Goal: Task Accomplishment & Management: Complete application form

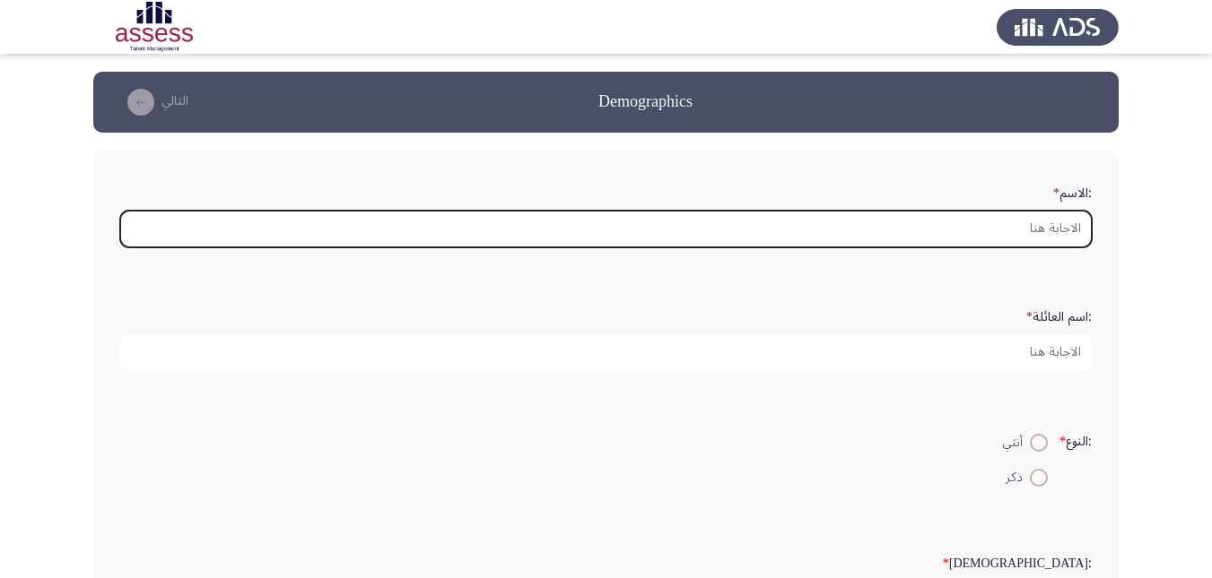
click at [1047, 218] on input ":الاسم *" at bounding box center [605, 229] width 971 height 37
click at [1055, 251] on div ":الاسم *" at bounding box center [605, 213] width 989 height 88
type input "h"
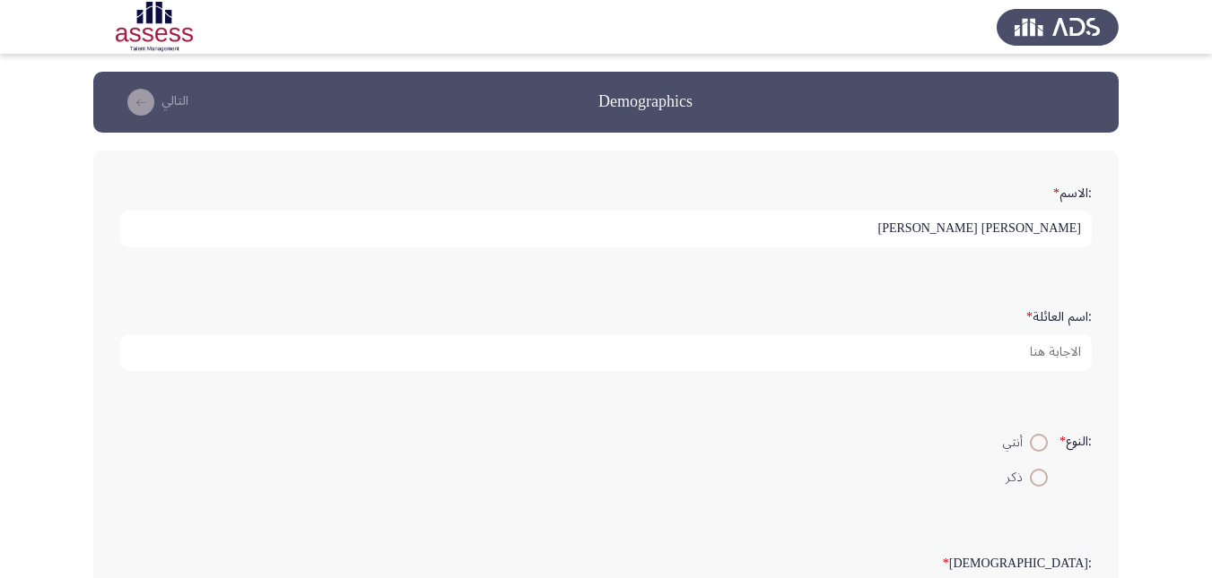
type input "[PERSON_NAME] [PERSON_NAME]"
type input "29401240100774"
click at [1032, 478] on span at bounding box center [1039, 478] width 18 height 18
click at [1032, 478] on input "ذكر" at bounding box center [1039, 478] width 18 height 18
radio input "true"
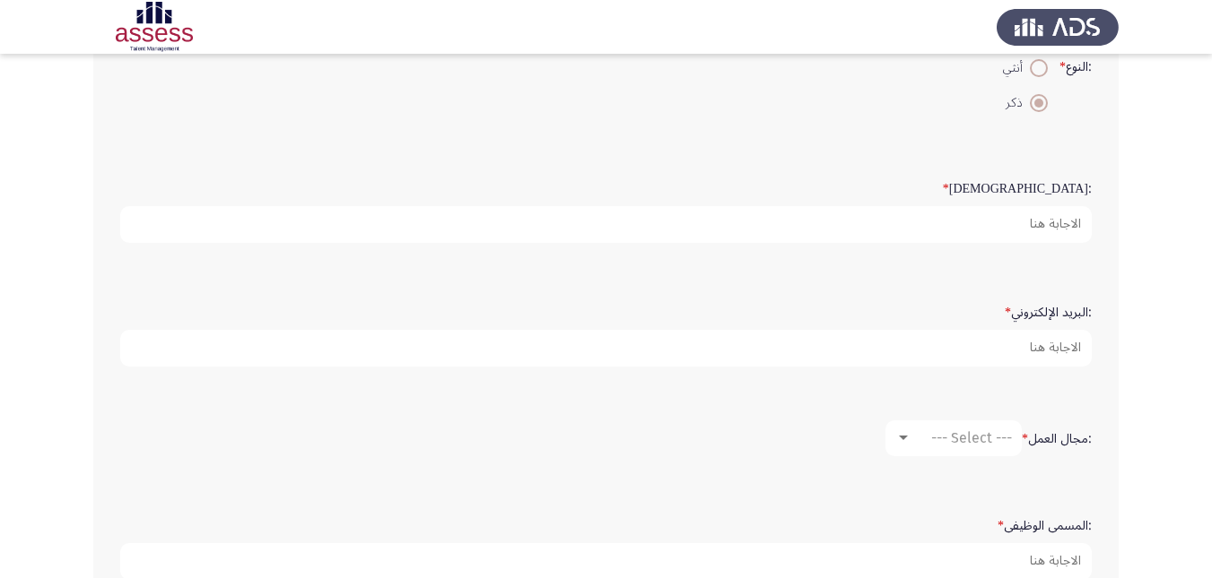
scroll to position [405, 0]
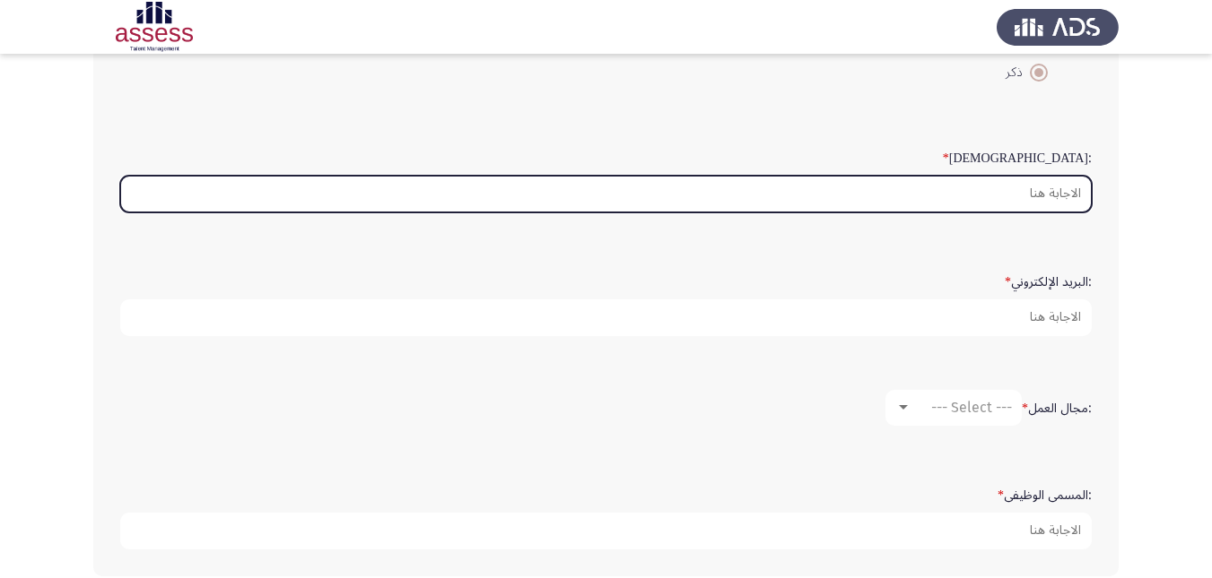
click at [1031, 198] on input ":السن *" at bounding box center [605, 194] width 971 height 37
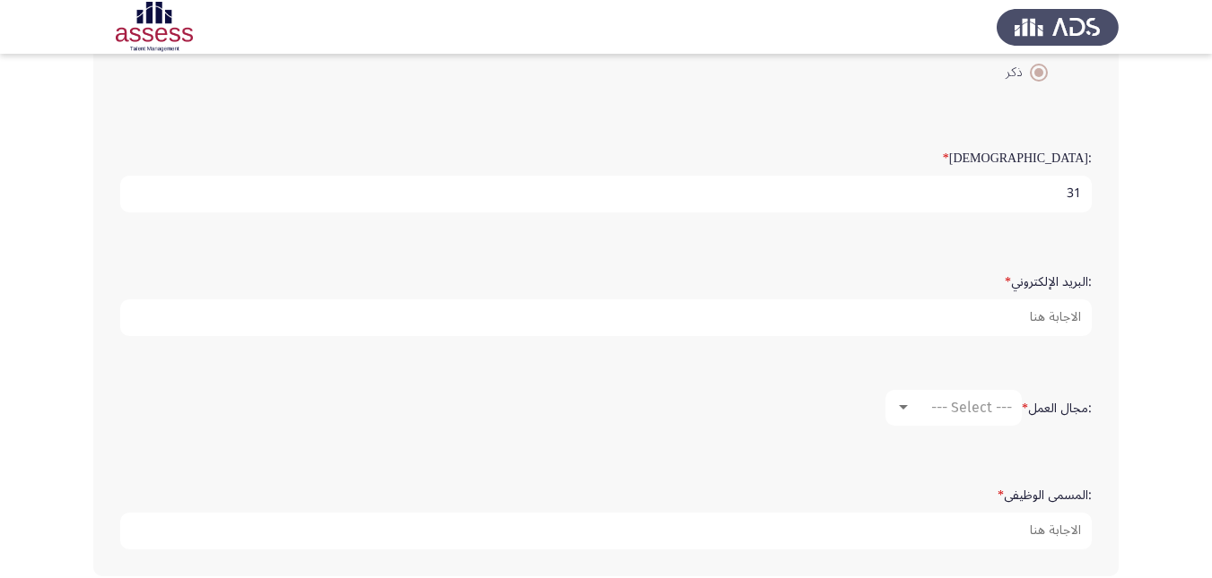
type input "31"
click at [951, 202] on input "31" at bounding box center [605, 194] width 971 height 37
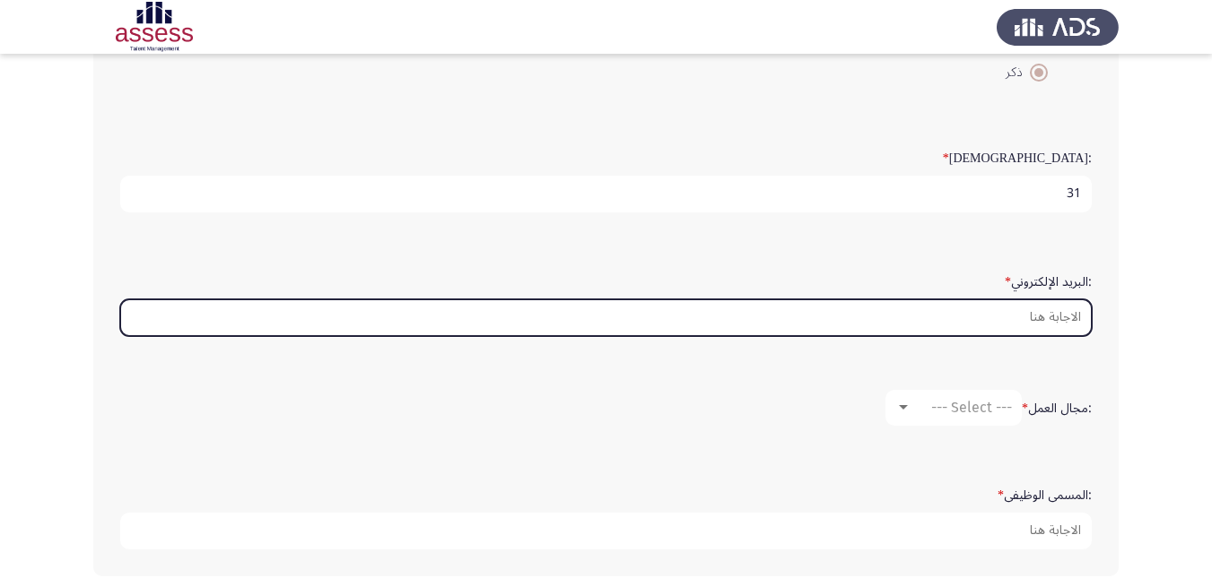
click at [1028, 324] on input ":البريد الإلكتروني *" at bounding box center [605, 318] width 971 height 37
paste input "[EMAIL_ADDRESS][DOMAIN_NAME]"
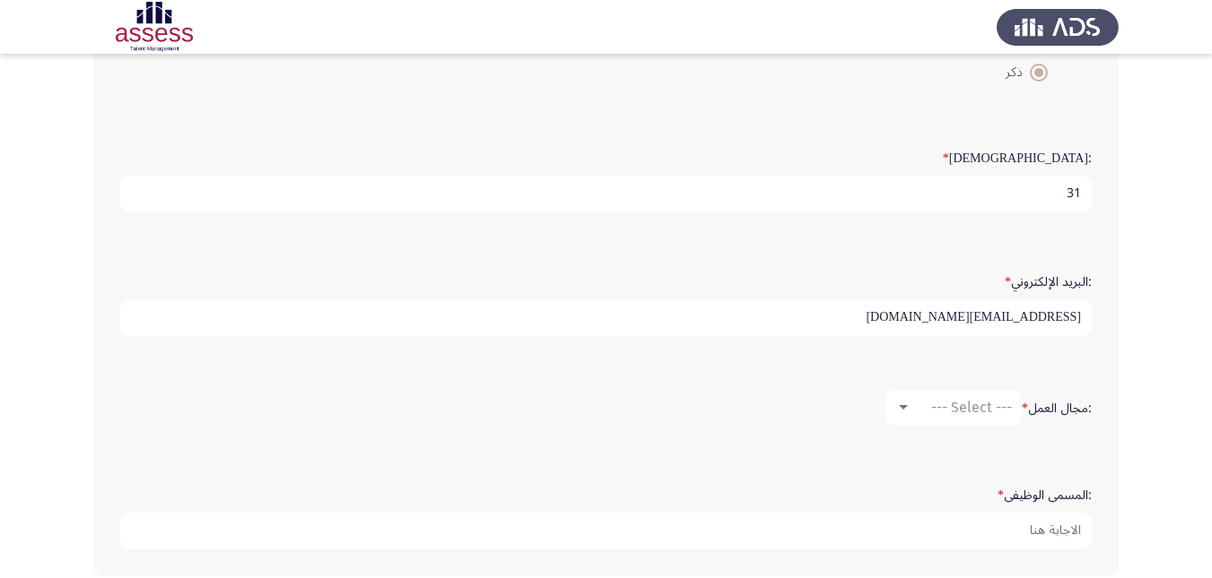
click at [1089, 452] on div ":مجال العمل * --- Select ---" at bounding box center [605, 408] width 989 height 90
click at [934, 411] on span "--- Select ---" at bounding box center [971, 407] width 81 height 17
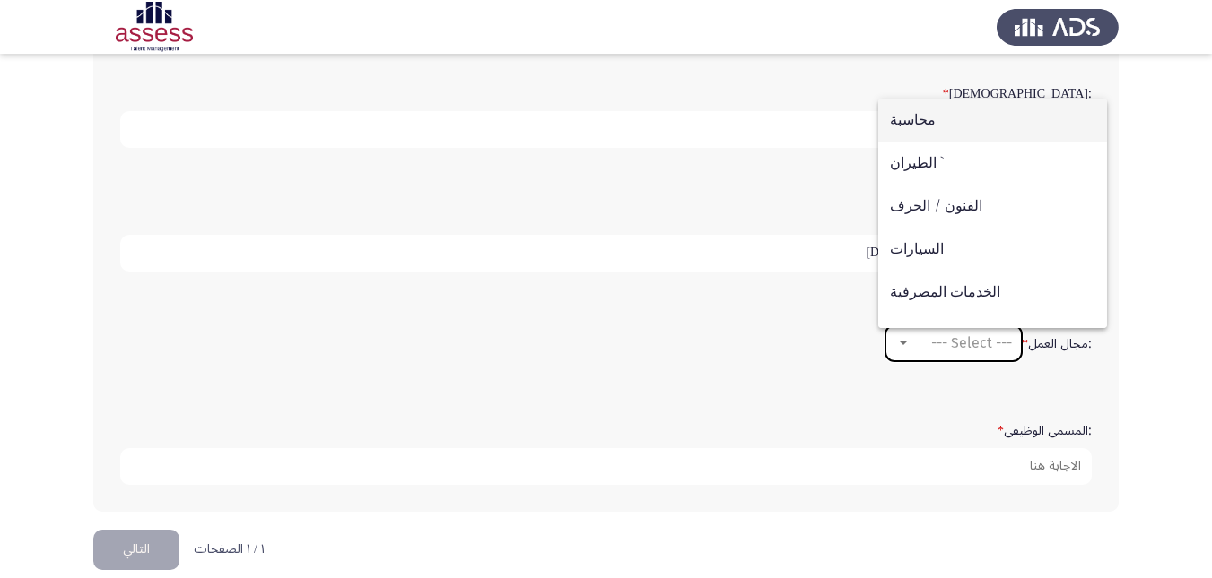
scroll to position [493, 0]
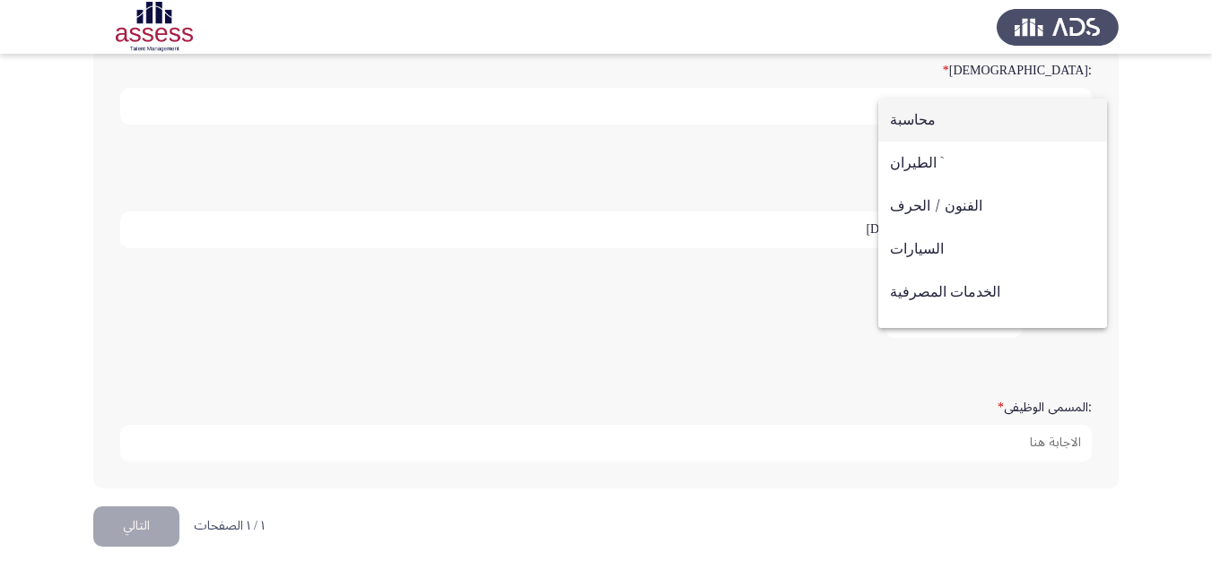
click at [1142, 320] on div at bounding box center [606, 289] width 1212 height 578
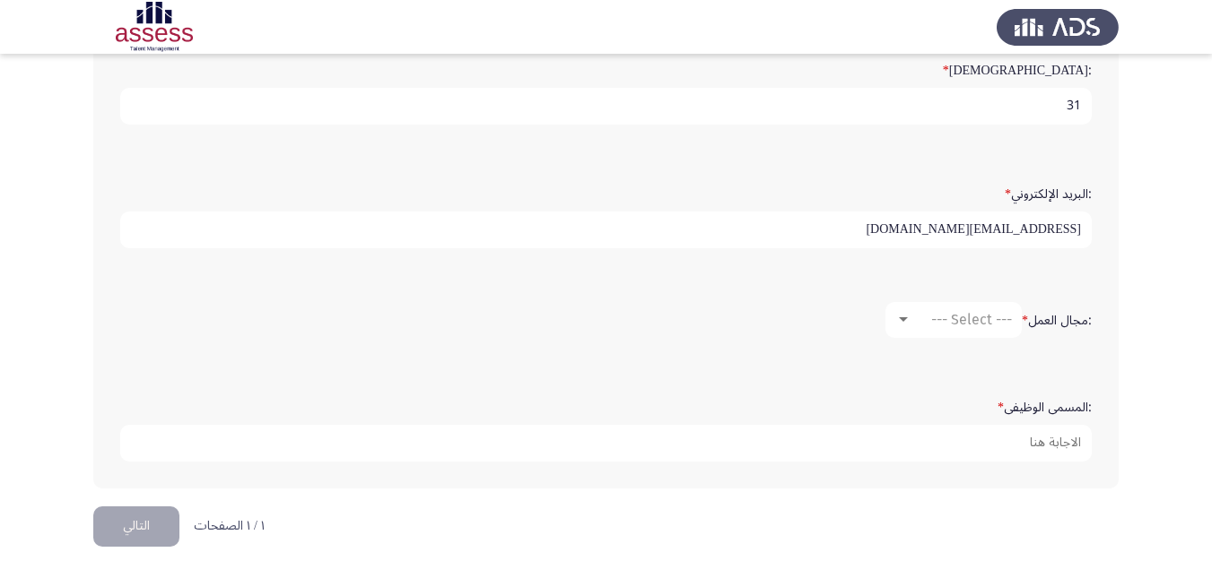
drag, startPoint x: 960, startPoint y: 226, endPoint x: 1121, endPoint y: 227, distance: 160.5
click at [1121, 227] on app-assessment-container "Demographics التالي :الاسم * [PERSON_NAME] [PERSON_NAME] :اسم العائلة * 2940124…" at bounding box center [606, 43] width 1212 height 928
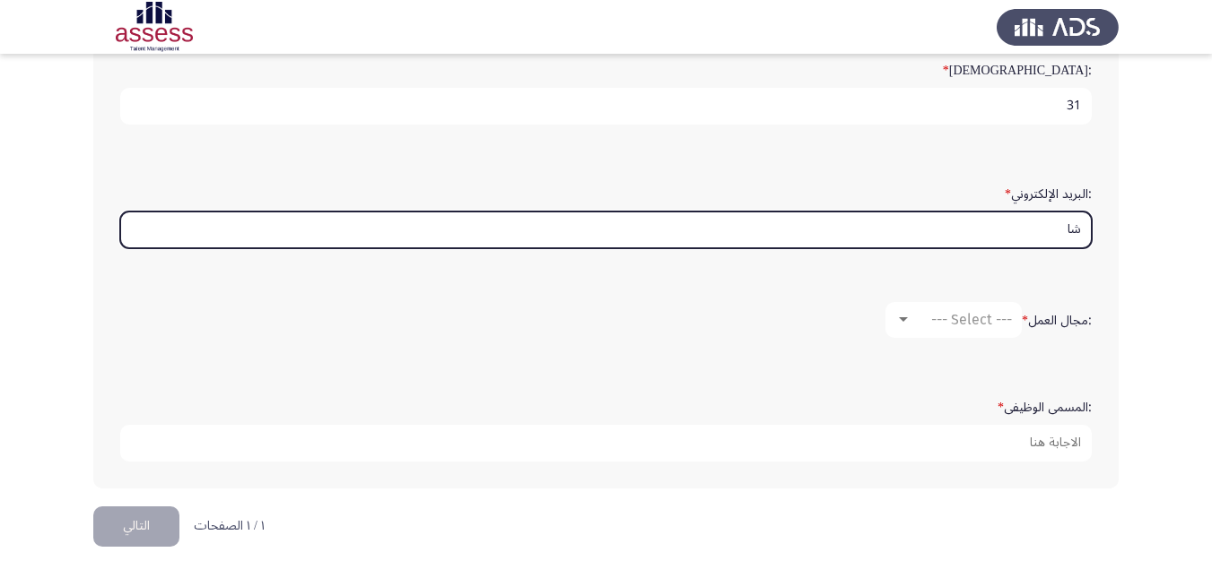
type input "ش"
drag, startPoint x: 1080, startPoint y: 228, endPoint x: 970, endPoint y: 235, distance: 109.6
click at [970, 235] on input "ahmedashraf" at bounding box center [605, 230] width 971 height 37
type input "ahmedeweeny"
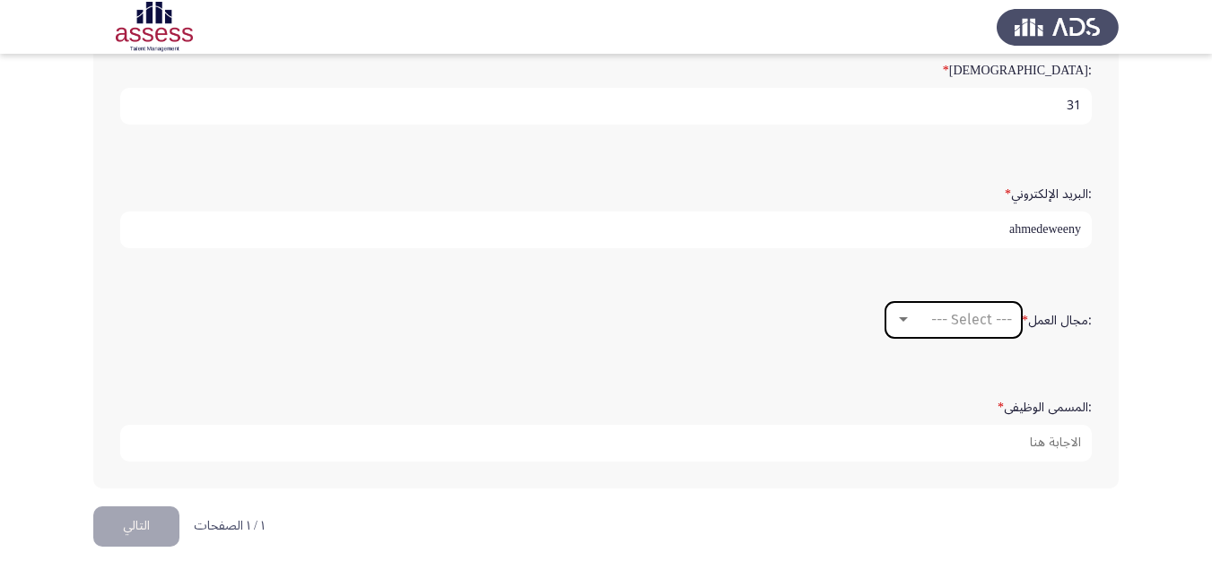
click at [944, 320] on span "--- Select ---" at bounding box center [971, 319] width 81 height 17
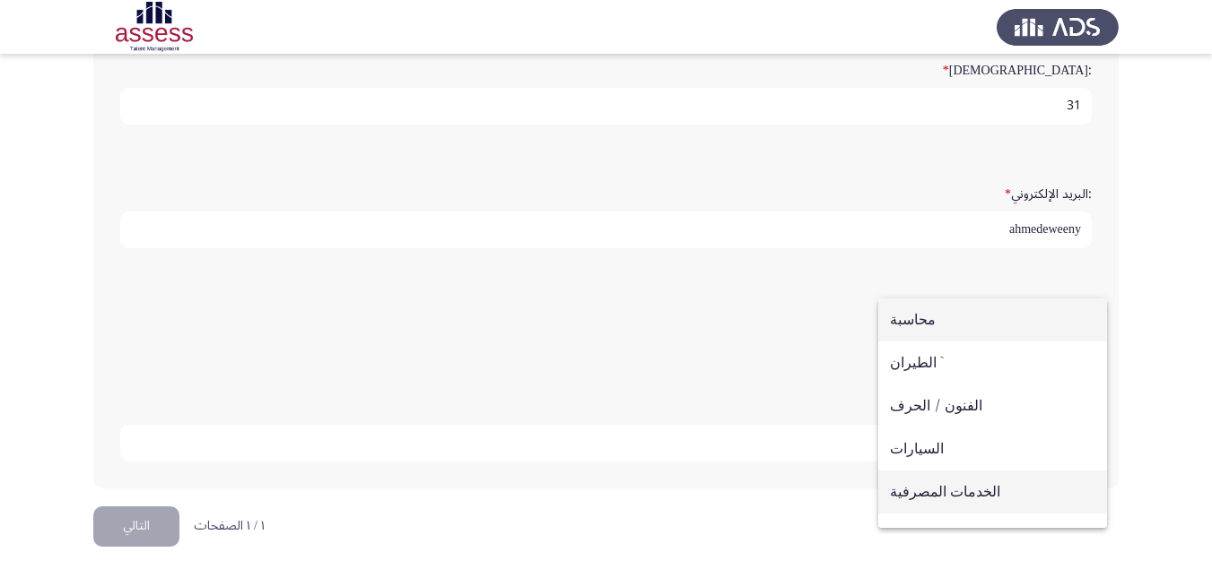
click at [934, 491] on span "الخدمات المصرفية" at bounding box center [992, 492] width 205 height 43
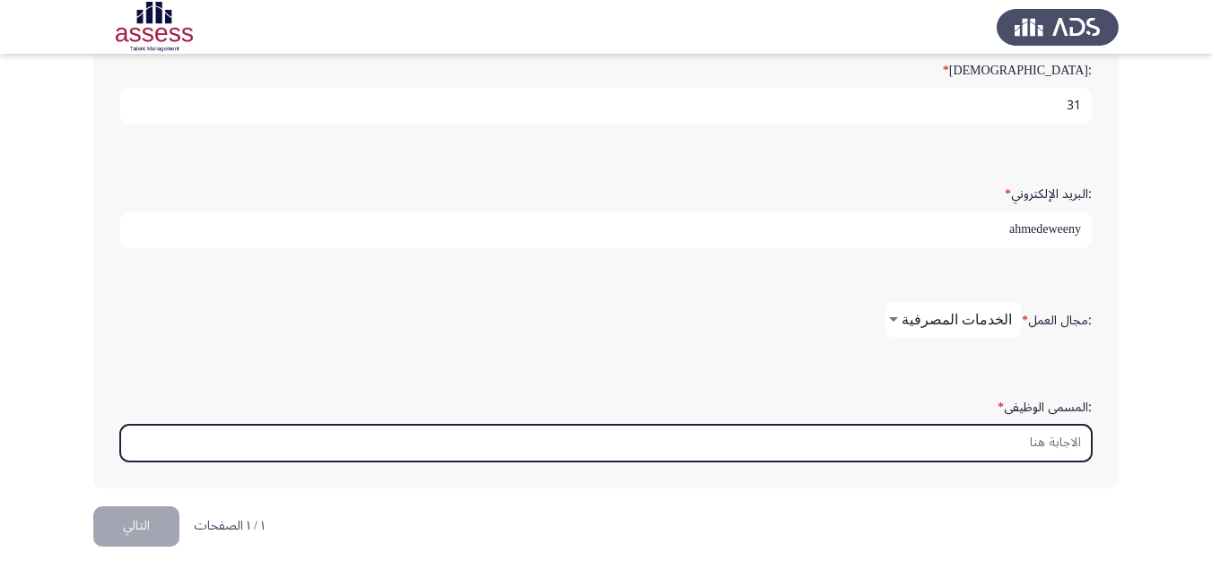
click at [964, 435] on input ":المسمى الوظيفى *" at bounding box center [605, 443] width 971 height 37
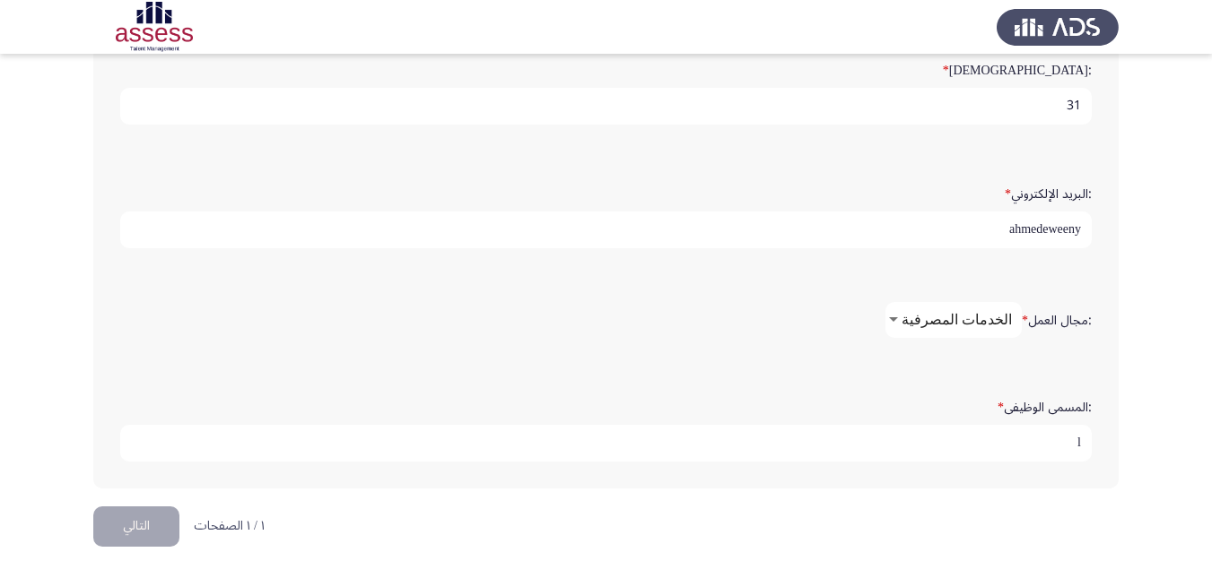
type input "l#"
drag, startPoint x: 1064, startPoint y: 447, endPoint x: 1125, endPoint y: 439, distance: 61.5
click at [1125, 439] on app-assessment-container "Demographics التالي :الاسم * [PERSON_NAME] [PERSON_NAME] :اسم العائلة * 2940124…" at bounding box center [606, 43] width 1212 height 928
type input "l"
type input "موظف فى خدمه العملاء"
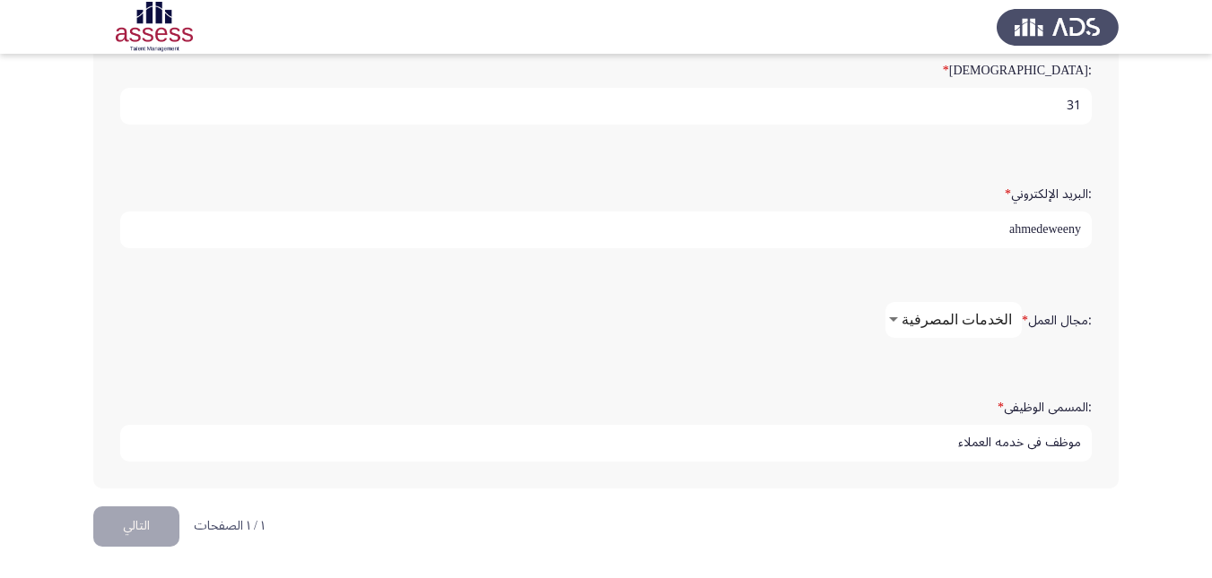
click at [157, 534] on button "التالي" at bounding box center [136, 527] width 86 height 40
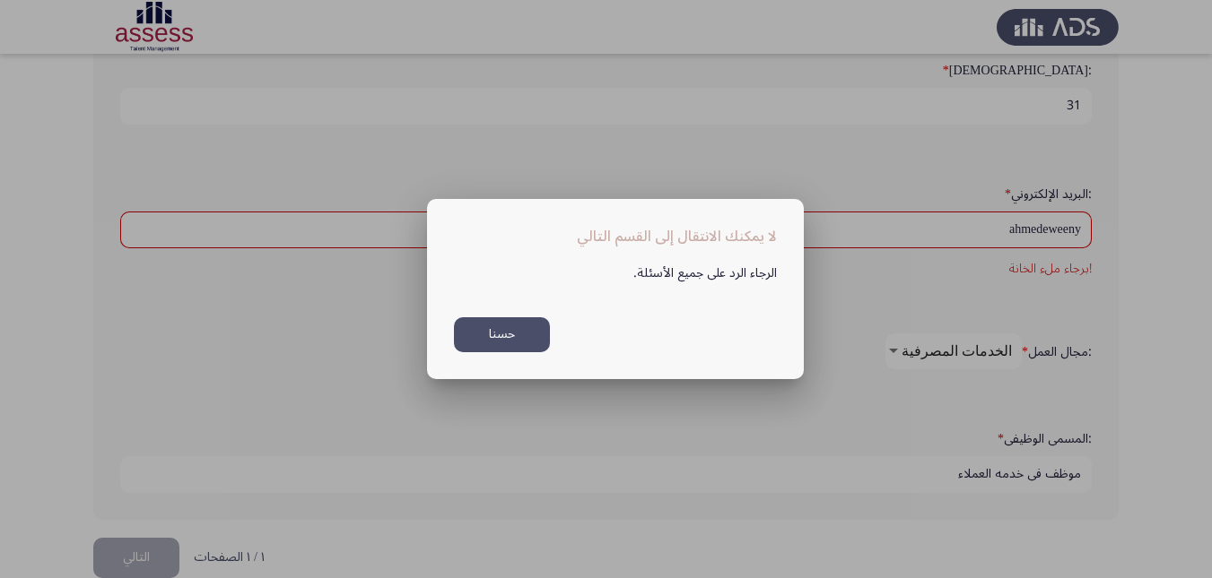
scroll to position [0, 0]
click at [526, 334] on button "حسنا" at bounding box center [502, 334] width 96 height 35
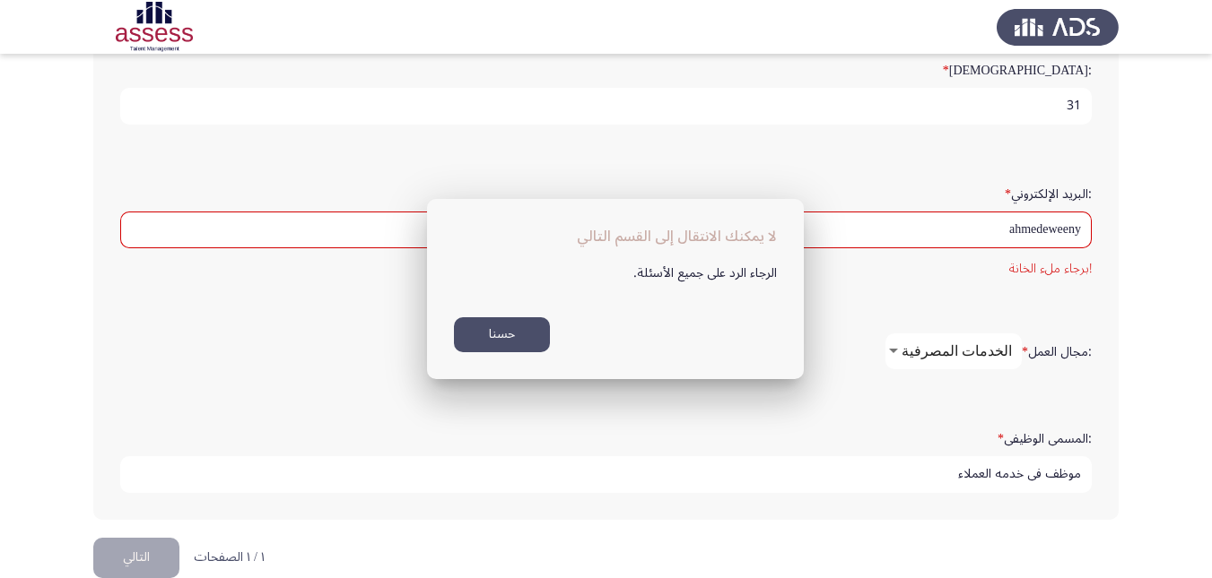
scroll to position [493, 0]
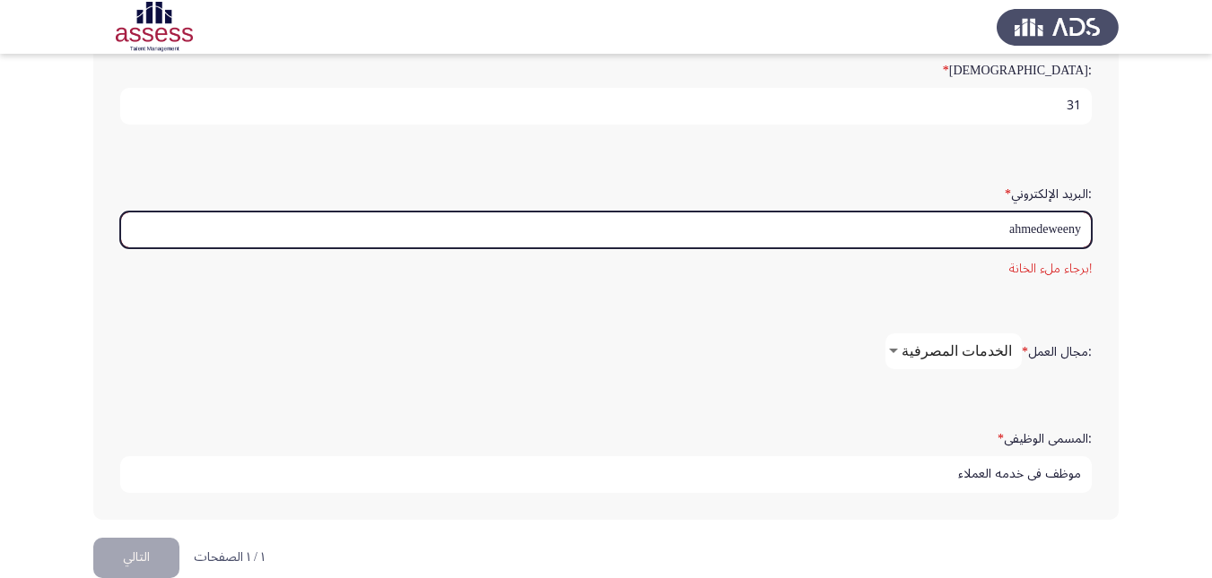
click at [1082, 232] on input "ahmedeweeny" at bounding box center [605, 230] width 971 height 37
drag, startPoint x: 985, startPoint y: 227, endPoint x: 1115, endPoint y: 209, distance: 131.3
click at [1114, 209] on div ":الاسم * [PERSON_NAME] [PERSON_NAME] :اسم العائلة * 29401240100774 :النوع * أنث…" at bounding box center [605, 88] width 1025 height 863
type input "ahmedeweeny"
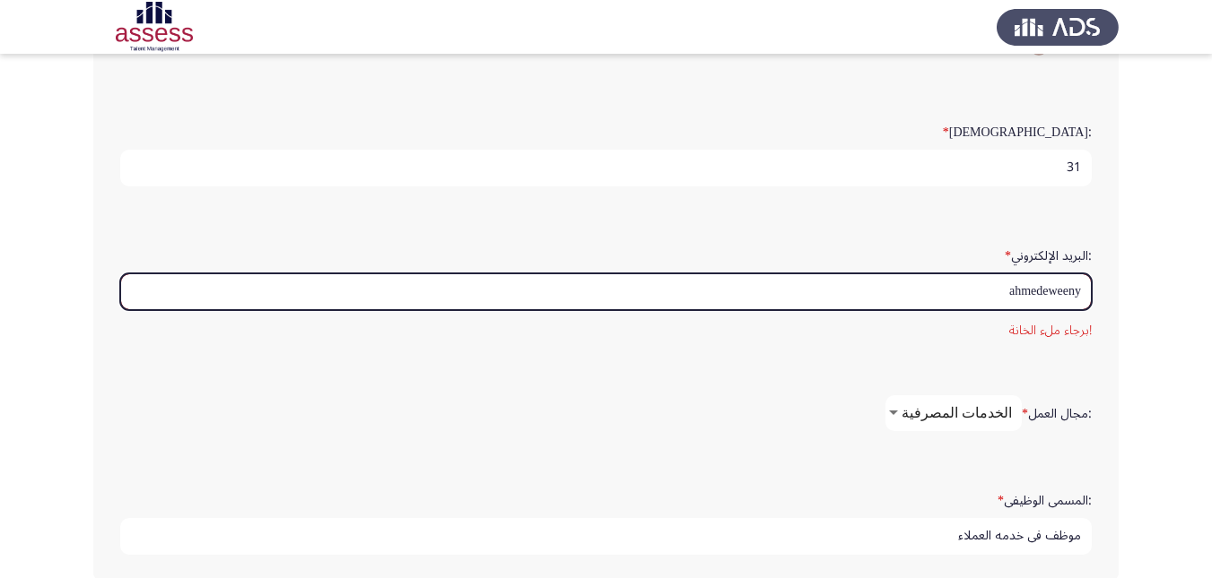
scroll to position [404, 0]
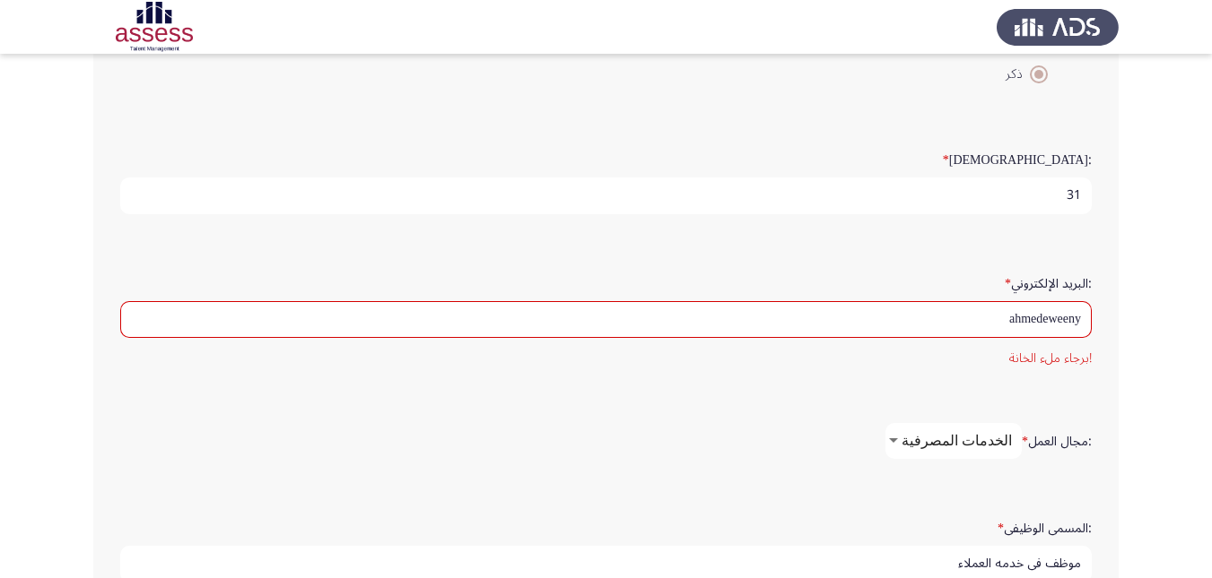
drag, startPoint x: 372, startPoint y: 455, endPoint x: 395, endPoint y: 465, distance: 24.5
click at [372, 455] on form ":مجال العمل * الخدمات المصرفية" at bounding box center [605, 441] width 971 height 36
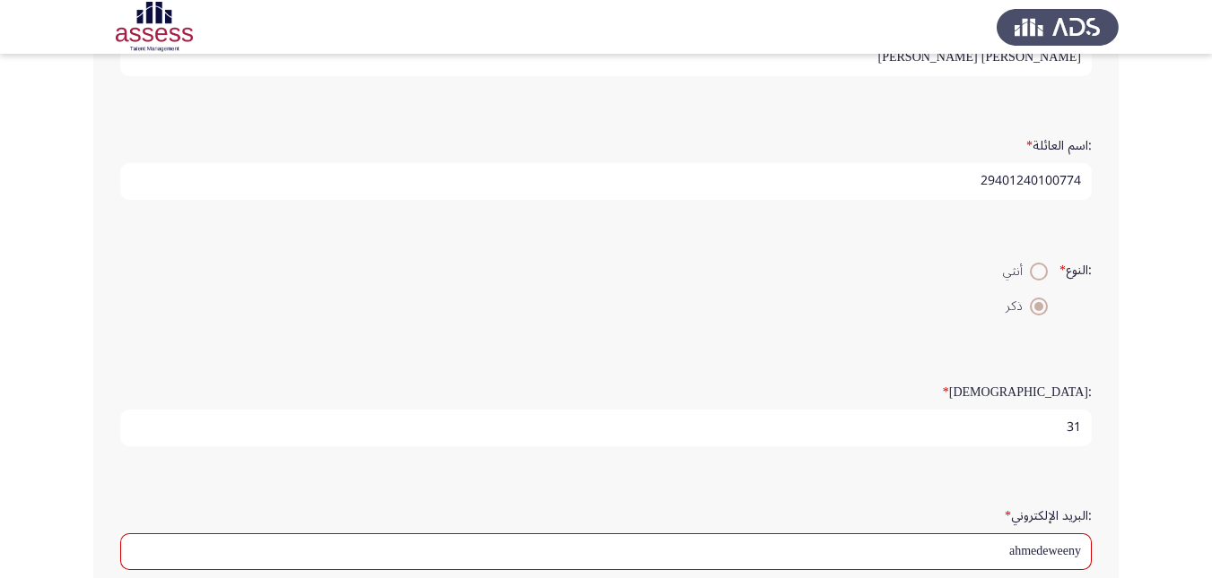
scroll to position [359, 0]
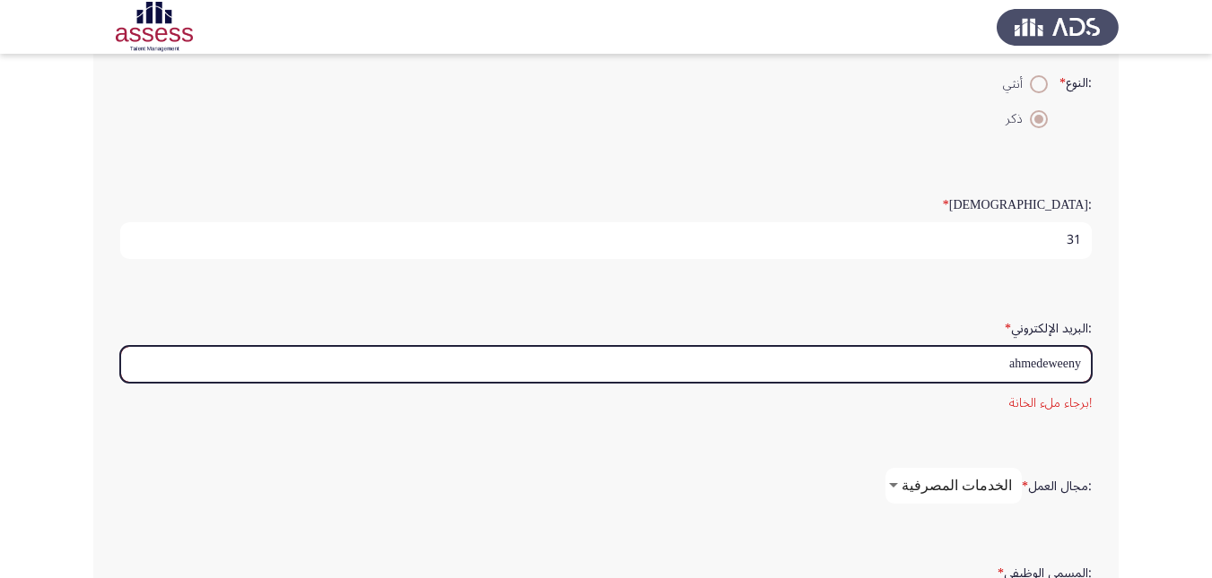
click at [1082, 365] on input "ahmedeweeny" at bounding box center [605, 364] width 971 height 37
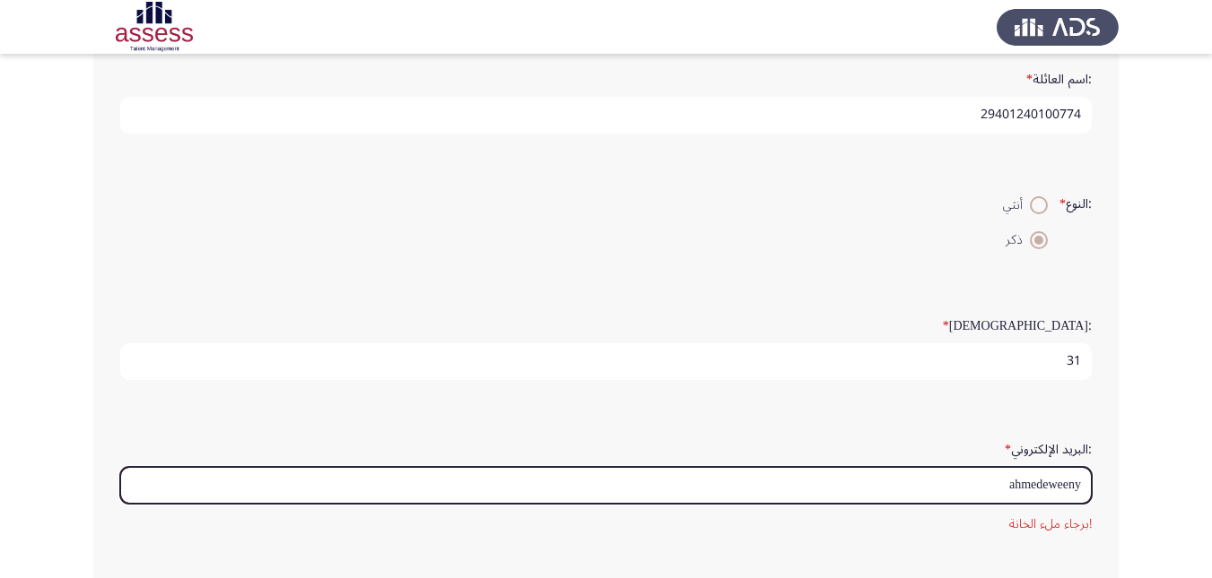
scroll to position [269, 0]
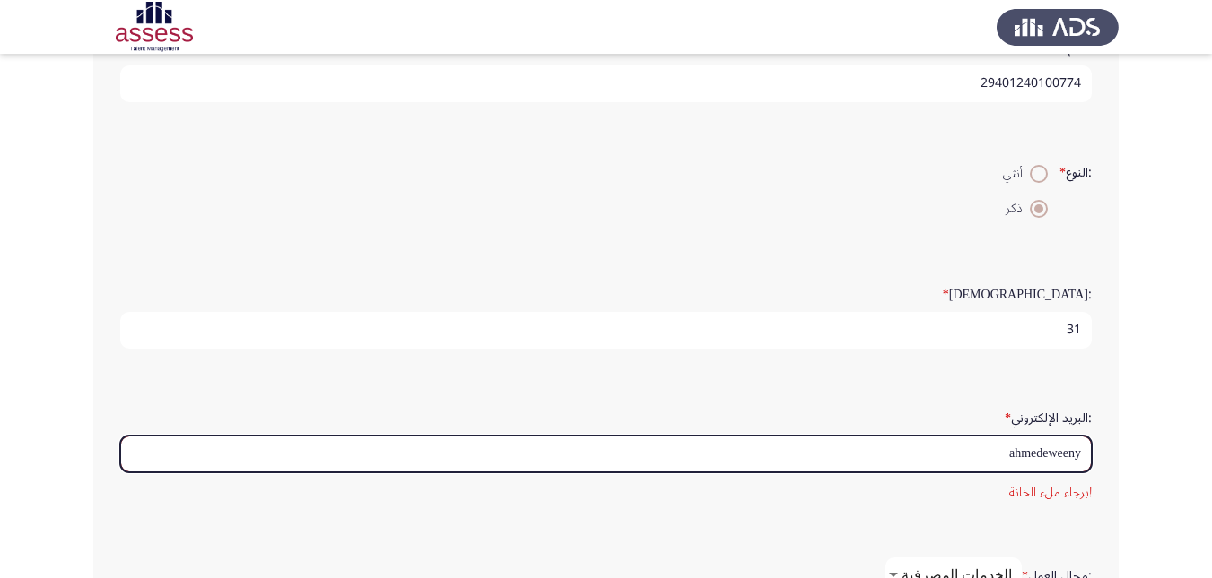
drag, startPoint x: 1001, startPoint y: 457, endPoint x: 1126, endPoint y: 457, distance: 125.6
click at [1126, 457] on app-assessment-container "Demographics التالي :الاسم * [PERSON_NAME] [PERSON_NAME] :اسم العائلة * 2940124…" at bounding box center [606, 283] width 1212 height 960
click at [982, 458] on input ":البريد الإلكتروني *" at bounding box center [605, 454] width 971 height 37
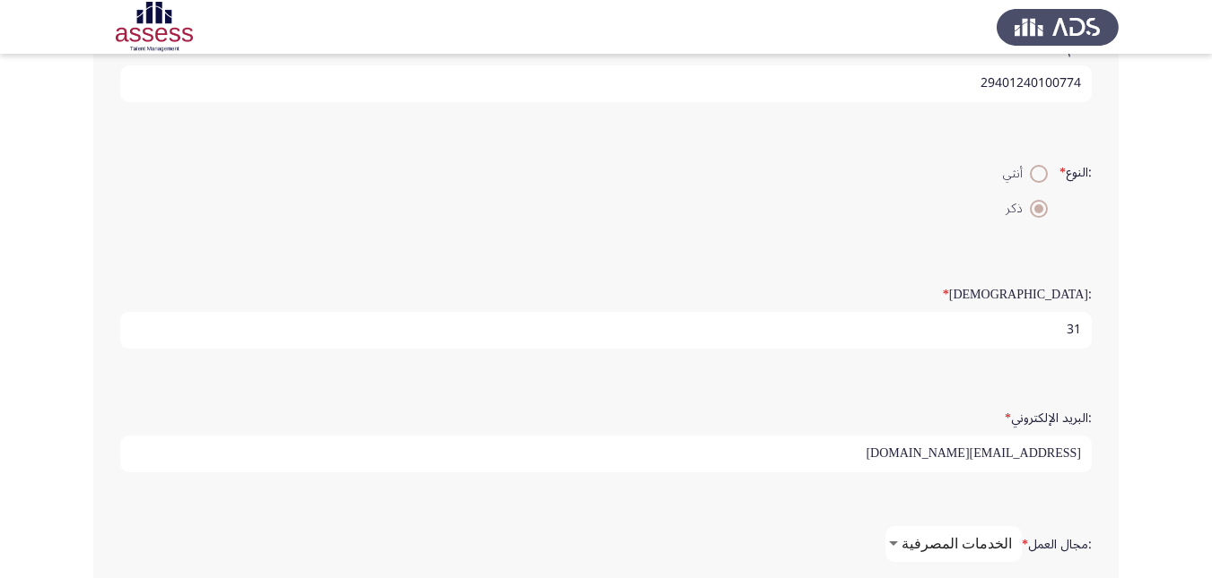
drag, startPoint x: 1028, startPoint y: 454, endPoint x: 913, endPoint y: 440, distance: 115.6
click at [913, 440] on input "[EMAIL_ADDRESS][DOMAIN_NAME]" at bounding box center [605, 454] width 971 height 37
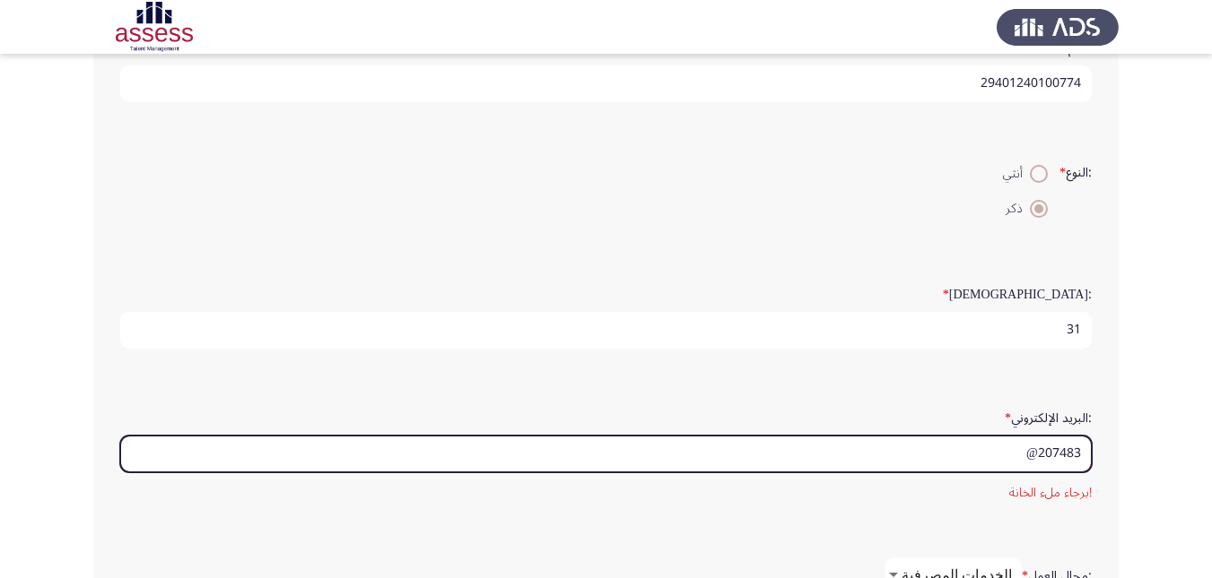
drag, startPoint x: 1041, startPoint y: 452, endPoint x: 1113, endPoint y: 449, distance: 71.8
click at [1113, 449] on div ":الاسم * [PERSON_NAME] [PERSON_NAME] :اسم العائلة * 29401240100774 :النوع * أنث…" at bounding box center [605, 313] width 1025 height 863
drag, startPoint x: 1024, startPoint y: 456, endPoint x: 1004, endPoint y: 460, distance: 20.2
click at [1004, 460] on input "207483@" at bounding box center [605, 454] width 971 height 37
click at [1010, 455] on input "207483@" at bounding box center [605, 454] width 971 height 37
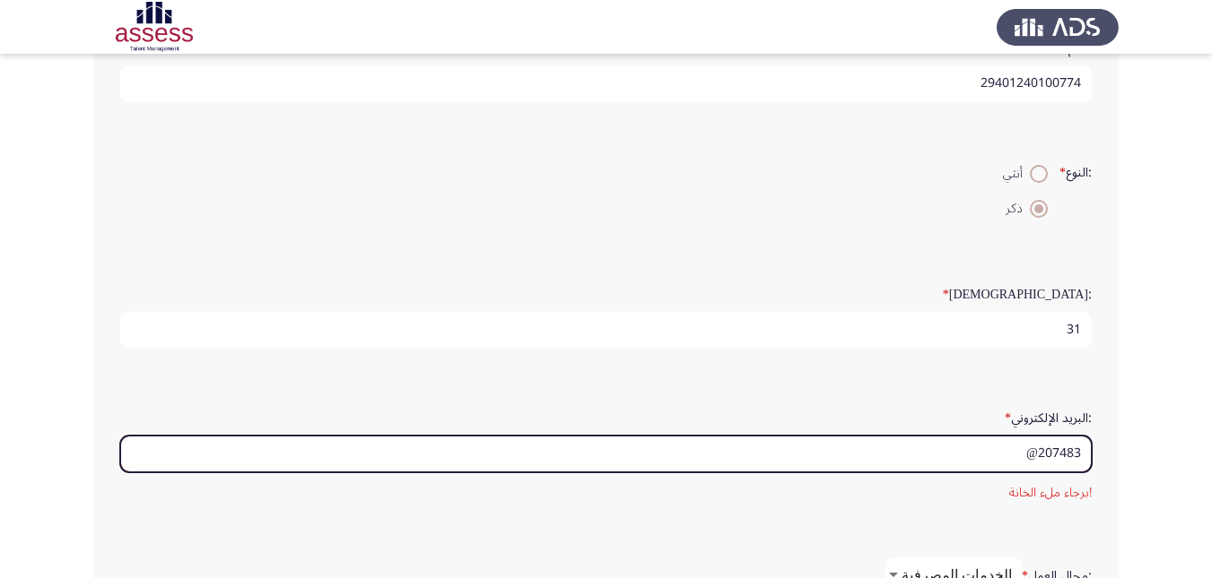
click at [1060, 459] on input "207483@" at bounding box center [605, 454] width 971 height 37
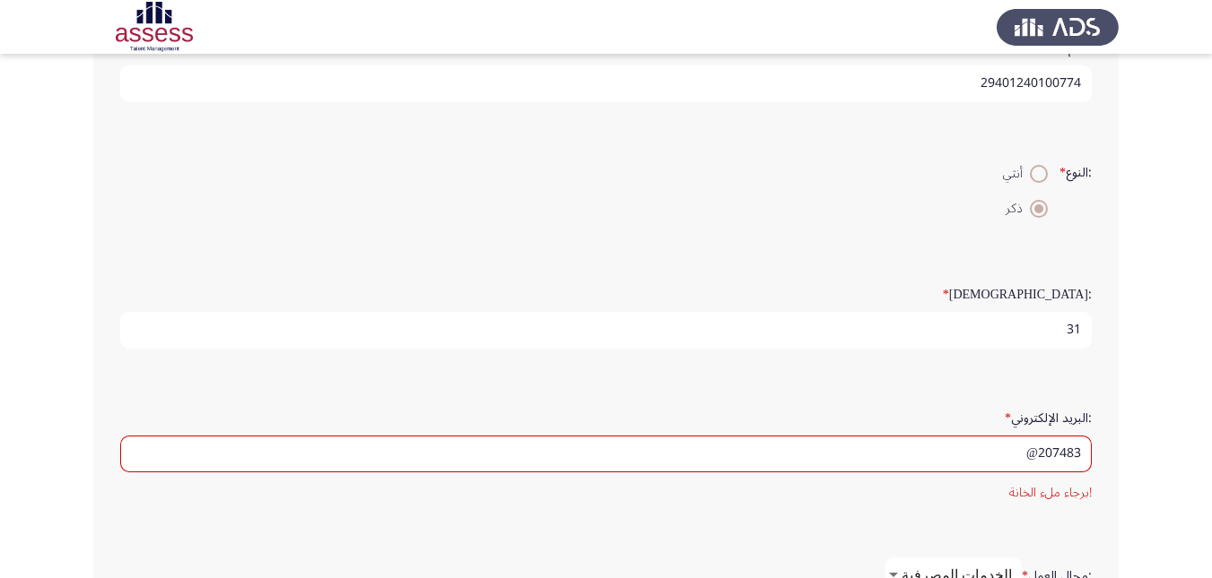
click at [1099, 410] on div ":البريد الإلكتروني * 207483@ !برجاء ملء [GEOGRAPHIC_DATA]" at bounding box center [605, 453] width 989 height 119
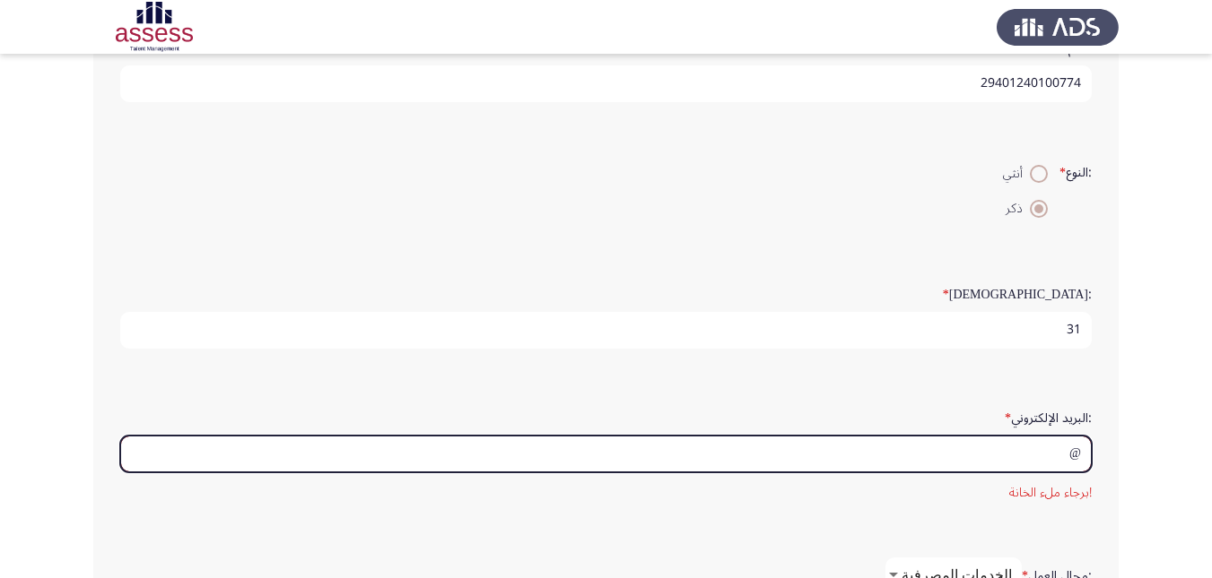
click at [1064, 452] on input "@" at bounding box center [605, 454] width 971 height 37
click at [1086, 450] on input "@ahmedewany" at bounding box center [605, 454] width 971 height 37
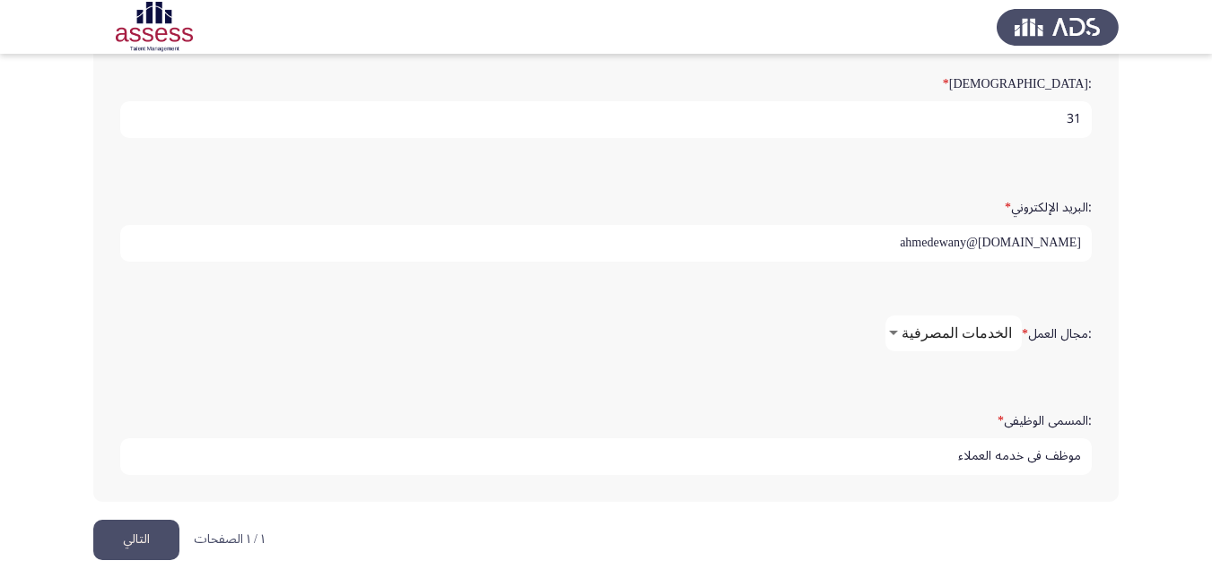
scroll to position [493, 0]
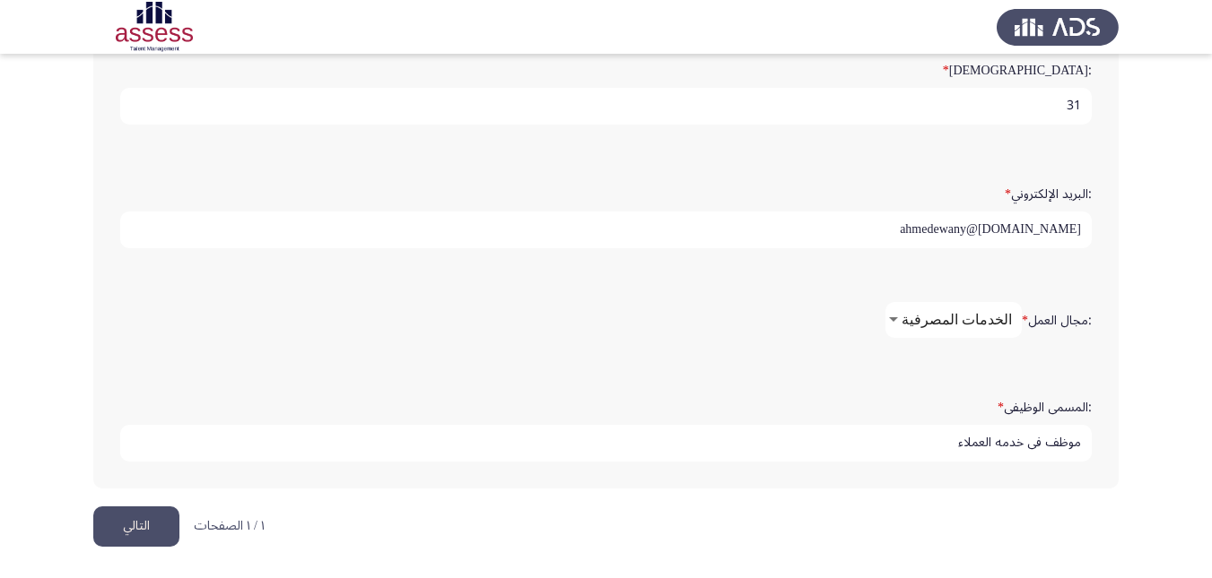
type input "[DOMAIN_NAME]@ahmedewany"
click at [162, 517] on button "التالي" at bounding box center [136, 527] width 86 height 40
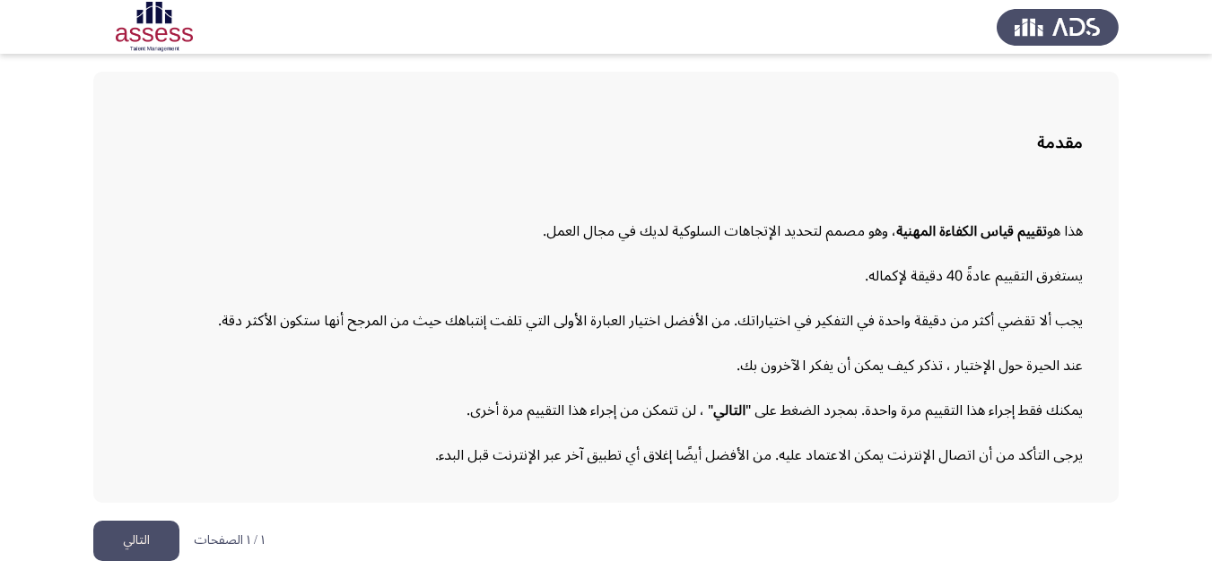
scroll to position [80, 0]
click at [153, 539] on button "التالي" at bounding box center [136, 540] width 86 height 40
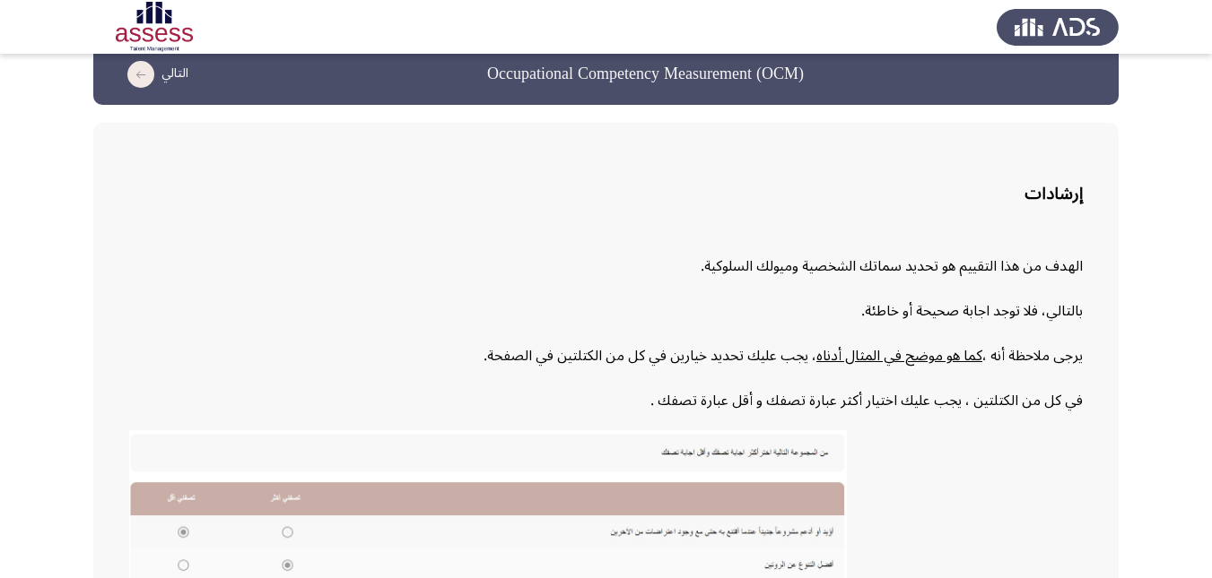
scroll to position [387, 0]
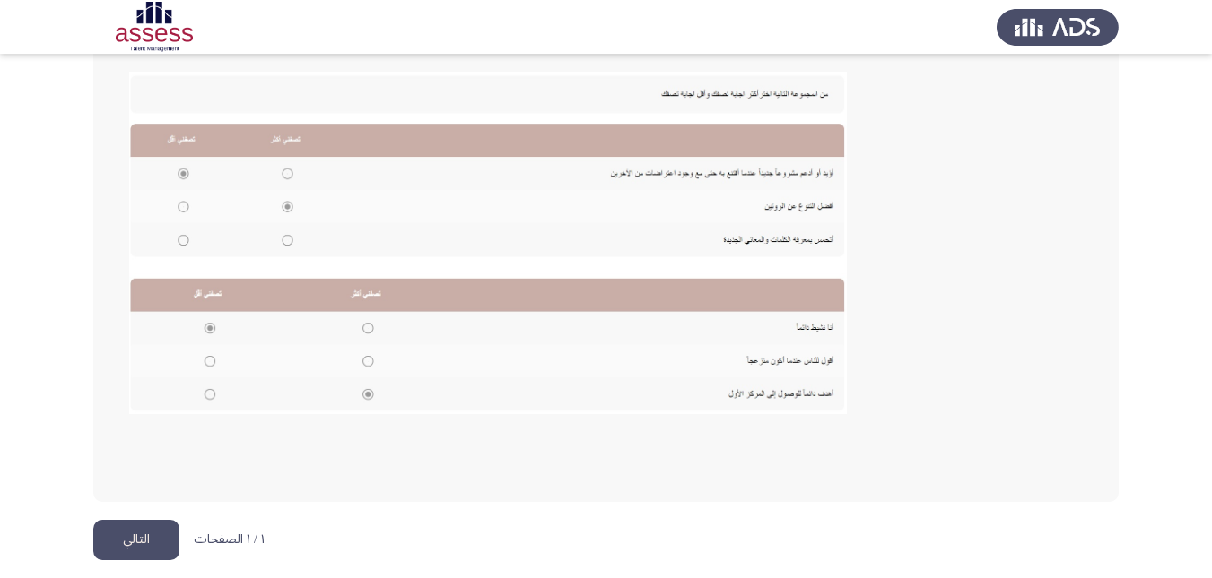
click at [136, 554] on button "التالي" at bounding box center [136, 540] width 86 height 40
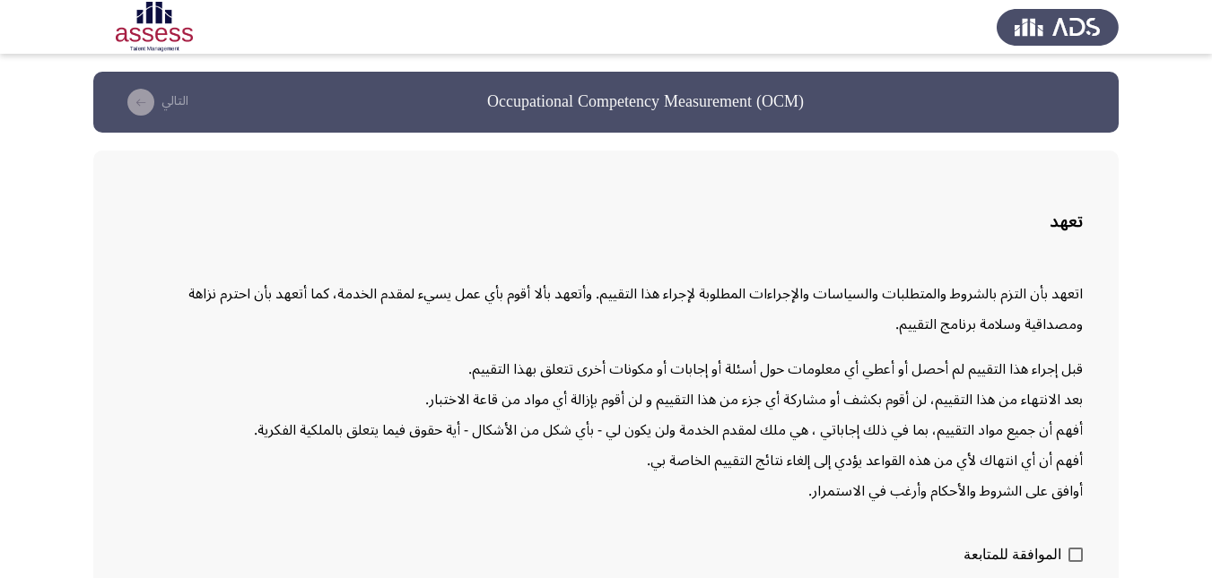
scroll to position [85, 0]
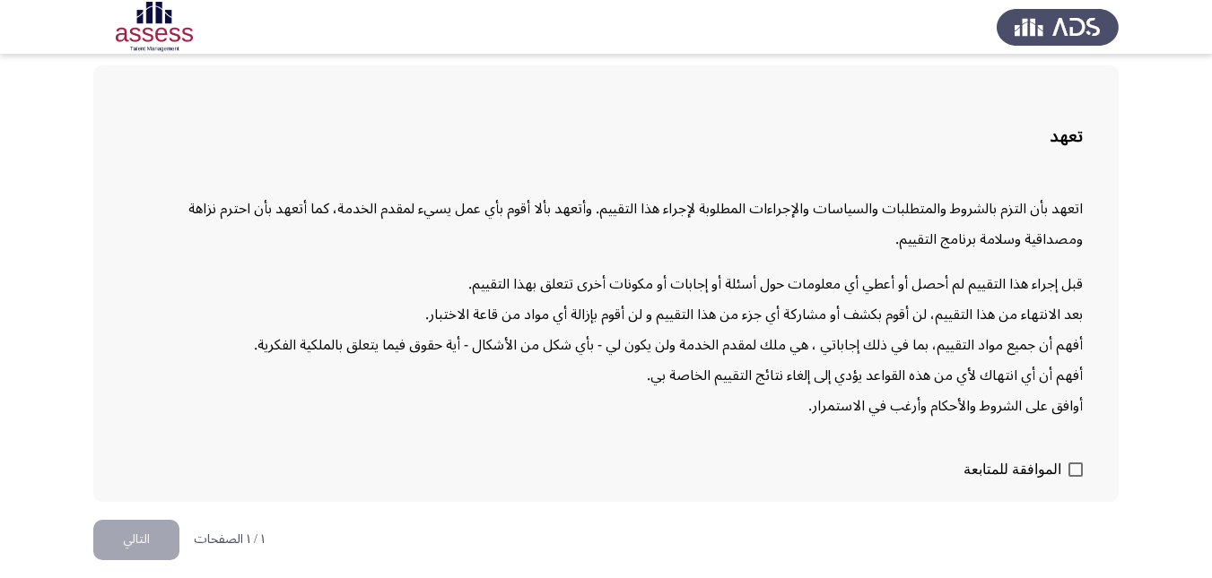
click at [1069, 466] on span at bounding box center [1075, 470] width 14 height 14
click at [1074, 477] on input "الموافقة للمتابعة" at bounding box center [1074, 477] width 1 height 1
checkbox input "true"
click at [111, 544] on button "التالي" at bounding box center [136, 540] width 86 height 40
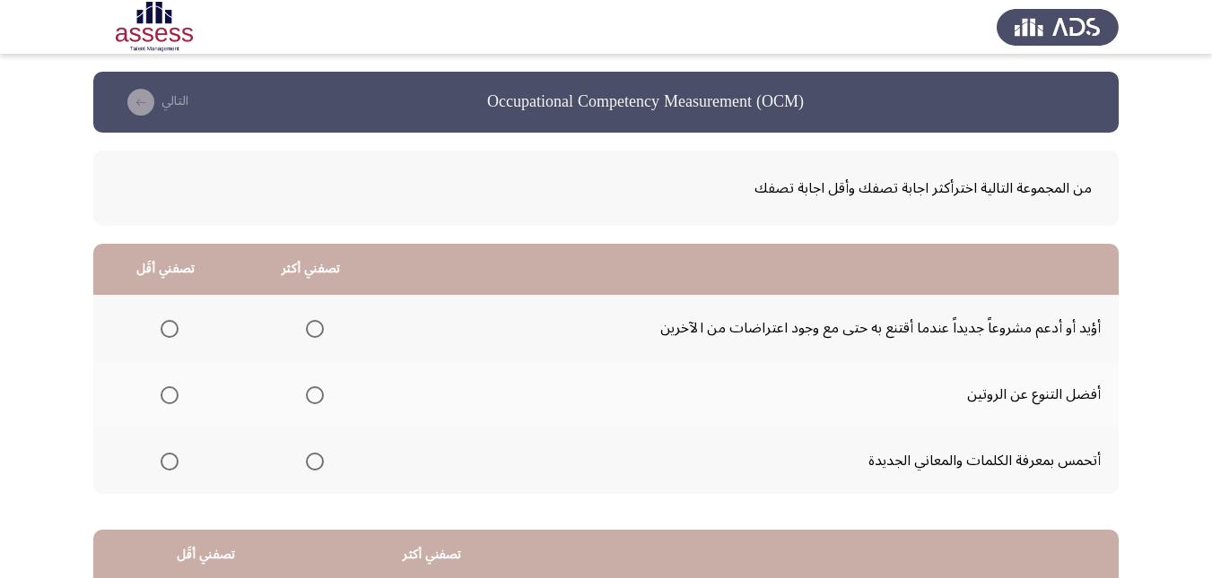
click at [315, 331] on span "Select an option" at bounding box center [315, 329] width 18 height 18
click at [315, 331] on input "Select an option" at bounding box center [315, 329] width 18 height 18
click at [308, 456] on span "Select an option" at bounding box center [315, 462] width 18 height 18
click at [308, 456] on input "Select an option" at bounding box center [315, 462] width 18 height 18
click at [165, 326] on span "Select an option" at bounding box center [170, 329] width 18 height 18
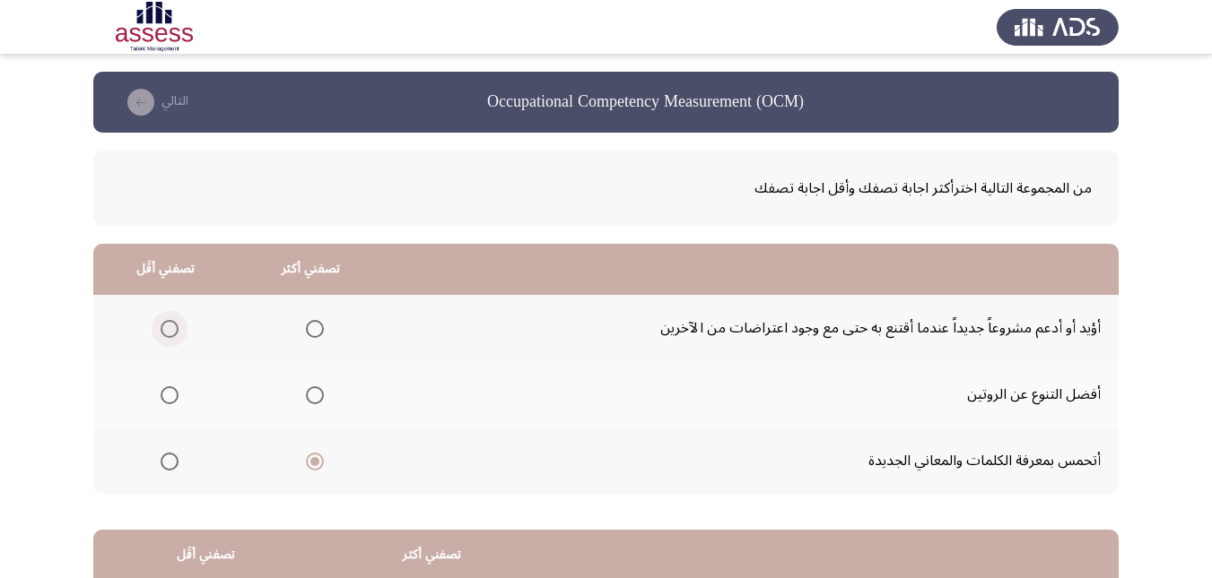
click at [165, 326] on input "Select an option" at bounding box center [170, 329] width 18 height 18
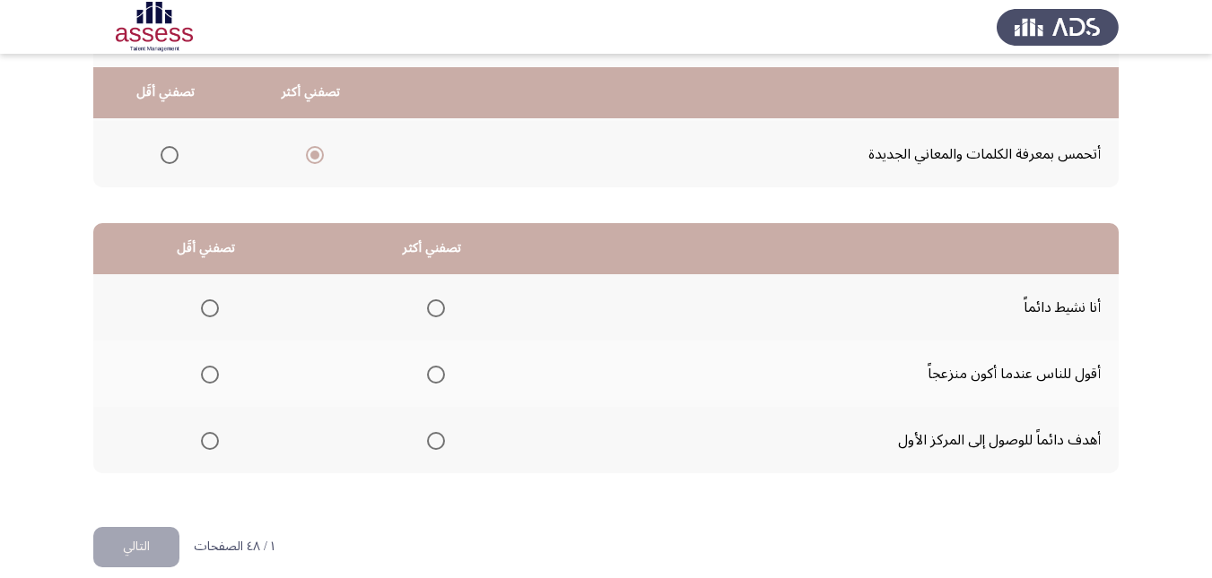
scroll to position [327, 0]
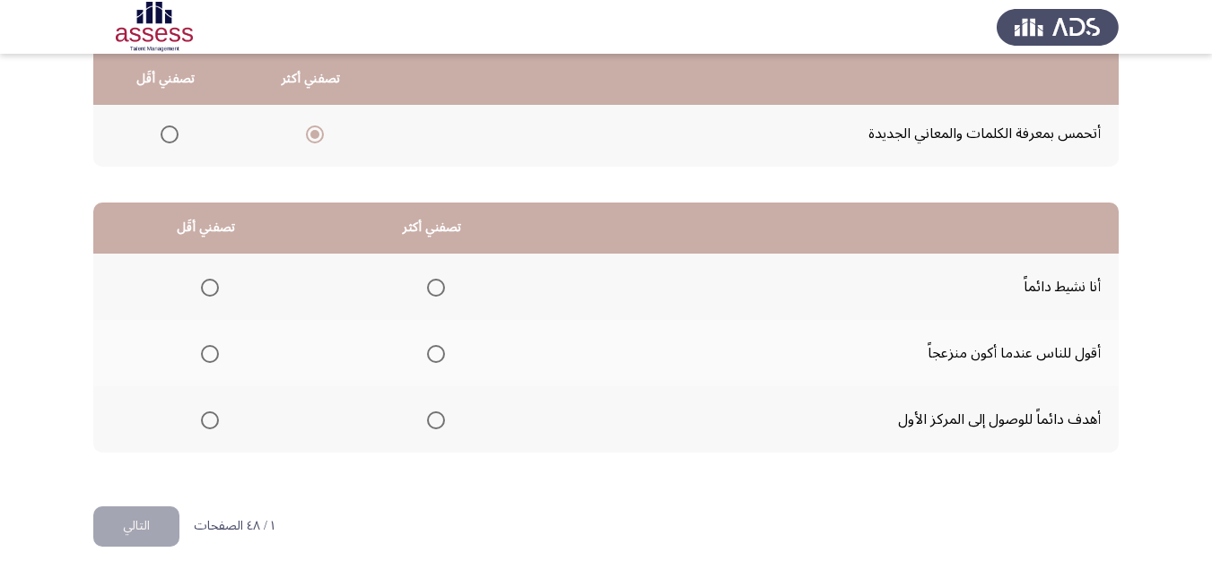
click at [435, 423] on span "Select an option" at bounding box center [436, 421] width 18 height 18
click at [435, 423] on input "Select an option" at bounding box center [436, 421] width 18 height 18
click at [208, 349] on span "Select an option" at bounding box center [210, 354] width 18 height 18
click at [208, 349] on input "Select an option" at bounding box center [210, 354] width 18 height 18
click at [148, 533] on button "التالي" at bounding box center [136, 527] width 86 height 40
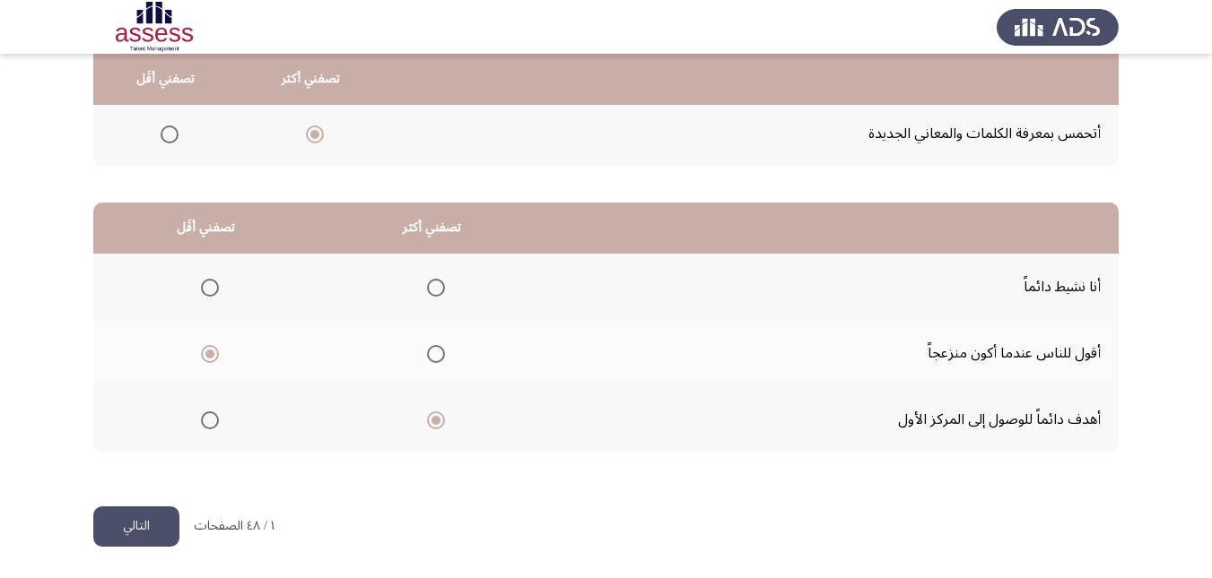
scroll to position [0, 0]
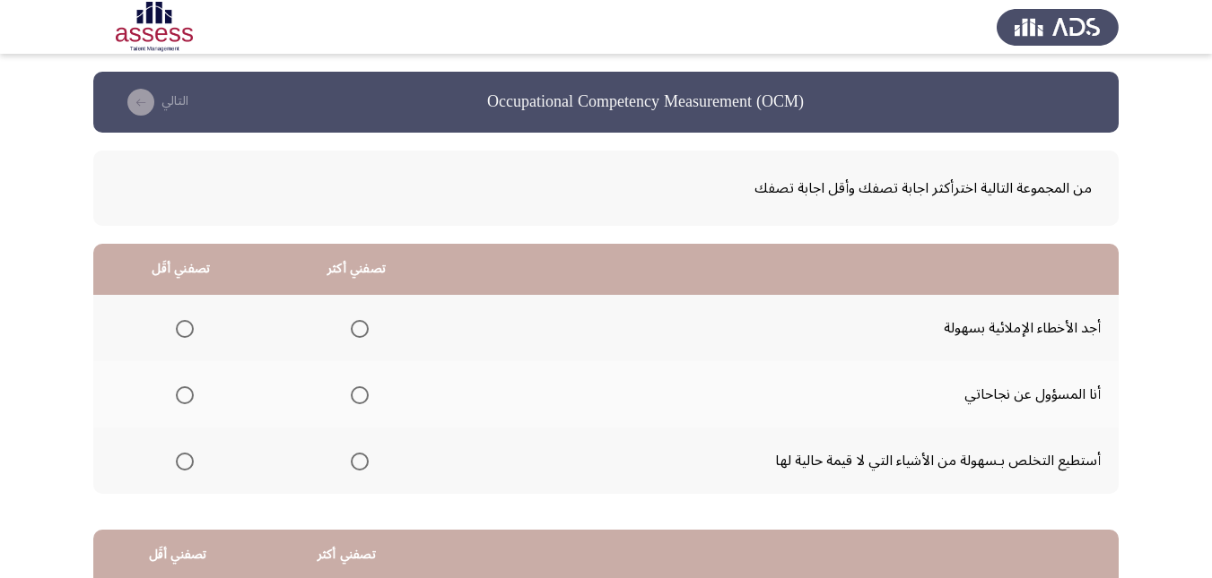
click at [186, 453] on span "Select an option" at bounding box center [185, 462] width 18 height 18
click at [186, 453] on input "Select an option" at bounding box center [185, 462] width 18 height 18
click at [355, 400] on span "Select an option" at bounding box center [360, 396] width 18 height 18
click at [355, 400] on input "Select an option" at bounding box center [360, 396] width 18 height 18
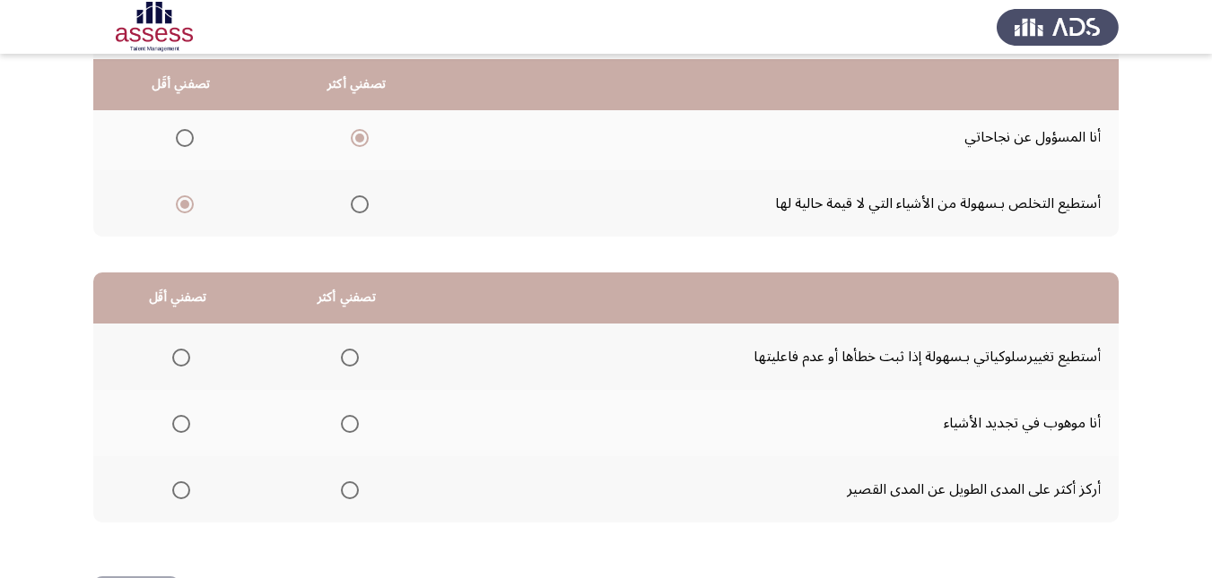
scroll to position [269, 0]
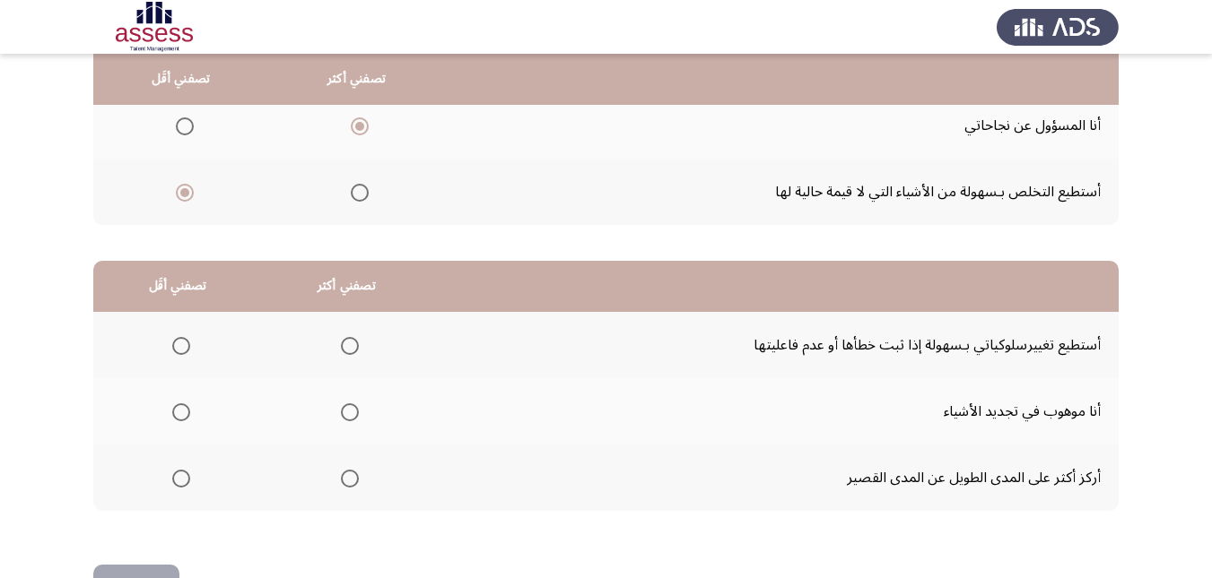
click at [349, 340] on span "Select an option" at bounding box center [350, 346] width 18 height 18
click at [349, 340] on input "Select an option" at bounding box center [350, 346] width 18 height 18
click at [351, 413] on span "Select an option" at bounding box center [350, 413] width 18 height 18
click at [351, 413] on input "Select an option" at bounding box center [350, 413] width 18 height 18
click at [184, 478] on span "Select an option" at bounding box center [181, 479] width 18 height 18
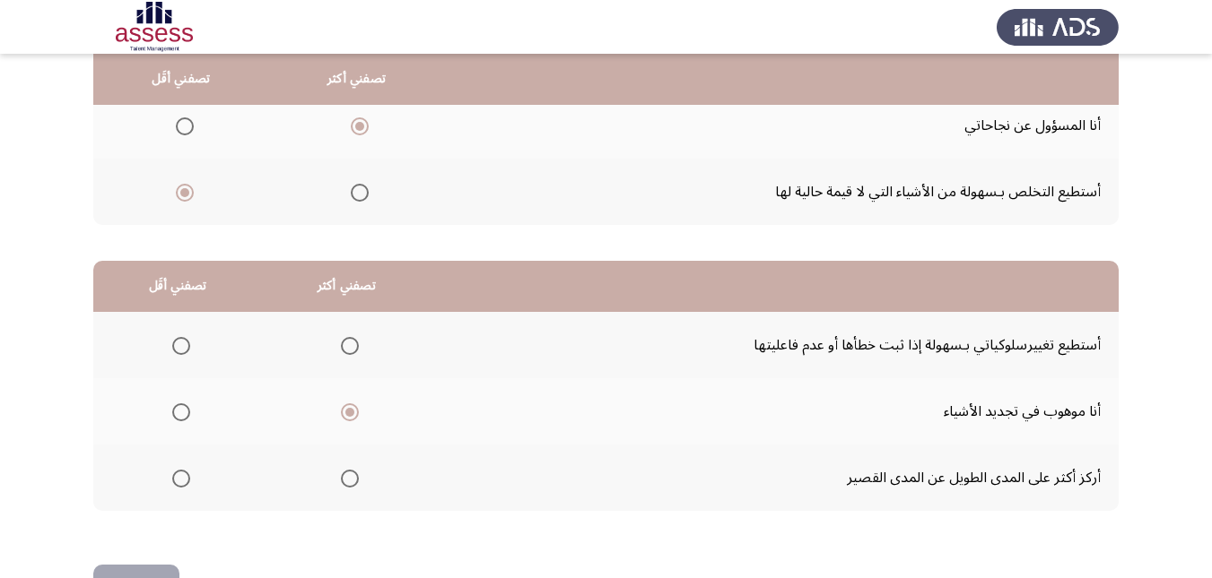
click at [184, 478] on input "Select an option" at bounding box center [181, 479] width 18 height 18
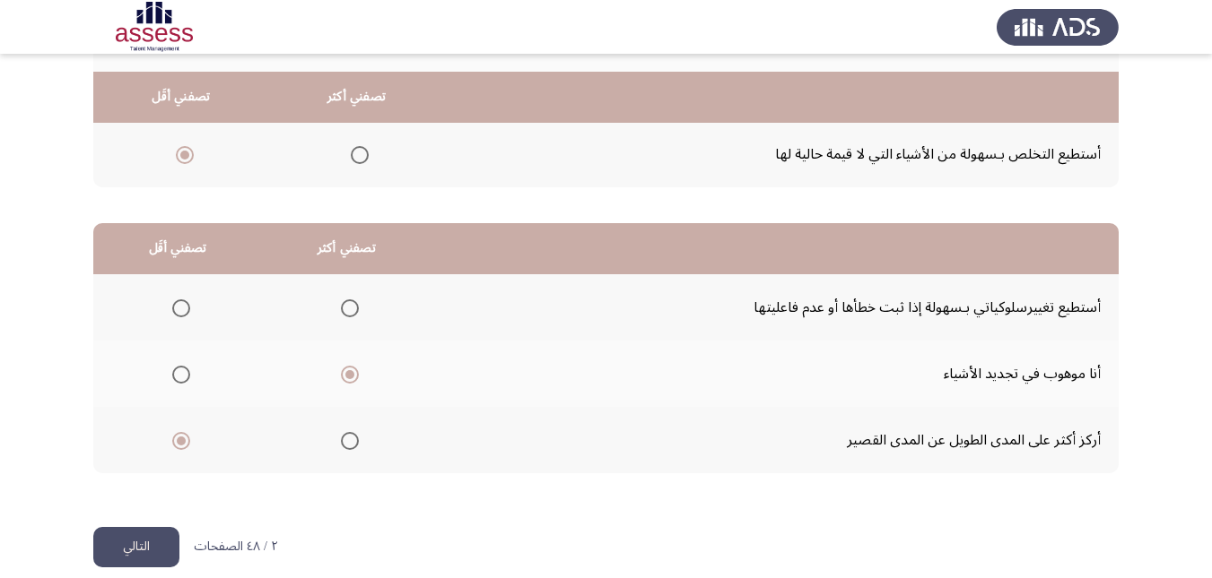
scroll to position [327, 0]
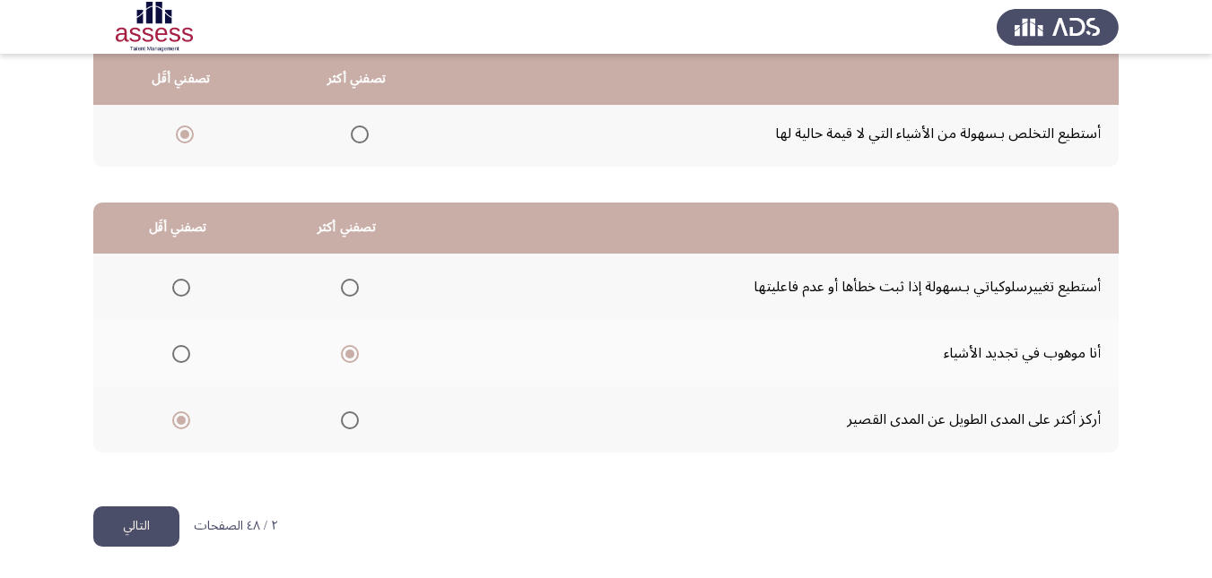
click at [128, 519] on button "التالي" at bounding box center [136, 527] width 86 height 40
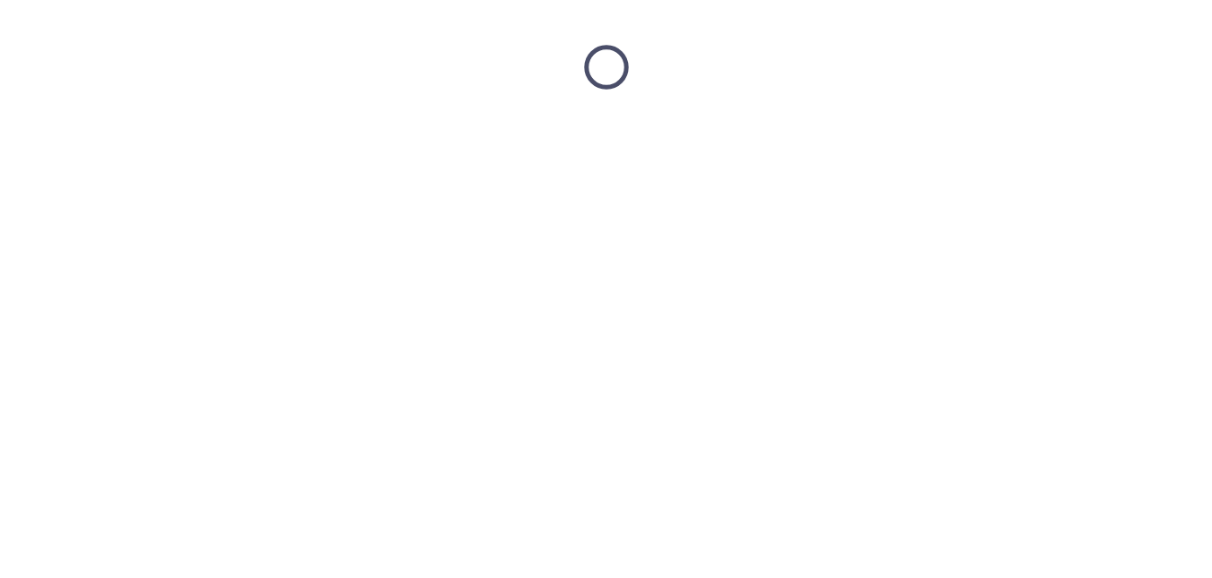
scroll to position [0, 0]
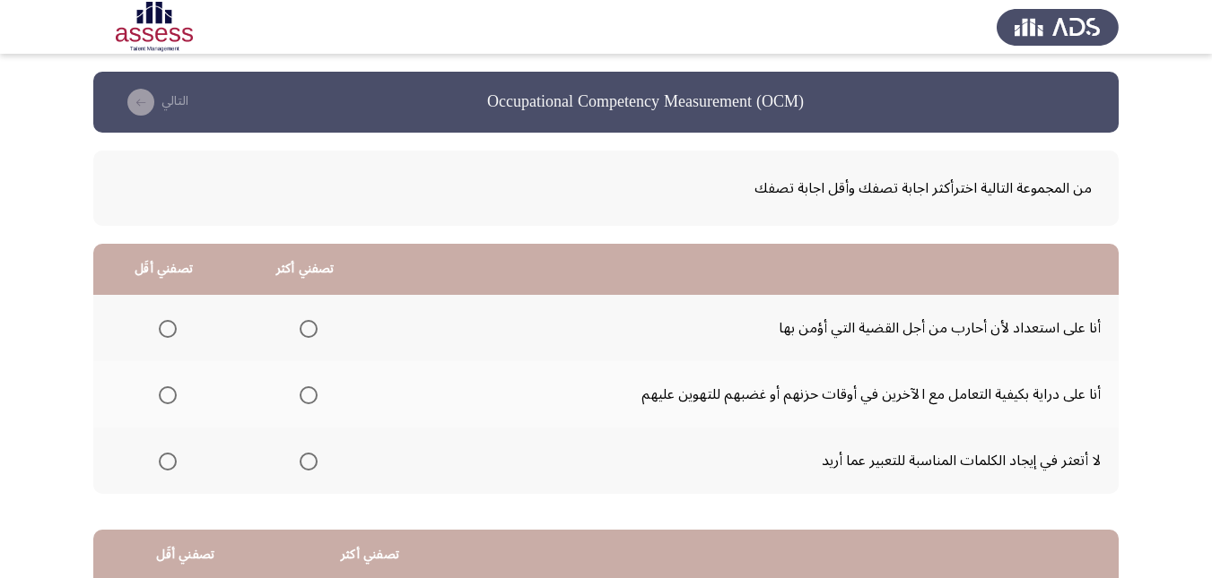
click at [308, 389] on span "Select an option" at bounding box center [309, 396] width 18 height 18
click at [308, 389] on input "Select an option" at bounding box center [309, 396] width 18 height 18
click at [309, 321] on span "Select an option" at bounding box center [309, 329] width 18 height 18
click at [309, 321] on input "Select an option" at bounding box center [309, 329] width 18 height 18
click at [168, 395] on span "Select an option" at bounding box center [168, 395] width 0 height 0
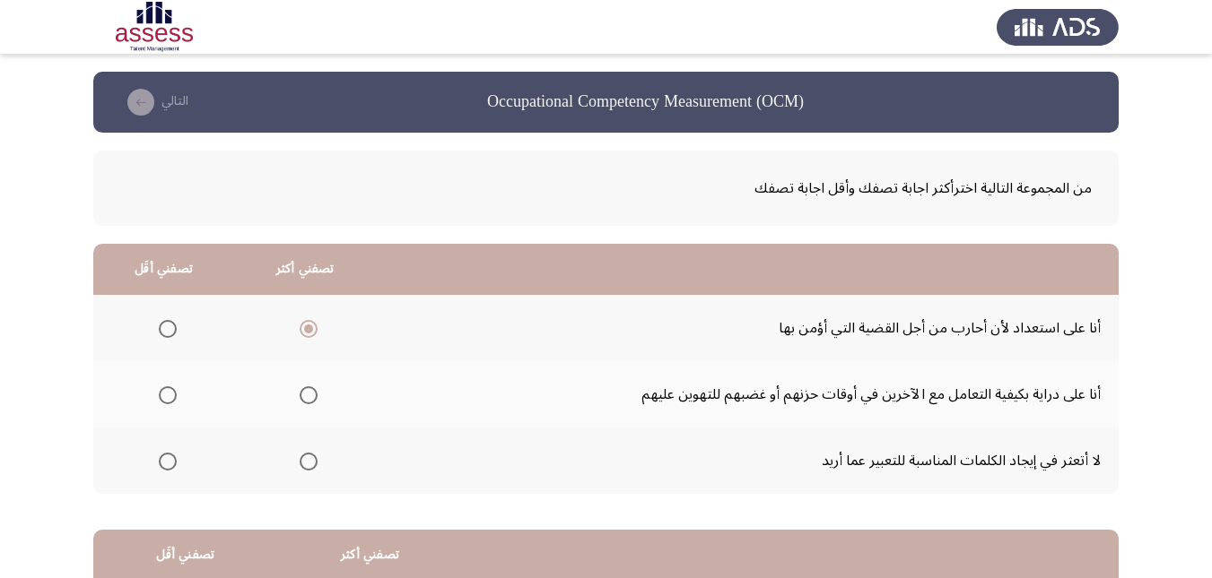
click at [167, 395] on input "Select an option" at bounding box center [168, 396] width 18 height 18
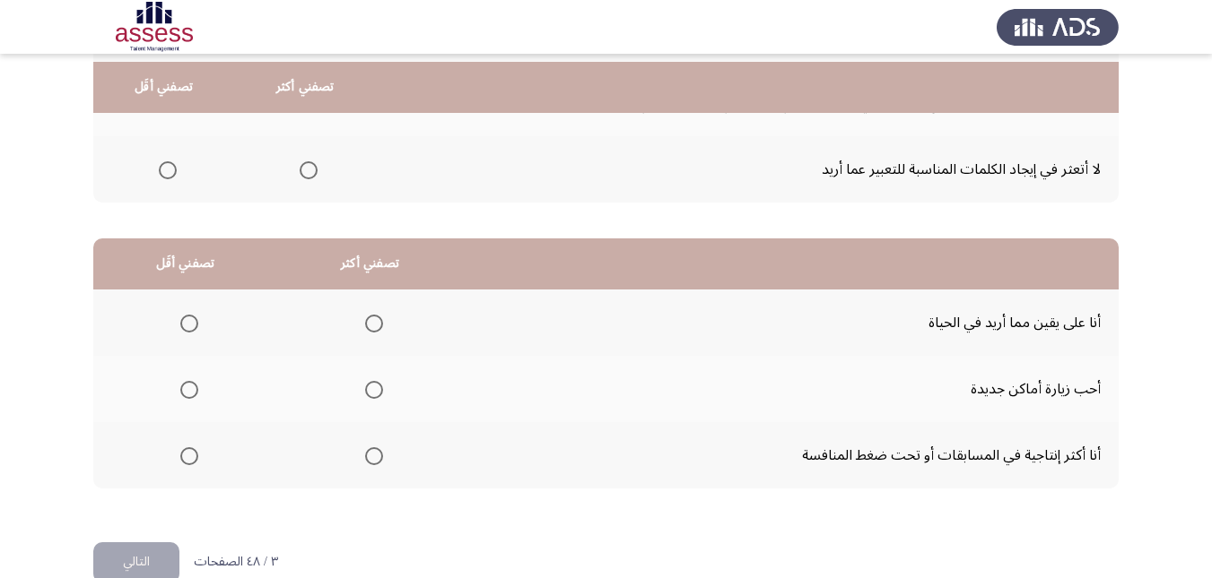
scroll to position [327, 0]
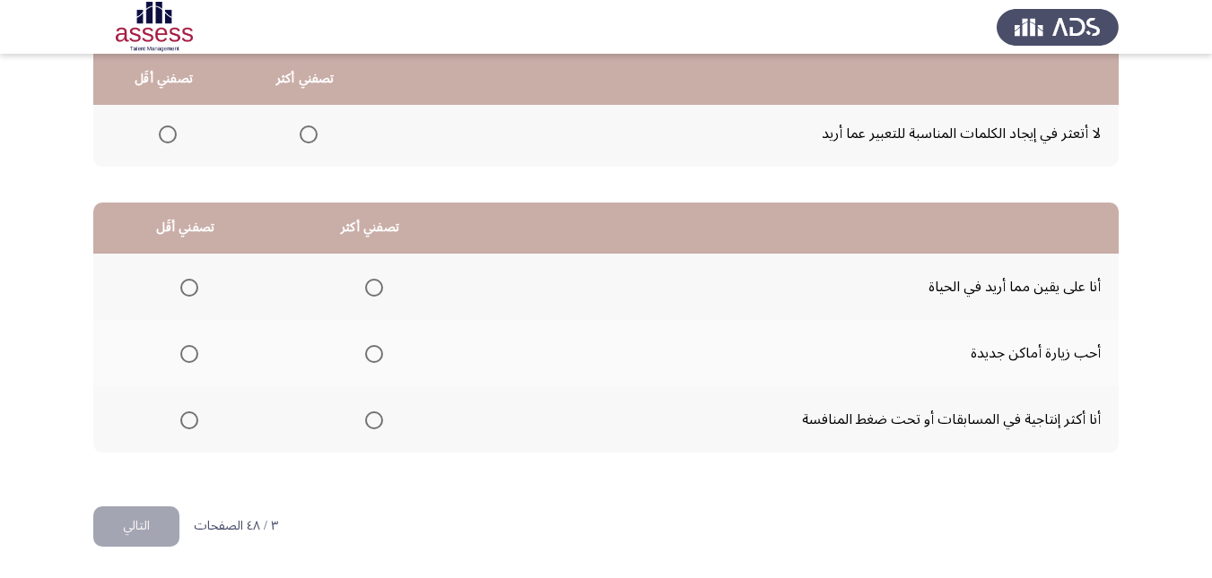
click at [373, 421] on span "Select an option" at bounding box center [374, 421] width 18 height 18
click at [373, 421] on input "Select an option" at bounding box center [374, 421] width 18 height 18
click at [183, 358] on span "Select an option" at bounding box center [189, 354] width 18 height 18
click at [183, 358] on input "Select an option" at bounding box center [189, 354] width 18 height 18
click at [140, 529] on button "التالي" at bounding box center [136, 527] width 86 height 40
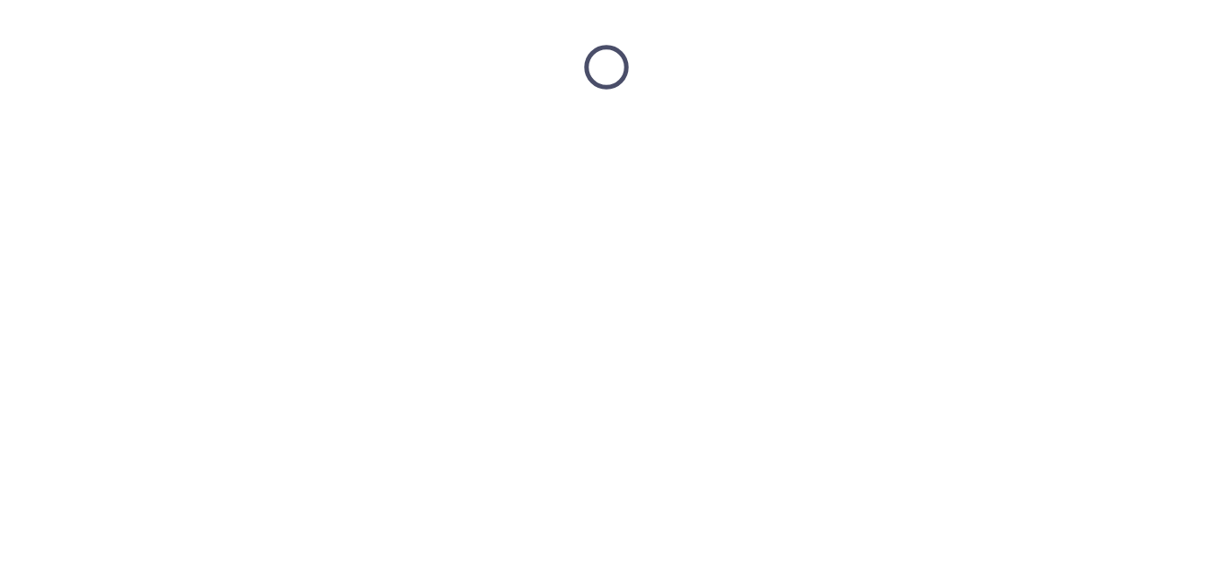
scroll to position [0, 0]
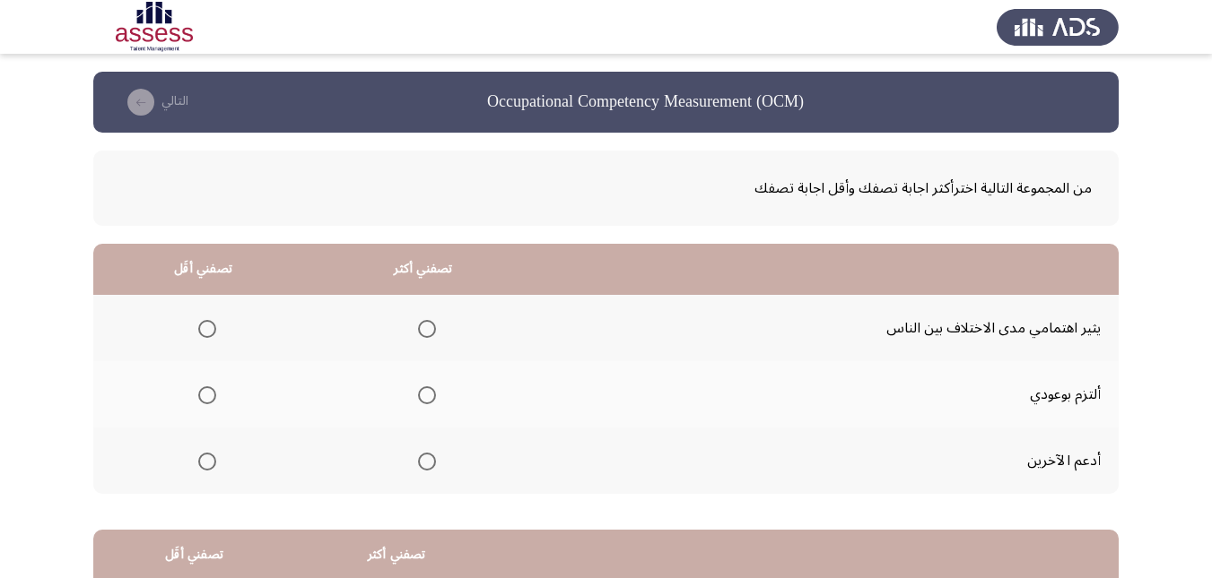
click at [423, 467] on span "Select an option" at bounding box center [427, 462] width 18 height 18
click at [423, 467] on input "Select an option" at bounding box center [427, 462] width 18 height 18
click at [202, 329] on span "Select an option" at bounding box center [207, 329] width 18 height 18
click at [202, 329] on input "Select an option" at bounding box center [207, 329] width 18 height 18
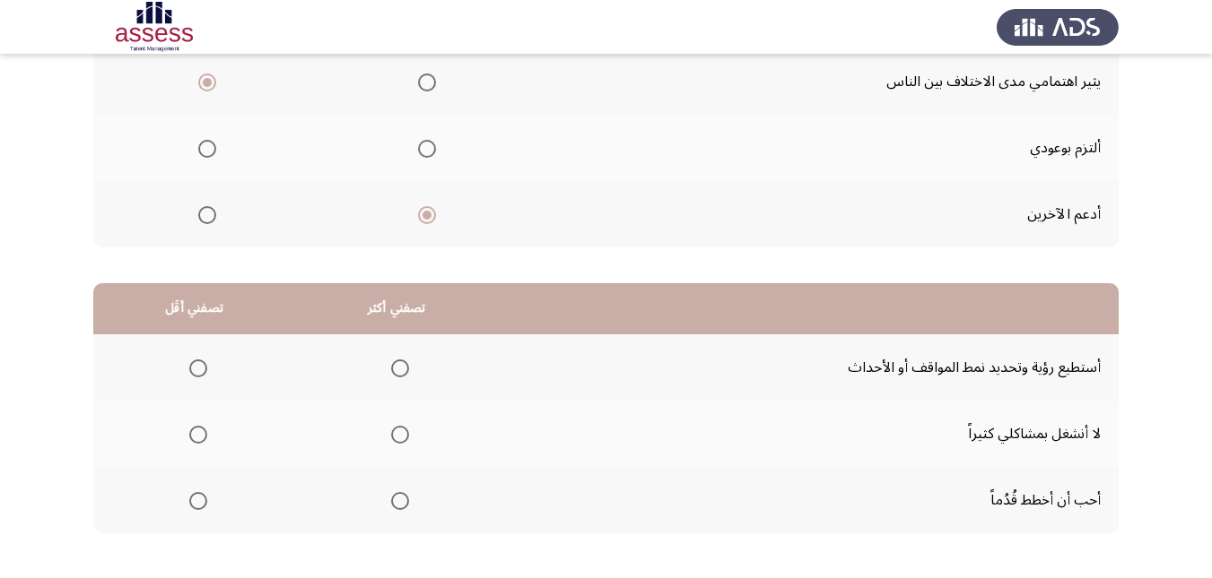
scroll to position [269, 0]
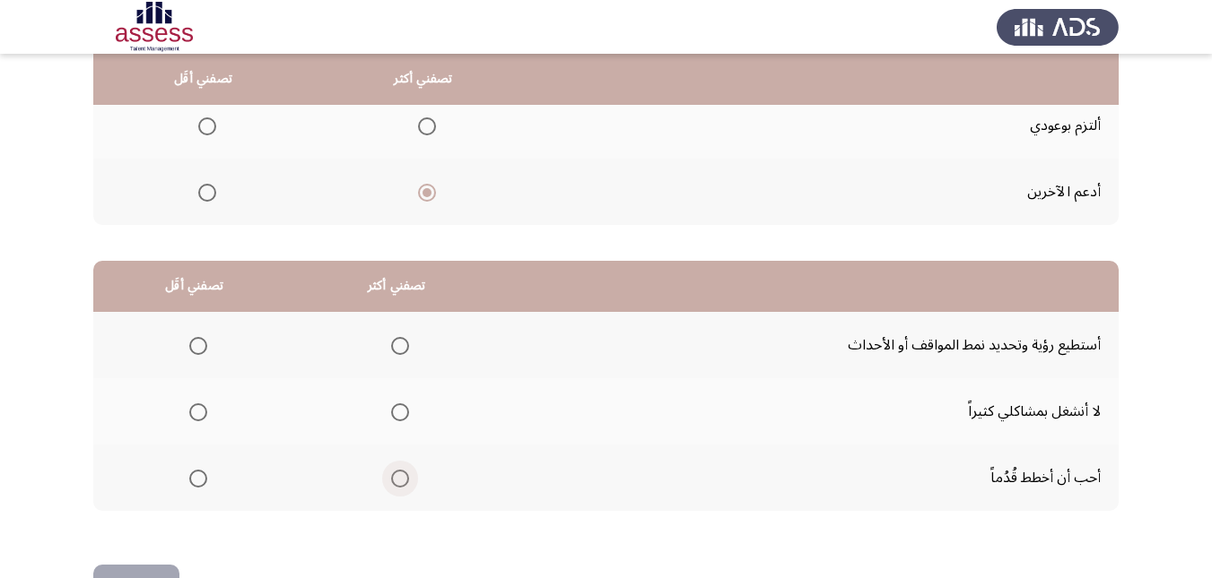
click at [392, 474] on span "Select an option" at bounding box center [400, 479] width 18 height 18
click at [392, 474] on input "Select an option" at bounding box center [400, 479] width 18 height 18
click at [206, 408] on th at bounding box center [194, 411] width 202 height 66
click at [198, 416] on span "Select an option" at bounding box center [198, 413] width 18 height 18
click at [198, 416] on input "Select an option" at bounding box center [198, 413] width 18 height 18
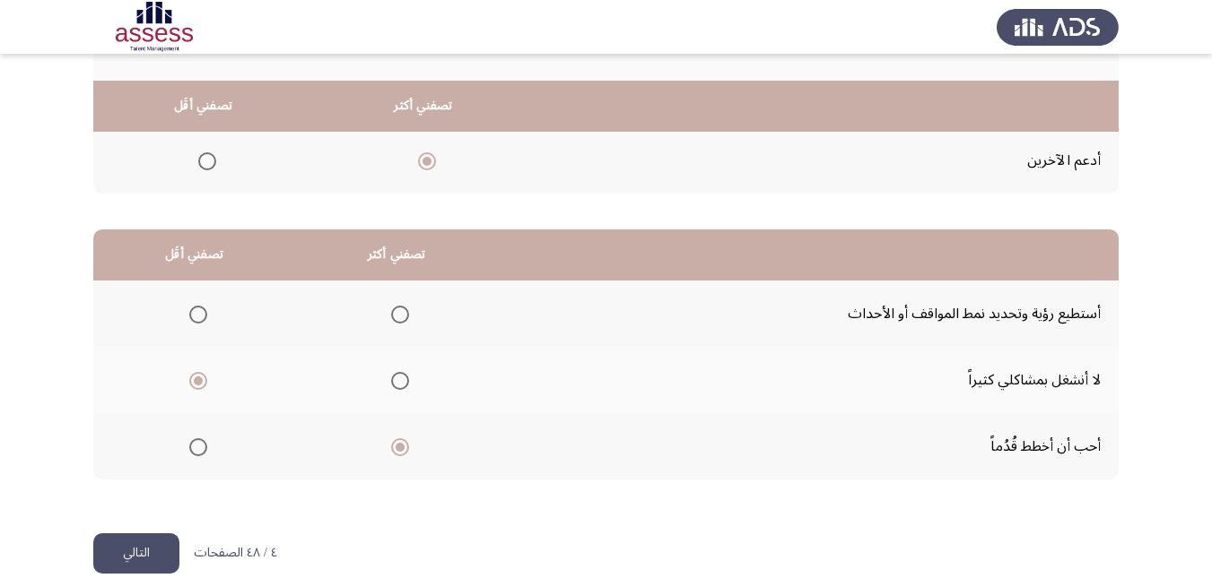
scroll to position [327, 0]
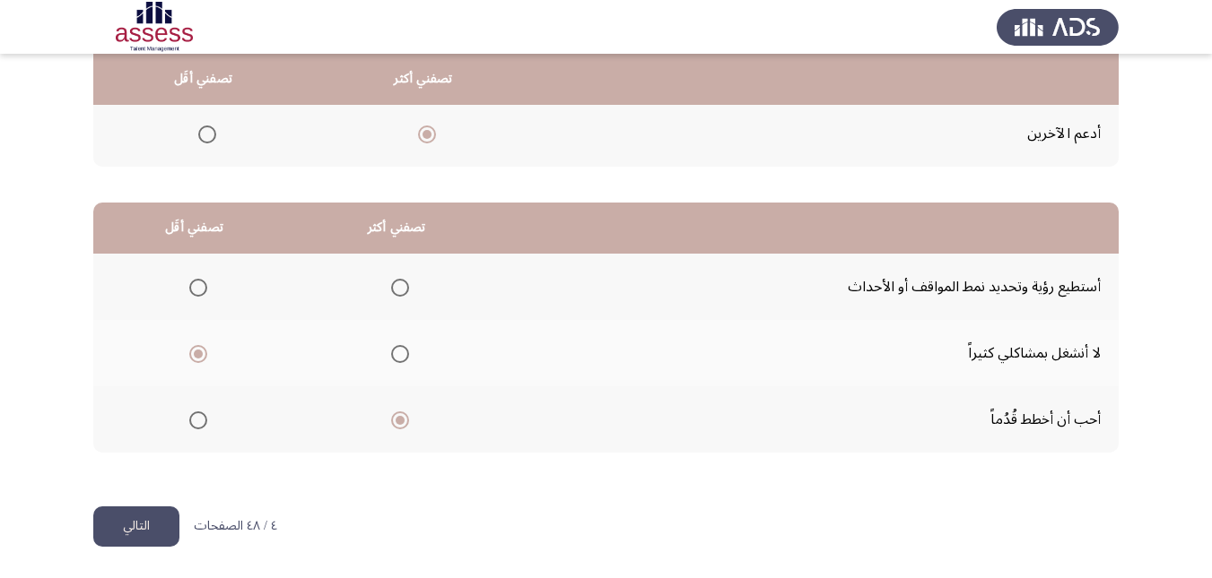
click at [147, 519] on button "التالي" at bounding box center [136, 527] width 86 height 40
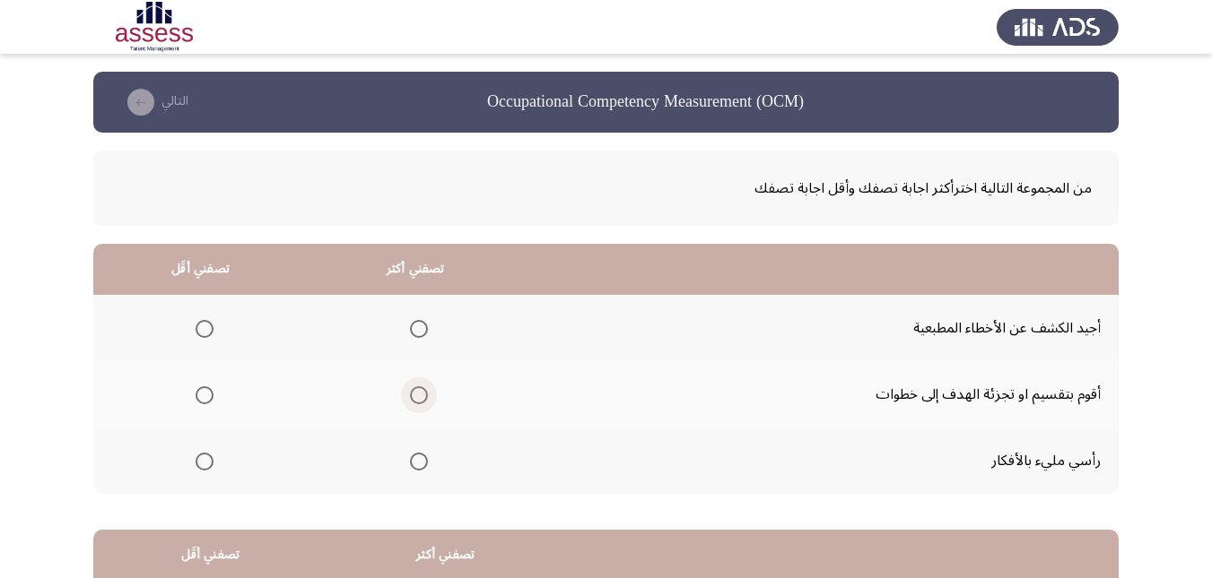
click at [417, 396] on span "Select an option" at bounding box center [419, 396] width 18 height 18
click at [417, 396] on input "Select an option" at bounding box center [419, 396] width 18 height 18
click at [195, 331] on span "Select an option" at bounding box center [204, 329] width 18 height 18
click at [195, 331] on input "Select an option" at bounding box center [204, 329] width 18 height 18
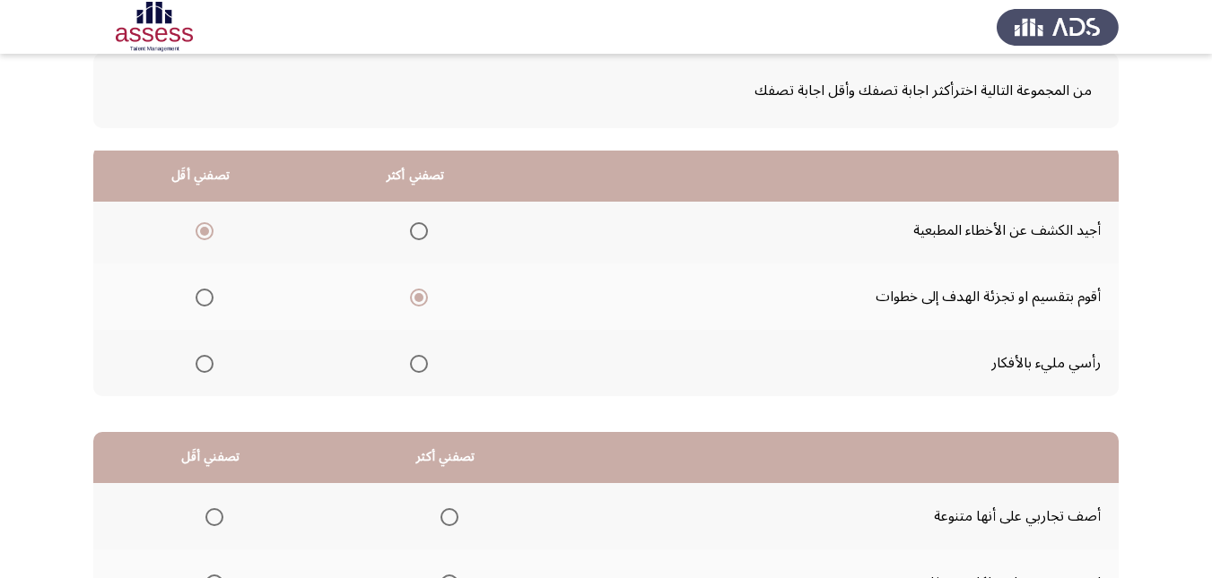
scroll to position [58, 0]
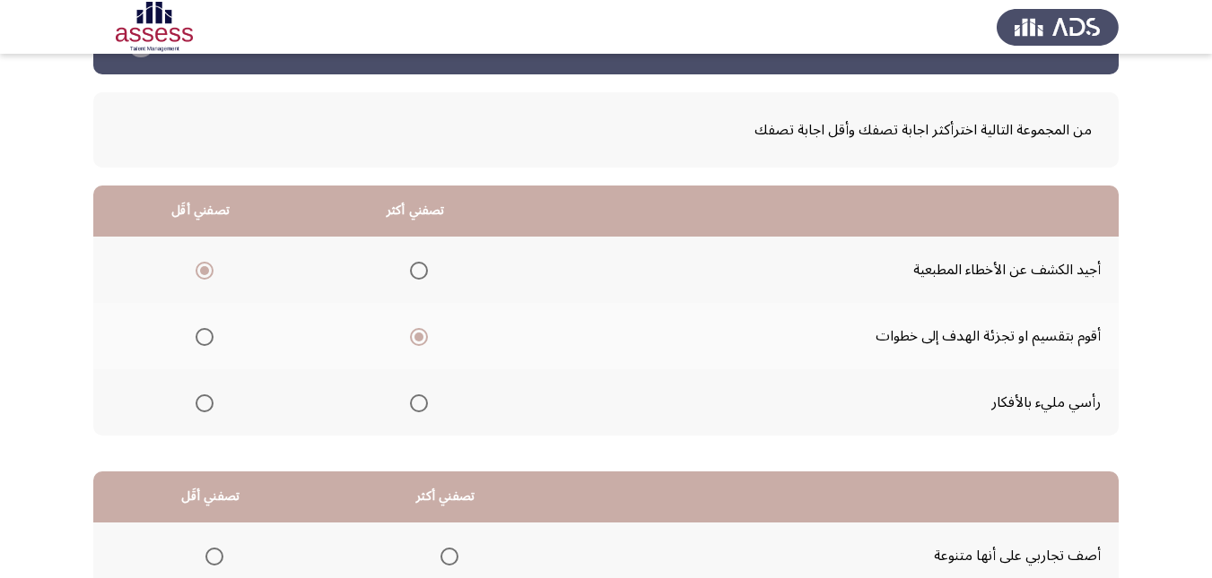
click at [419, 404] on span "Select an option" at bounding box center [419, 404] width 0 height 0
click at [415, 404] on input "Select an option" at bounding box center [419, 404] width 18 height 18
click at [208, 331] on span "Select an option" at bounding box center [204, 337] width 18 height 18
click at [208, 331] on input "Select an option" at bounding box center [204, 337] width 18 height 18
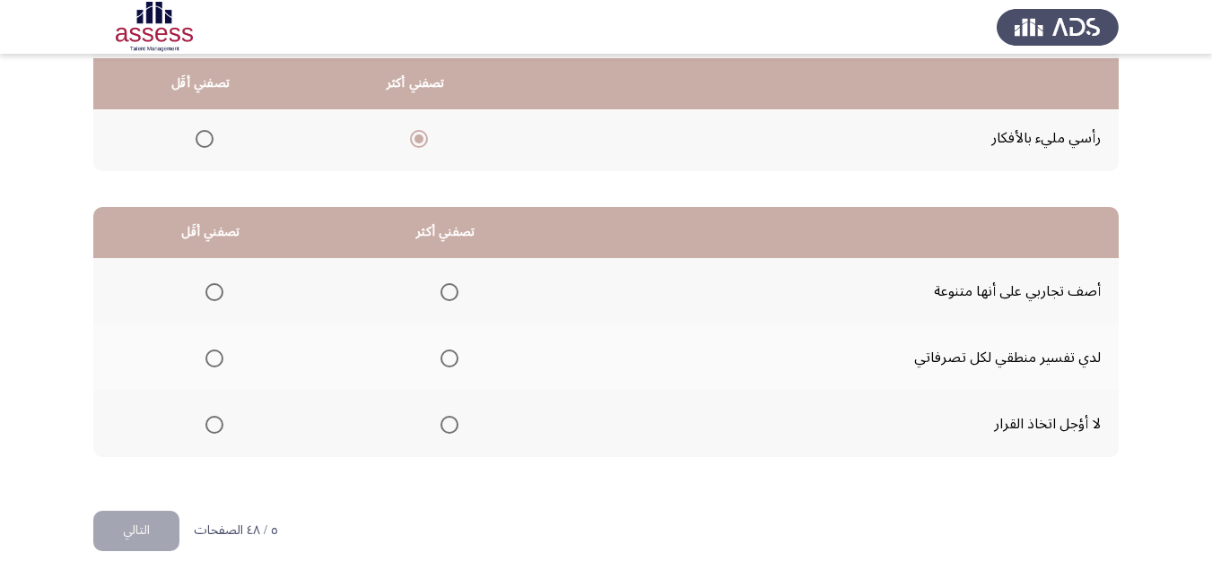
scroll to position [327, 0]
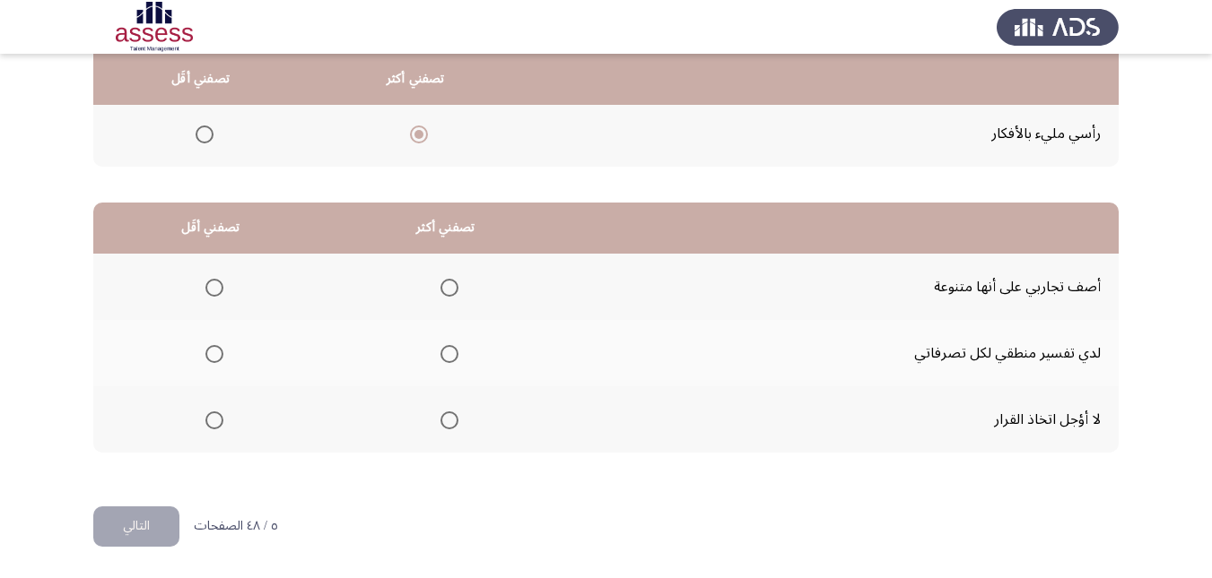
click at [447, 352] on span "Select an option" at bounding box center [449, 354] width 18 height 18
click at [447, 352] on input "Select an option" at bounding box center [449, 354] width 18 height 18
click at [220, 282] on span "Select an option" at bounding box center [214, 288] width 18 height 18
click at [220, 282] on input "Select an option" at bounding box center [214, 288] width 18 height 18
click at [448, 415] on span "Select an option" at bounding box center [449, 421] width 18 height 18
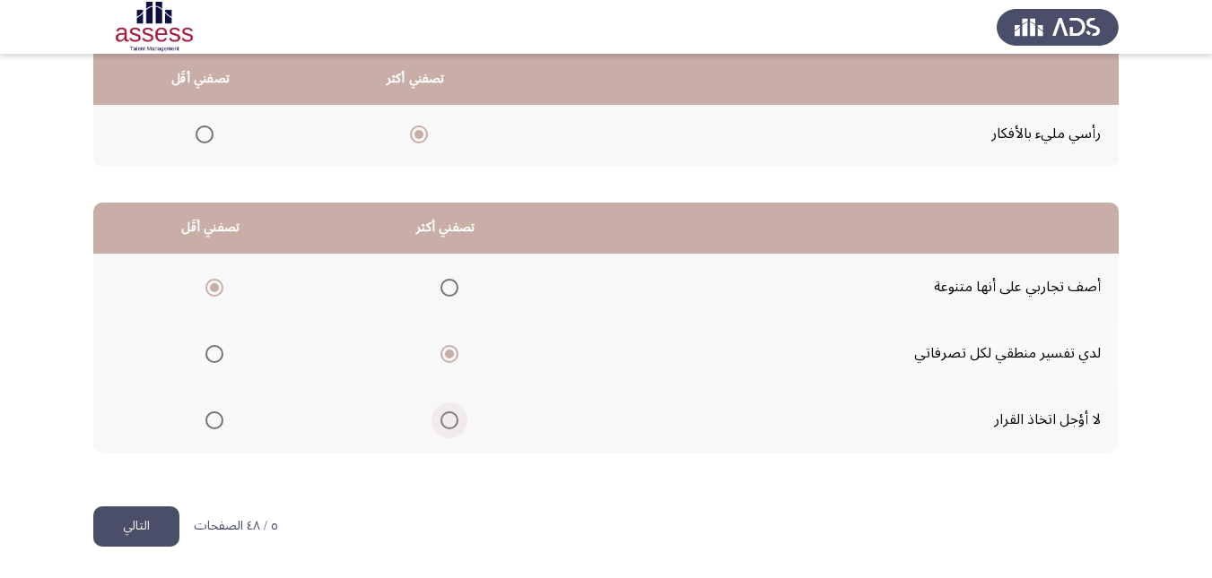
click at [448, 415] on input "Select an option" at bounding box center [449, 421] width 18 height 18
click at [125, 526] on button "التالي" at bounding box center [136, 527] width 86 height 40
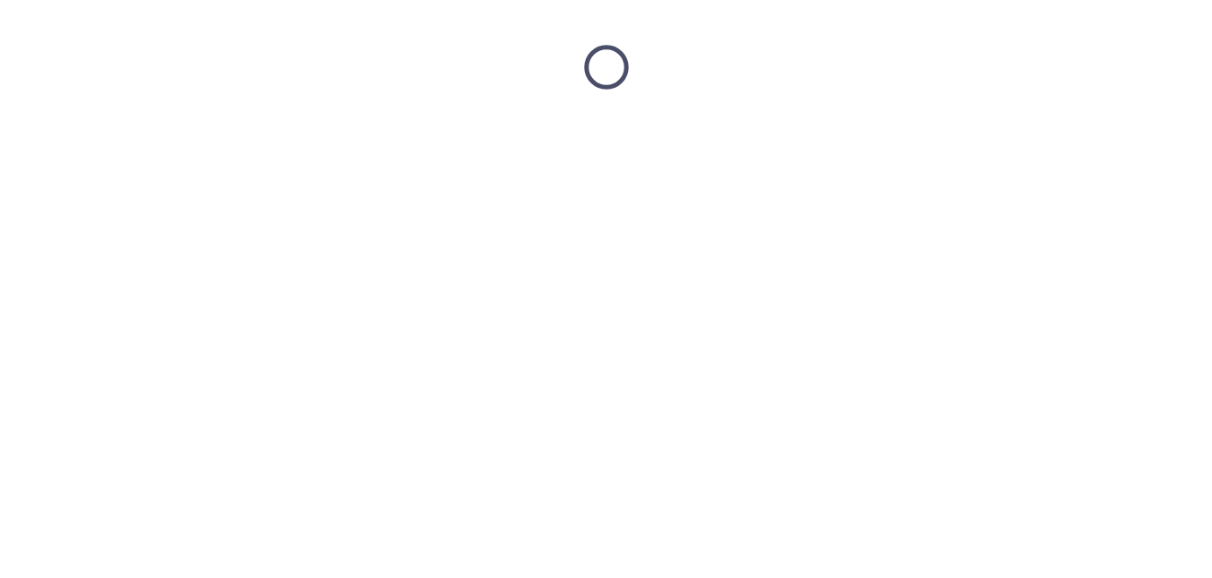
scroll to position [0, 0]
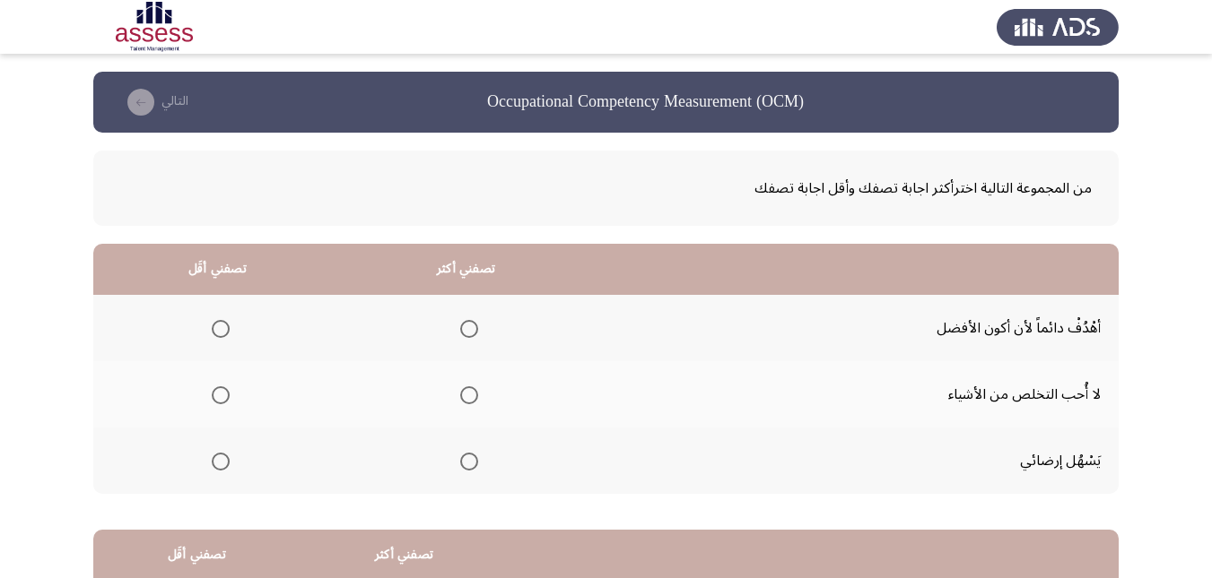
click at [467, 331] on span "Select an option" at bounding box center [469, 329] width 18 height 18
click at [467, 331] on input "Select an option" at bounding box center [469, 329] width 18 height 18
click at [214, 395] on span "Select an option" at bounding box center [221, 396] width 18 height 18
click at [214, 395] on input "Select an option" at bounding box center [221, 396] width 18 height 18
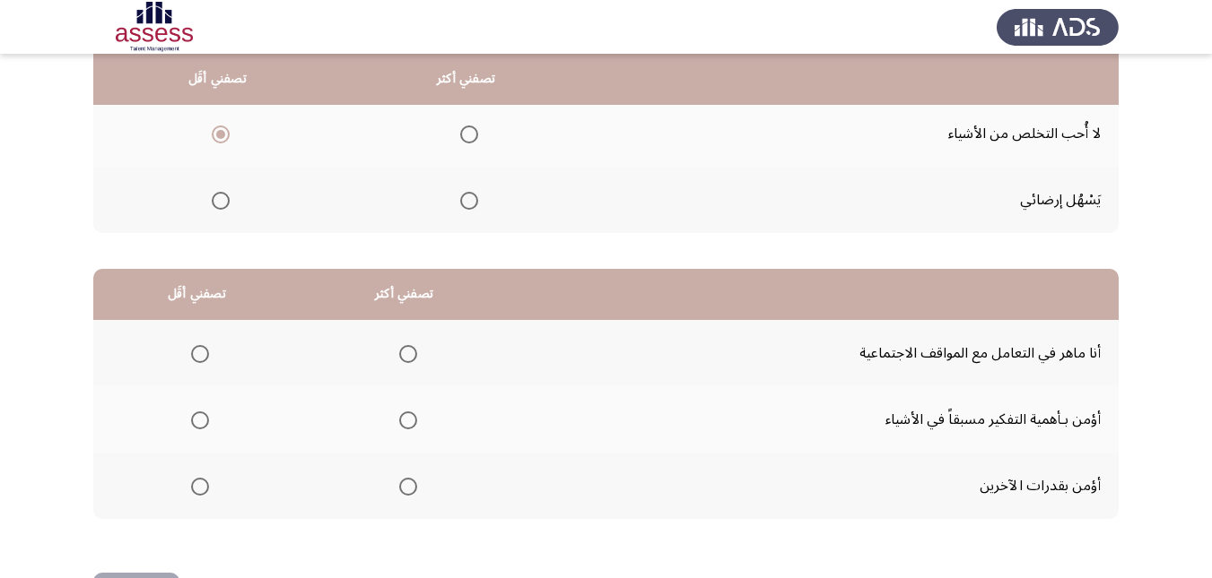
scroll to position [327, 0]
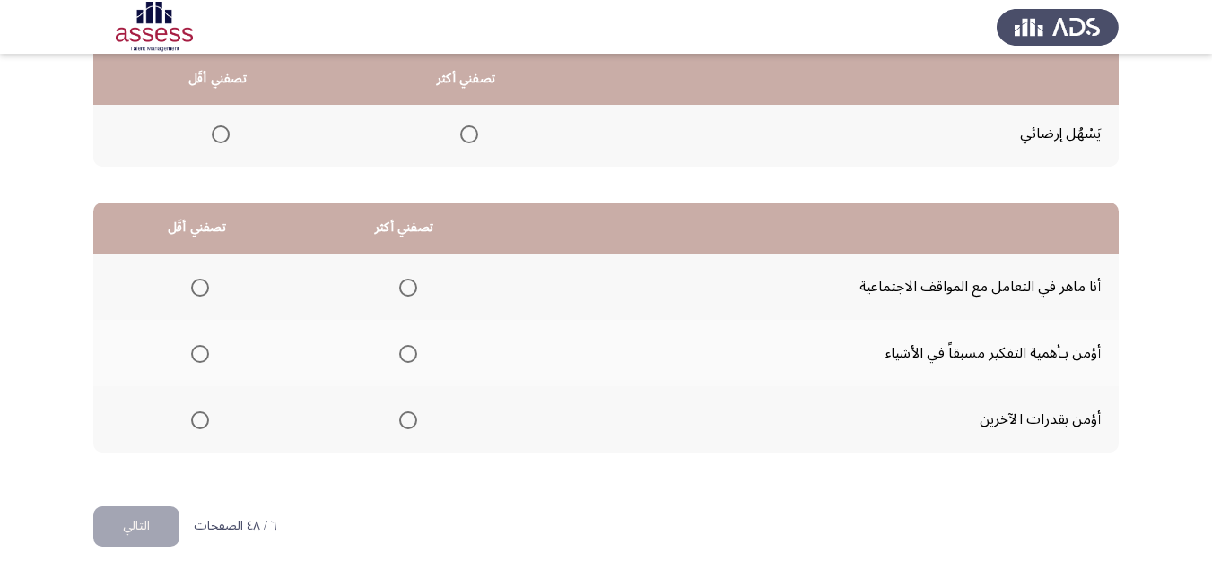
click at [193, 345] on span "Select an option" at bounding box center [200, 354] width 18 height 18
click at [193, 345] on input "Select an option" at bounding box center [200, 354] width 18 height 18
click at [399, 288] on span "Select an option" at bounding box center [408, 288] width 18 height 18
click at [399, 288] on input "Select an option" at bounding box center [408, 288] width 18 height 18
click at [139, 524] on button "التالي" at bounding box center [136, 527] width 86 height 40
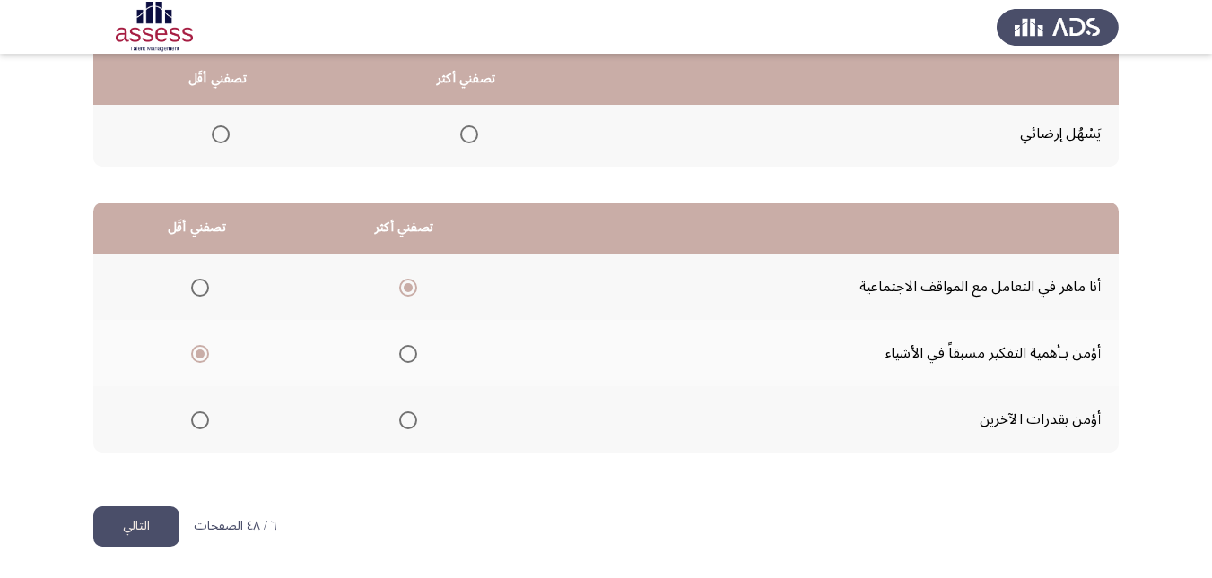
scroll to position [0, 0]
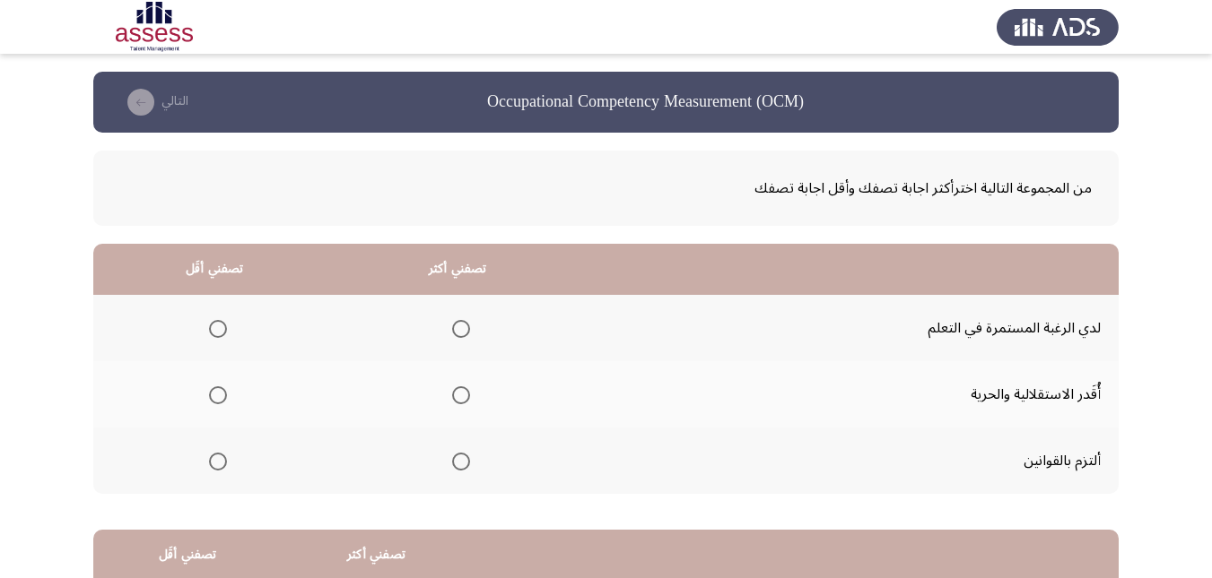
click at [456, 332] on span "Select an option" at bounding box center [461, 329] width 18 height 18
click at [456, 332] on input "Select an option" at bounding box center [461, 329] width 18 height 18
click at [215, 397] on span "Select an option" at bounding box center [218, 396] width 18 height 18
click at [215, 397] on input "Select an option" at bounding box center [218, 396] width 18 height 18
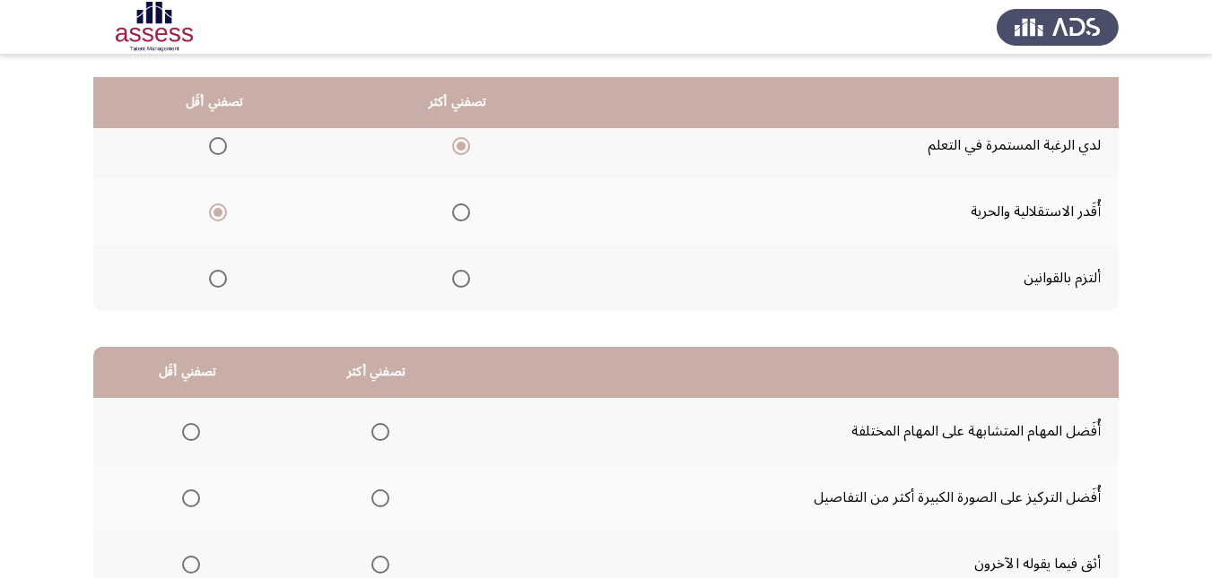
scroll to position [269, 0]
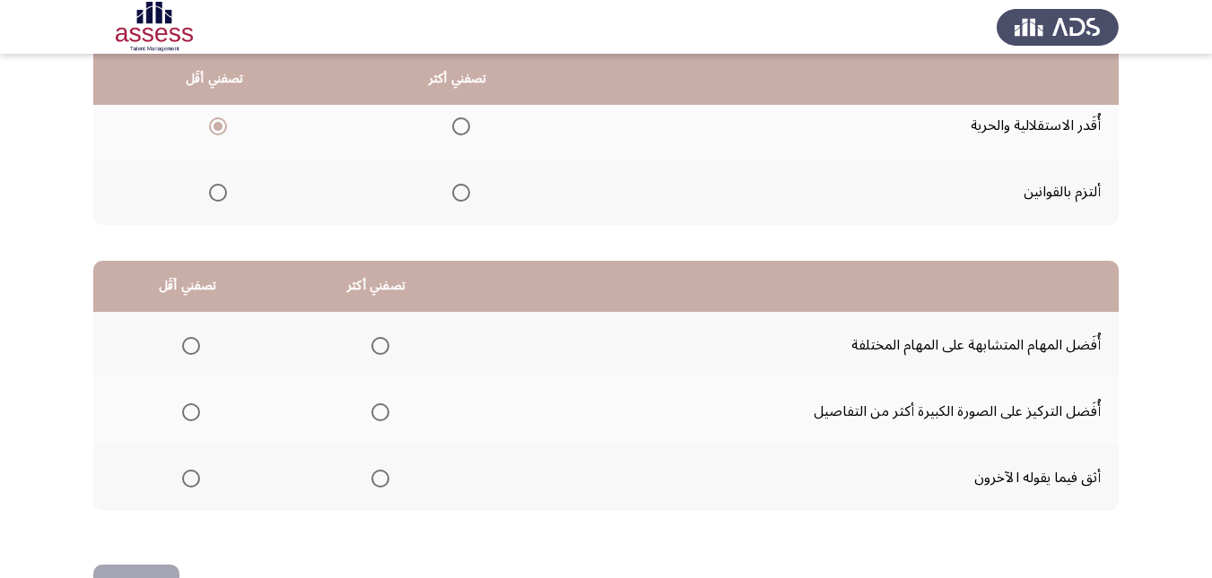
click at [183, 479] on span "Select an option" at bounding box center [191, 479] width 18 height 18
click at [183, 479] on input "Select an option" at bounding box center [191, 479] width 18 height 18
click at [379, 343] on span "Select an option" at bounding box center [380, 346] width 18 height 18
click at [379, 343] on input "Select an option" at bounding box center [380, 346] width 18 height 18
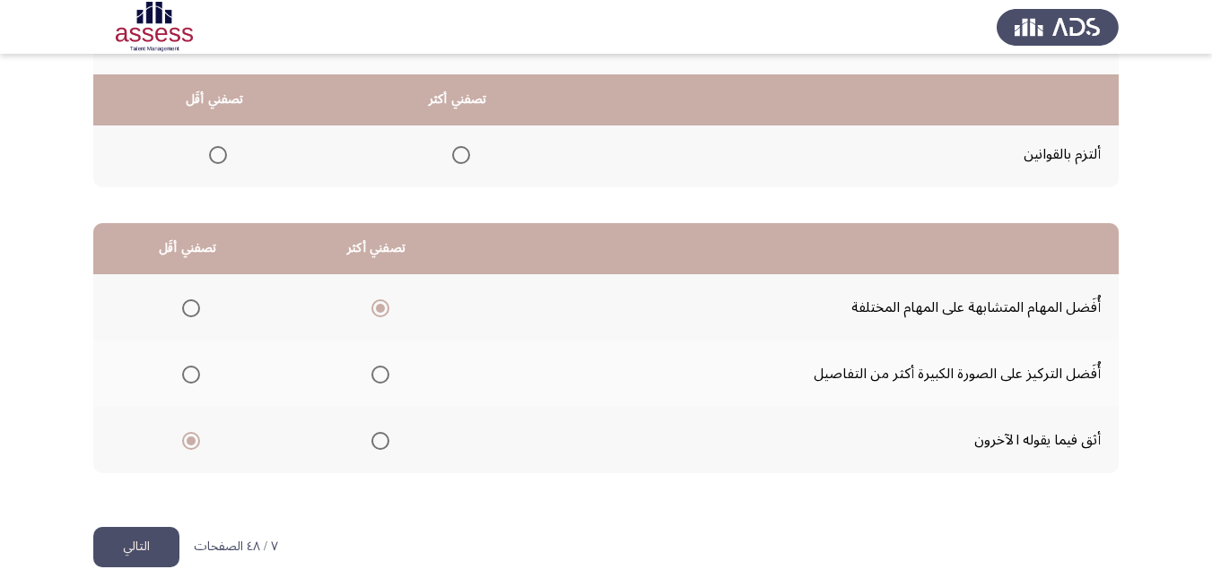
scroll to position [327, 0]
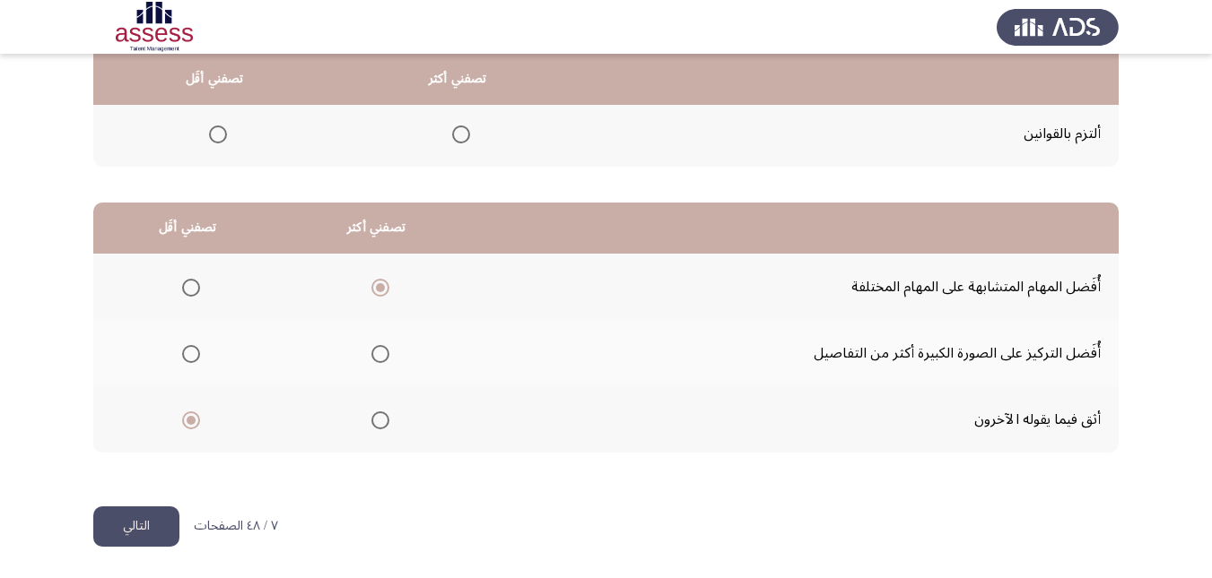
click at [143, 519] on button "التالي" at bounding box center [136, 527] width 86 height 40
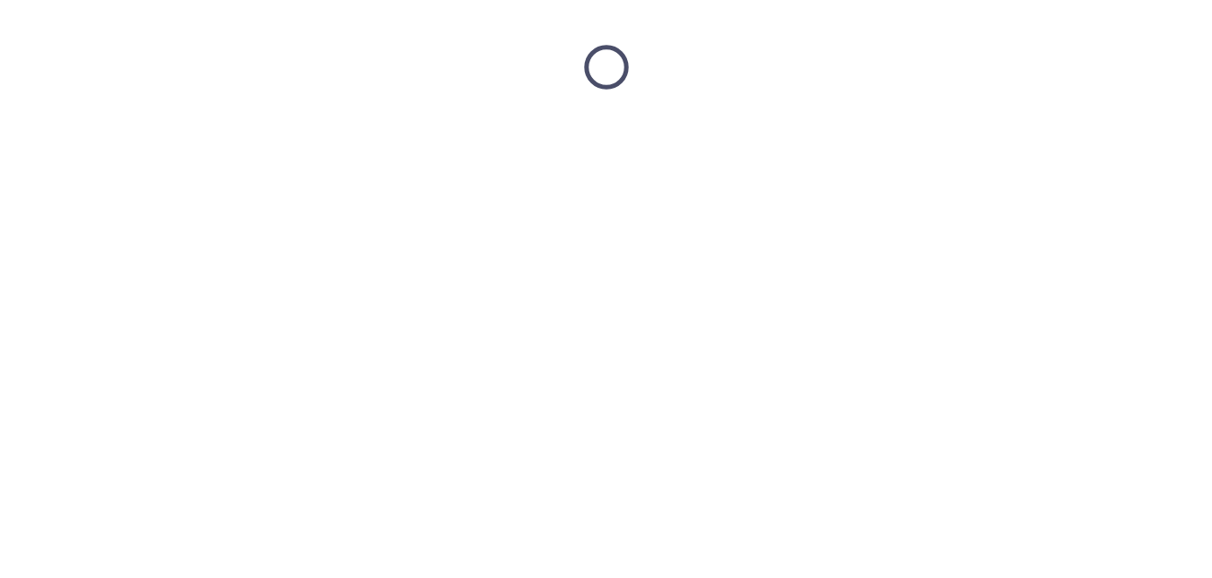
scroll to position [0, 0]
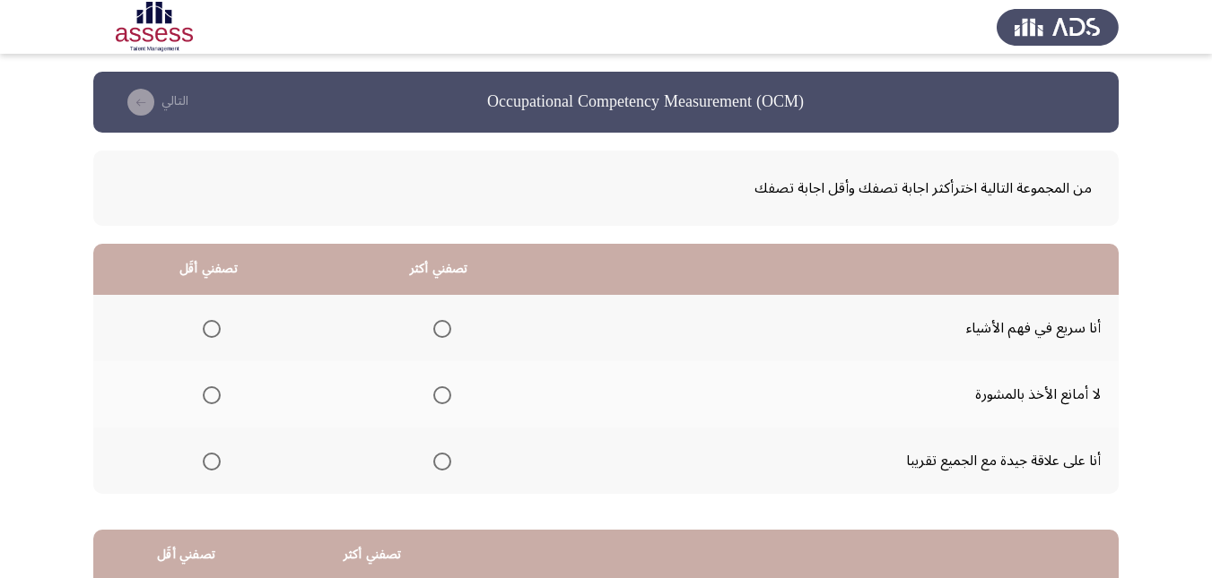
click at [434, 395] on span "Select an option" at bounding box center [442, 396] width 18 height 18
click at [434, 395] on input "Select an option" at bounding box center [442, 396] width 18 height 18
click at [442, 333] on span "Select an option" at bounding box center [442, 329] width 18 height 18
click at [442, 333] on input "Select an option" at bounding box center [442, 329] width 18 height 18
click at [211, 392] on span "Select an option" at bounding box center [212, 396] width 18 height 18
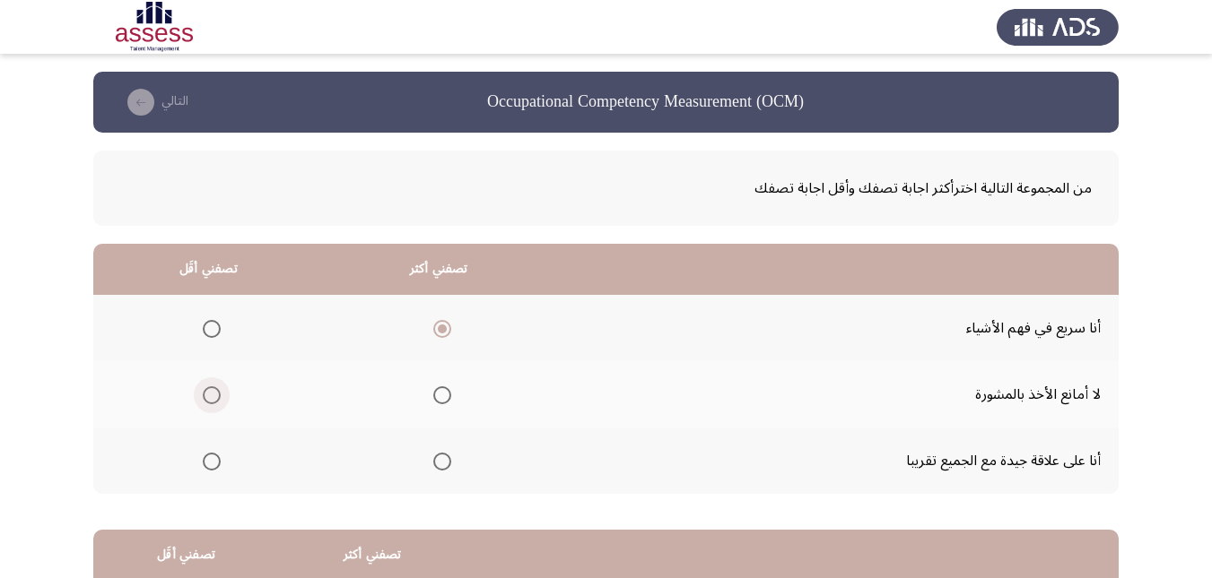
click at [211, 392] on input "Select an option" at bounding box center [212, 396] width 18 height 18
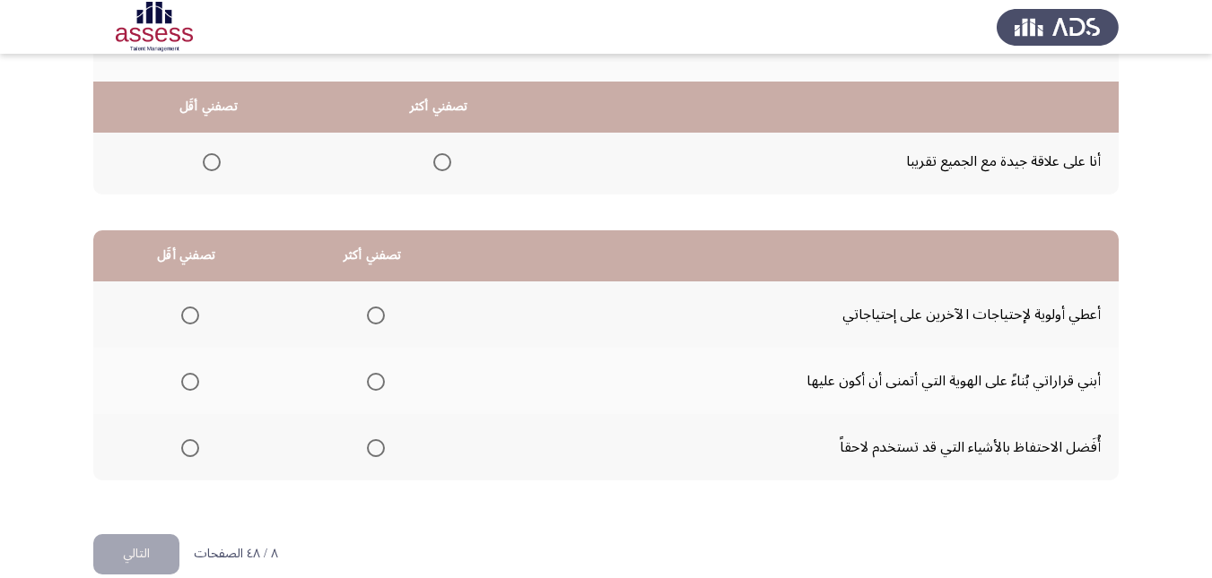
scroll to position [327, 0]
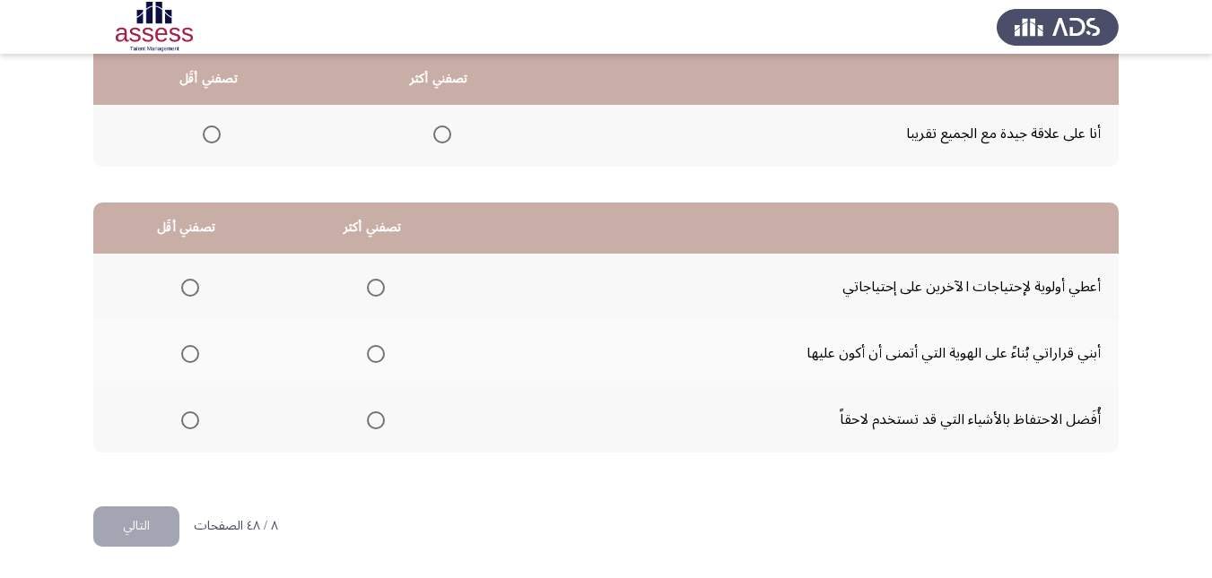
click at [192, 423] on span "Select an option" at bounding box center [190, 421] width 18 height 18
click at [192, 423] on input "Select an option" at bounding box center [190, 421] width 18 height 18
click at [373, 282] on span "Select an option" at bounding box center [376, 288] width 18 height 18
click at [373, 282] on input "Select an option" at bounding box center [376, 288] width 18 height 18
click at [152, 535] on button "التالي" at bounding box center [136, 527] width 86 height 40
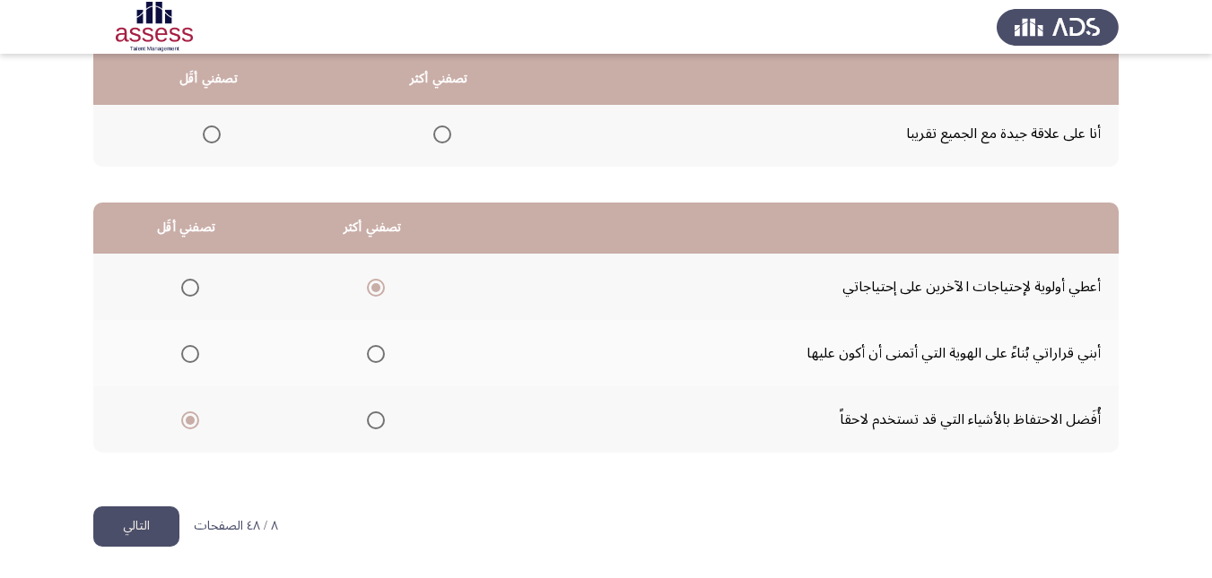
scroll to position [0, 0]
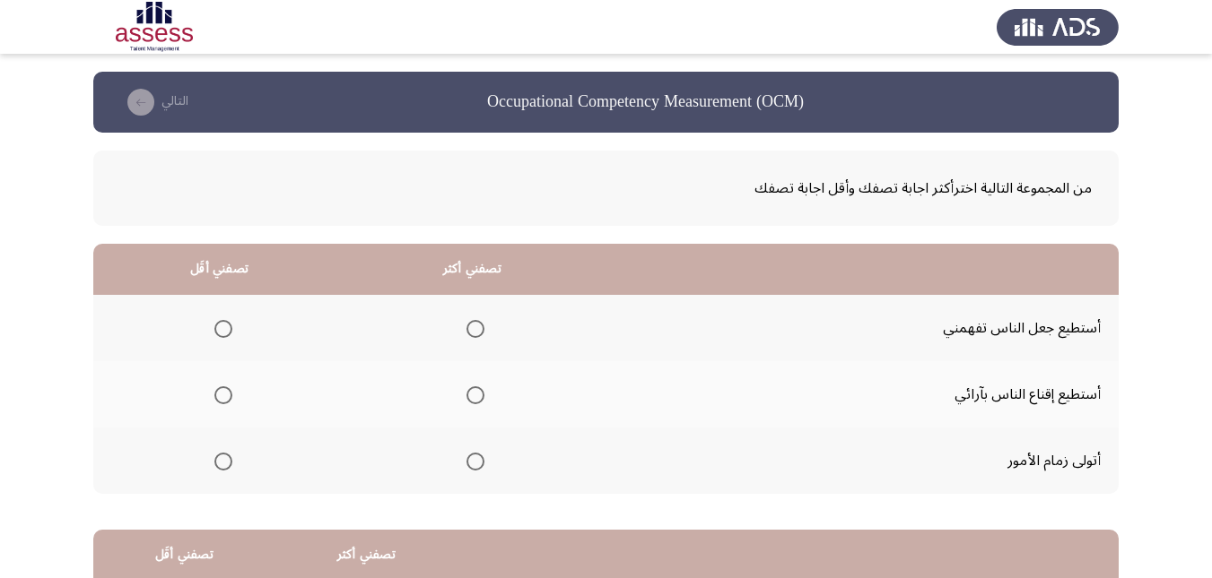
click at [476, 397] on span "Select an option" at bounding box center [475, 396] width 18 height 18
click at [476, 397] on input "Select an option" at bounding box center [475, 396] width 18 height 18
click at [218, 463] on span "Select an option" at bounding box center [223, 462] width 18 height 18
click at [218, 463] on input "Select an option" at bounding box center [223, 462] width 18 height 18
click at [473, 463] on span "Select an option" at bounding box center [475, 462] width 18 height 18
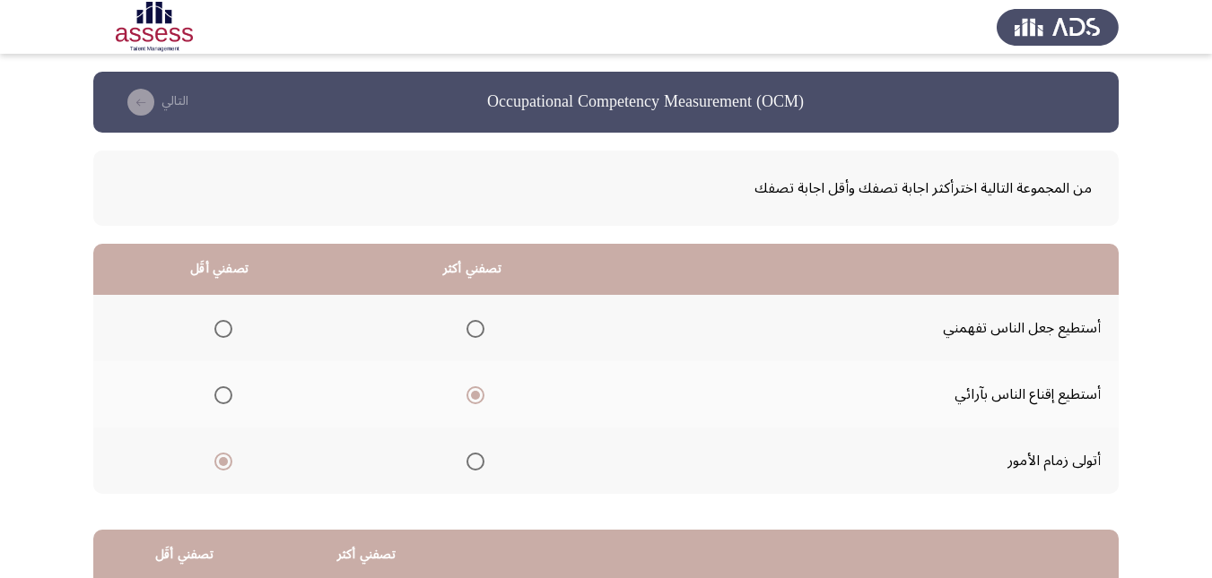
click at [473, 463] on input "Select an option" at bounding box center [475, 462] width 18 height 18
click at [220, 399] on span "Select an option" at bounding box center [223, 396] width 18 height 18
click at [220, 399] on input "Select an option" at bounding box center [223, 396] width 18 height 18
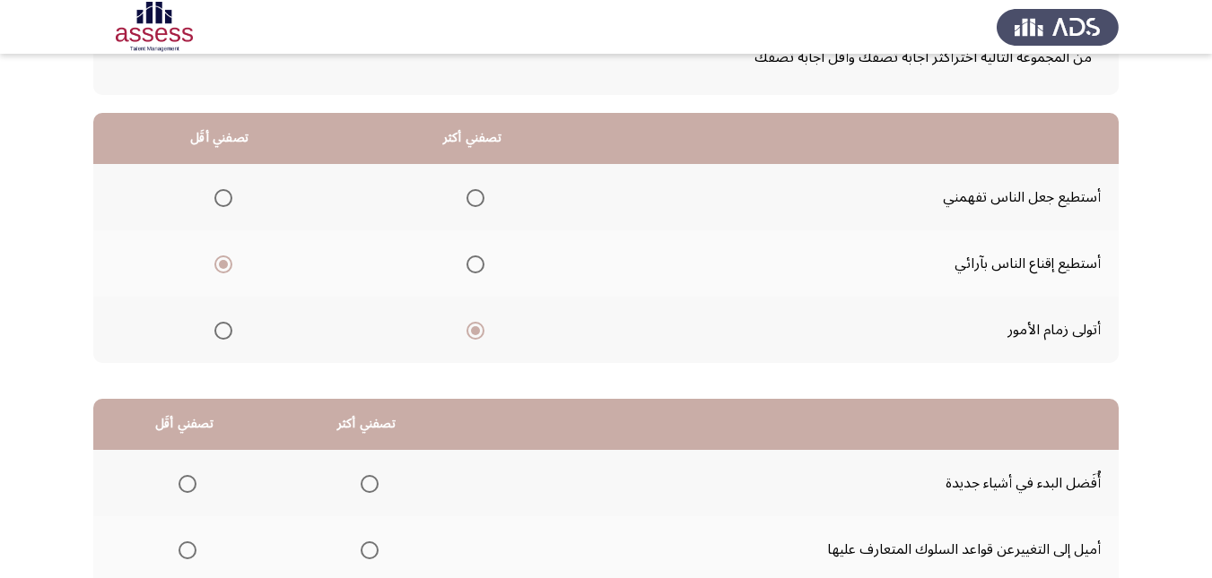
scroll to position [179, 0]
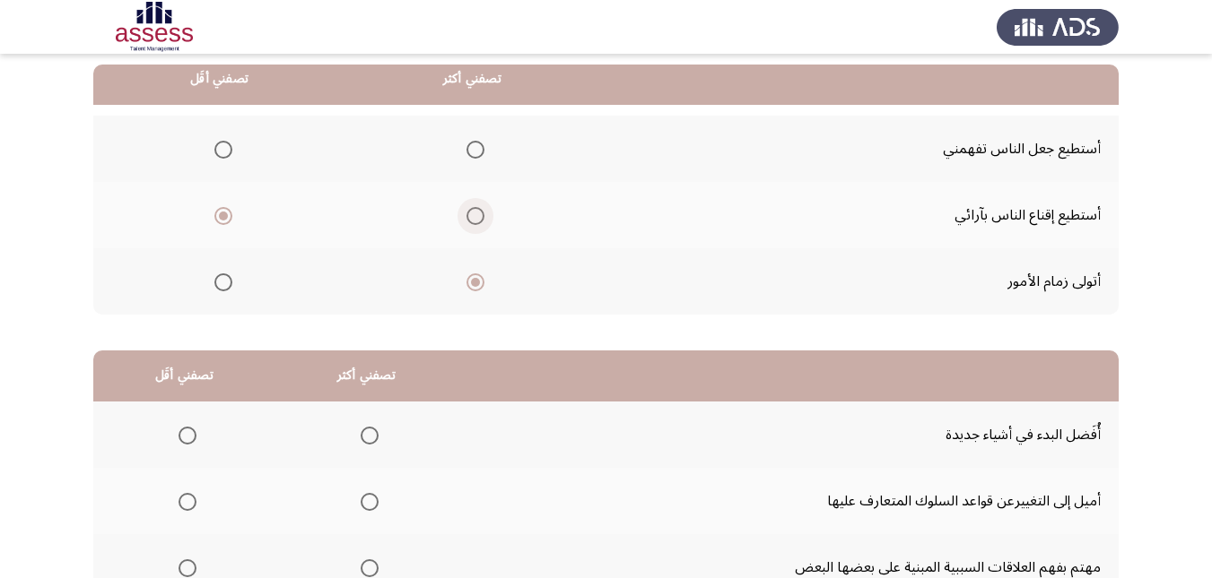
click at [473, 214] on span "Select an option" at bounding box center [475, 216] width 18 height 18
click at [473, 214] on input "Select an option" at bounding box center [475, 216] width 18 height 18
click at [227, 279] on span "Select an option" at bounding box center [223, 283] width 18 height 18
click at [227, 279] on input "Select an option" at bounding box center [223, 283] width 18 height 18
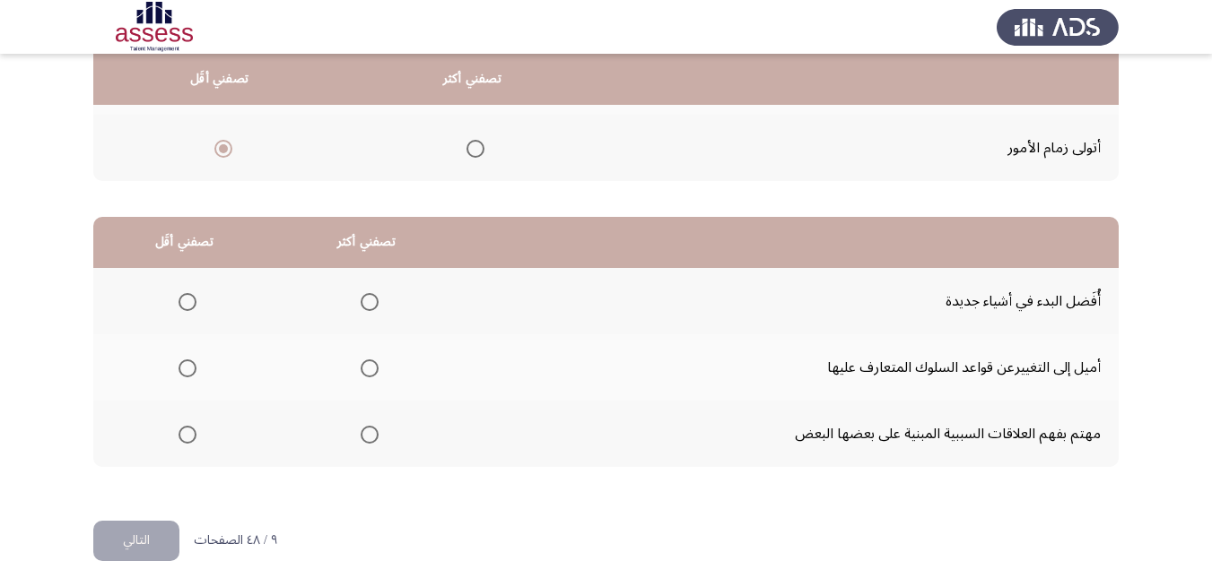
scroll to position [327, 0]
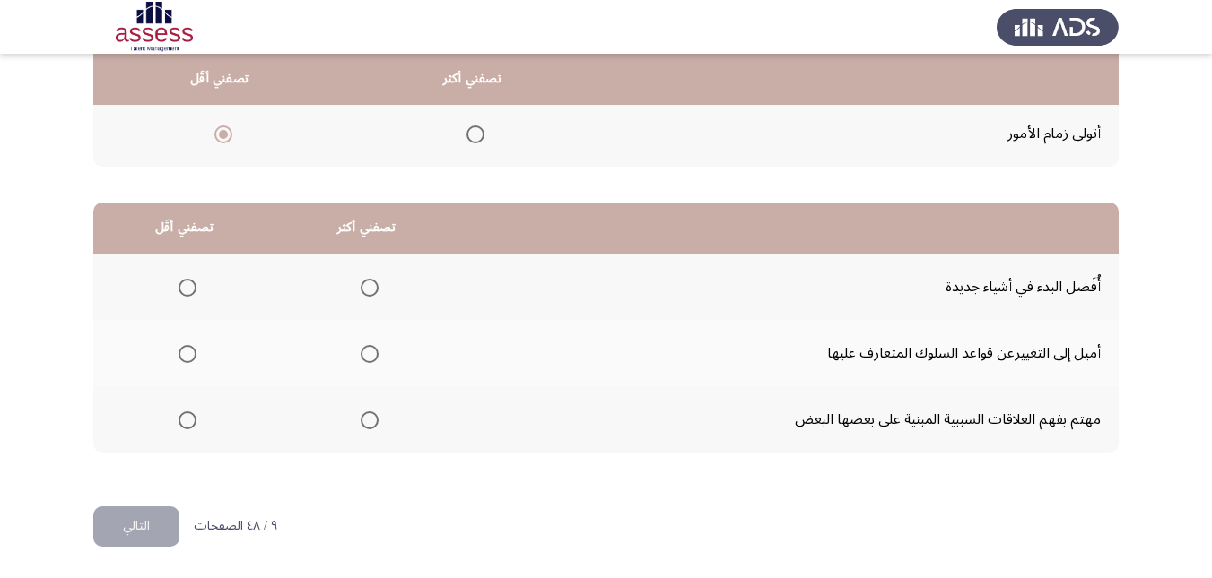
click at [372, 422] on span "Select an option" at bounding box center [370, 421] width 18 height 18
click at [372, 422] on input "Select an option" at bounding box center [370, 421] width 18 height 18
click at [190, 295] on span "Select an option" at bounding box center [187, 288] width 18 height 18
click at [190, 295] on input "Select an option" at bounding box center [187, 288] width 18 height 18
click at [143, 522] on button "التالي" at bounding box center [136, 527] width 86 height 40
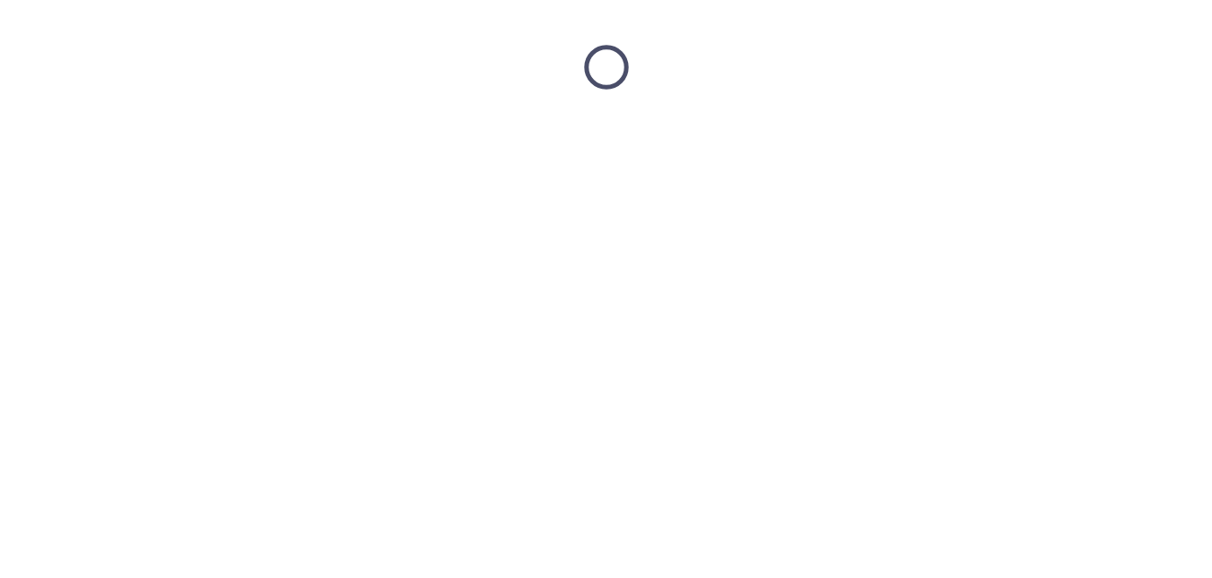
scroll to position [0, 0]
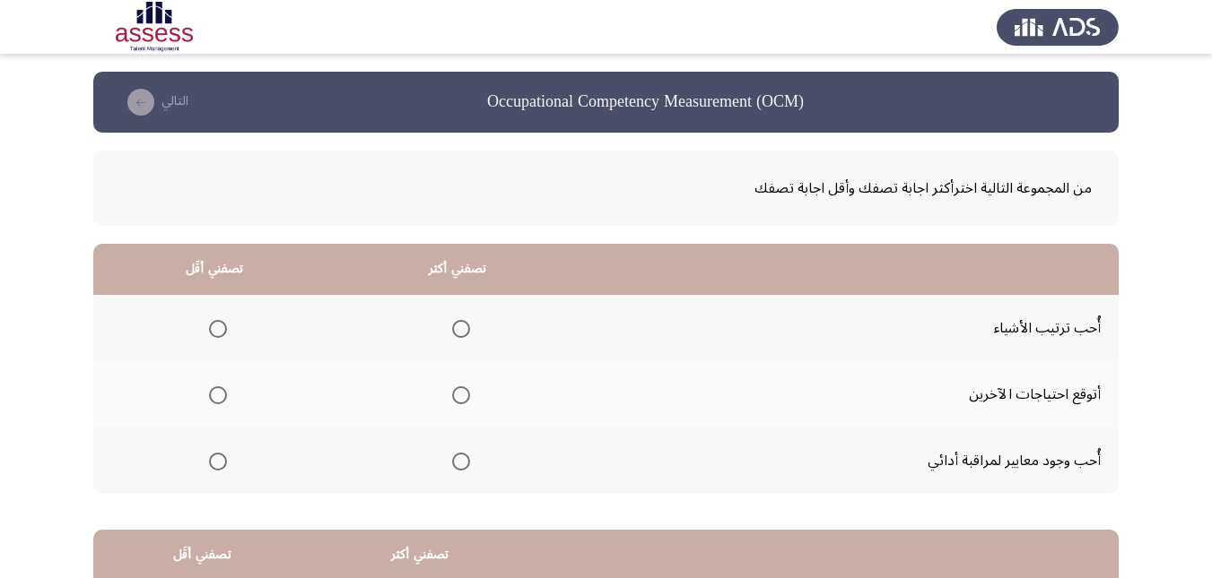
click at [453, 320] on span "Select an option" at bounding box center [461, 329] width 18 height 18
click at [453, 320] on input "Select an option" at bounding box center [461, 329] width 18 height 18
click at [222, 456] on span "Select an option" at bounding box center [218, 462] width 18 height 18
click at [222, 456] on input "Select an option" at bounding box center [218, 462] width 18 height 18
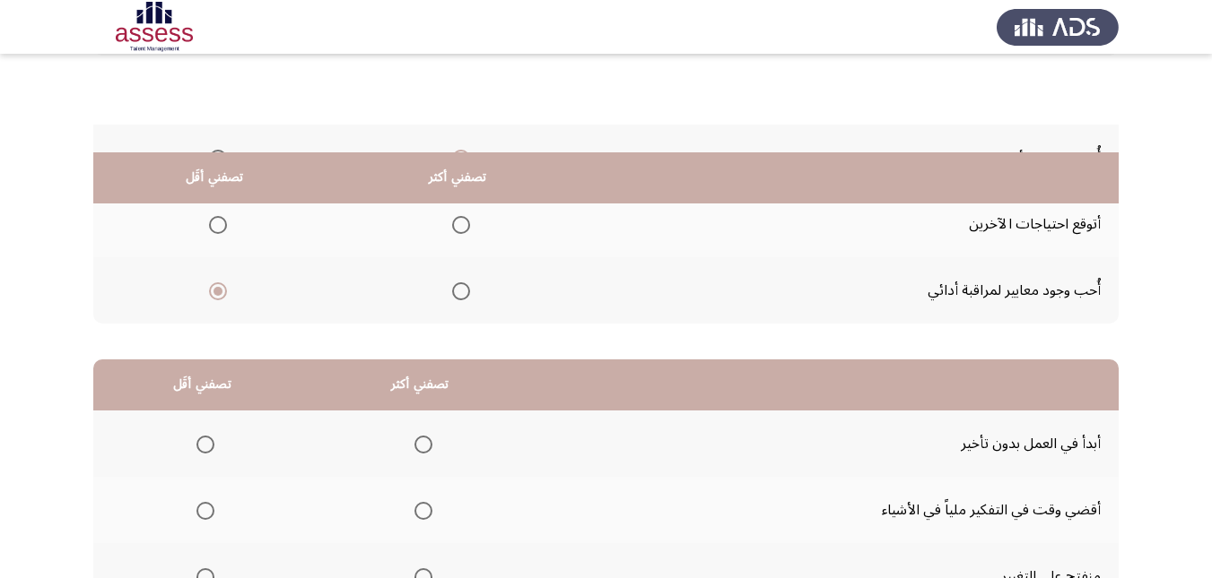
scroll to position [327, 0]
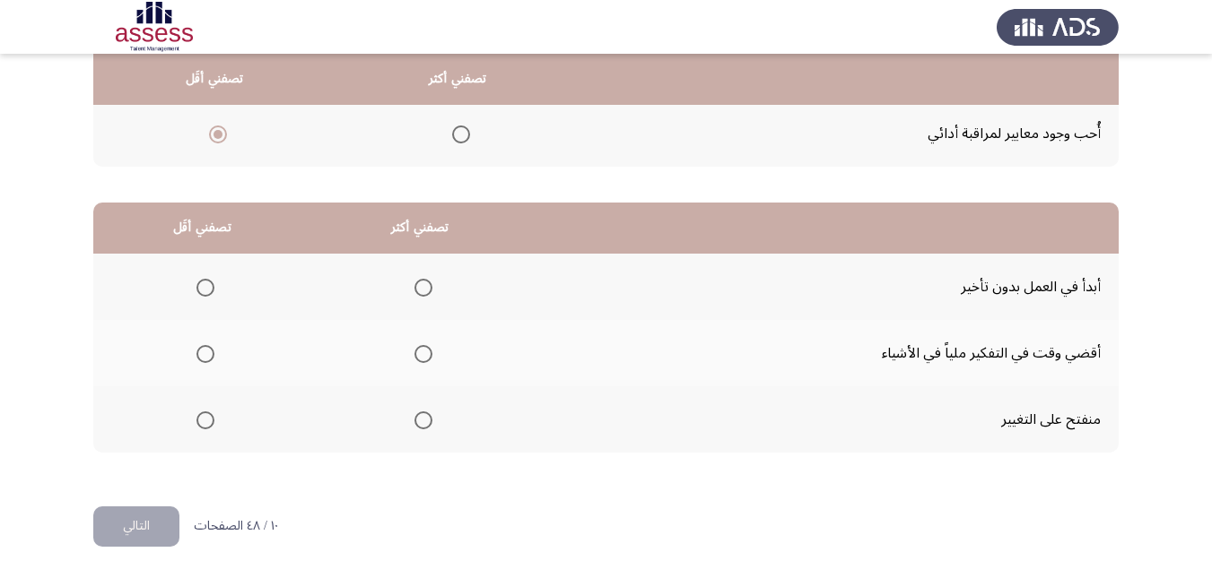
click at [420, 289] on span "Select an option" at bounding box center [423, 288] width 18 height 18
click at [420, 289] on input "Select an option" at bounding box center [423, 288] width 18 height 18
click at [207, 424] on span "Select an option" at bounding box center [205, 421] width 18 height 18
click at [207, 424] on input "Select an option" at bounding box center [205, 421] width 18 height 18
click at [135, 526] on button "التالي" at bounding box center [136, 527] width 86 height 40
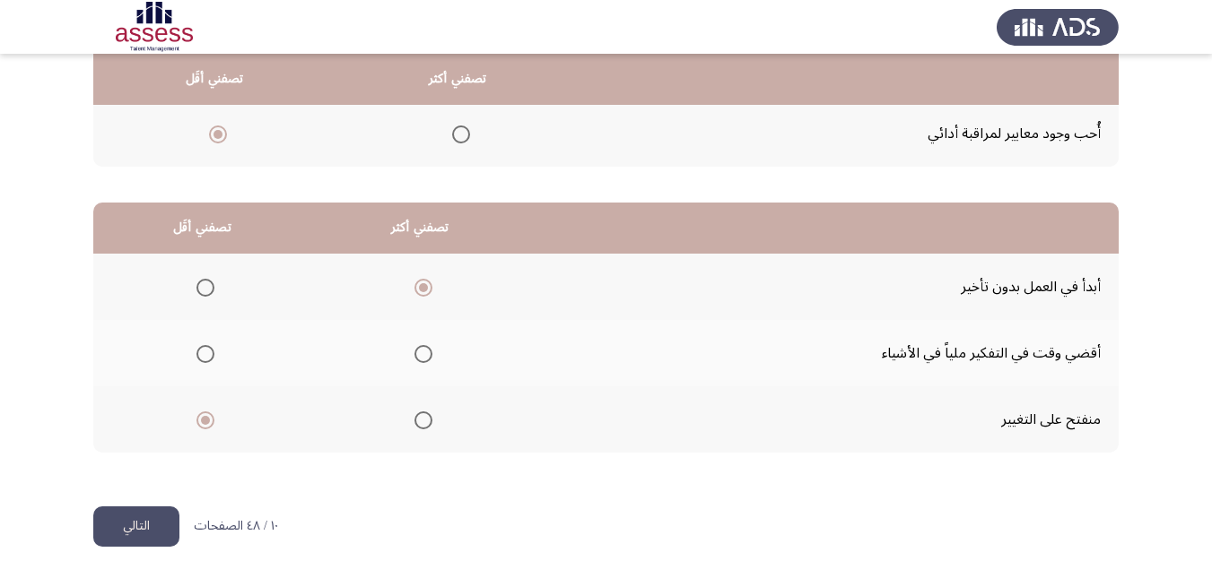
scroll to position [0, 0]
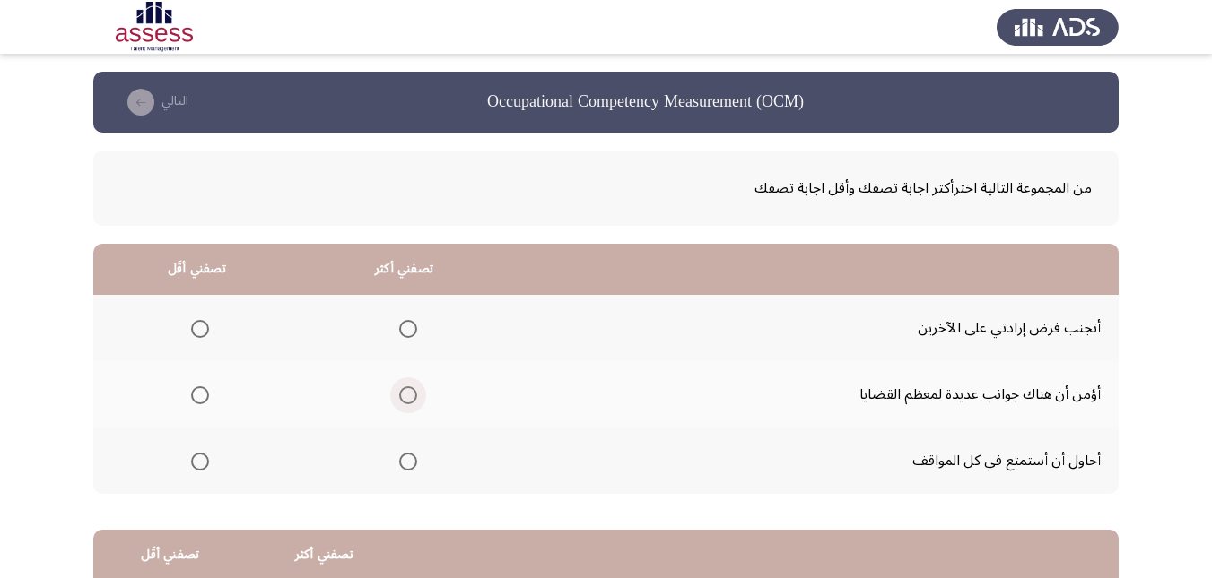
click at [409, 397] on span "Select an option" at bounding box center [408, 396] width 18 height 18
click at [409, 397] on input "Select an option" at bounding box center [408, 396] width 18 height 18
click at [195, 324] on span "Select an option" at bounding box center [200, 329] width 18 height 18
click at [195, 324] on input "Select an option" at bounding box center [200, 329] width 18 height 18
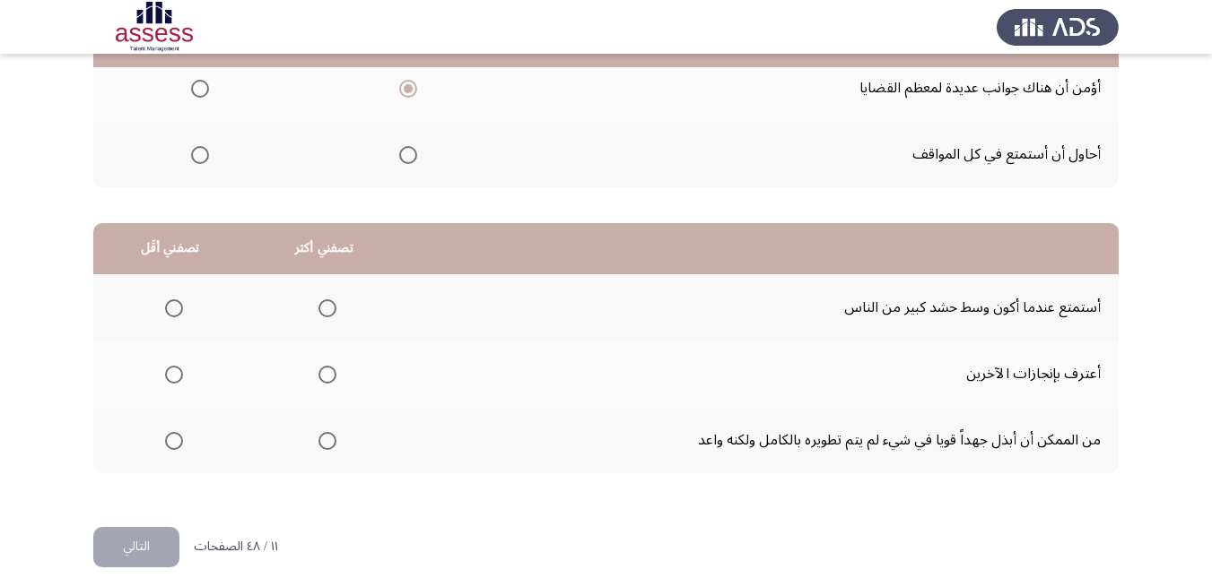
scroll to position [327, 0]
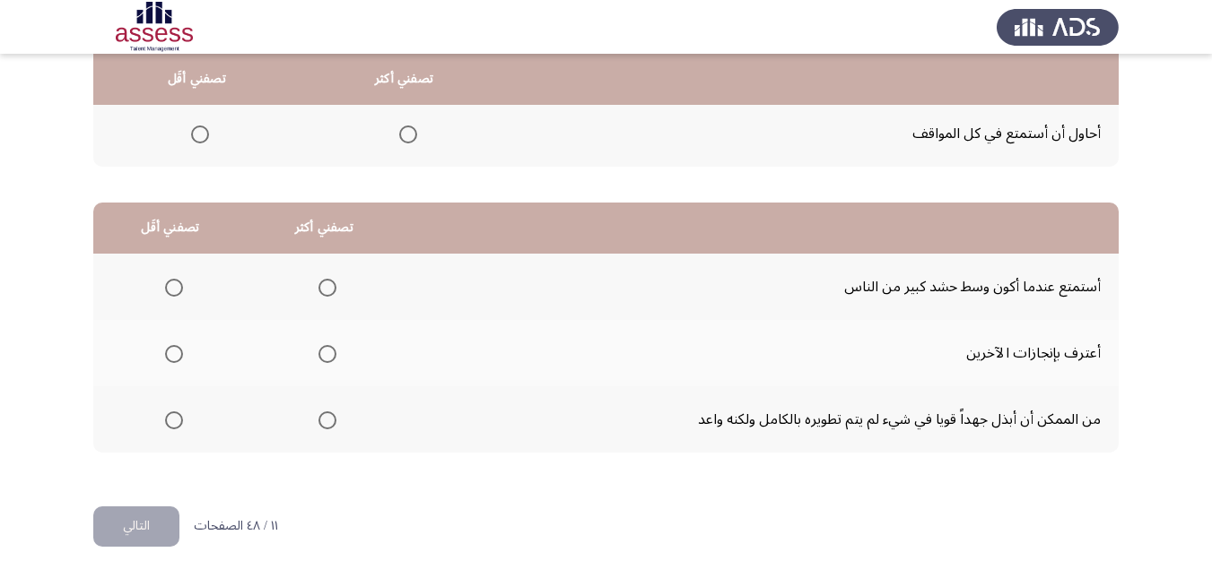
click at [331, 428] on span "Select an option" at bounding box center [327, 421] width 18 height 18
click at [331, 428] on input "Select an option" at bounding box center [327, 421] width 18 height 18
click at [175, 293] on span "Select an option" at bounding box center [174, 288] width 18 height 18
click at [175, 293] on input "Select an option" at bounding box center [174, 288] width 18 height 18
click at [158, 523] on button "التالي" at bounding box center [136, 527] width 86 height 40
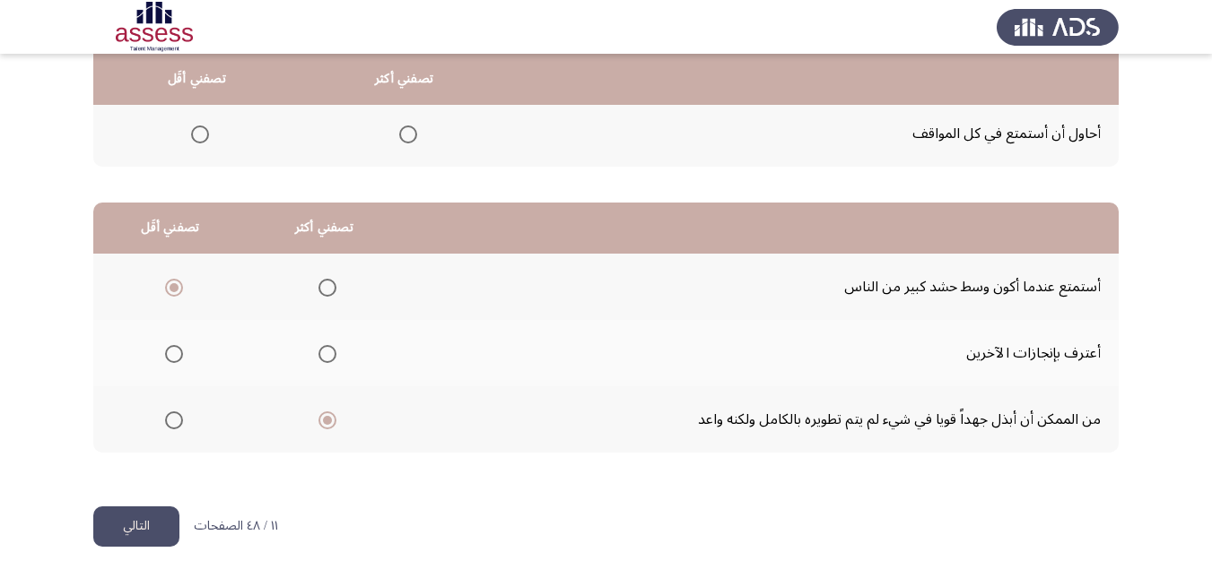
scroll to position [0, 0]
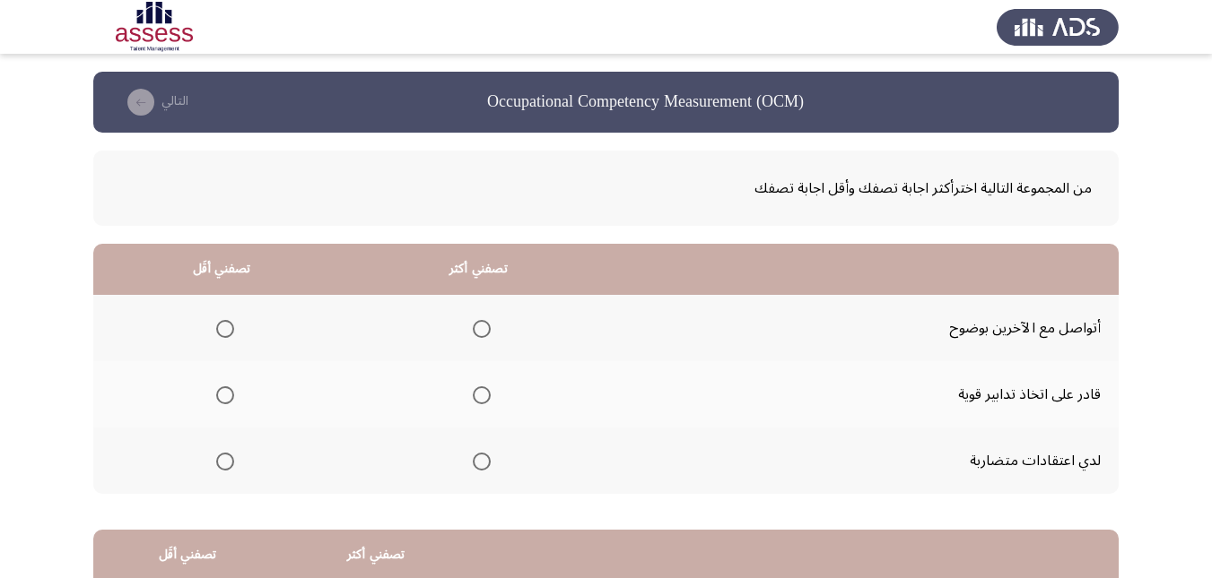
click at [474, 326] on span "Select an option" at bounding box center [482, 329] width 18 height 18
click at [474, 326] on input "Select an option" at bounding box center [482, 329] width 18 height 18
click at [220, 393] on span "Select an option" at bounding box center [225, 396] width 18 height 18
click at [220, 393] on input "Select an option" at bounding box center [225, 396] width 18 height 18
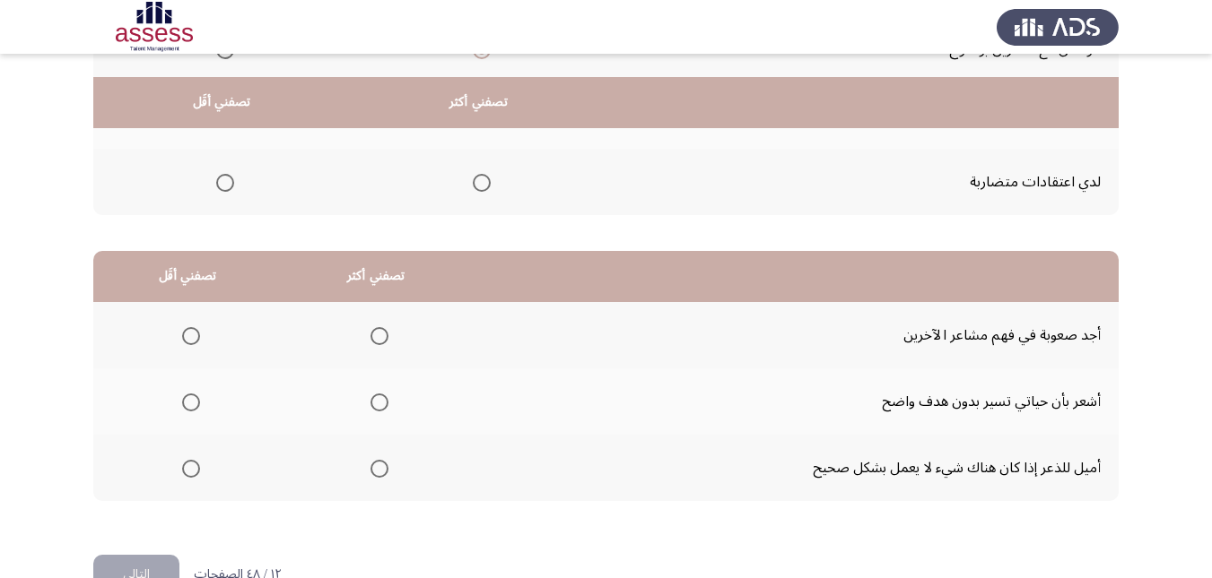
scroll to position [327, 0]
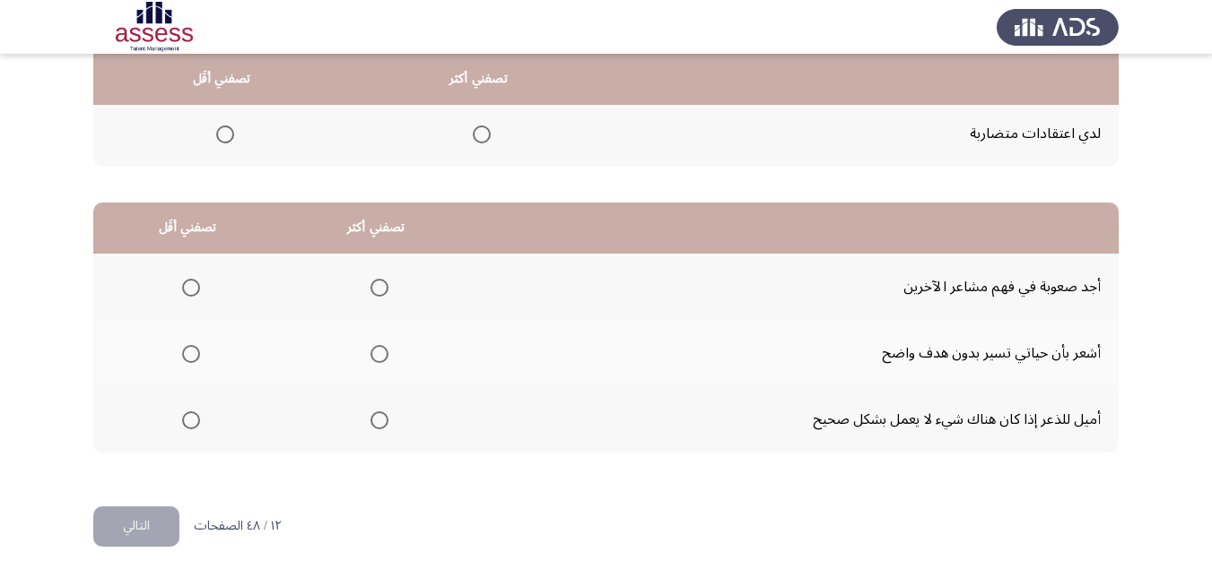
click at [370, 417] on span "Select an option" at bounding box center [379, 421] width 18 height 18
click at [370, 417] on input "Select an option" at bounding box center [379, 421] width 18 height 18
click at [190, 355] on span "Select an option" at bounding box center [191, 354] width 18 height 18
click at [190, 355] on input "Select an option" at bounding box center [191, 354] width 18 height 18
click at [145, 515] on button "التالي" at bounding box center [136, 527] width 86 height 40
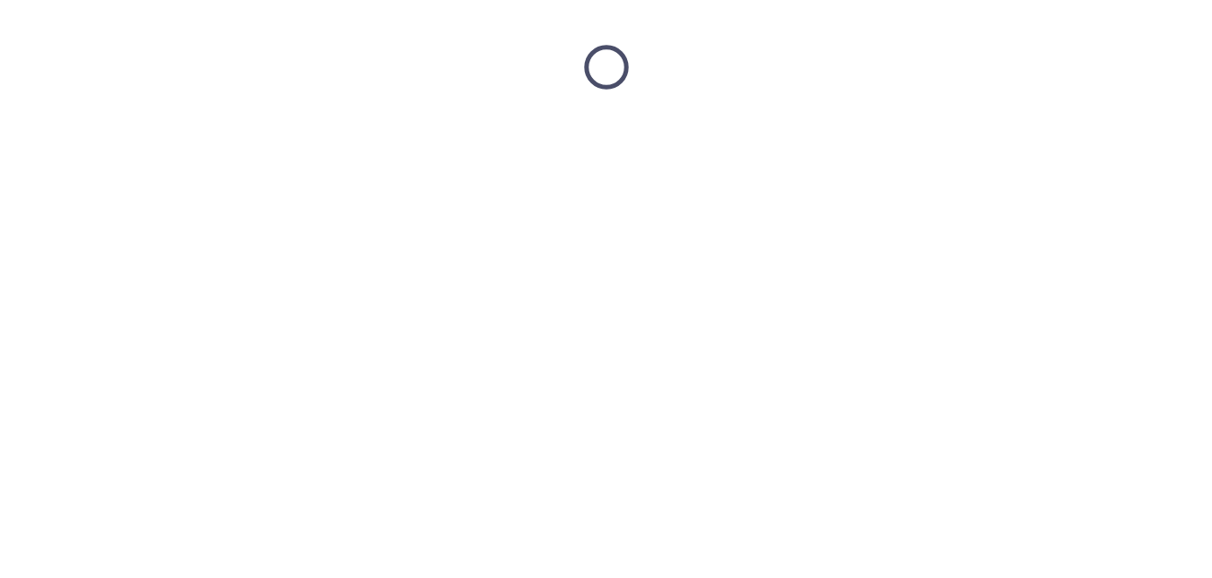
scroll to position [0, 0]
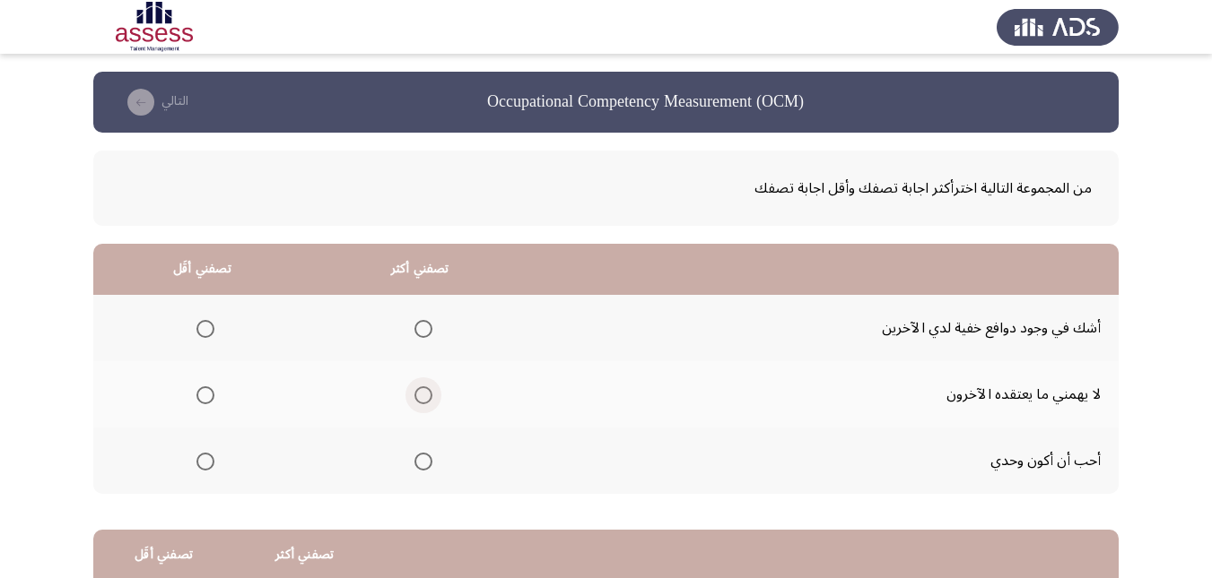
click at [418, 390] on span "Select an option" at bounding box center [423, 396] width 18 height 18
click at [418, 390] on input "Select an option" at bounding box center [423, 396] width 18 height 18
click at [197, 471] on mat-radio-group "Select an option" at bounding box center [201, 461] width 25 height 30
click at [213, 459] on span "Select an option" at bounding box center [205, 462] width 18 height 18
click at [213, 459] on input "Select an option" at bounding box center [205, 462] width 18 height 18
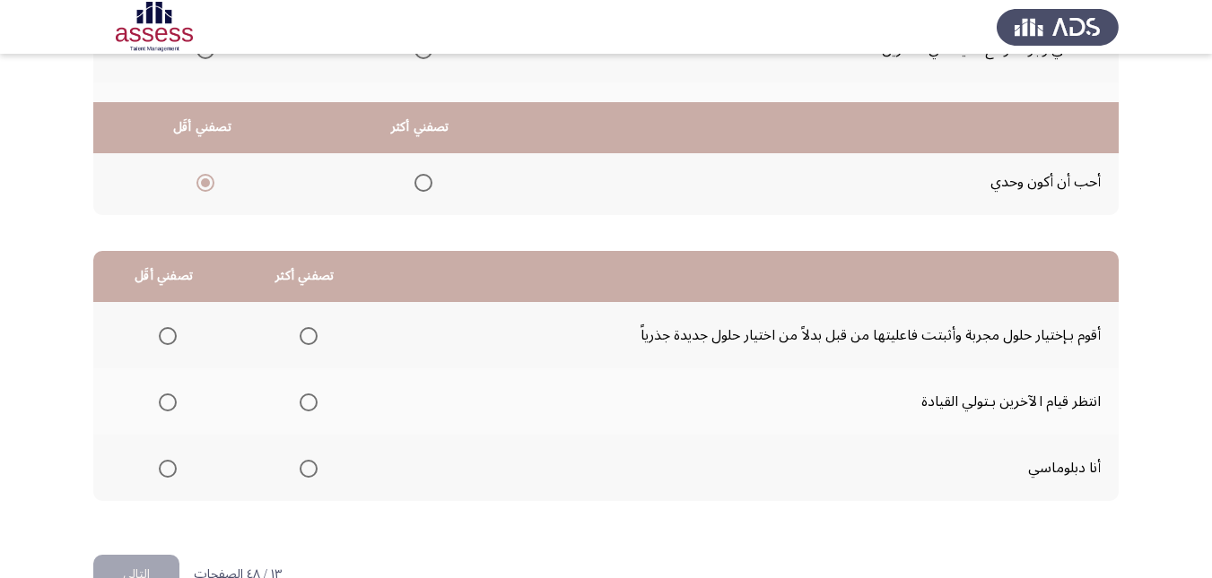
scroll to position [327, 0]
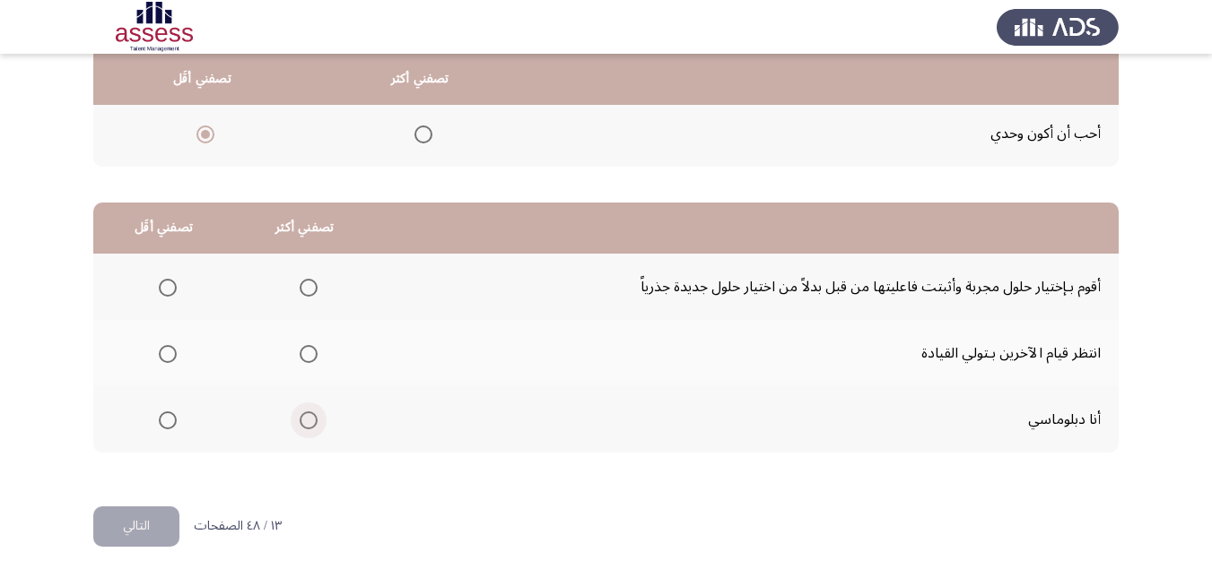
click at [292, 419] on label "Select an option" at bounding box center [304, 421] width 25 height 18
click at [300, 419] on input "Select an option" at bounding box center [309, 421] width 18 height 18
click at [167, 345] on span "Select an option" at bounding box center [168, 354] width 18 height 18
click at [167, 345] on input "Select an option" at bounding box center [168, 354] width 18 height 18
click at [113, 536] on button "التالي" at bounding box center [136, 527] width 86 height 40
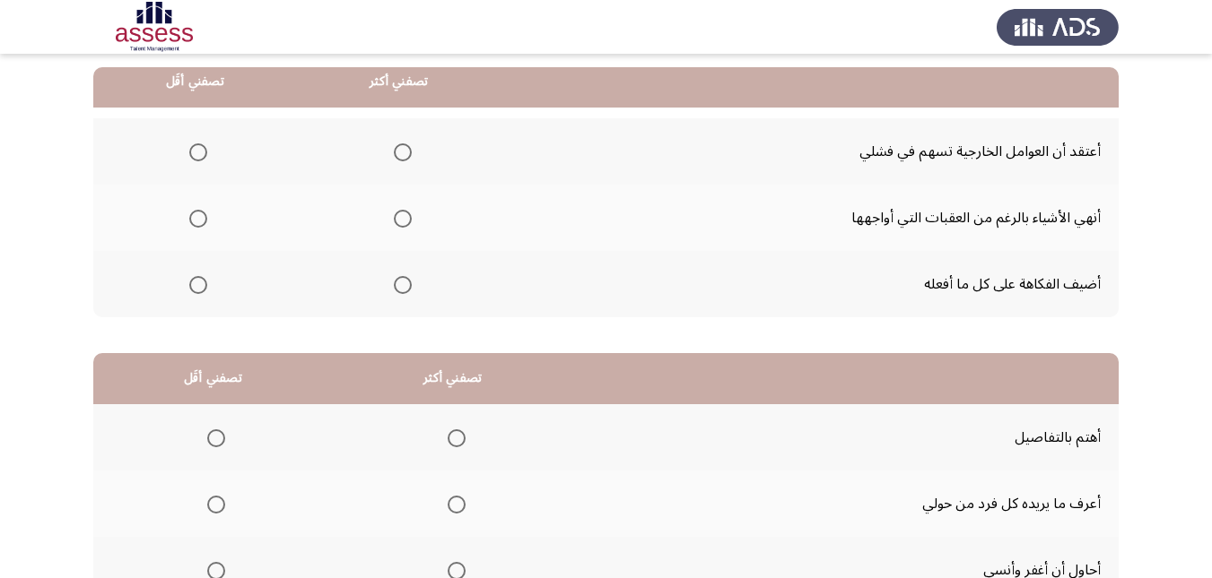
scroll to position [179, 0]
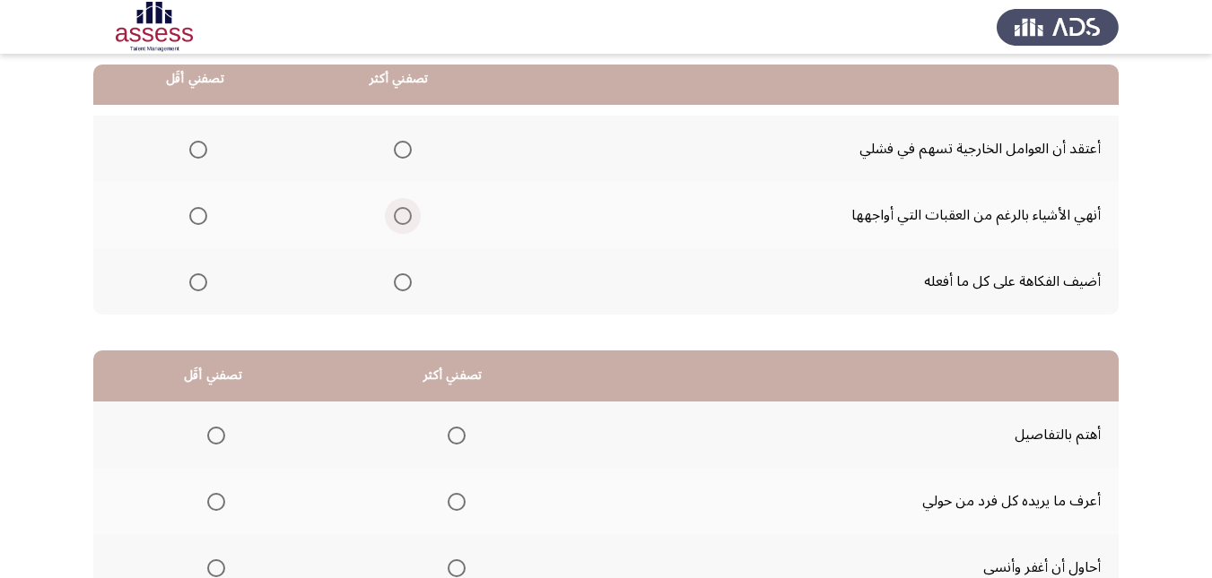
click at [405, 222] on span "Select an option" at bounding box center [403, 216] width 18 height 18
click at [405, 222] on input "Select an option" at bounding box center [403, 216] width 18 height 18
click at [198, 277] on span "Select an option" at bounding box center [198, 283] width 18 height 18
click at [198, 277] on input "Select an option" at bounding box center [198, 283] width 18 height 18
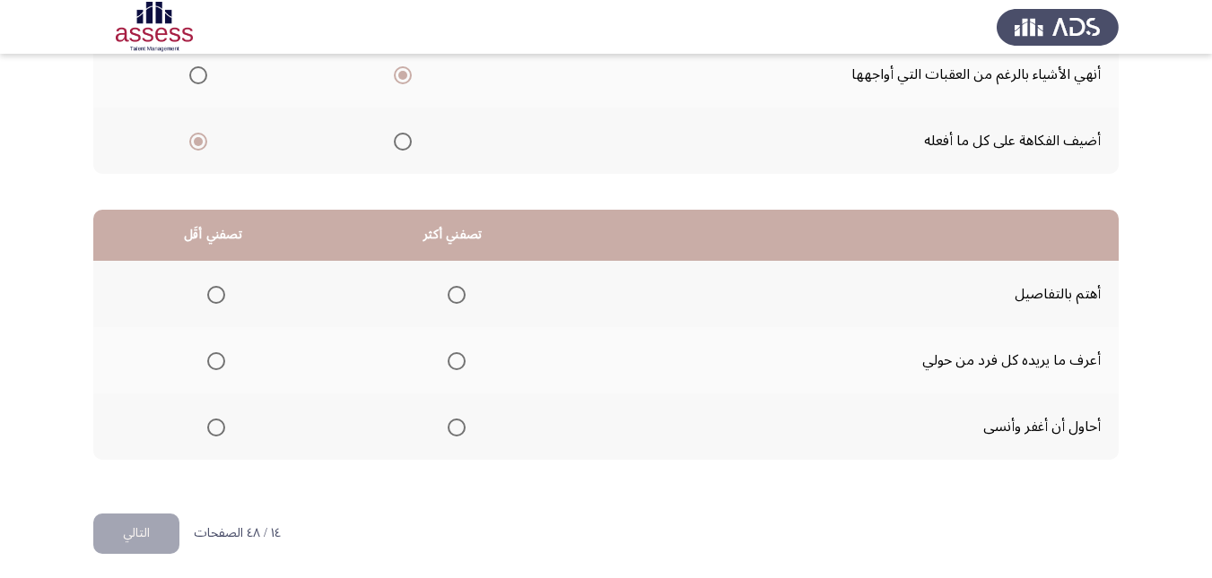
scroll to position [327, 0]
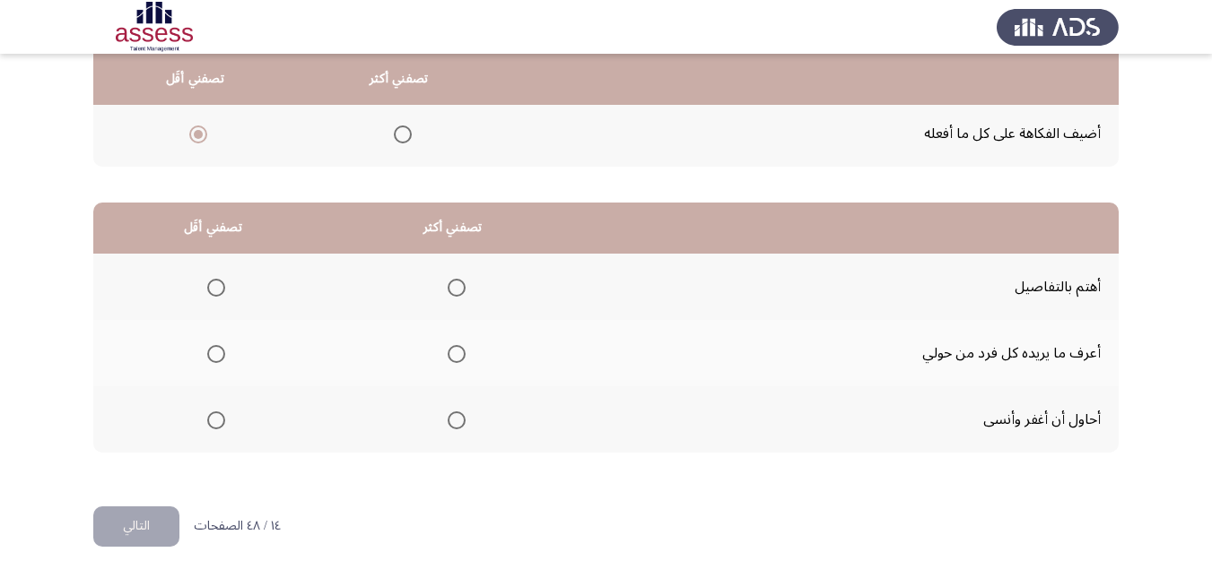
click at [453, 281] on span "Select an option" at bounding box center [456, 288] width 18 height 18
click at [453, 281] on input "Select an option" at bounding box center [456, 288] width 18 height 18
click at [217, 417] on span "Select an option" at bounding box center [216, 421] width 18 height 18
click at [217, 417] on input "Select an option" at bounding box center [216, 421] width 18 height 18
click at [134, 553] on html "Occupational Competency Measurement (OCM) التالي من المجموعة التالية اخترأكثر ا…" at bounding box center [606, 126] width 1212 height 906
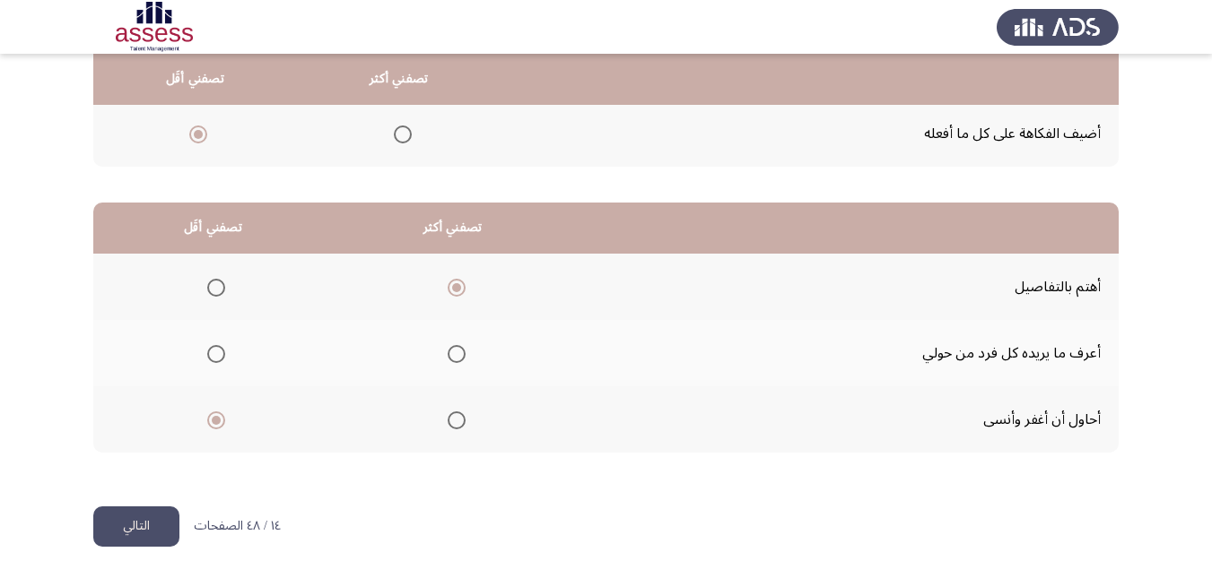
click at [144, 530] on button "التالي" at bounding box center [136, 527] width 86 height 40
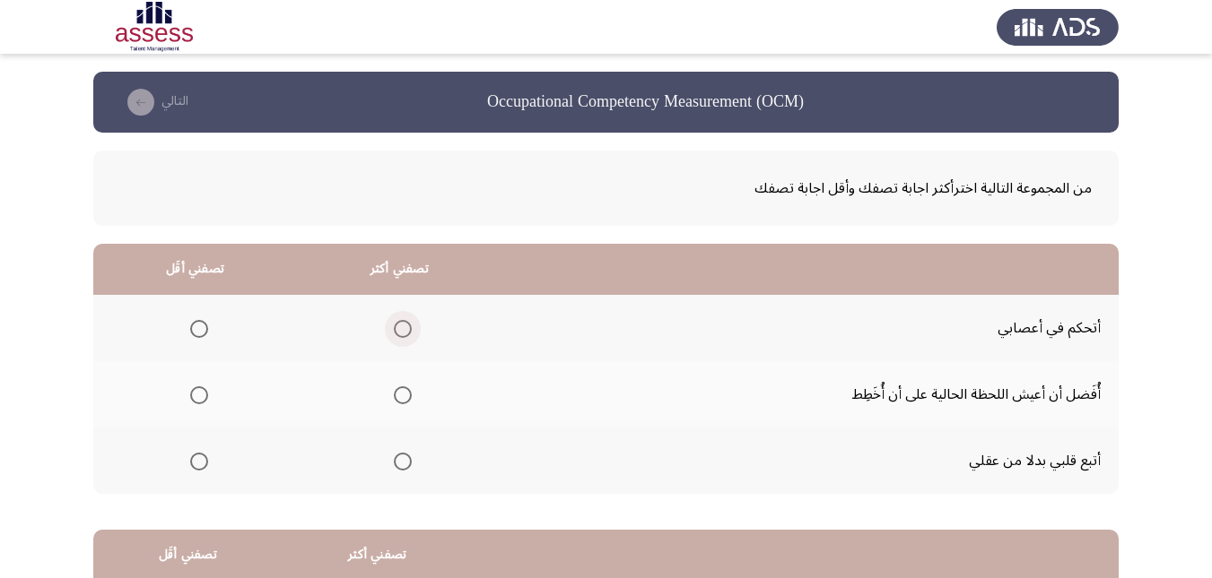
click at [398, 320] on span "Select an option" at bounding box center [403, 329] width 18 height 18
click at [398, 320] on input "Select an option" at bounding box center [403, 329] width 18 height 18
click at [195, 459] on span "Select an option" at bounding box center [199, 462] width 18 height 18
click at [195, 459] on input "Select an option" at bounding box center [199, 462] width 18 height 18
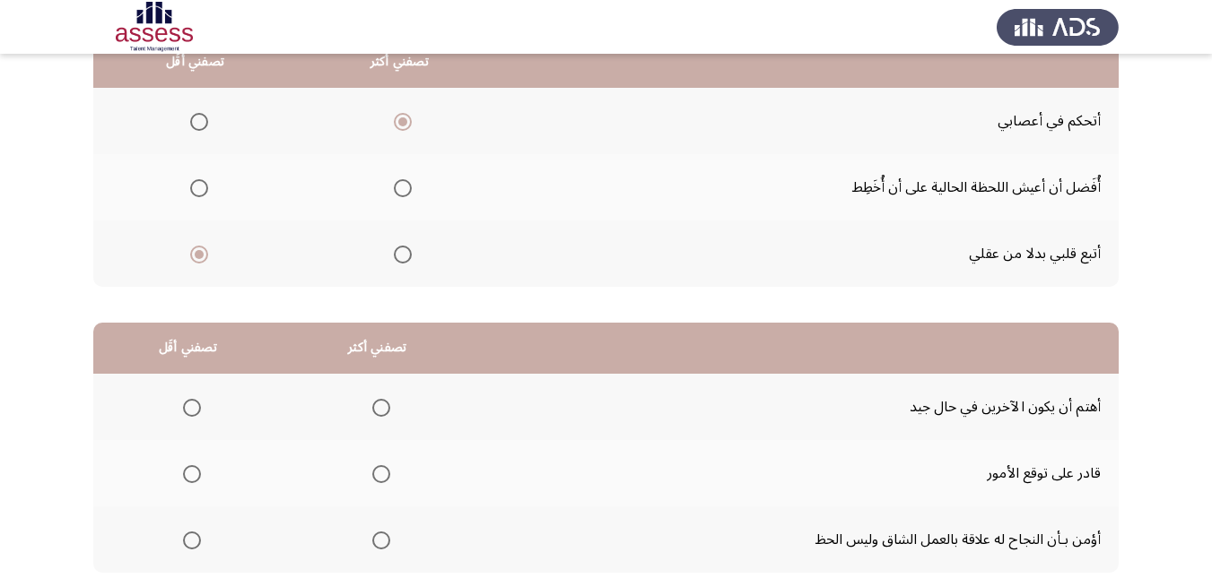
scroll to position [269, 0]
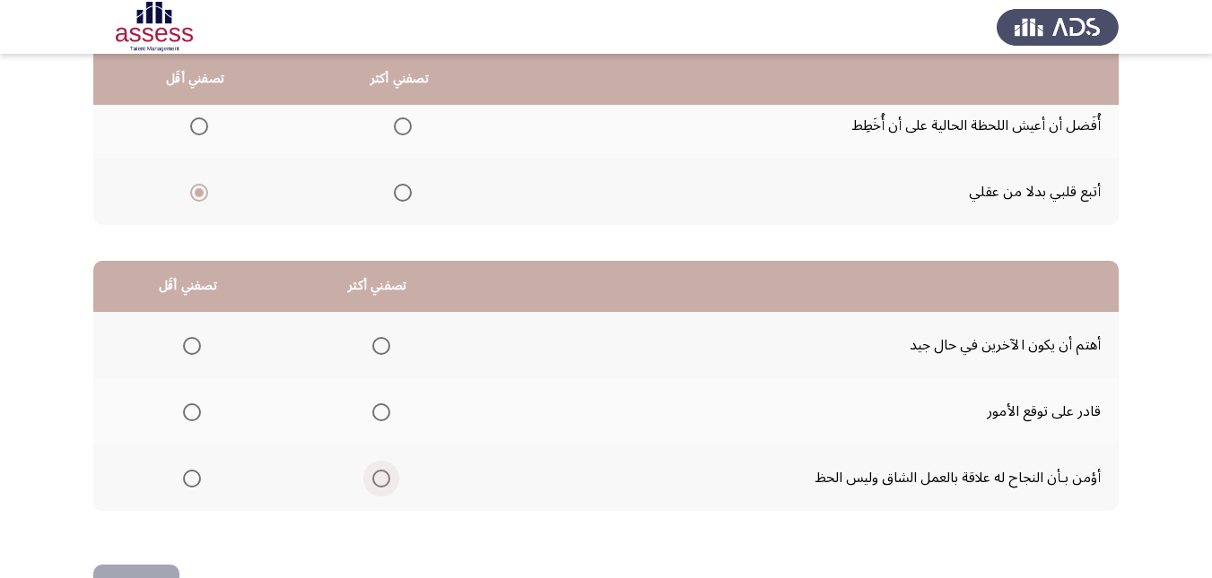
click at [374, 476] on span "Select an option" at bounding box center [381, 479] width 18 height 18
click at [374, 476] on input "Select an option" at bounding box center [381, 479] width 18 height 18
click at [184, 418] on span "Select an option" at bounding box center [192, 413] width 18 height 18
click at [184, 418] on input "Select an option" at bounding box center [192, 413] width 18 height 18
click at [147, 565] on button "التالي" at bounding box center [136, 585] width 86 height 40
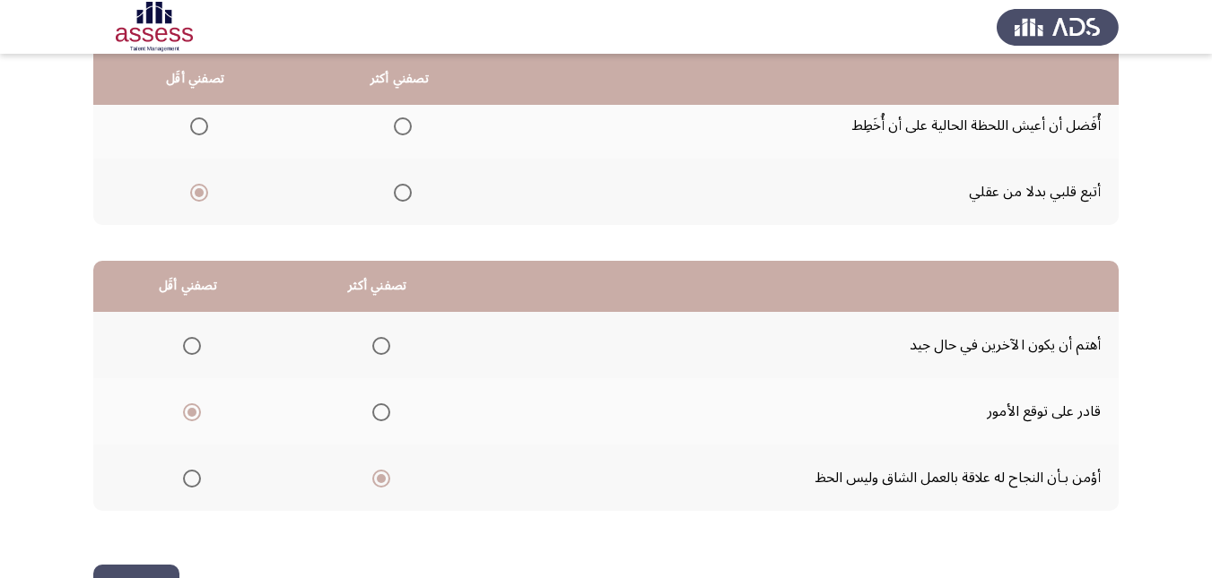
scroll to position [0, 0]
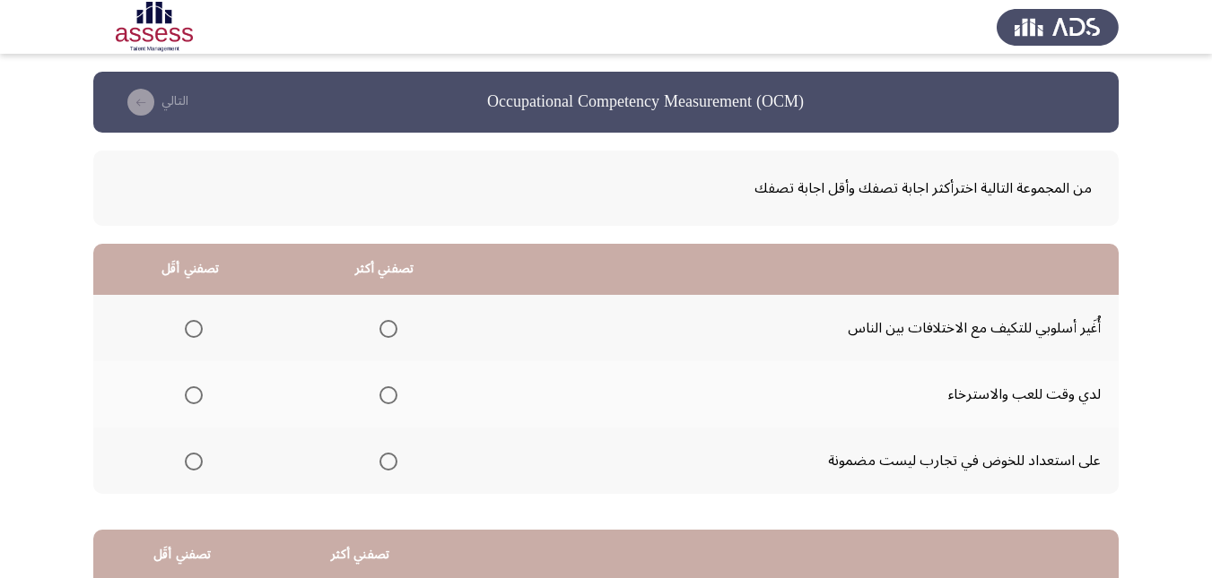
click at [190, 391] on span "Select an option" at bounding box center [194, 396] width 18 height 18
click at [190, 391] on input "Select an option" at bounding box center [194, 396] width 18 height 18
click at [384, 459] on span "Select an option" at bounding box center [388, 462] width 18 height 18
click at [384, 459] on input "Select an option" at bounding box center [388, 462] width 18 height 18
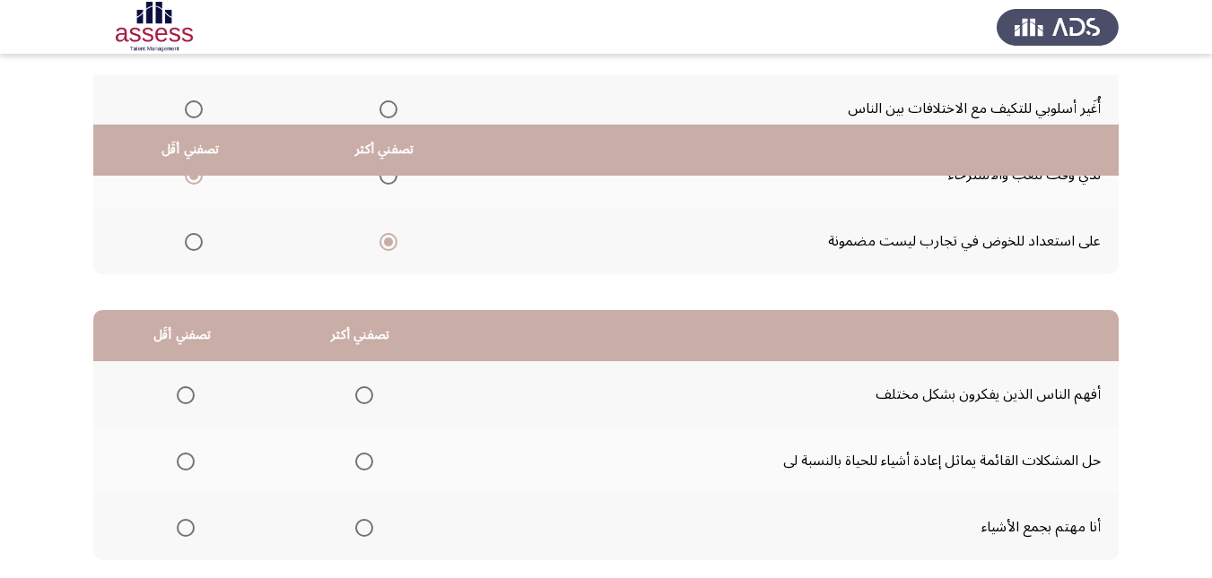
scroll to position [327, 0]
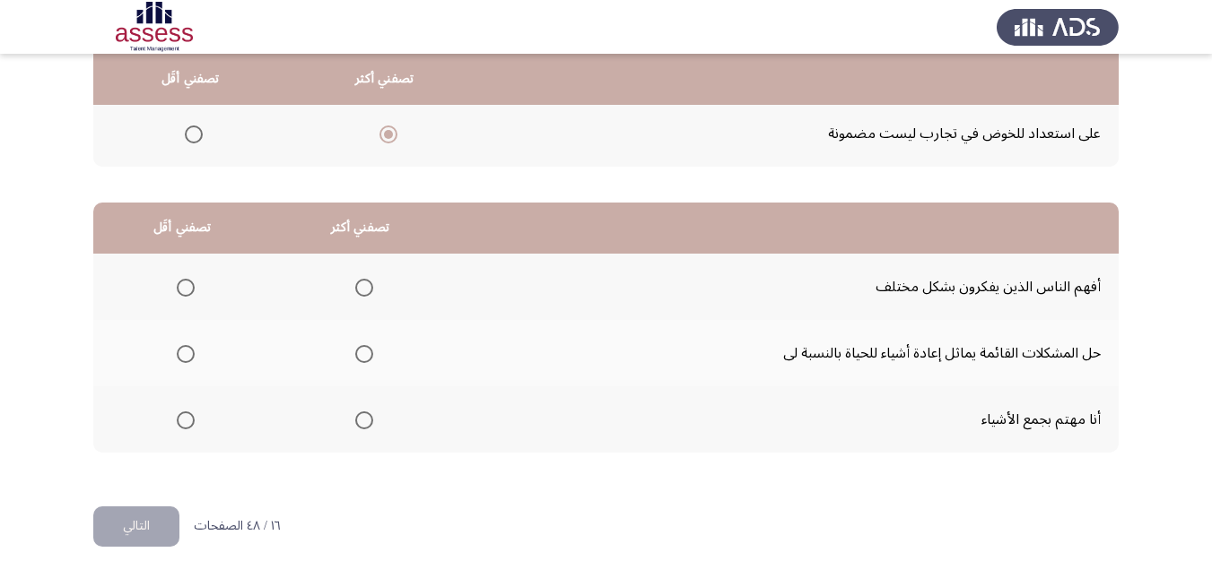
click at [357, 351] on span "Select an option" at bounding box center [364, 354] width 18 height 18
click at [357, 351] on input "Select an option" at bounding box center [364, 354] width 18 height 18
click at [182, 420] on span "Select an option" at bounding box center [186, 421] width 18 height 18
click at [182, 420] on input "Select an option" at bounding box center [186, 421] width 18 height 18
click at [155, 525] on button "التالي" at bounding box center [136, 527] width 86 height 40
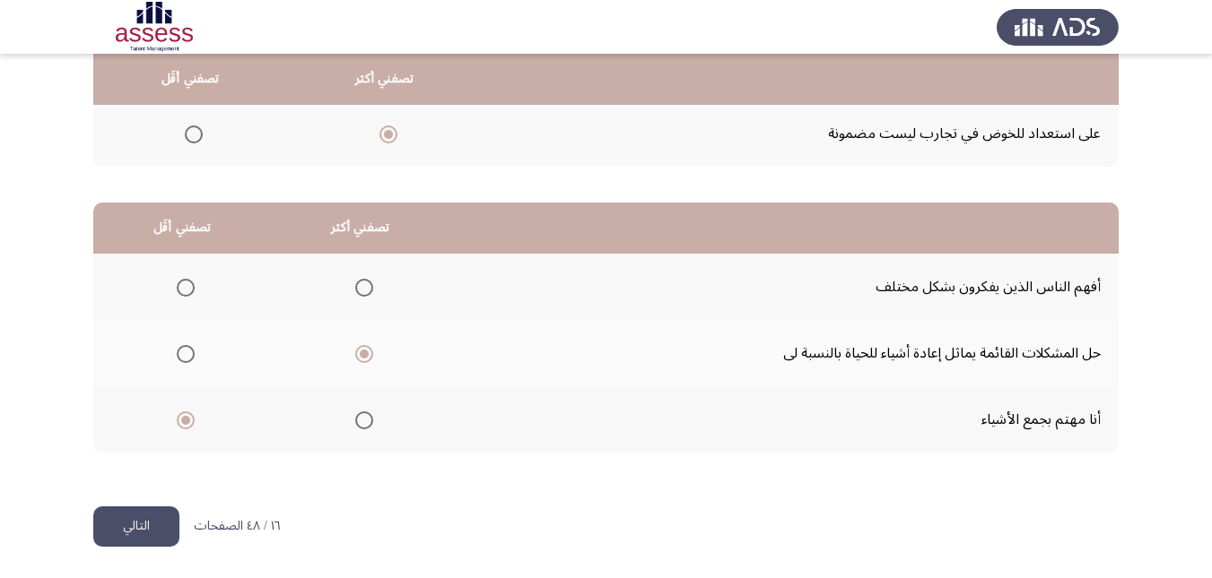
scroll to position [0, 0]
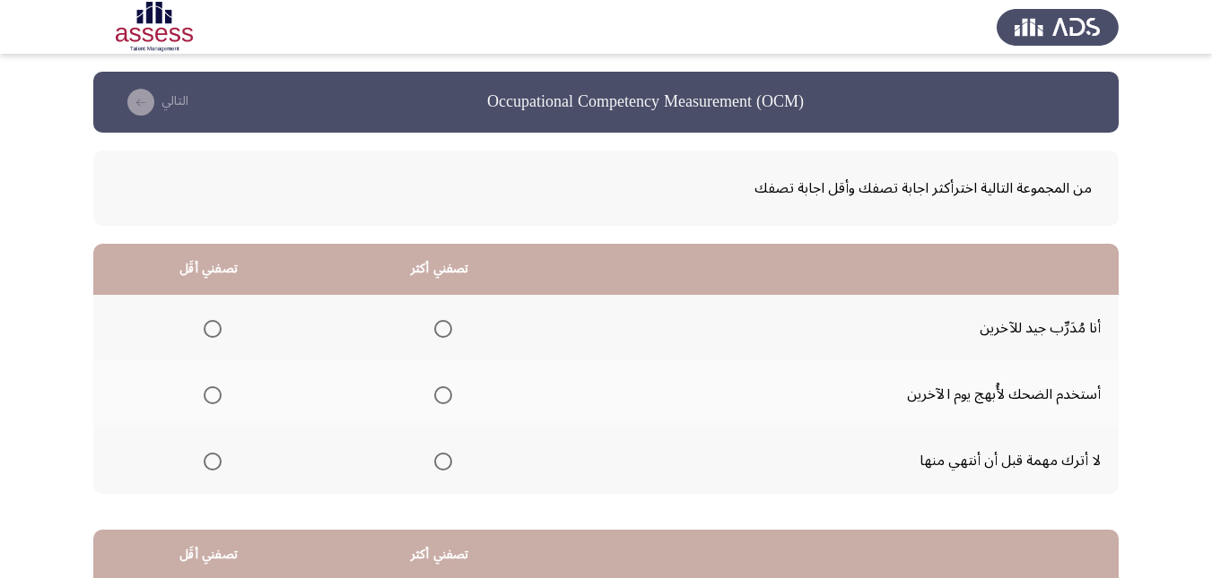
click at [439, 460] on span "Select an option" at bounding box center [443, 462] width 18 height 18
click at [439, 460] on input "Select an option" at bounding box center [443, 462] width 18 height 18
click at [215, 399] on span "Select an option" at bounding box center [213, 396] width 18 height 18
click at [215, 399] on input "Select an option" at bounding box center [213, 396] width 18 height 18
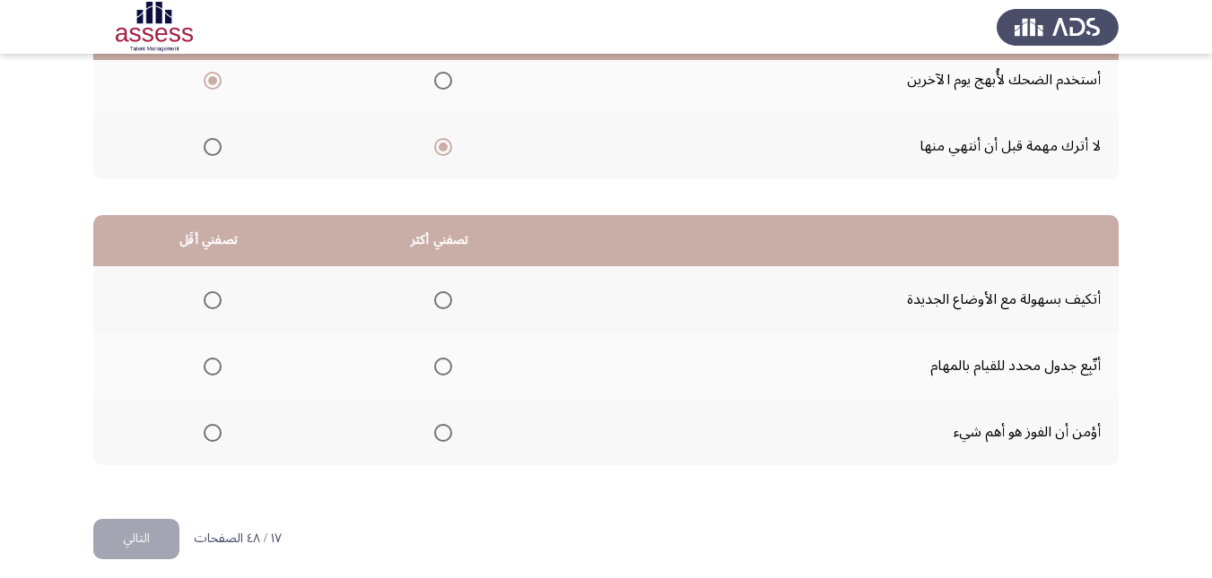
scroll to position [327, 0]
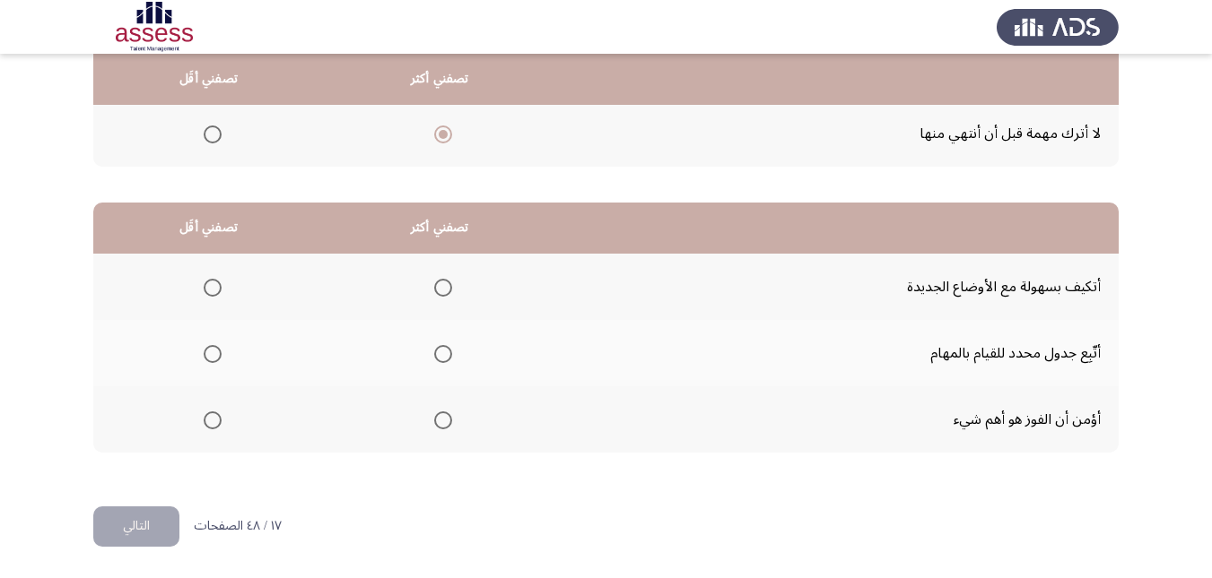
click at [205, 288] on span "Select an option" at bounding box center [213, 288] width 18 height 18
click at [205, 288] on input "Select an option" at bounding box center [213, 288] width 18 height 18
click at [444, 426] on span "Select an option" at bounding box center [443, 421] width 18 height 18
click at [444, 426] on input "Select an option" at bounding box center [443, 421] width 18 height 18
click at [139, 521] on button "التالي" at bounding box center [136, 527] width 86 height 40
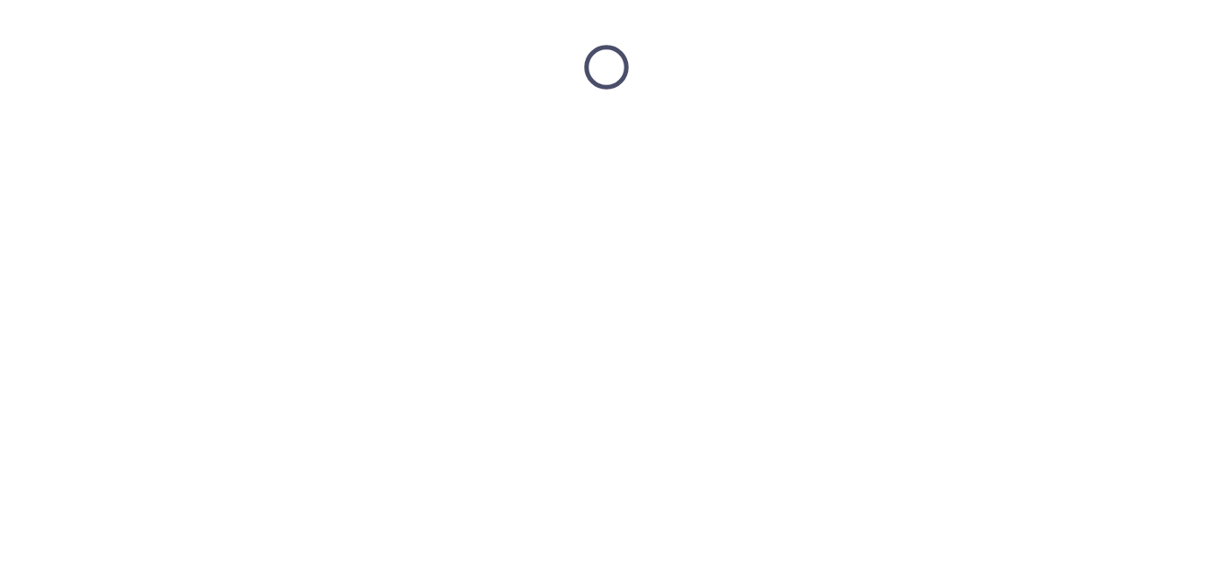
scroll to position [0, 0]
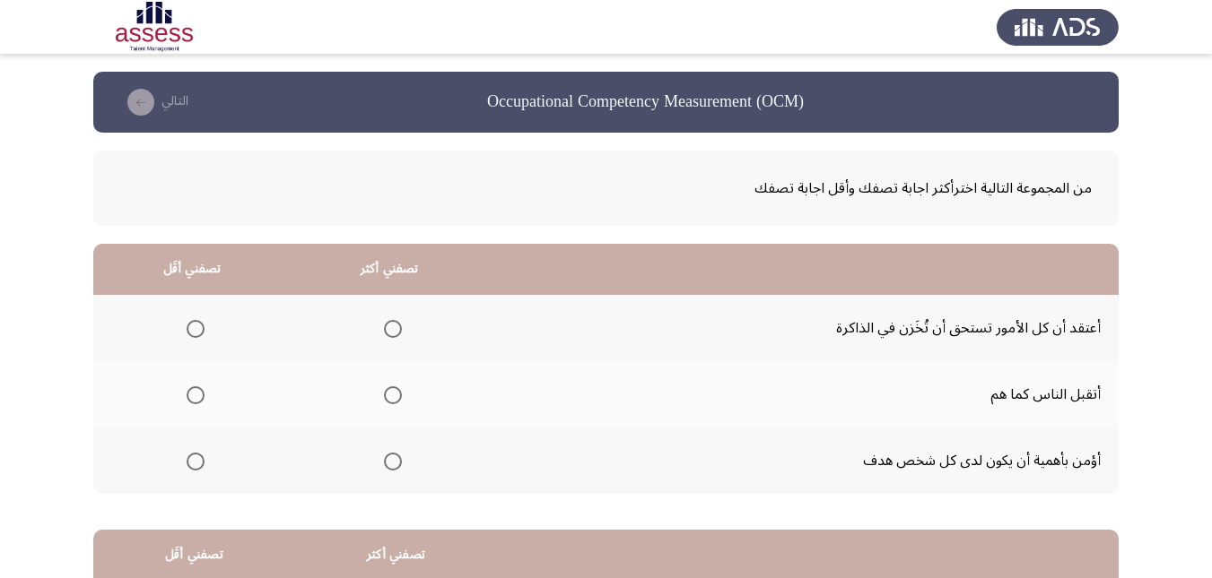
click at [395, 461] on span "Select an option" at bounding box center [393, 462] width 18 height 18
click at [395, 461] on input "Select an option" at bounding box center [393, 462] width 18 height 18
click at [195, 325] on span "Select an option" at bounding box center [196, 329] width 18 height 18
click at [195, 325] on input "Select an option" at bounding box center [196, 329] width 18 height 18
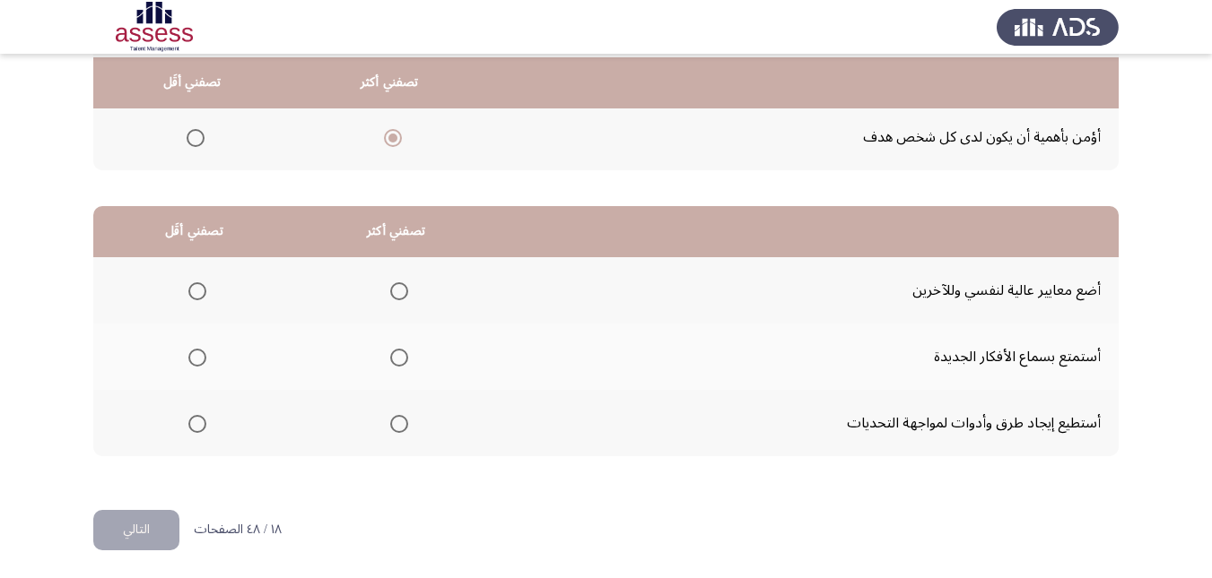
scroll to position [327, 0]
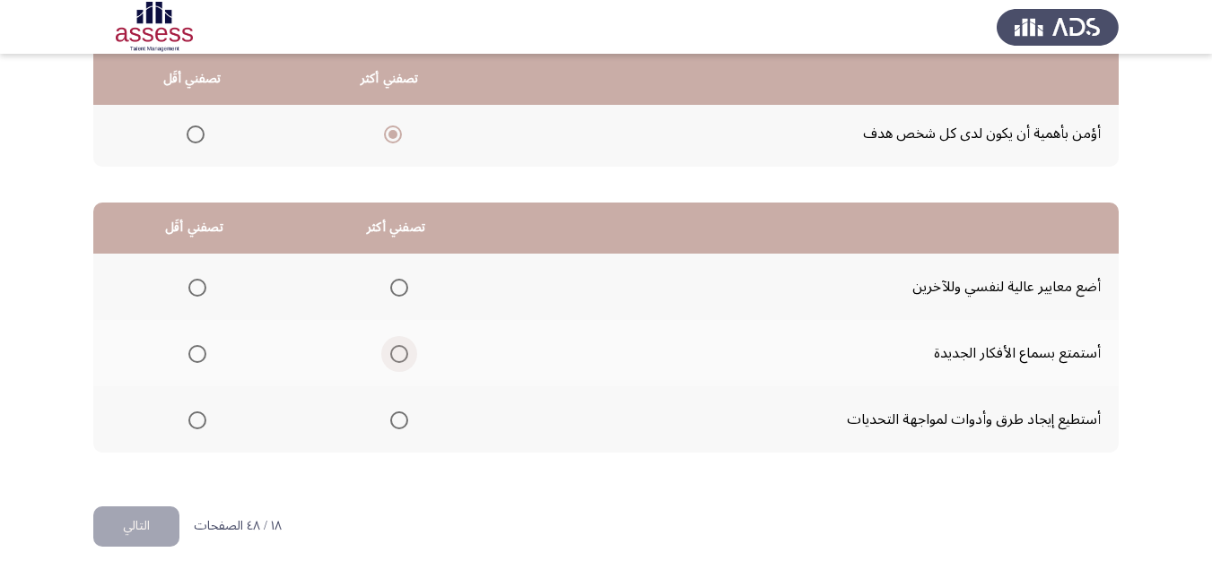
click at [393, 358] on span "Select an option" at bounding box center [399, 354] width 18 height 18
click at [393, 358] on input "Select an option" at bounding box center [399, 354] width 18 height 18
click at [194, 289] on span "Select an option" at bounding box center [197, 288] width 18 height 18
click at [194, 289] on input "Select an option" at bounding box center [197, 288] width 18 height 18
click at [148, 531] on button "التالي" at bounding box center [136, 527] width 86 height 40
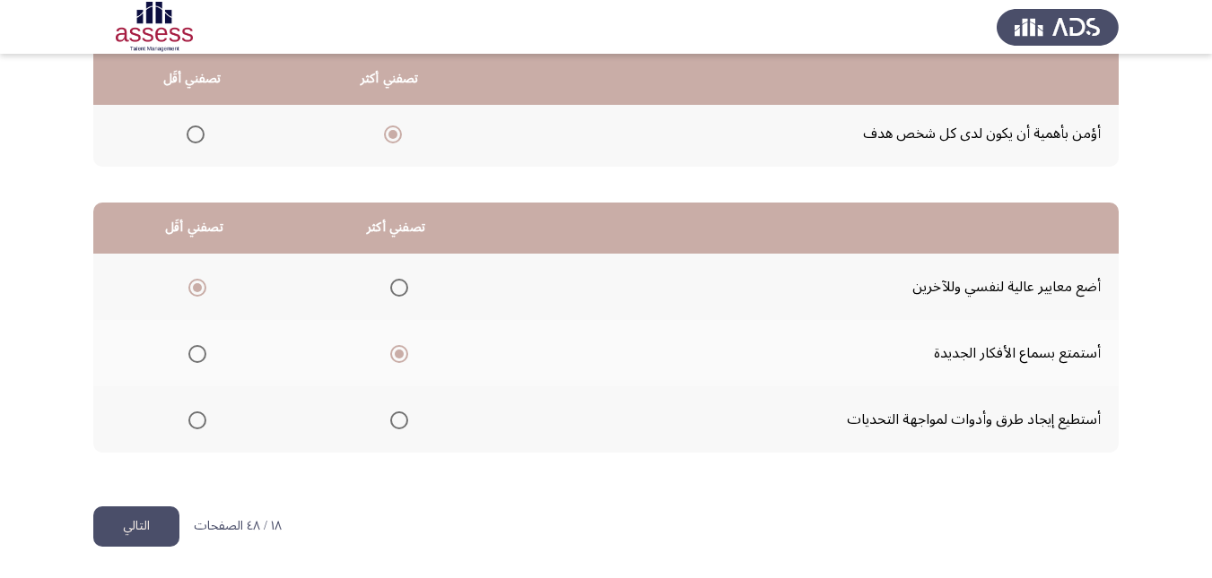
scroll to position [0, 0]
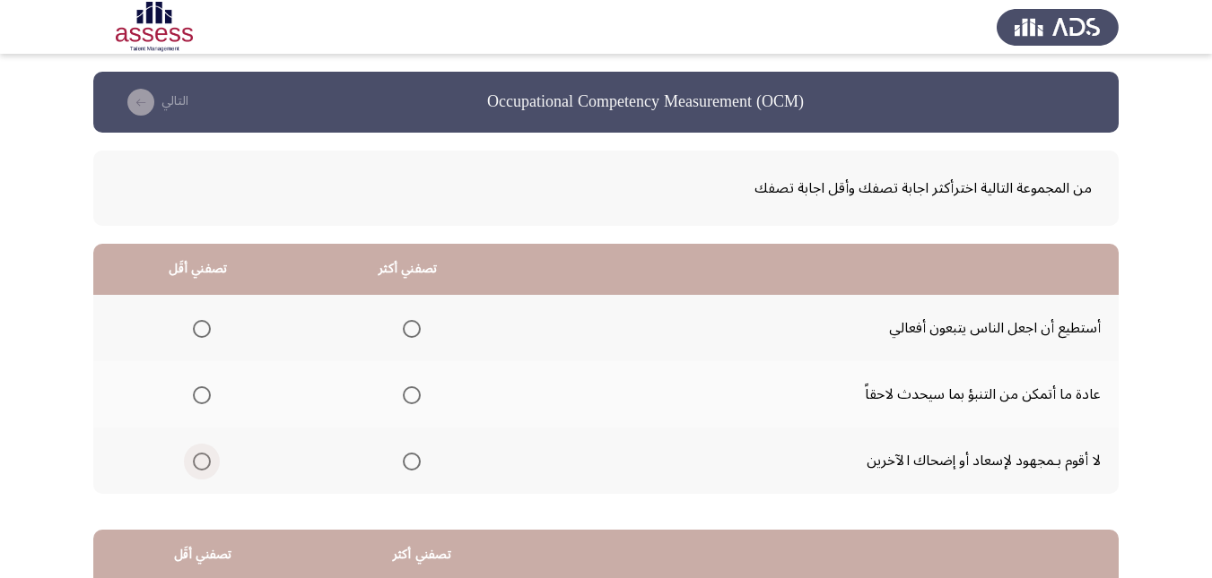
click at [196, 462] on span "Select an option" at bounding box center [202, 462] width 18 height 18
click at [196, 462] on input "Select an option" at bounding box center [202, 462] width 18 height 18
click at [202, 395] on span "Select an option" at bounding box center [202, 395] width 0 height 0
click at [201, 395] on input "Select an option" at bounding box center [202, 396] width 18 height 18
click at [403, 333] on span "Select an option" at bounding box center [412, 329] width 18 height 18
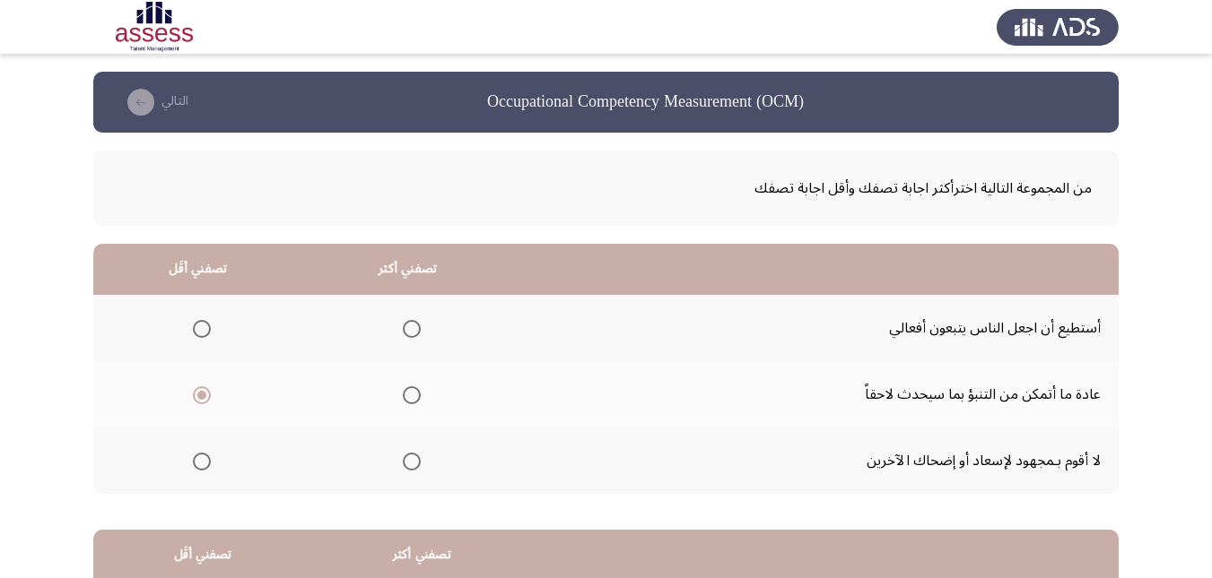
click at [403, 333] on input "Select an option" at bounding box center [412, 329] width 18 height 18
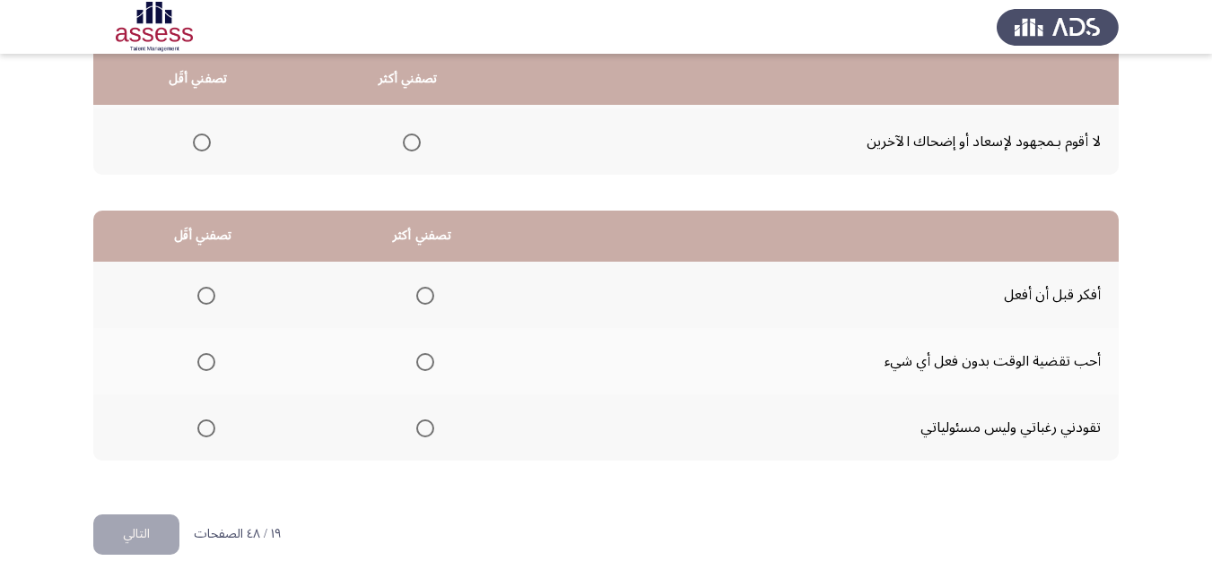
scroll to position [327, 0]
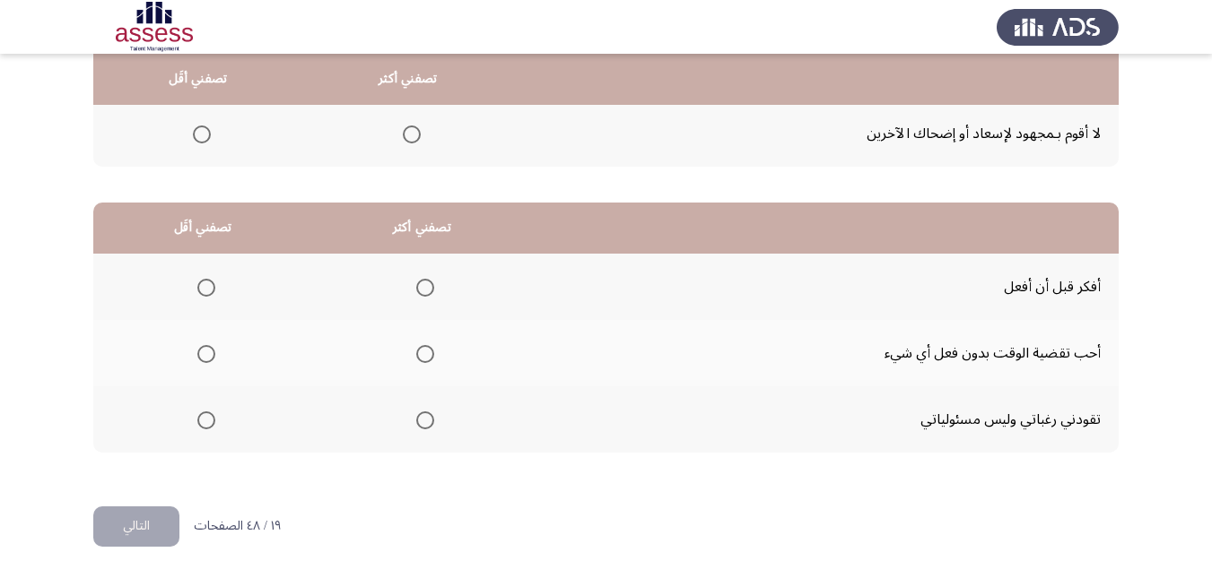
click at [422, 284] on span "Select an option" at bounding box center [425, 288] width 18 height 18
click at [422, 284] on input "Select an option" at bounding box center [425, 288] width 18 height 18
click at [198, 354] on span "Select an option" at bounding box center [206, 354] width 18 height 18
click at [198, 354] on input "Select an option" at bounding box center [206, 354] width 18 height 18
click at [167, 521] on button "التالي" at bounding box center [136, 527] width 86 height 40
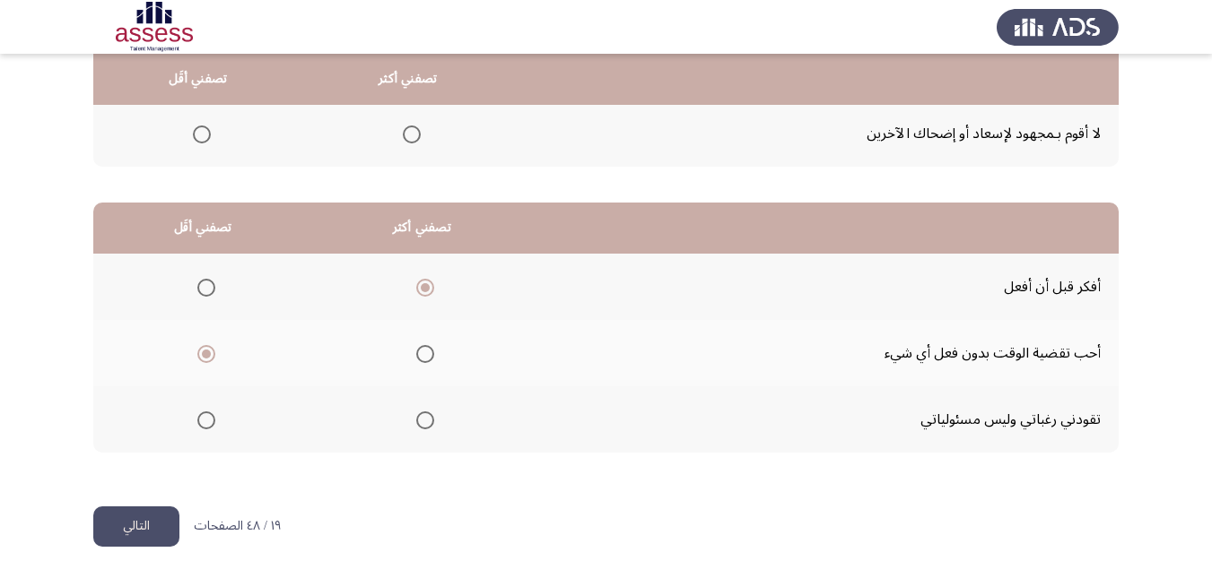
scroll to position [0, 0]
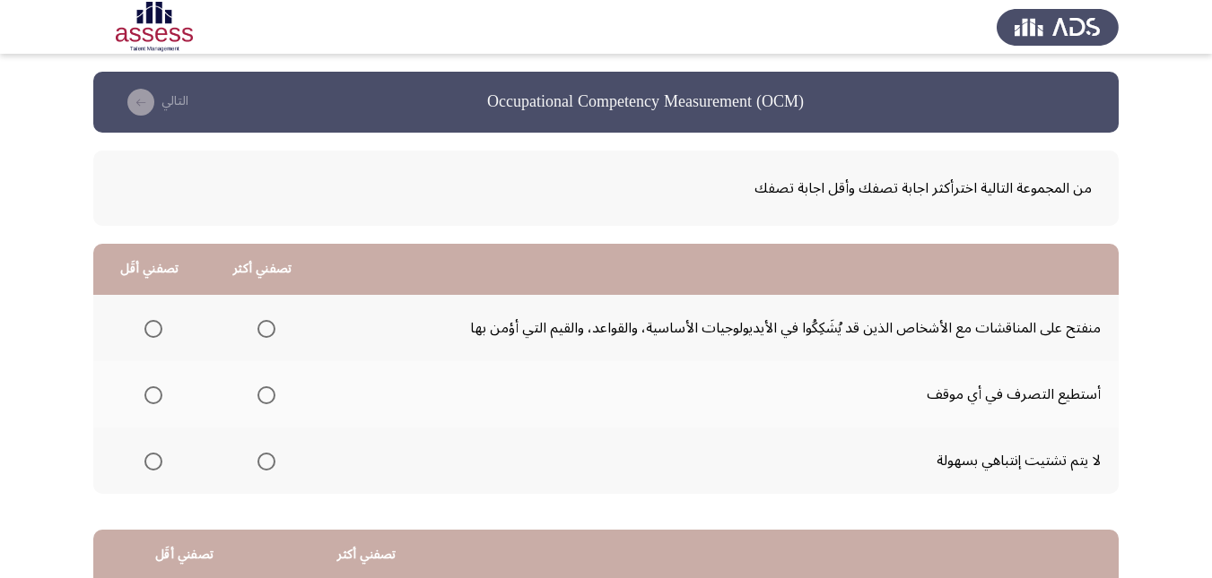
click at [266, 395] on span "Select an option" at bounding box center [266, 396] width 18 height 18
click at [266, 395] on input "Select an option" at bounding box center [266, 396] width 18 height 18
click at [159, 463] on span "Select an option" at bounding box center [153, 462] width 18 height 18
click at [159, 463] on input "Select an option" at bounding box center [153, 462] width 18 height 18
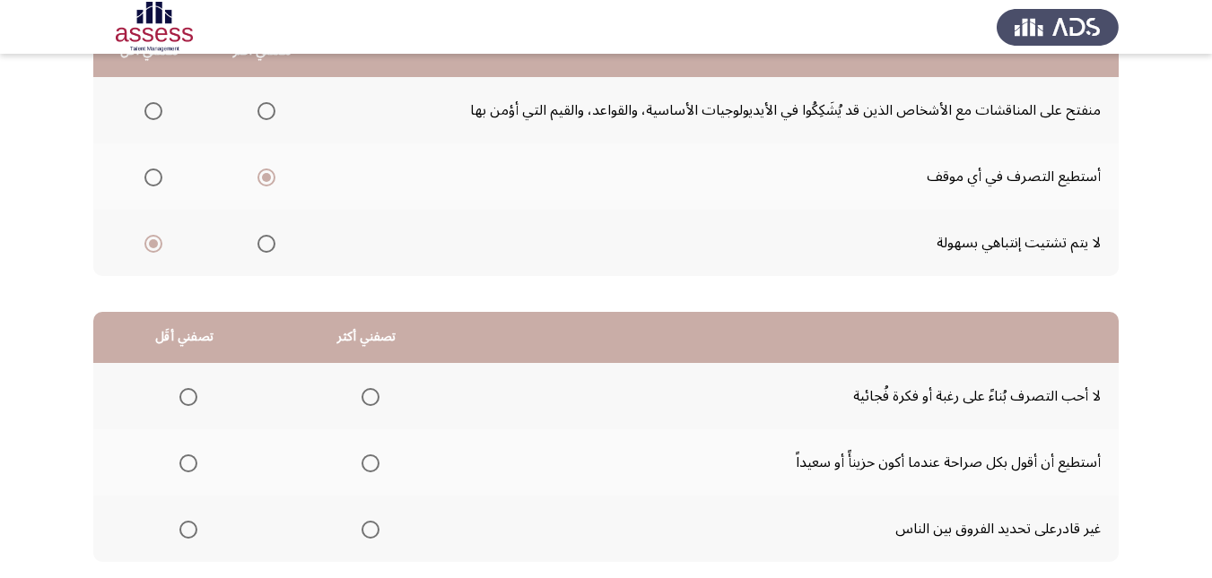
scroll to position [269, 0]
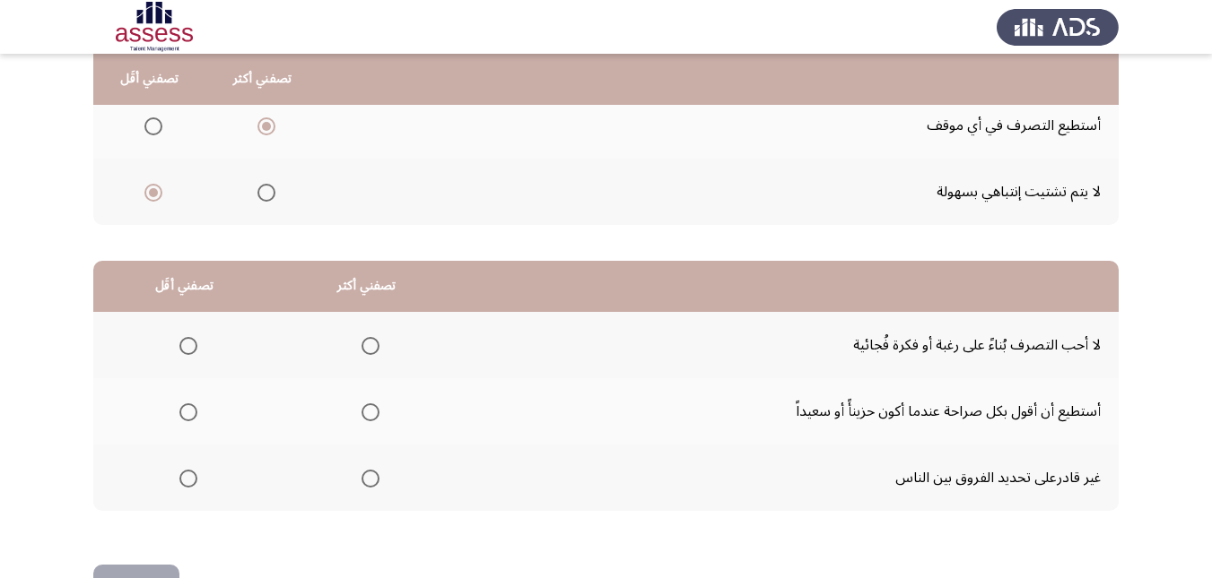
click at [267, 193] on span "Select an option" at bounding box center [266, 193] width 18 height 18
click at [267, 193] on input "Select an option" at bounding box center [266, 193] width 18 height 18
click at [147, 127] on span "Select an option" at bounding box center [153, 126] width 18 height 18
click at [147, 127] on input "Select an option" at bounding box center [153, 126] width 18 height 18
click at [266, 127] on span "Select an option" at bounding box center [266, 126] width 18 height 18
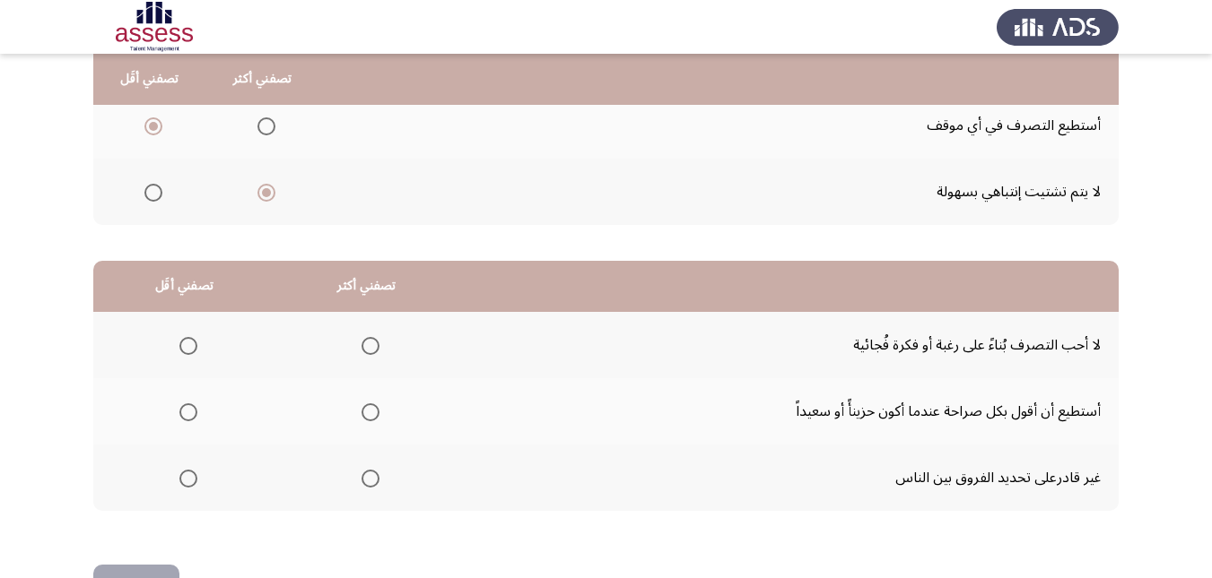
click at [266, 127] on input "Select an option" at bounding box center [266, 126] width 18 height 18
click at [151, 192] on span "Select an option" at bounding box center [153, 193] width 18 height 18
click at [151, 192] on input "Select an option" at bounding box center [153, 193] width 18 height 18
click at [369, 343] on span "Select an option" at bounding box center [370, 346] width 18 height 18
click at [369, 343] on input "Select an option" at bounding box center [370, 346] width 18 height 18
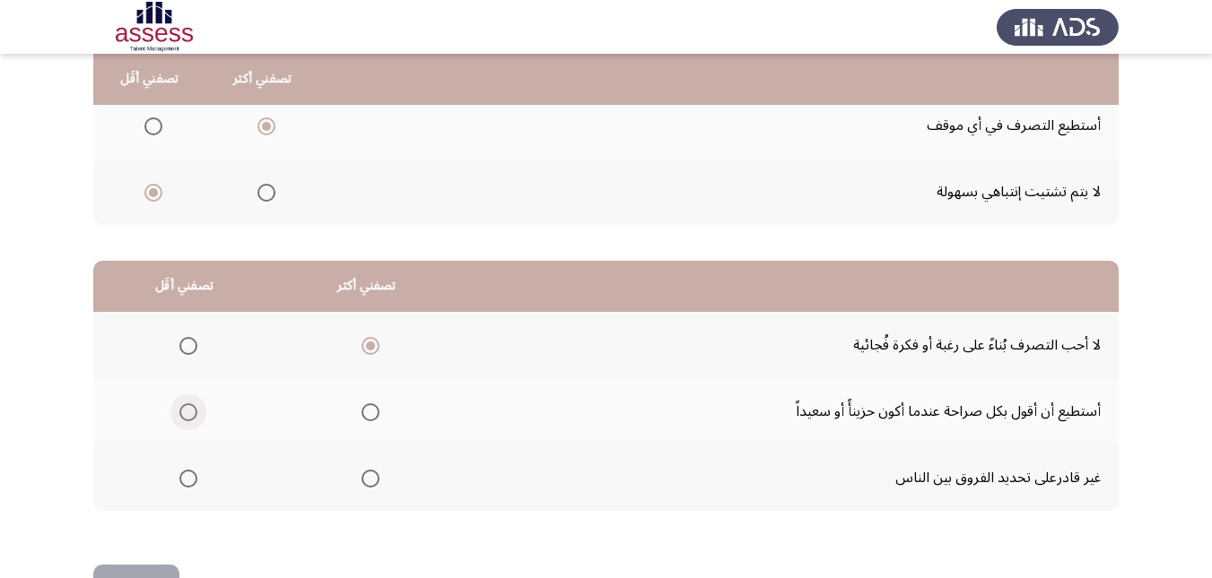
click at [181, 414] on span "Select an option" at bounding box center [188, 413] width 18 height 18
click at [181, 414] on input "Select an option" at bounding box center [188, 413] width 18 height 18
click at [160, 570] on button "التالي" at bounding box center [136, 585] width 86 height 40
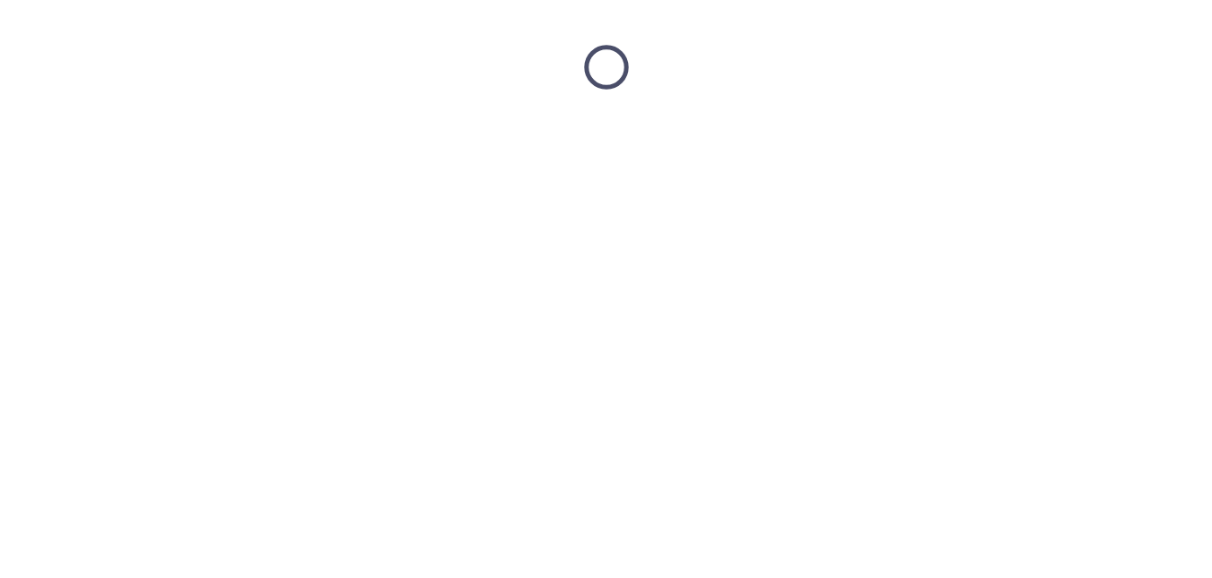
scroll to position [0, 0]
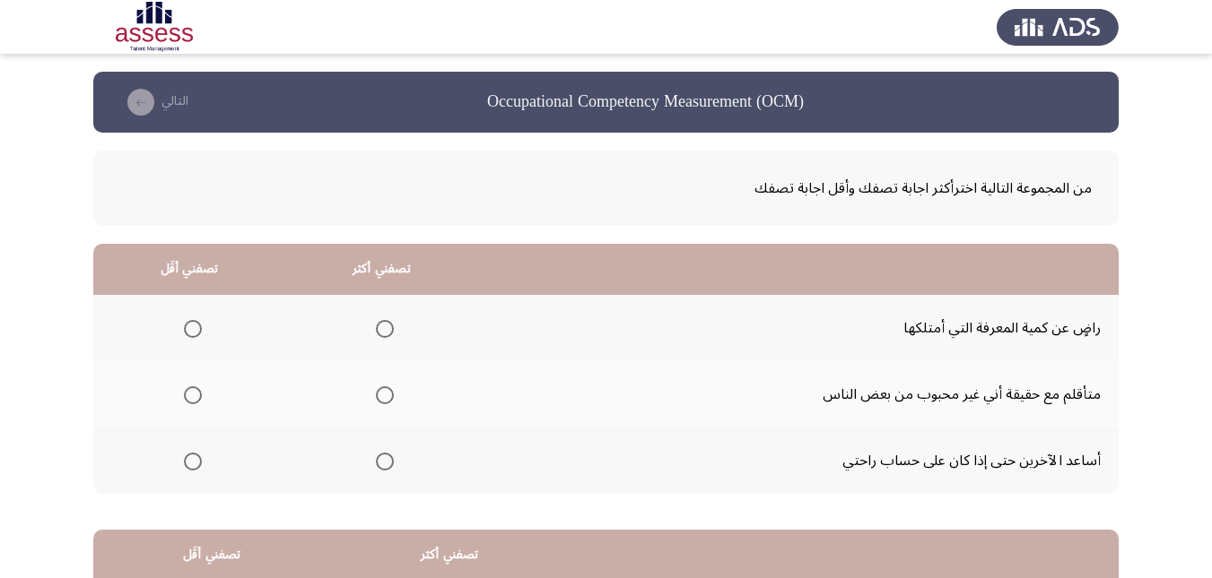
click at [389, 461] on span "Select an option" at bounding box center [385, 462] width 18 height 18
click at [389, 461] on input "Select an option" at bounding box center [385, 462] width 18 height 18
click at [192, 323] on span "Select an option" at bounding box center [193, 329] width 18 height 18
click at [192, 323] on input "Select an option" at bounding box center [193, 329] width 18 height 18
click at [188, 391] on span "Select an option" at bounding box center [193, 396] width 18 height 18
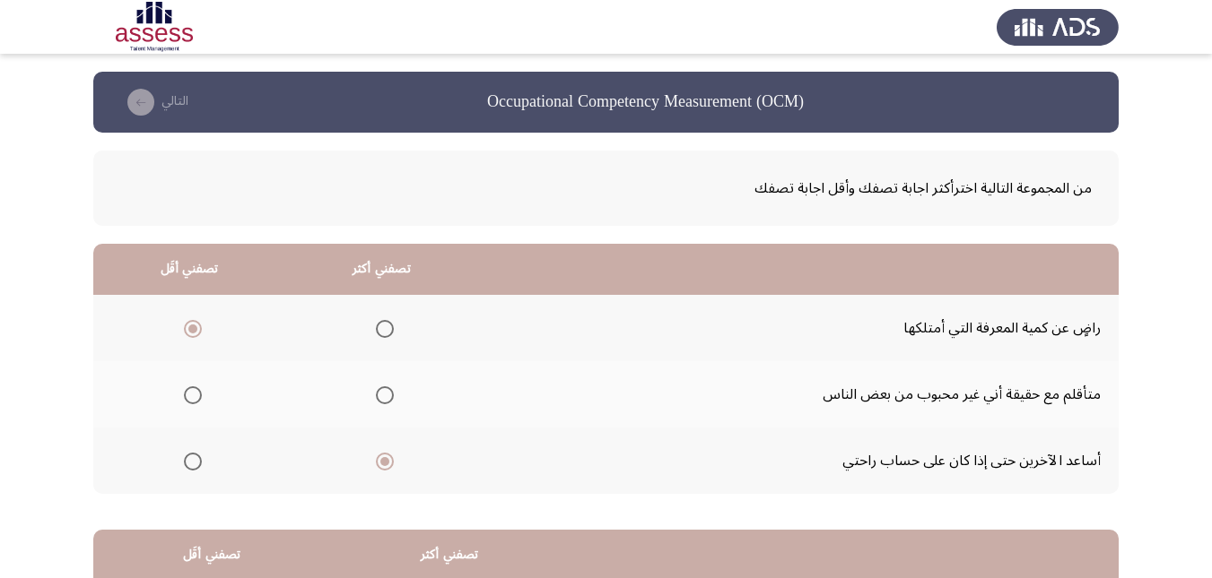
click at [188, 391] on input "Select an option" at bounding box center [193, 396] width 18 height 18
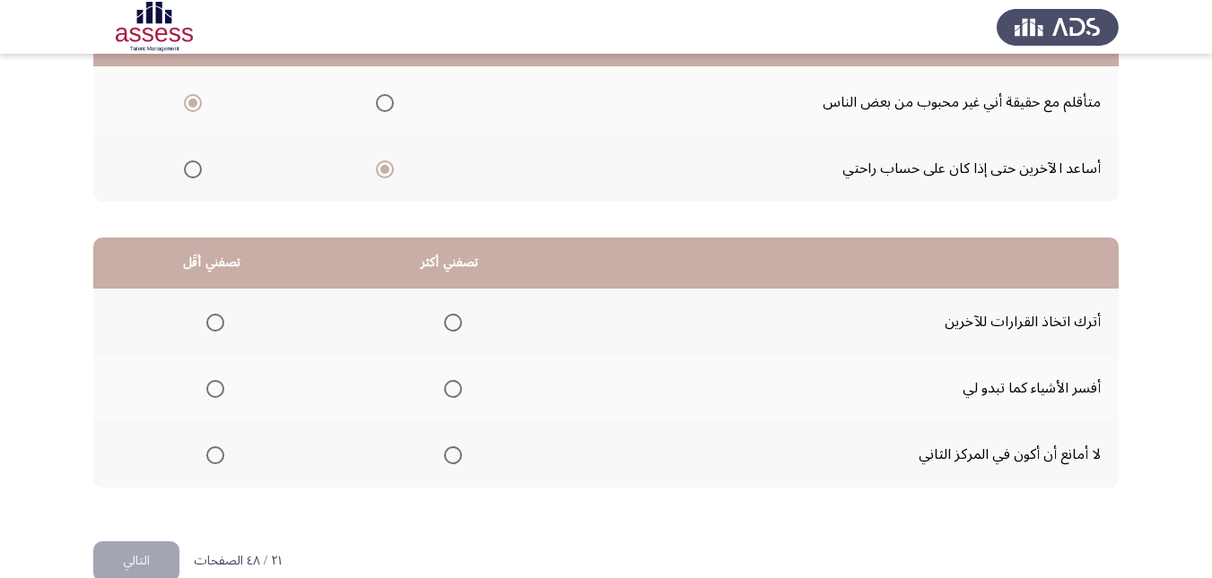
scroll to position [327, 0]
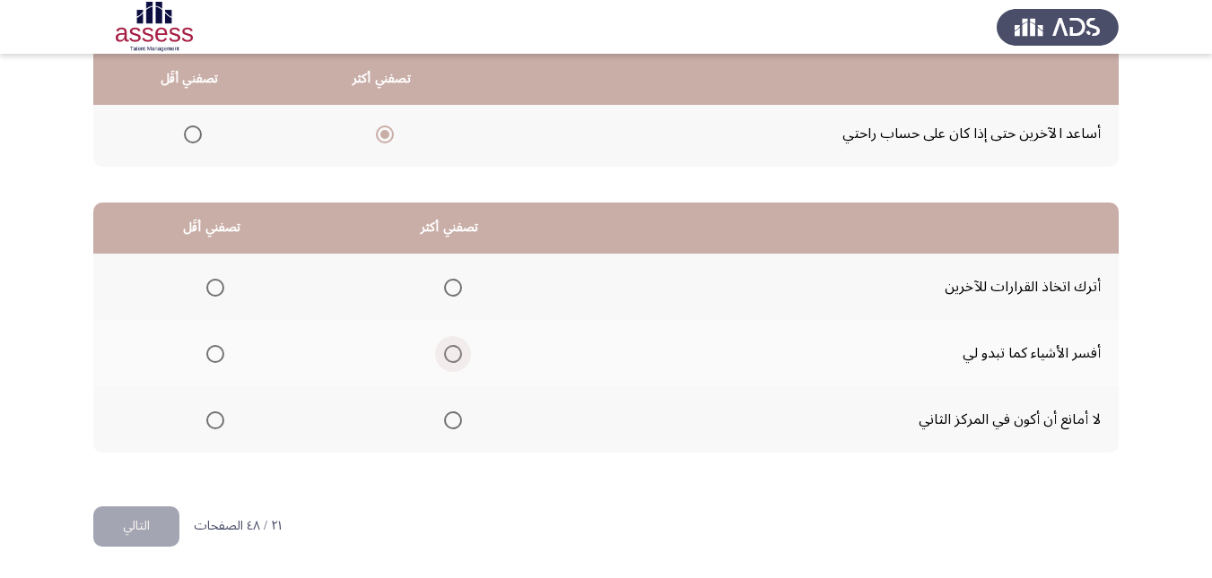
click at [450, 348] on span "Select an option" at bounding box center [453, 354] width 18 height 18
click at [450, 348] on input "Select an option" at bounding box center [453, 354] width 18 height 18
click at [217, 281] on span "Select an option" at bounding box center [215, 288] width 18 height 18
click at [217, 281] on input "Select an option" at bounding box center [215, 288] width 18 height 18
click at [142, 520] on button "التالي" at bounding box center [136, 527] width 86 height 40
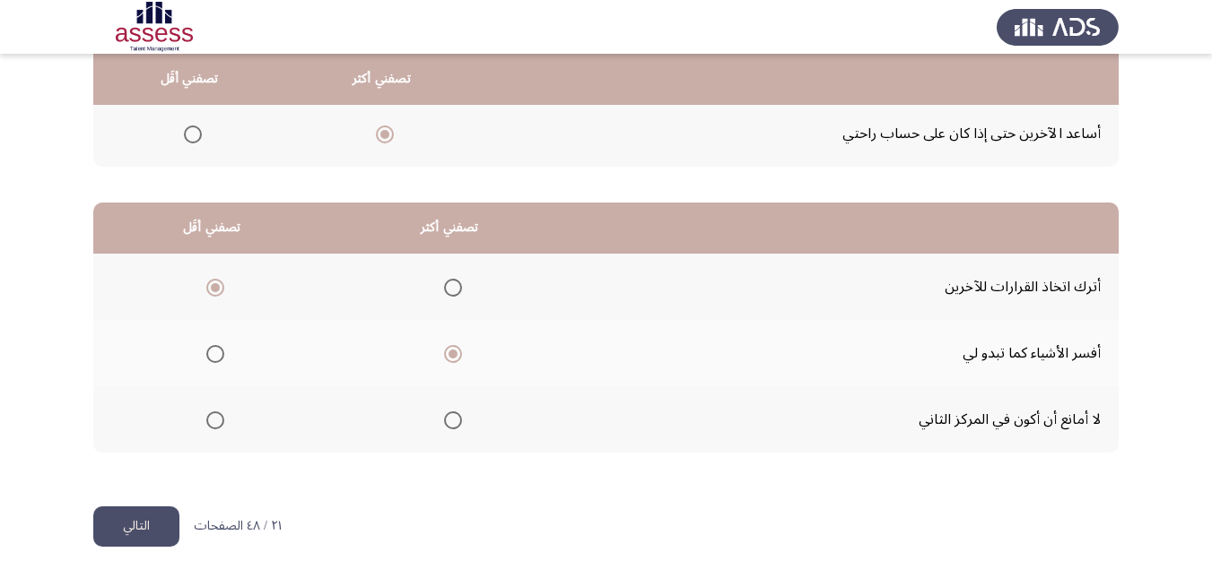
scroll to position [0, 0]
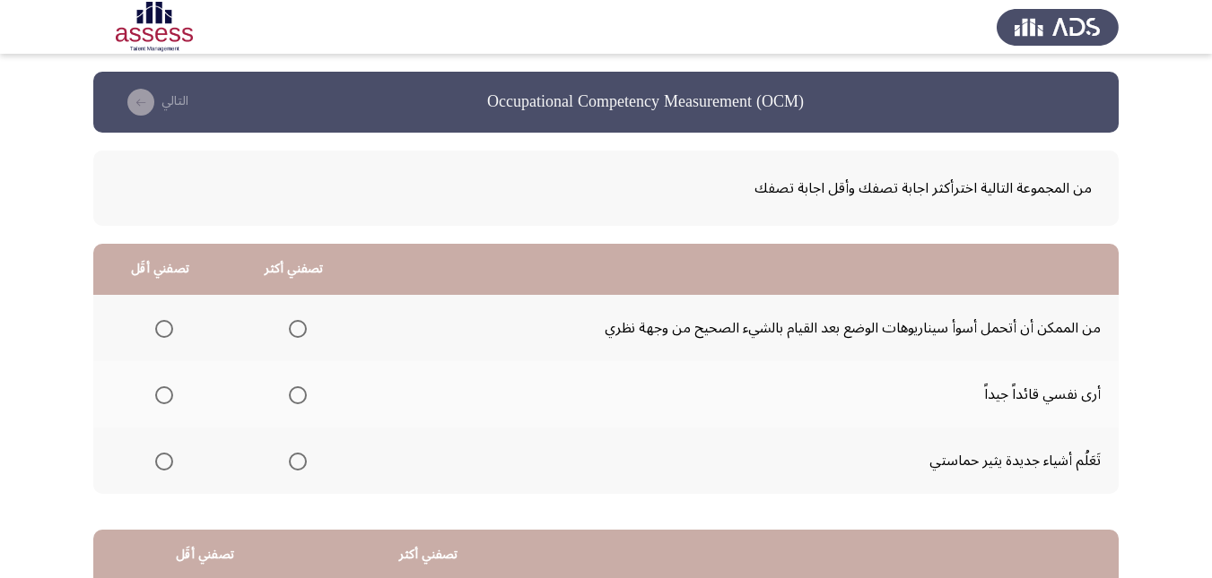
click at [300, 391] on span "Select an option" at bounding box center [298, 396] width 18 height 18
click at [300, 391] on input "Select an option" at bounding box center [298, 396] width 18 height 18
click at [158, 461] on span "Select an option" at bounding box center [164, 462] width 18 height 18
click at [158, 461] on input "Select an option" at bounding box center [164, 462] width 18 height 18
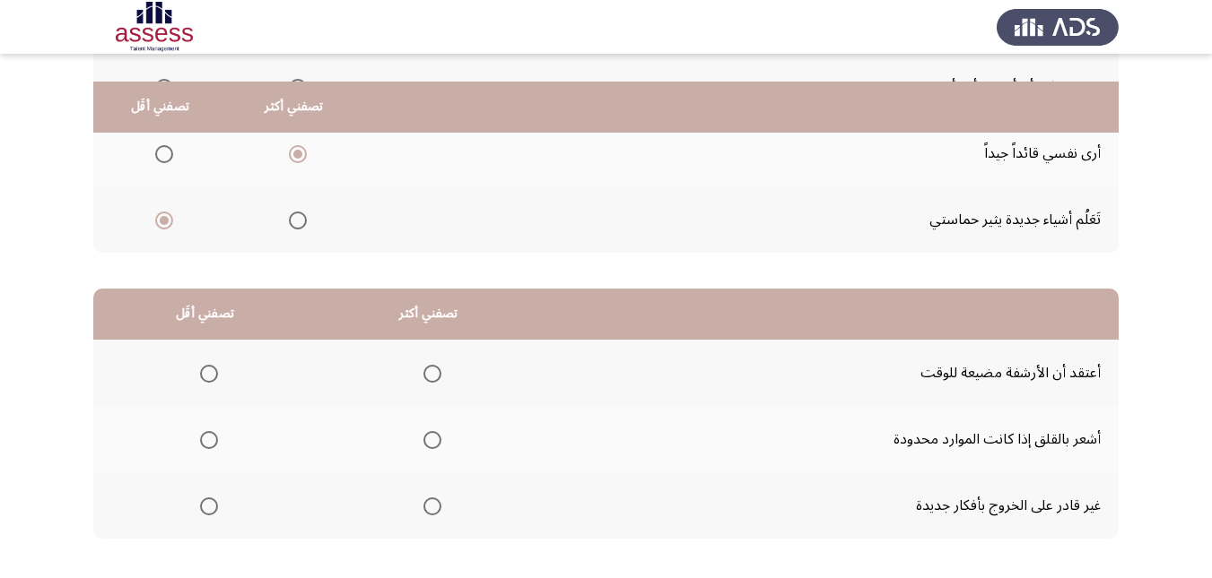
scroll to position [269, 0]
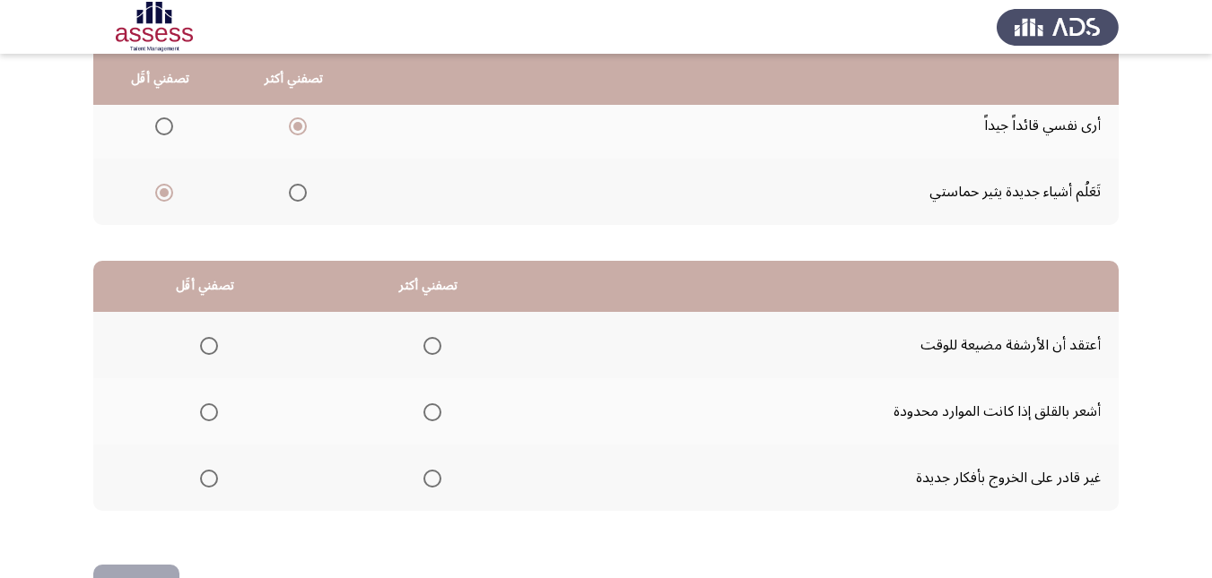
click at [219, 413] on th at bounding box center [204, 411] width 223 height 66
click at [216, 413] on span "Select an option" at bounding box center [209, 413] width 18 height 18
click at [216, 413] on input "Select an option" at bounding box center [209, 413] width 18 height 18
click at [424, 351] on span "Select an option" at bounding box center [432, 346] width 18 height 18
click at [424, 351] on input "Select an option" at bounding box center [432, 346] width 18 height 18
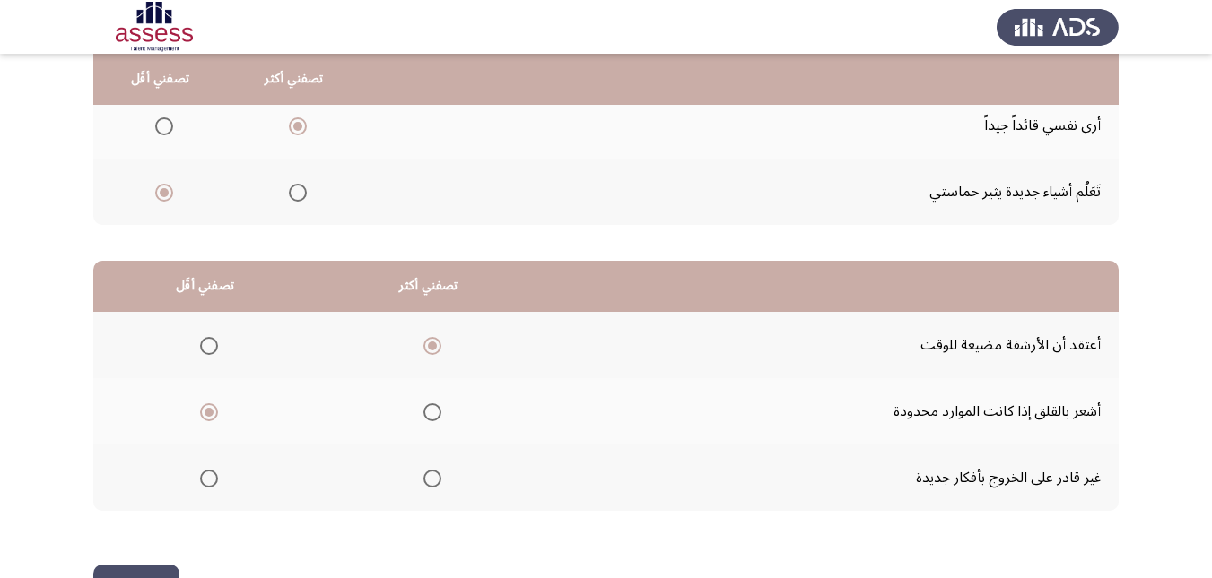
click at [152, 571] on button "التالي" at bounding box center [136, 585] width 86 height 40
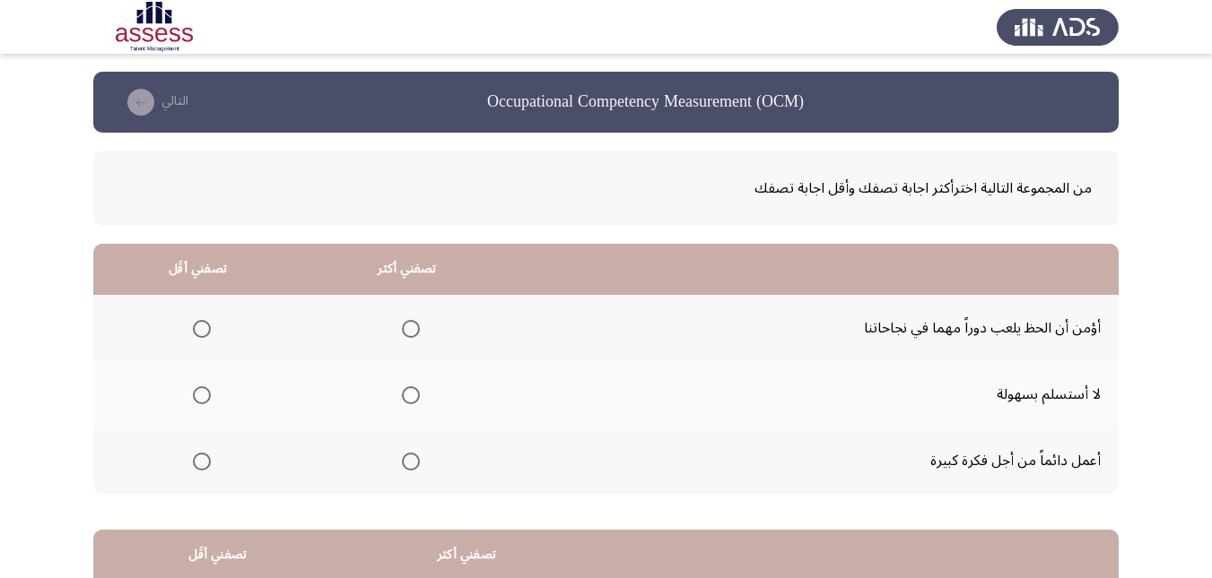
click at [410, 461] on span "Select an option" at bounding box center [411, 462] width 18 height 18
click at [410, 461] on input "Select an option" at bounding box center [411, 462] width 18 height 18
click at [204, 332] on span "Select an option" at bounding box center [202, 329] width 18 height 18
click at [204, 332] on input "Select an option" at bounding box center [202, 329] width 18 height 18
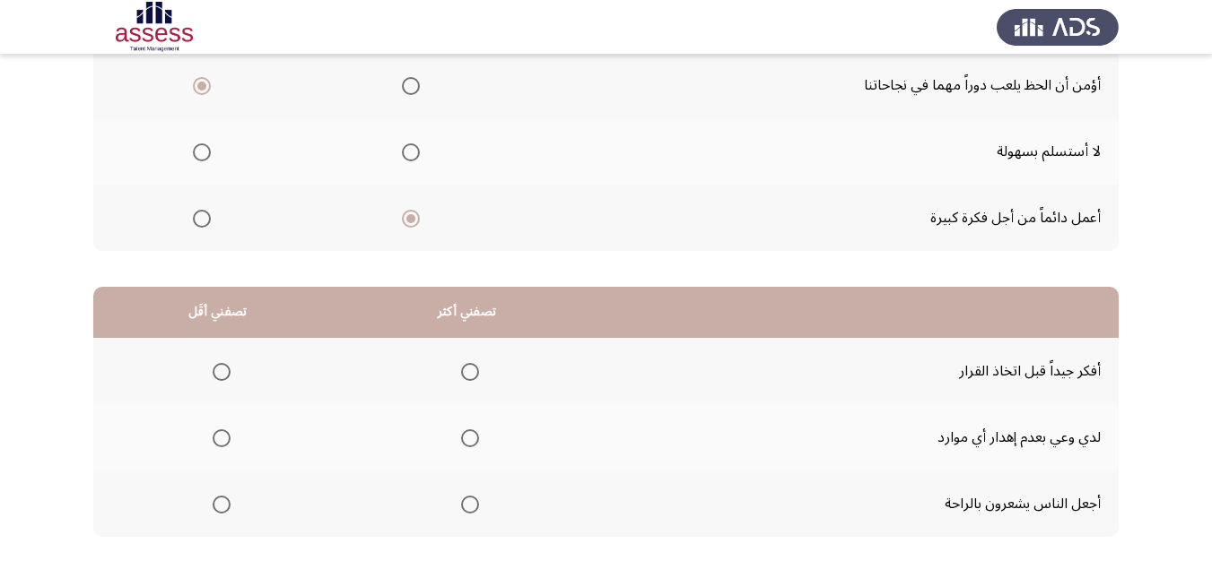
scroll to position [269, 0]
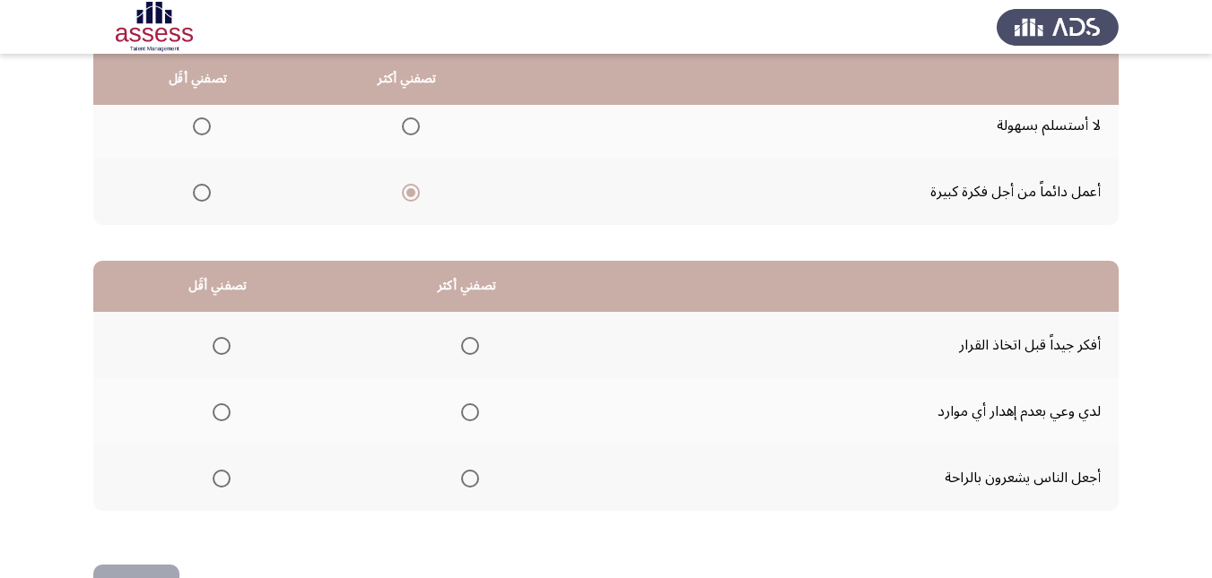
click at [463, 335] on mat-radio-group "Select an option" at bounding box center [466, 345] width 25 height 30
click at [470, 340] on span "Select an option" at bounding box center [470, 346] width 18 height 18
click at [470, 340] on input "Select an option" at bounding box center [470, 346] width 18 height 18
click at [224, 481] on span "Select an option" at bounding box center [222, 479] width 18 height 18
click at [224, 481] on input "Select an option" at bounding box center [222, 479] width 18 height 18
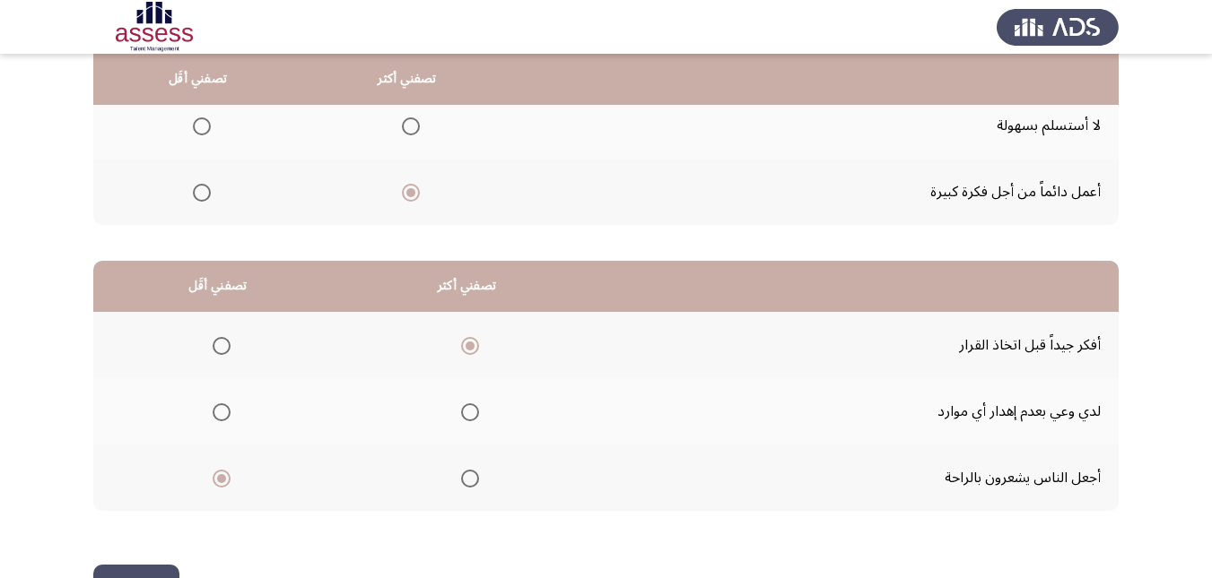
click at [156, 568] on button "التالي" at bounding box center [136, 585] width 86 height 40
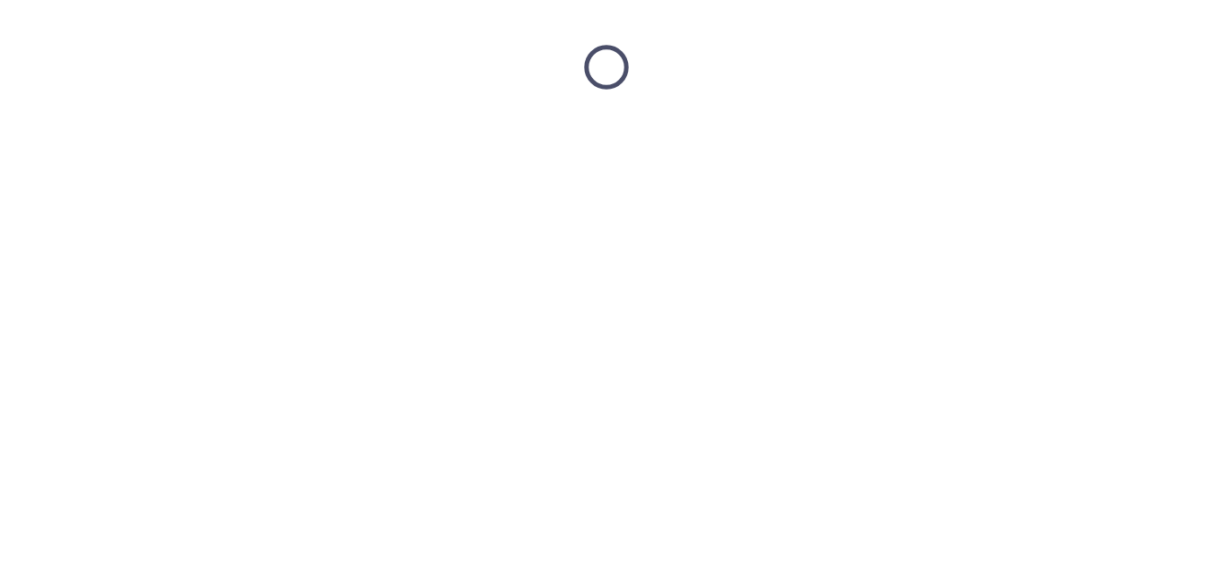
scroll to position [0, 0]
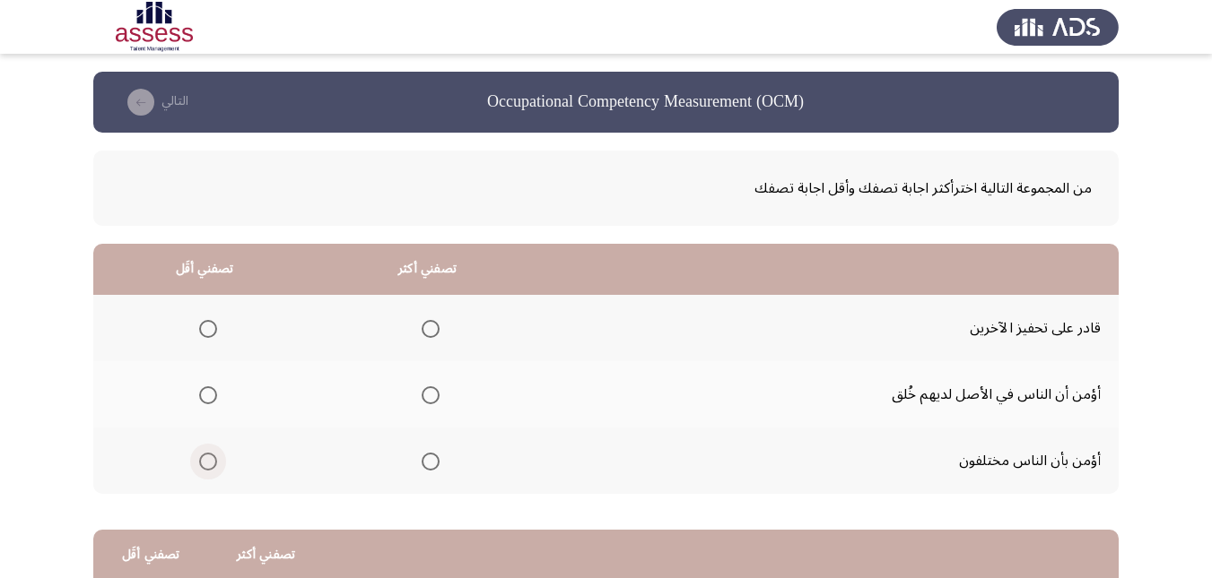
click at [203, 467] on span "Select an option" at bounding box center [208, 462] width 18 height 18
click at [203, 467] on input "Select an option" at bounding box center [208, 462] width 18 height 18
click at [432, 330] on span "Select an option" at bounding box center [430, 329] width 18 height 18
click at [432, 330] on input "Select an option" at bounding box center [430, 329] width 18 height 18
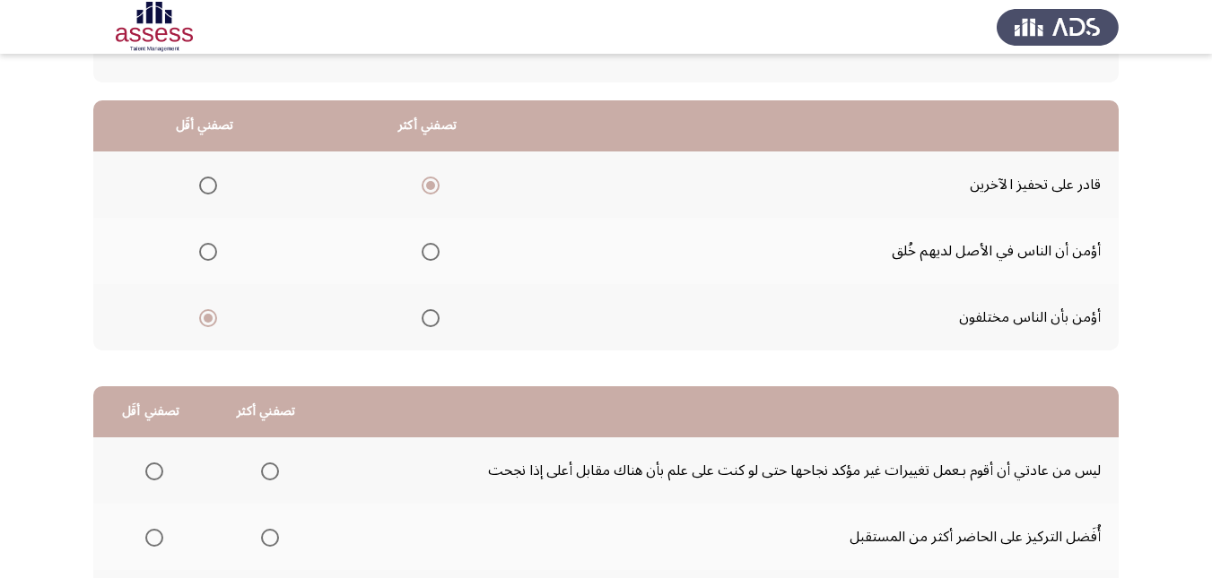
scroll to position [327, 0]
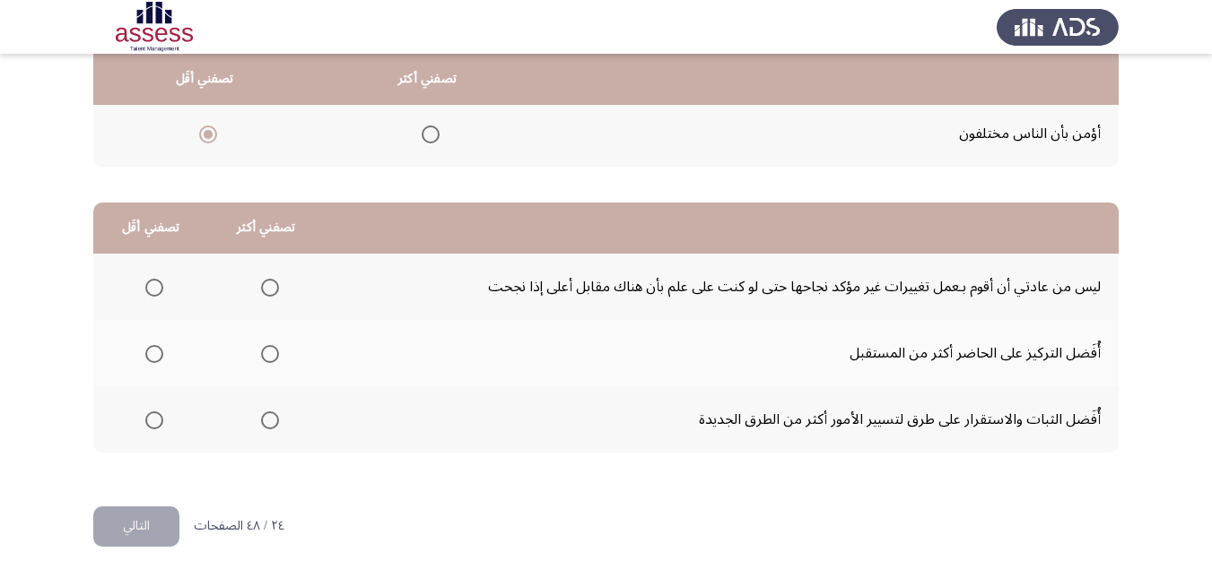
click at [263, 289] on span "Select an option" at bounding box center [270, 288] width 18 height 18
click at [263, 289] on input "Select an option" at bounding box center [270, 288] width 18 height 18
click at [262, 352] on span "Select an option" at bounding box center [270, 354] width 18 height 18
click at [262, 352] on input "Select an option" at bounding box center [270, 354] width 18 height 18
click at [154, 291] on span "Select an option" at bounding box center [154, 288] width 18 height 18
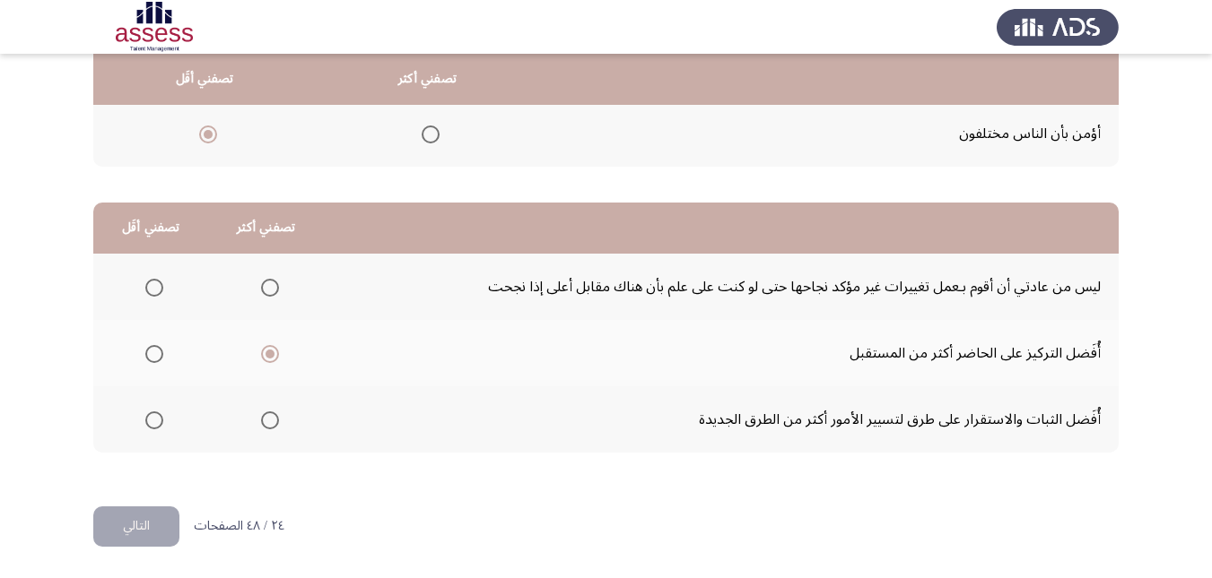
click at [154, 291] on input "Select an option" at bounding box center [154, 288] width 18 height 18
click at [155, 523] on button "التالي" at bounding box center [136, 527] width 86 height 40
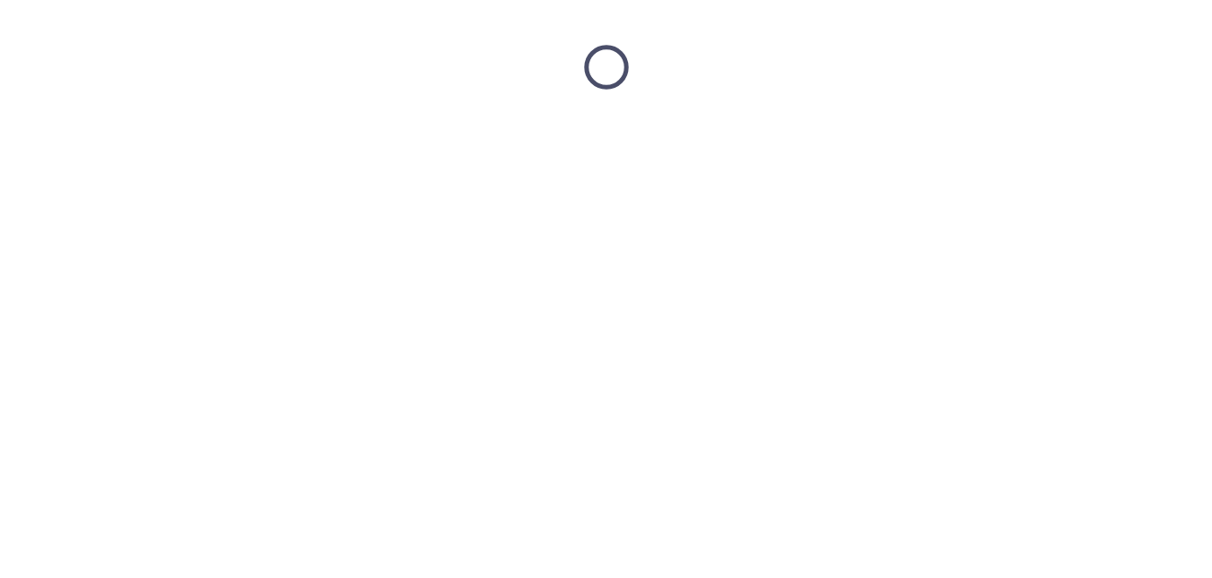
scroll to position [0, 0]
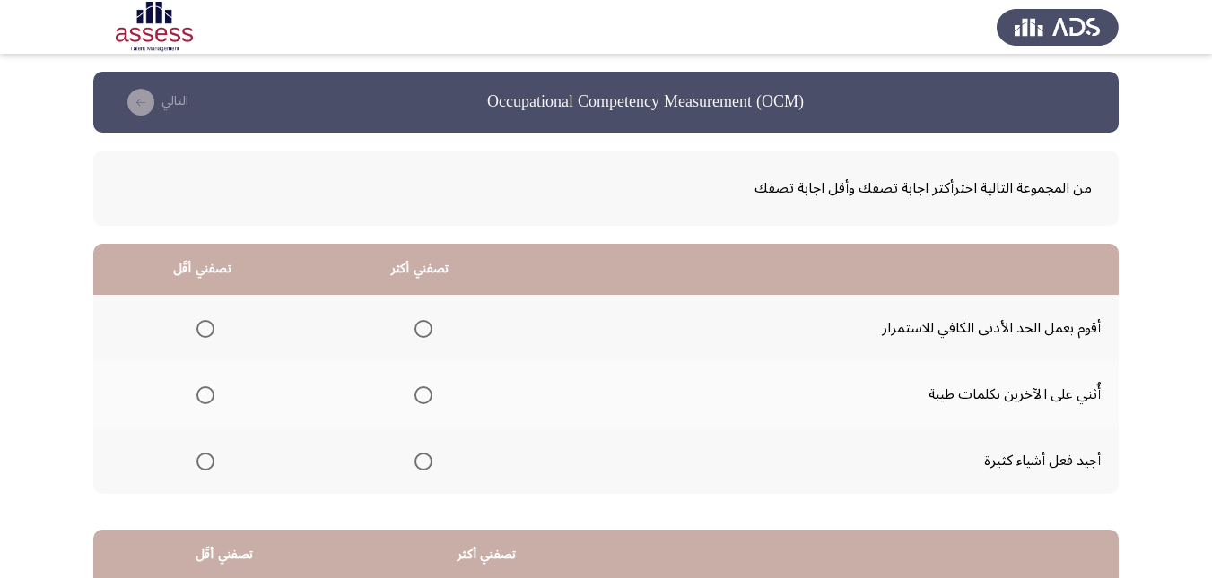
click at [420, 465] on span "Select an option" at bounding box center [423, 462] width 18 height 18
click at [420, 465] on input "Select an option" at bounding box center [423, 462] width 18 height 18
click at [205, 332] on span "Select an option" at bounding box center [205, 329] width 18 height 18
click at [205, 332] on input "Select an option" at bounding box center [205, 329] width 18 height 18
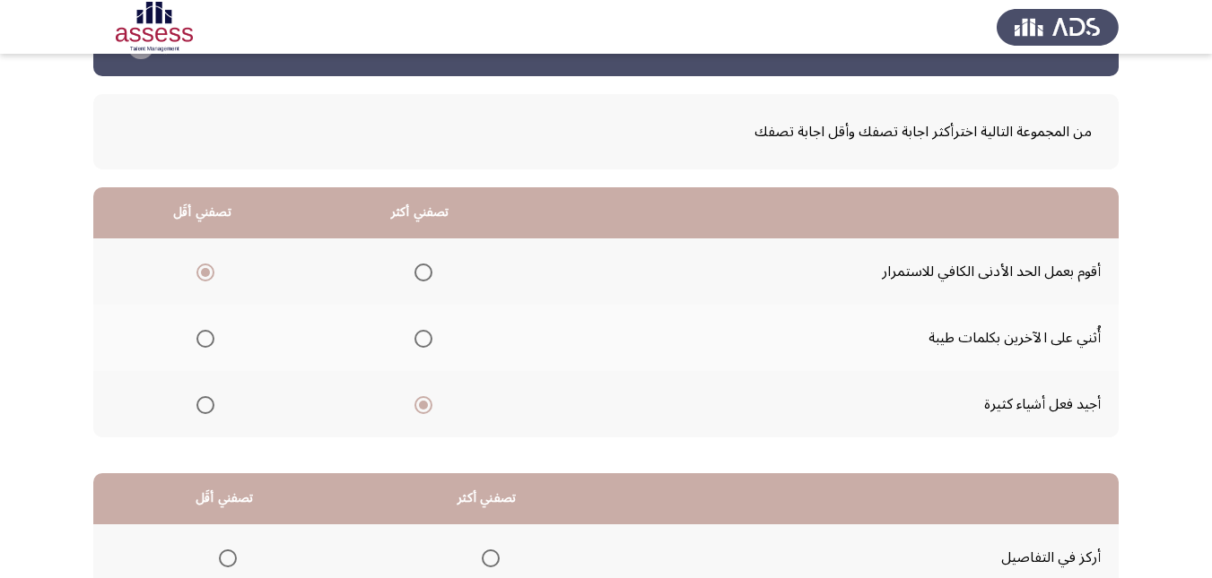
scroll to position [327, 0]
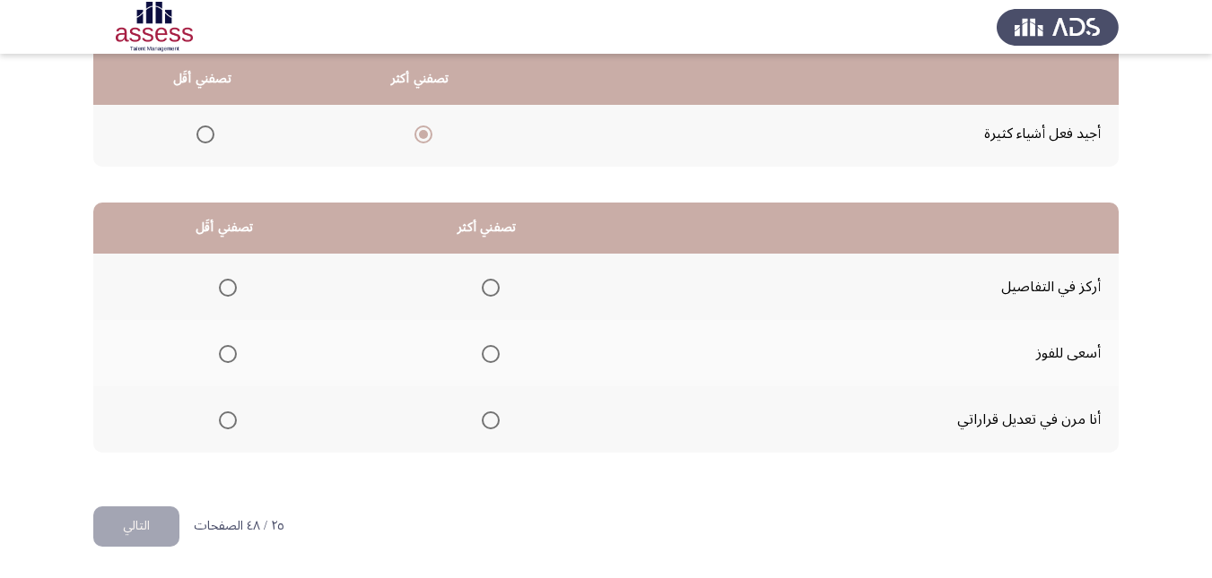
click at [484, 362] on span "Select an option" at bounding box center [491, 354] width 18 height 18
click at [484, 362] on input "Select an option" at bounding box center [491, 354] width 18 height 18
click at [222, 289] on span "Select an option" at bounding box center [228, 288] width 18 height 18
click at [222, 289] on input "Select an option" at bounding box center [228, 288] width 18 height 18
click at [132, 524] on button "التالي" at bounding box center [136, 527] width 86 height 40
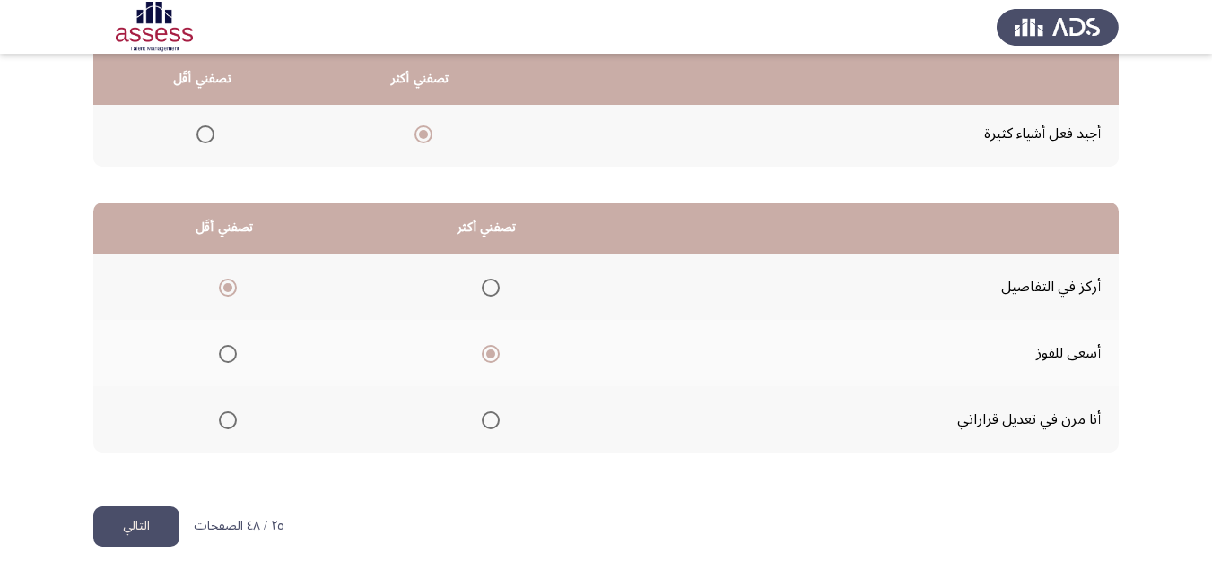
scroll to position [0, 0]
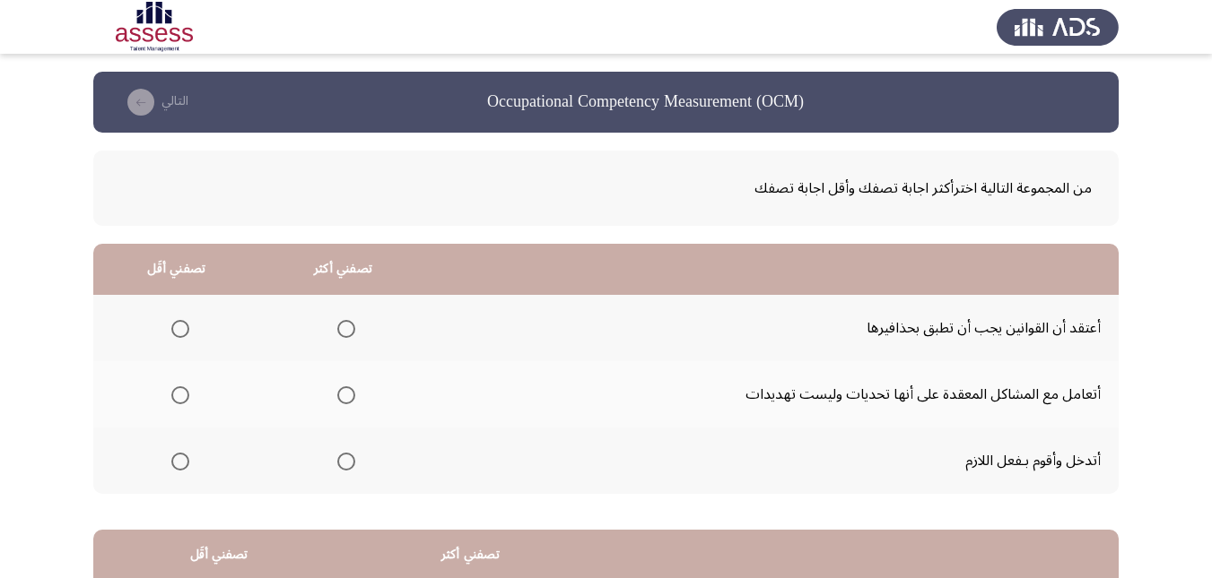
click at [344, 323] on span "Select an option" at bounding box center [346, 329] width 18 height 18
click at [344, 323] on input "Select an option" at bounding box center [346, 329] width 18 height 18
click at [178, 400] on span "Select an option" at bounding box center [180, 396] width 18 height 18
click at [178, 400] on input "Select an option" at bounding box center [180, 396] width 18 height 18
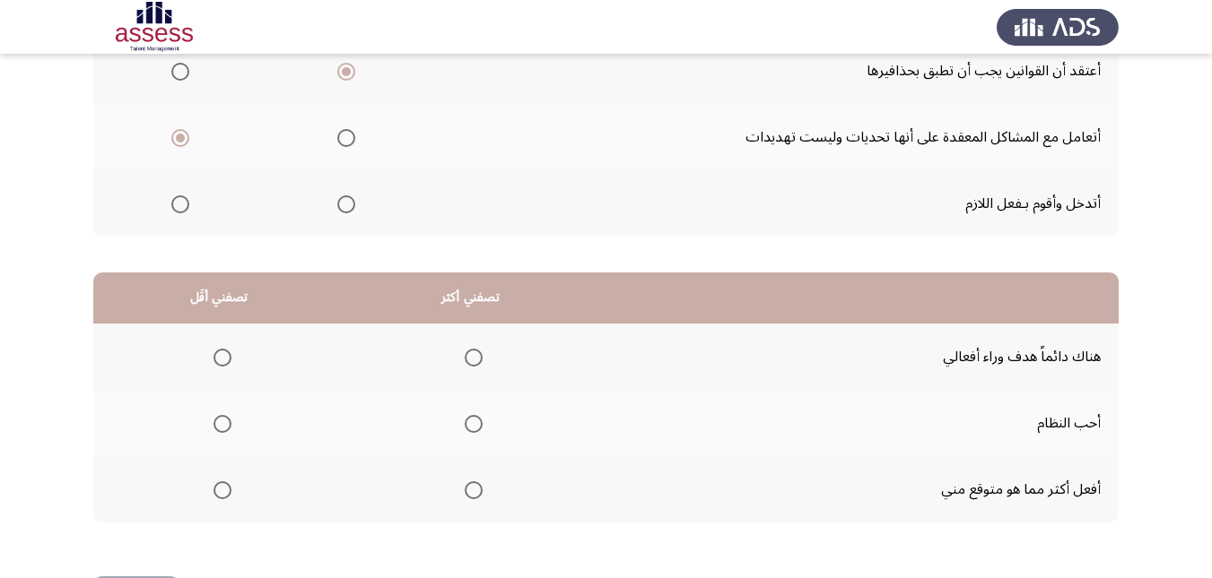
scroll to position [327, 0]
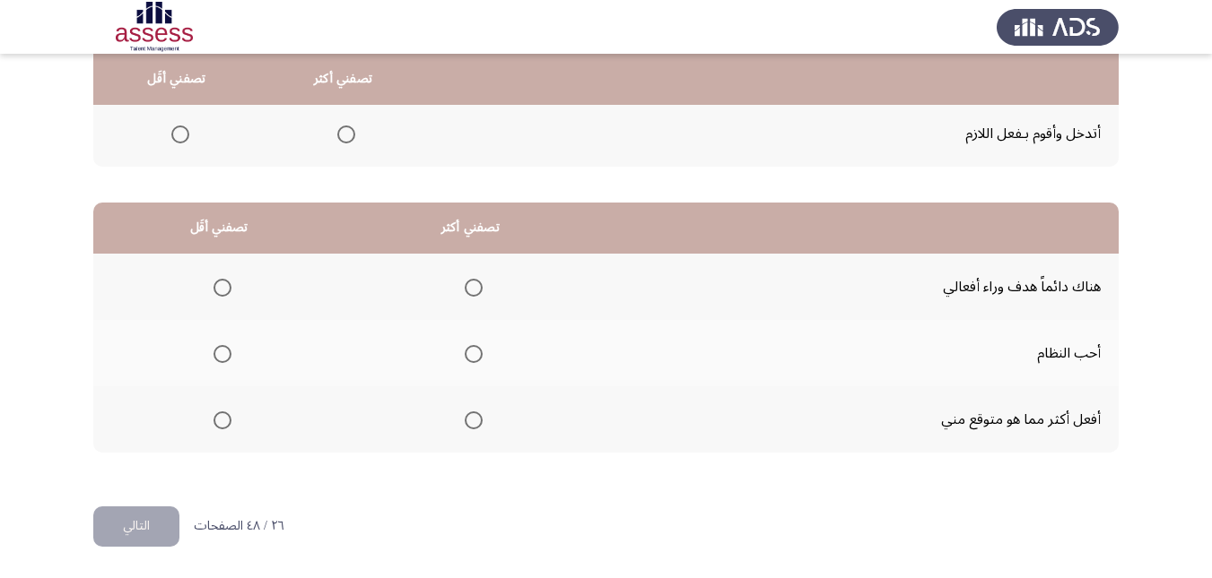
click at [481, 356] on th at bounding box center [470, 353] width 252 height 66
click at [474, 358] on span "Select an option" at bounding box center [474, 354] width 18 height 18
click at [474, 358] on input "Select an option" at bounding box center [474, 354] width 18 height 18
click at [230, 286] on span "Select an option" at bounding box center [222, 288] width 18 height 18
click at [230, 286] on input "Select an option" at bounding box center [222, 288] width 18 height 18
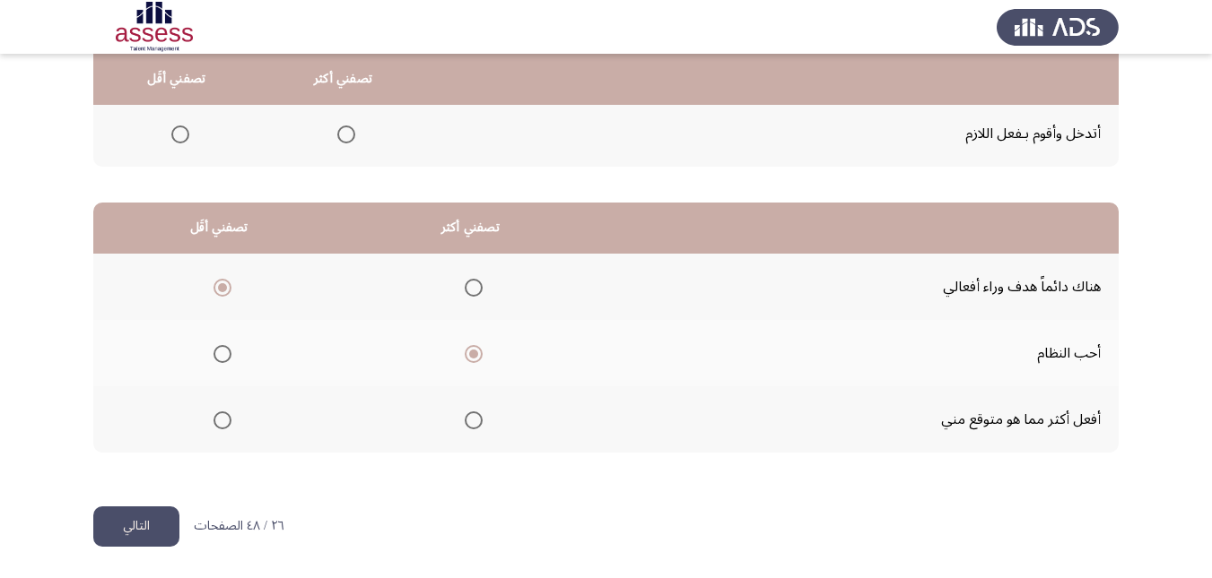
click at [158, 532] on button "التالي" at bounding box center [136, 527] width 86 height 40
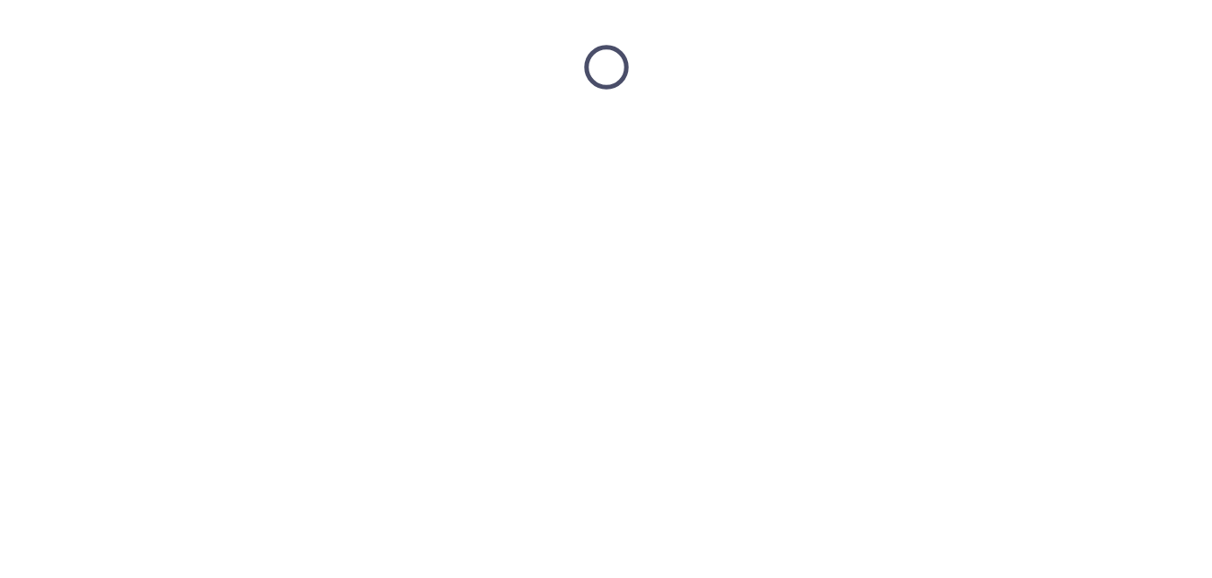
scroll to position [0, 0]
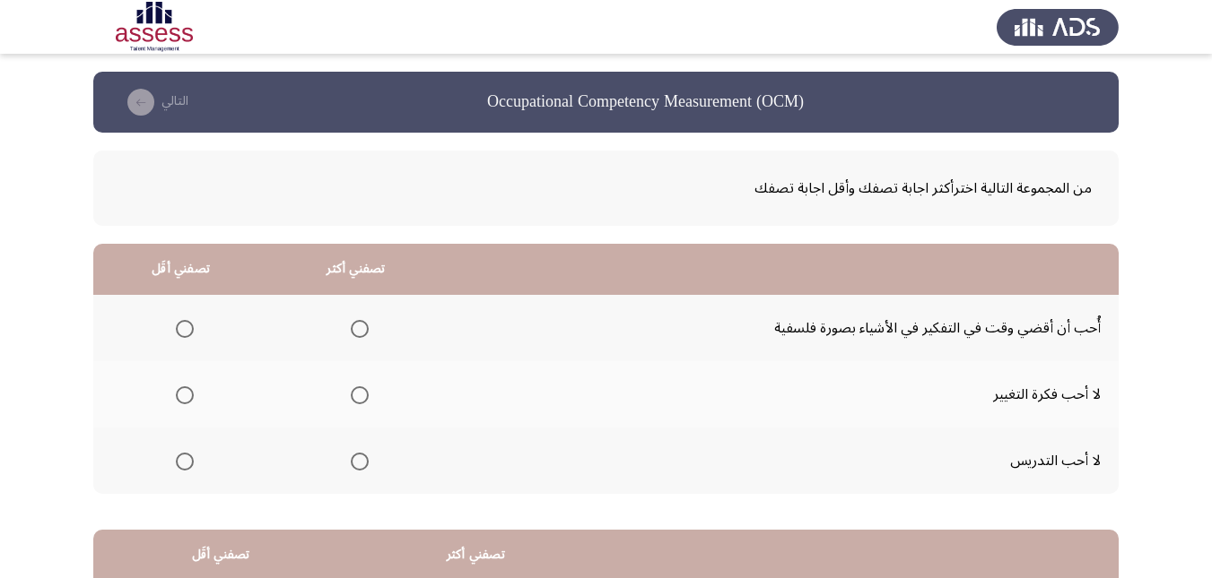
click at [361, 333] on span "Select an option" at bounding box center [360, 329] width 18 height 18
click at [361, 333] on input "Select an option" at bounding box center [360, 329] width 18 height 18
click at [189, 460] on span "Select an option" at bounding box center [185, 462] width 18 height 18
click at [189, 460] on input "Select an option" at bounding box center [185, 462] width 18 height 18
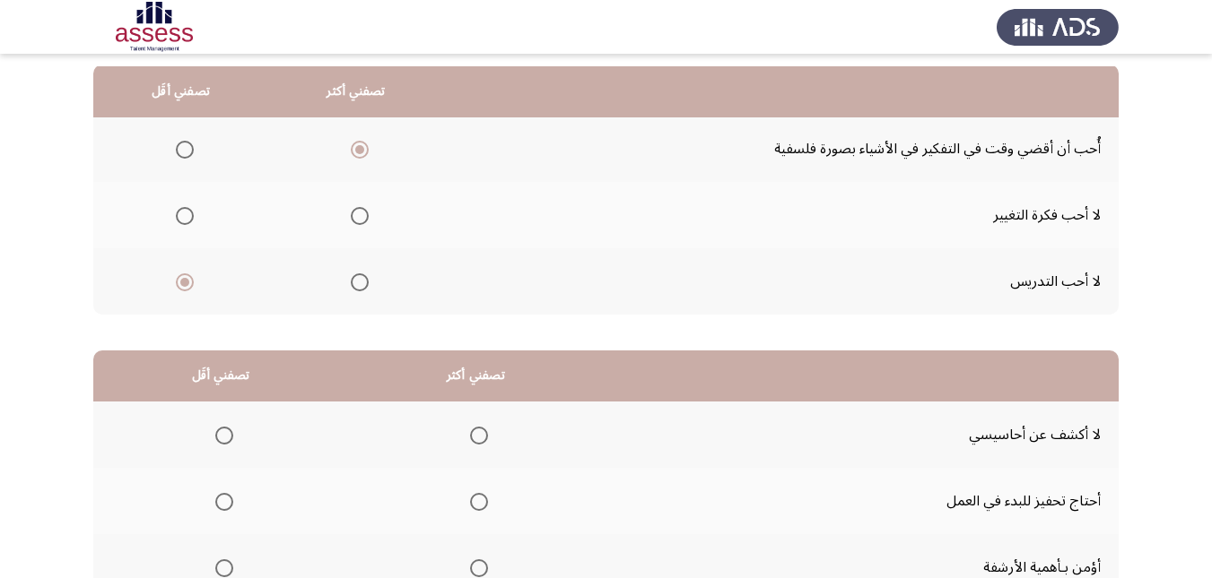
scroll to position [269, 0]
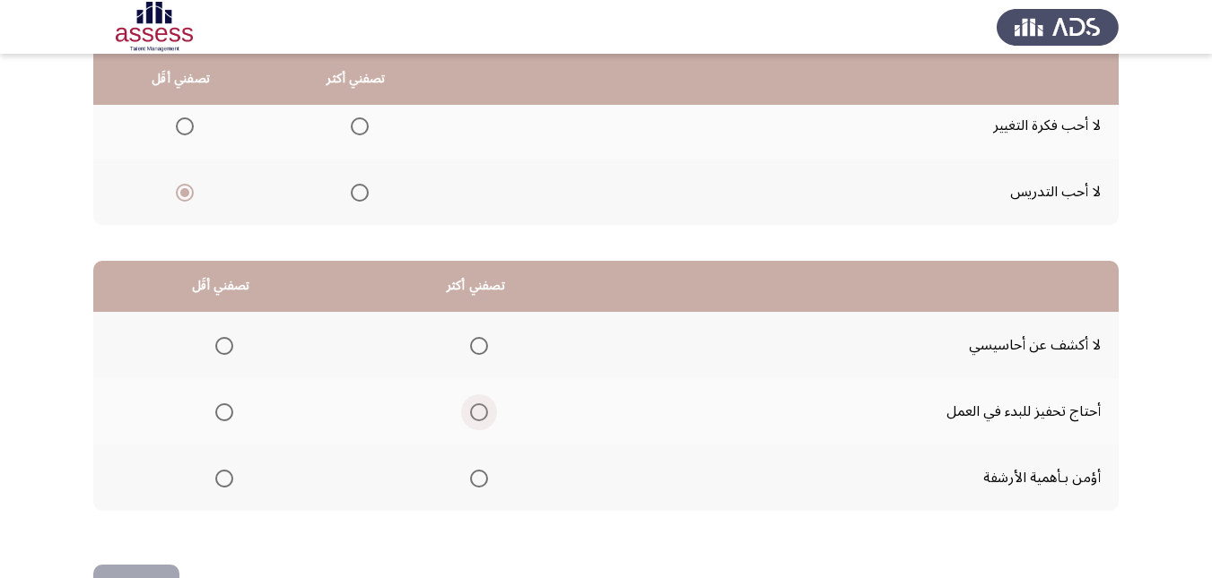
click at [474, 407] on span "Select an option" at bounding box center [479, 413] width 18 height 18
click at [474, 407] on input "Select an option" at bounding box center [479, 413] width 18 height 18
click at [227, 346] on span "Select an option" at bounding box center [224, 346] width 18 height 18
click at [227, 346] on input "Select an option" at bounding box center [224, 346] width 18 height 18
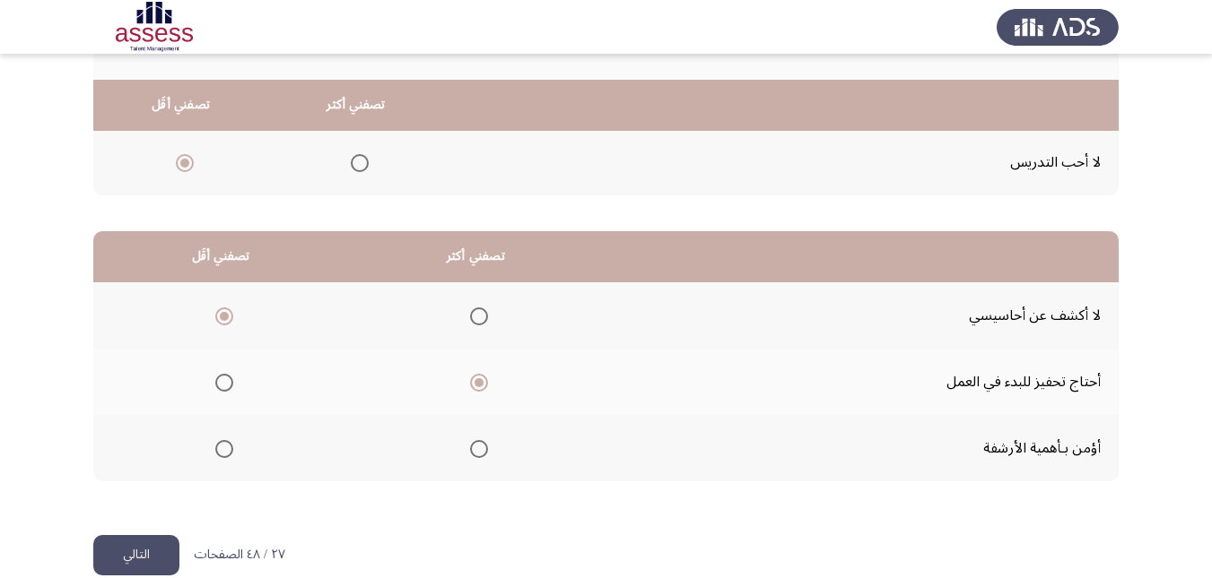
scroll to position [327, 0]
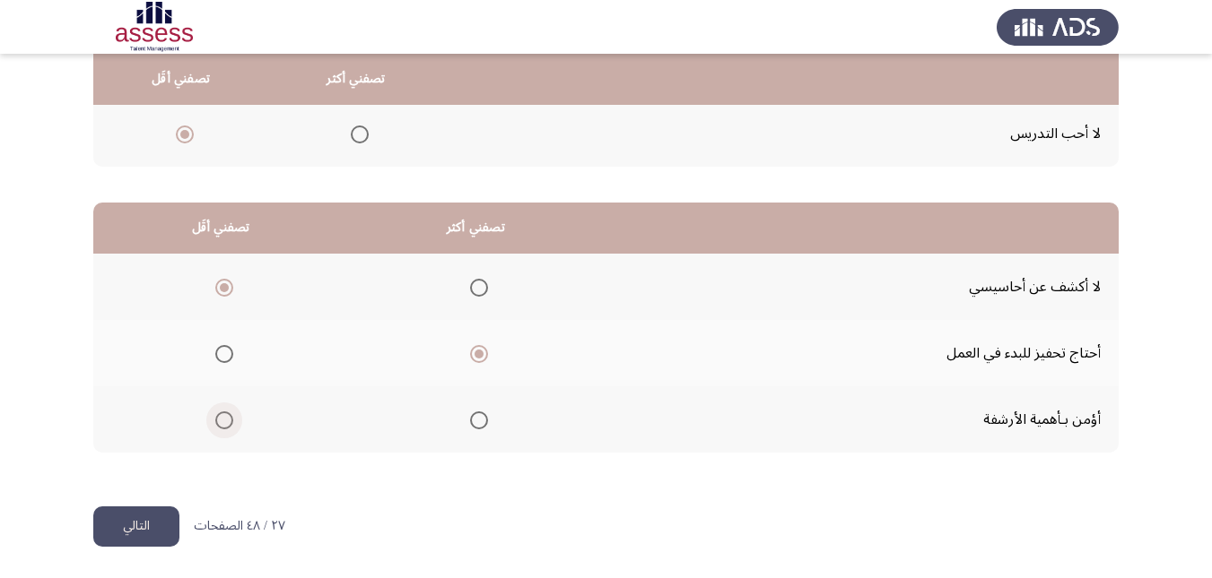
click at [221, 419] on span "Select an option" at bounding box center [224, 421] width 18 height 18
click at [221, 419] on input "Select an option" at bounding box center [224, 421] width 18 height 18
click at [152, 527] on button "التالي" at bounding box center [136, 527] width 86 height 40
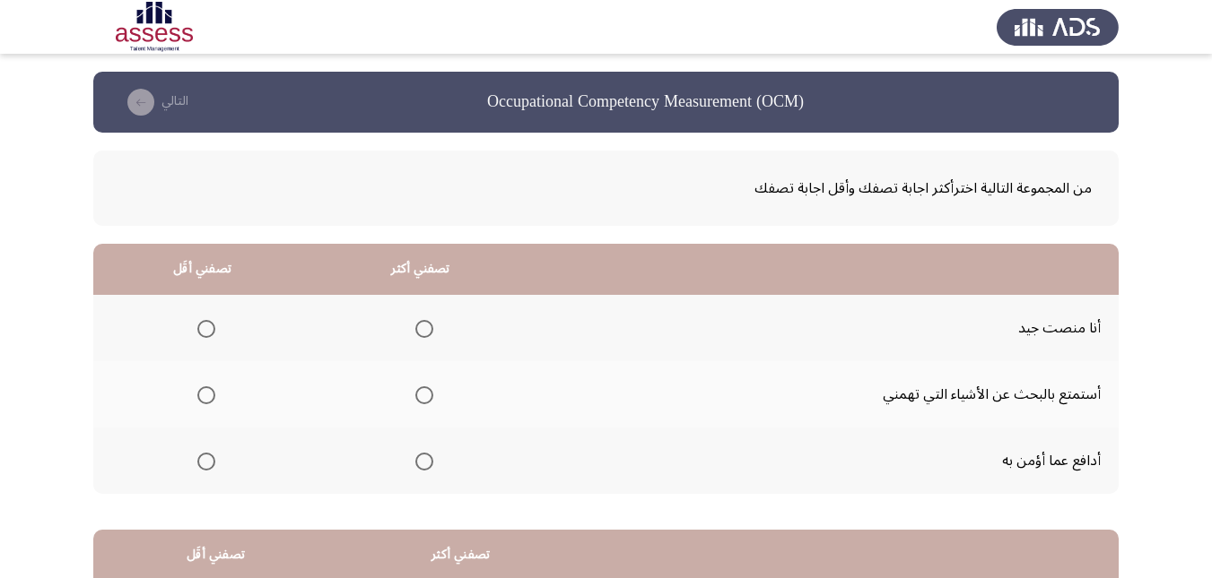
click at [429, 455] on span "Select an option" at bounding box center [424, 462] width 18 height 18
click at [429, 455] on input "Select an option" at bounding box center [424, 462] width 18 height 18
click at [207, 326] on span "Select an option" at bounding box center [206, 329] width 18 height 18
click at [207, 326] on input "Select an option" at bounding box center [206, 329] width 18 height 18
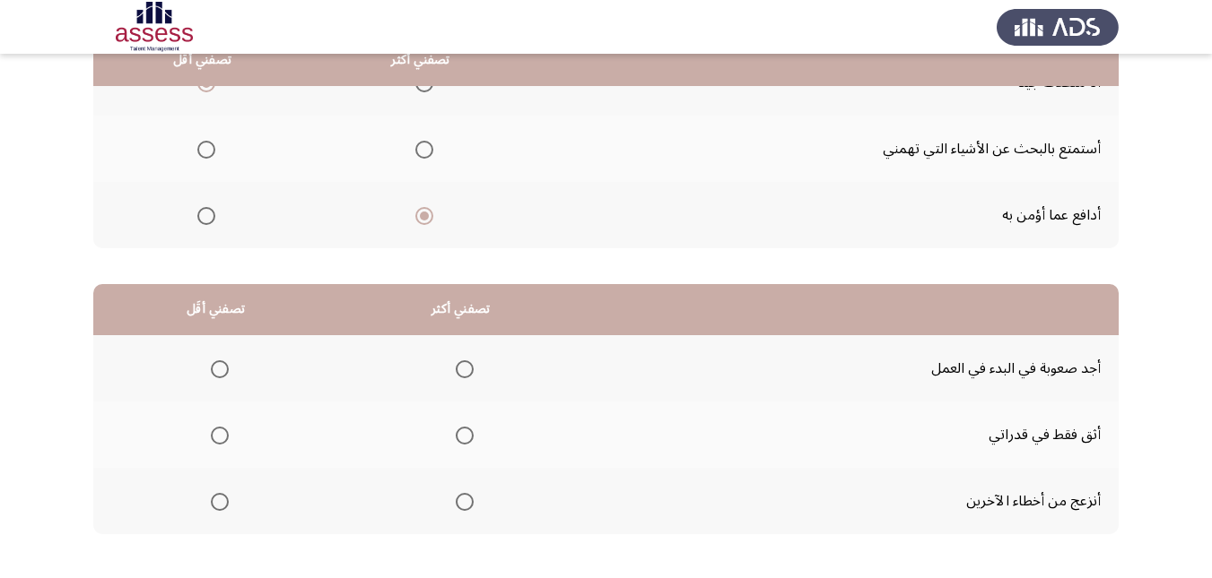
scroll to position [269, 0]
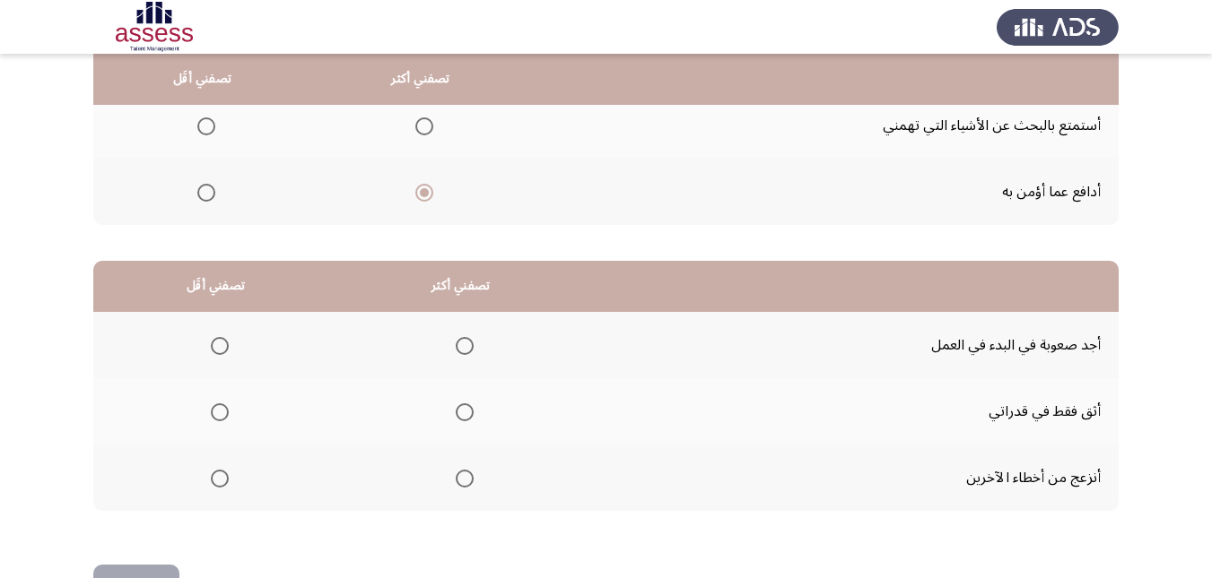
click at [460, 405] on span "Select an option" at bounding box center [465, 413] width 18 height 18
click at [460, 405] on input "Select an option" at bounding box center [465, 413] width 18 height 18
click at [217, 477] on span "Select an option" at bounding box center [220, 479] width 18 height 18
click at [217, 477] on input "Select an option" at bounding box center [220, 479] width 18 height 18
click at [161, 568] on button "التالي" at bounding box center [136, 585] width 86 height 40
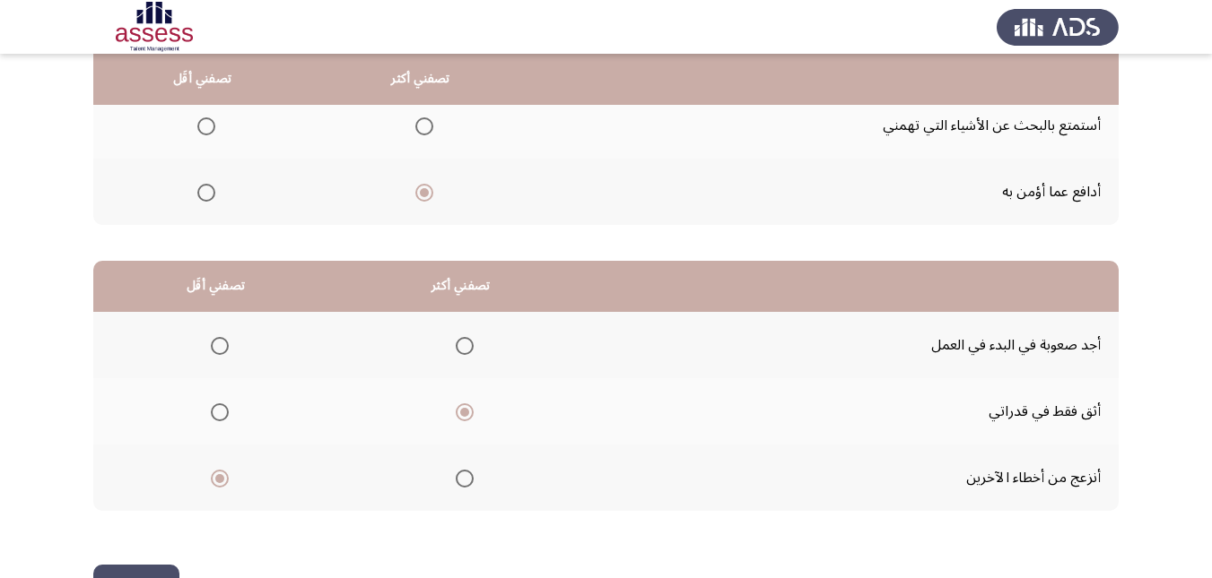
scroll to position [0, 0]
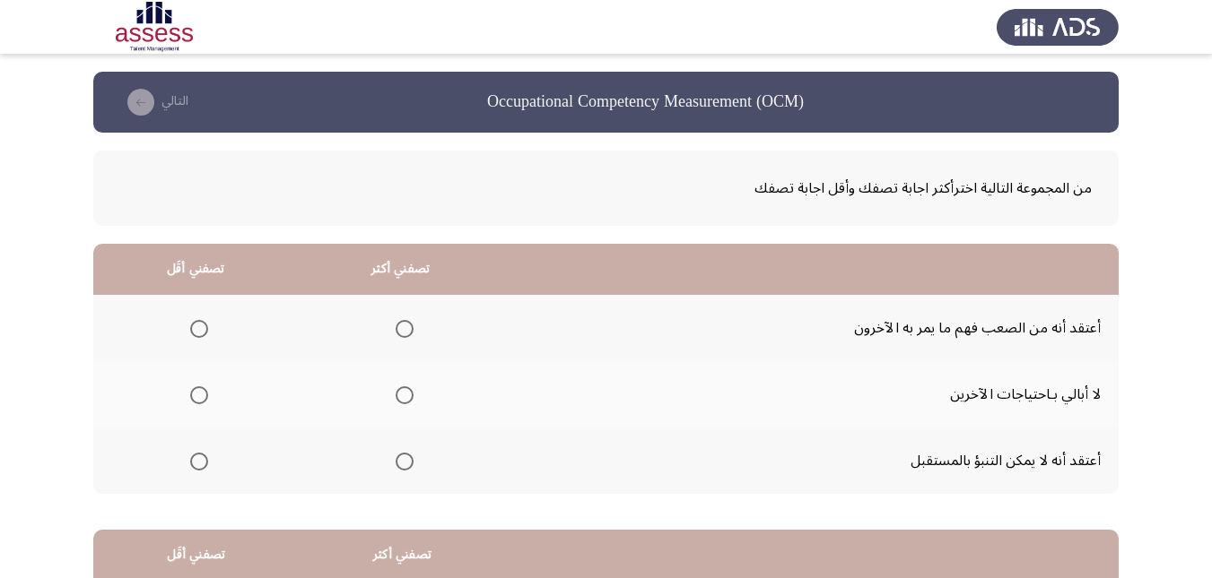
click at [402, 326] on span "Select an option" at bounding box center [404, 329] width 18 height 18
click at [402, 326] on input "Select an option" at bounding box center [404, 329] width 18 height 18
click at [195, 465] on span "Select an option" at bounding box center [199, 462] width 18 height 18
click at [195, 465] on input "Select an option" at bounding box center [199, 462] width 18 height 18
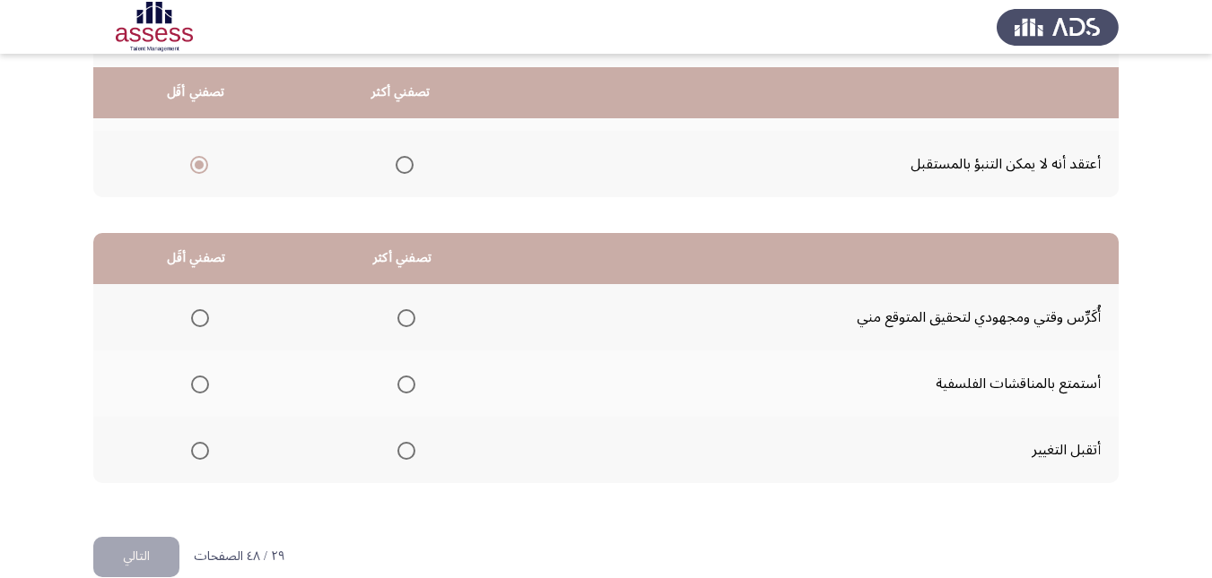
scroll to position [327, 0]
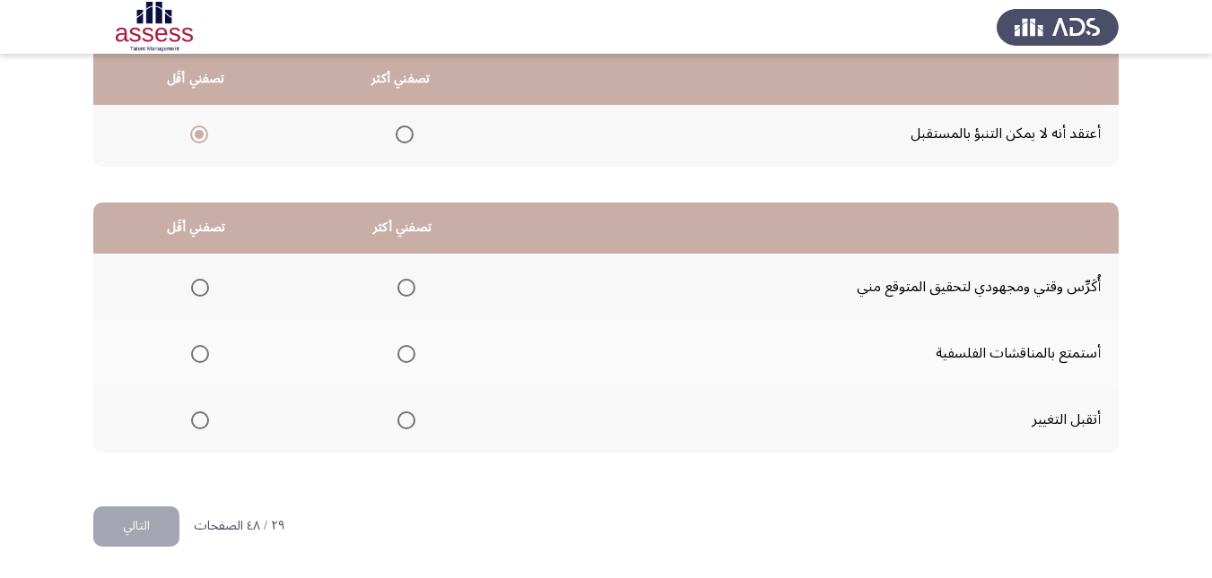
click at [200, 421] on span "Select an option" at bounding box center [200, 421] width 0 height 0
click at [198, 420] on input "Select an option" at bounding box center [200, 421] width 18 height 18
click at [399, 353] on span "Select an option" at bounding box center [406, 354] width 18 height 18
click at [399, 353] on input "Select an option" at bounding box center [406, 354] width 18 height 18
click at [141, 528] on button "التالي" at bounding box center [136, 527] width 86 height 40
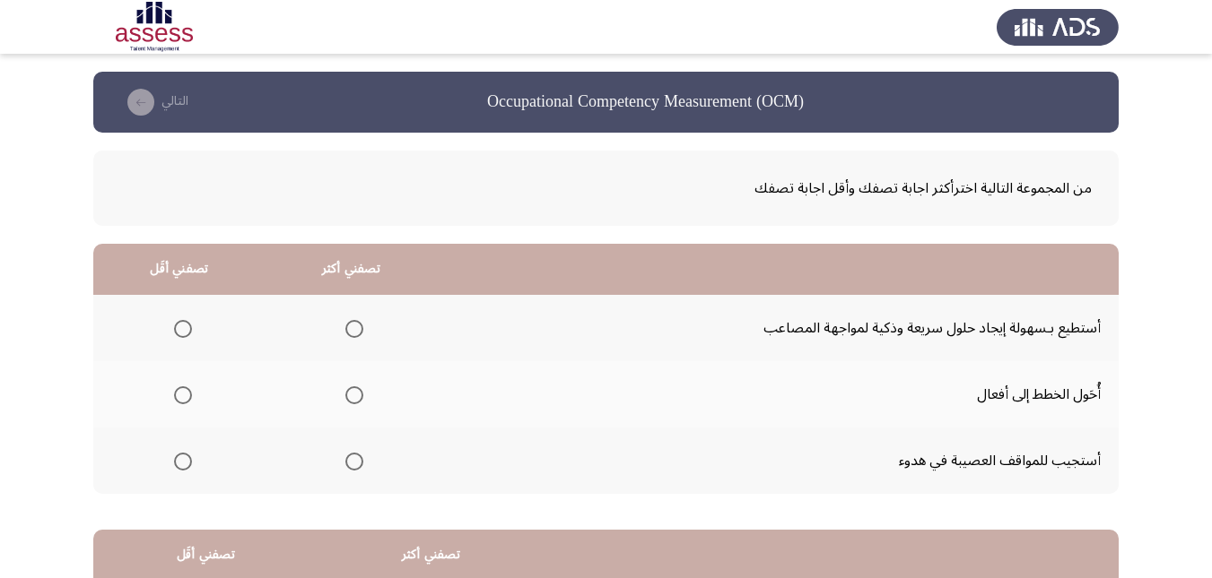
scroll to position [90, 0]
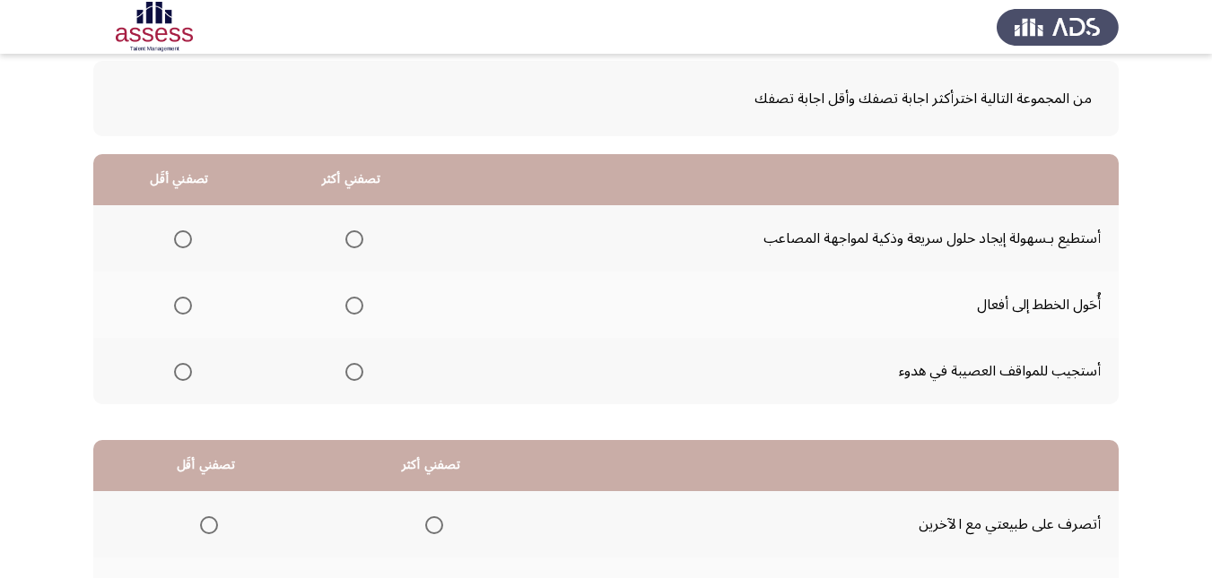
click at [349, 239] on span "Select an option" at bounding box center [354, 239] width 18 height 18
click at [349, 239] on input "Select an option" at bounding box center [354, 239] width 18 height 18
click at [183, 376] on span "Select an option" at bounding box center [183, 372] width 18 height 18
click at [183, 376] on input "Select an option" at bounding box center [183, 372] width 18 height 18
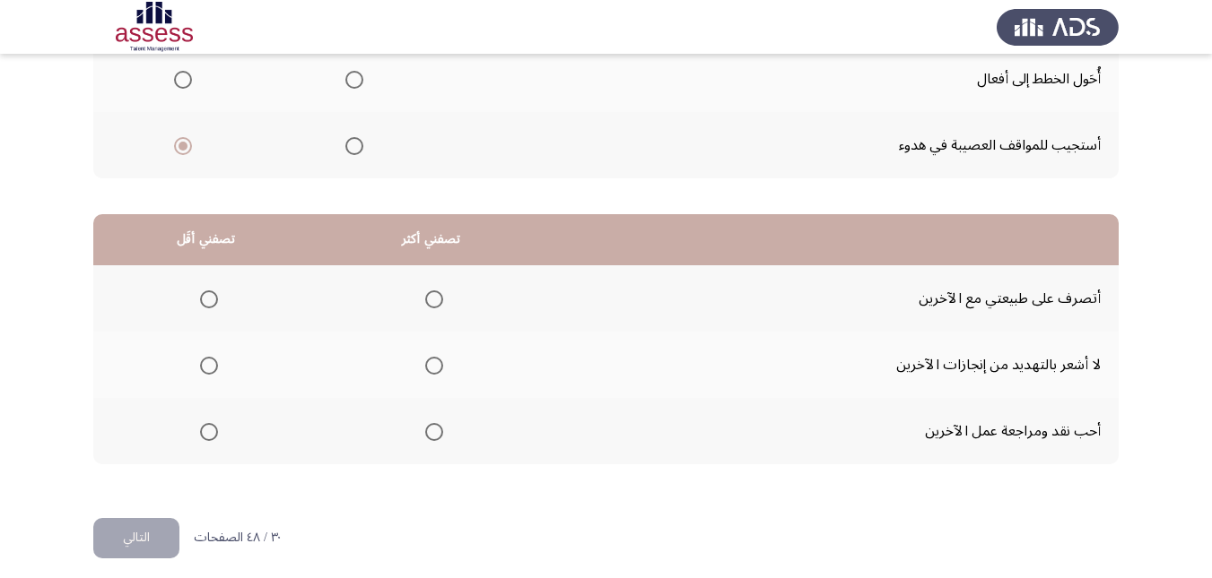
scroll to position [327, 0]
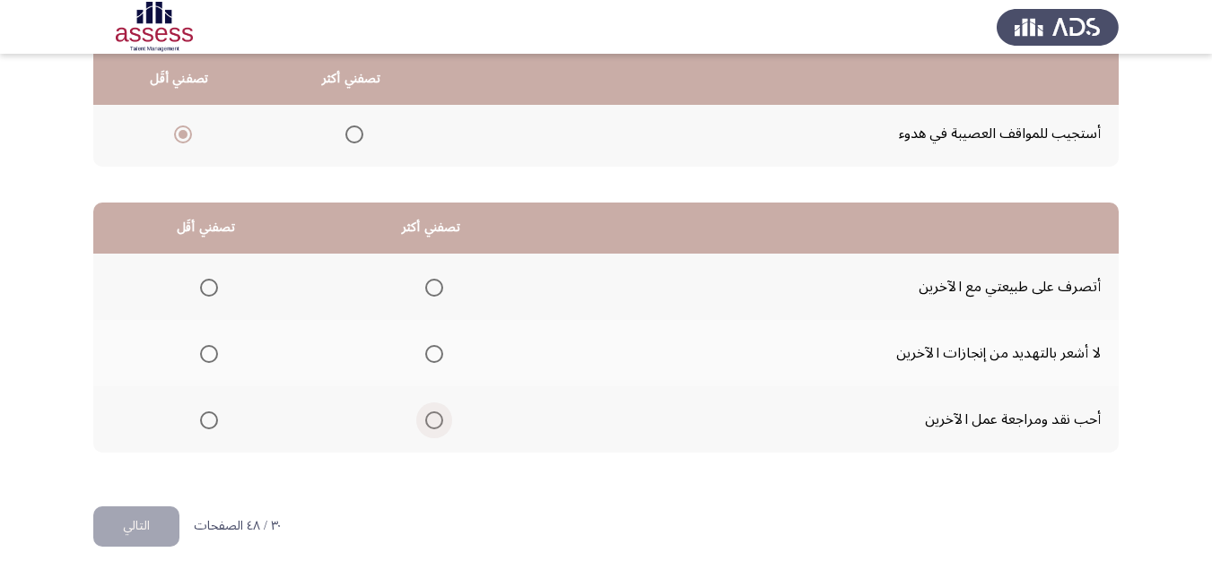
click at [432, 421] on span "Select an option" at bounding box center [434, 421] width 18 height 18
click at [432, 421] on input "Select an option" at bounding box center [434, 421] width 18 height 18
click at [213, 360] on span "Select an option" at bounding box center [209, 354] width 18 height 18
click at [213, 360] on input "Select an option" at bounding box center [209, 354] width 18 height 18
click at [173, 528] on button "التالي" at bounding box center [136, 527] width 86 height 40
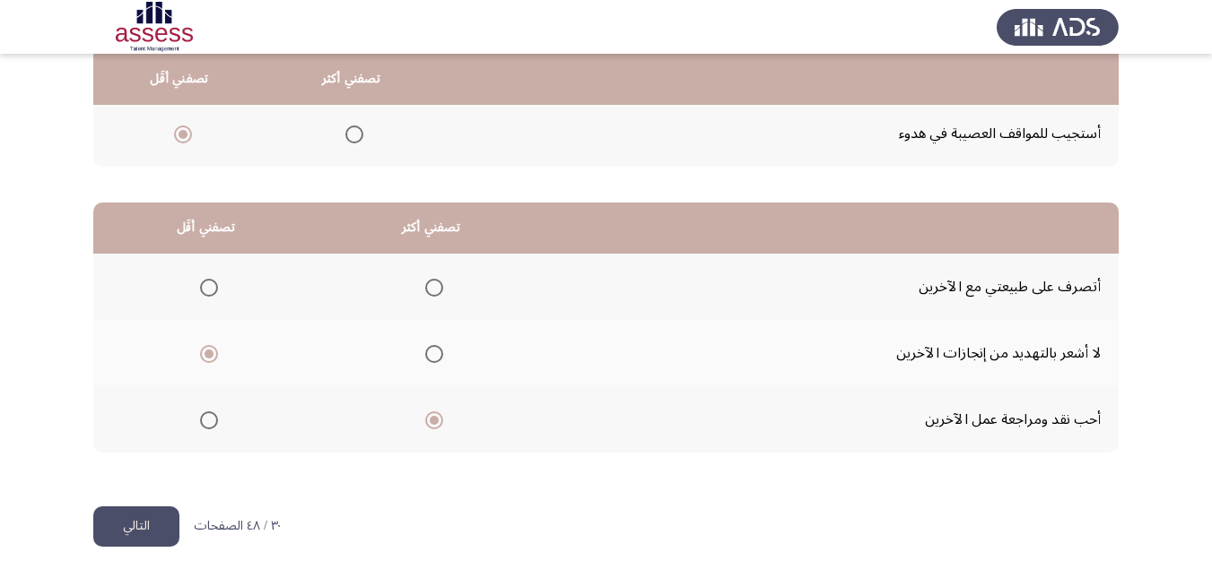
scroll to position [0, 0]
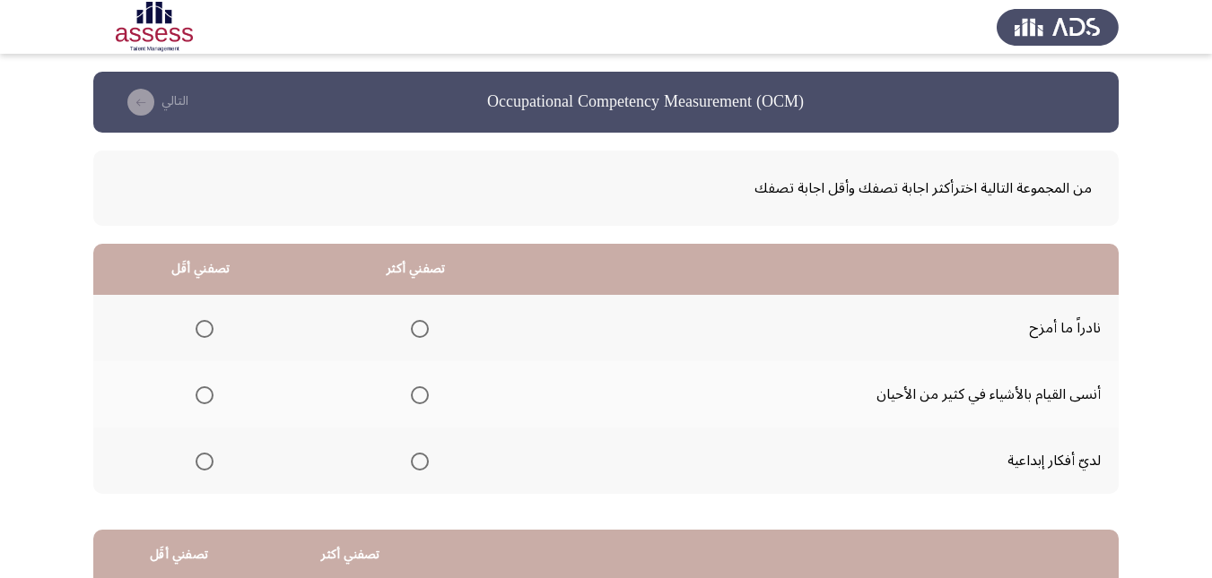
click at [204, 329] on span "Select an option" at bounding box center [204, 329] width 0 height 0
click at [203, 328] on input "Select an option" at bounding box center [204, 329] width 18 height 18
click at [415, 458] on span "Select an option" at bounding box center [420, 462] width 18 height 18
click at [415, 458] on input "Select an option" at bounding box center [420, 462] width 18 height 18
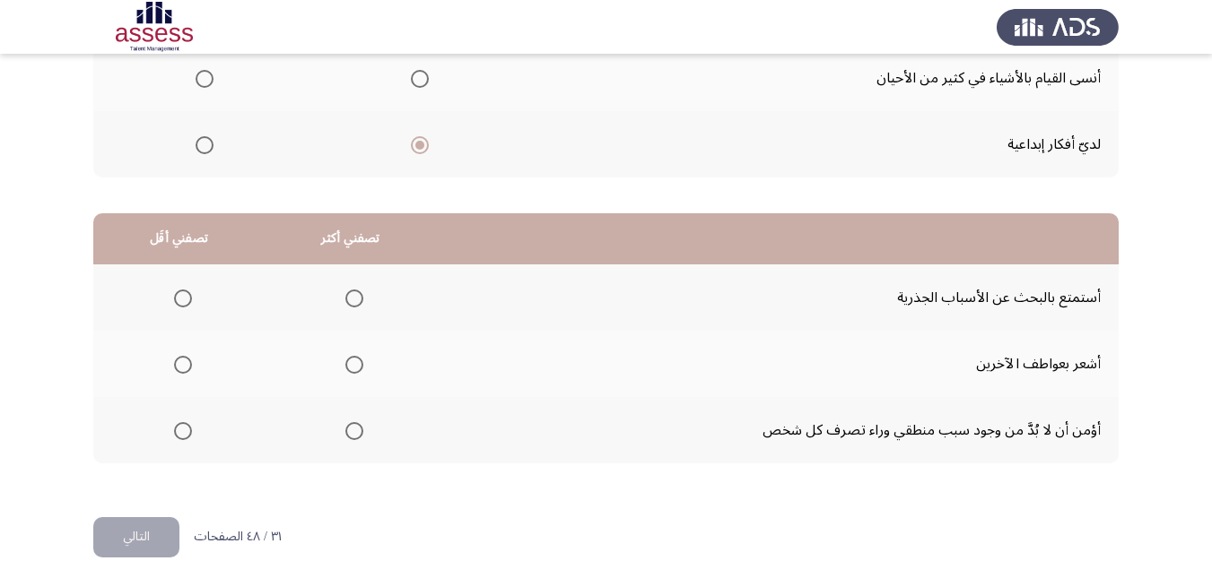
scroll to position [327, 0]
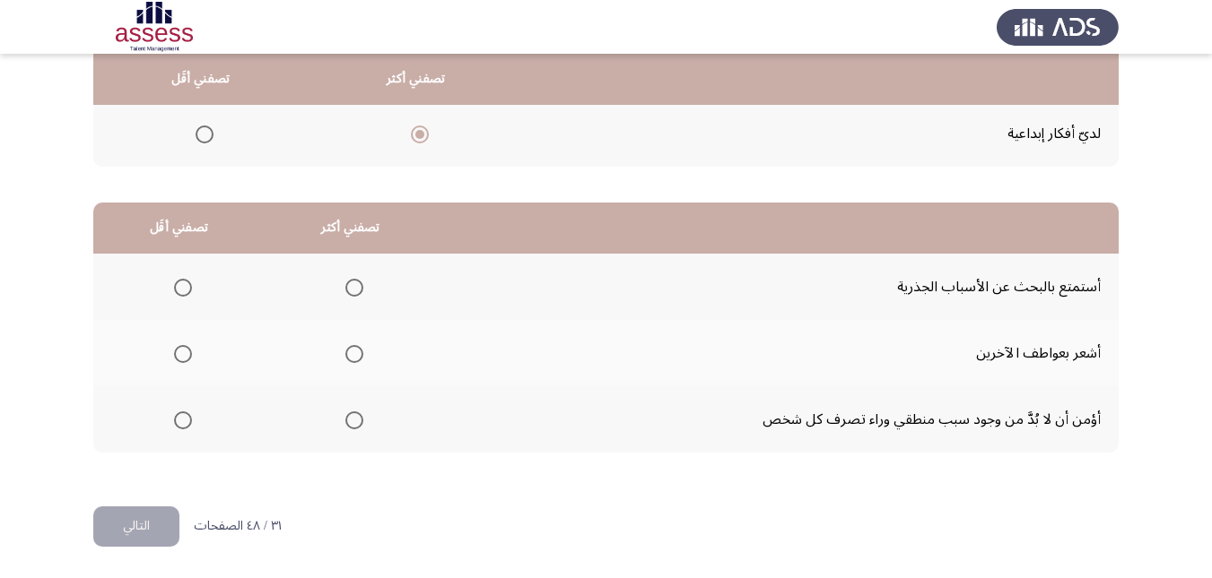
click at [358, 420] on span "Select an option" at bounding box center [354, 421] width 18 height 18
click at [358, 420] on input "Select an option" at bounding box center [354, 421] width 18 height 18
click at [189, 287] on span "Select an option" at bounding box center [183, 288] width 18 height 18
click at [189, 287] on input "Select an option" at bounding box center [183, 288] width 18 height 18
click at [164, 523] on button "التالي" at bounding box center [136, 527] width 86 height 40
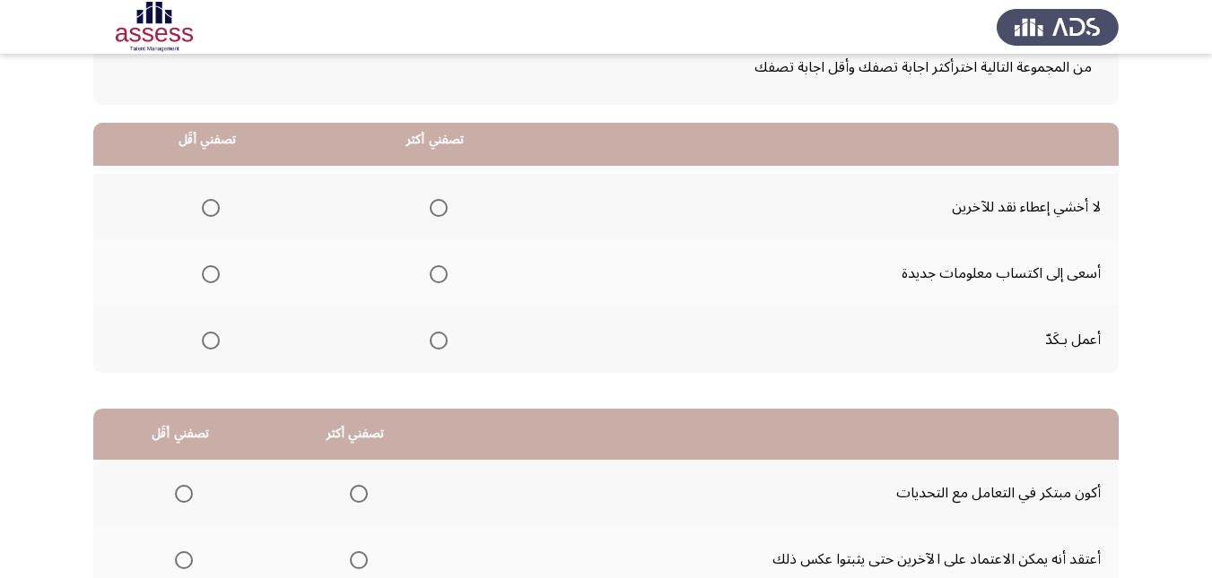
scroll to position [90, 0]
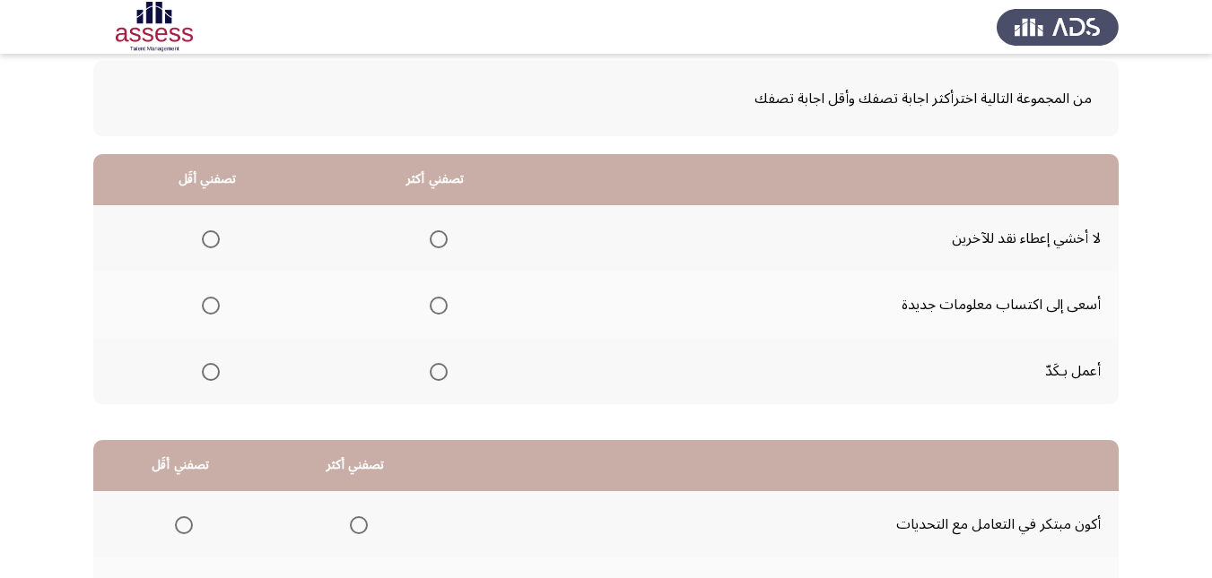
click at [440, 307] on span "Select an option" at bounding box center [439, 306] width 18 height 18
click at [440, 307] on input "Select an option" at bounding box center [439, 306] width 18 height 18
click at [210, 237] on span "Select an option" at bounding box center [211, 239] width 18 height 18
click at [210, 237] on input "Select an option" at bounding box center [211, 239] width 18 height 18
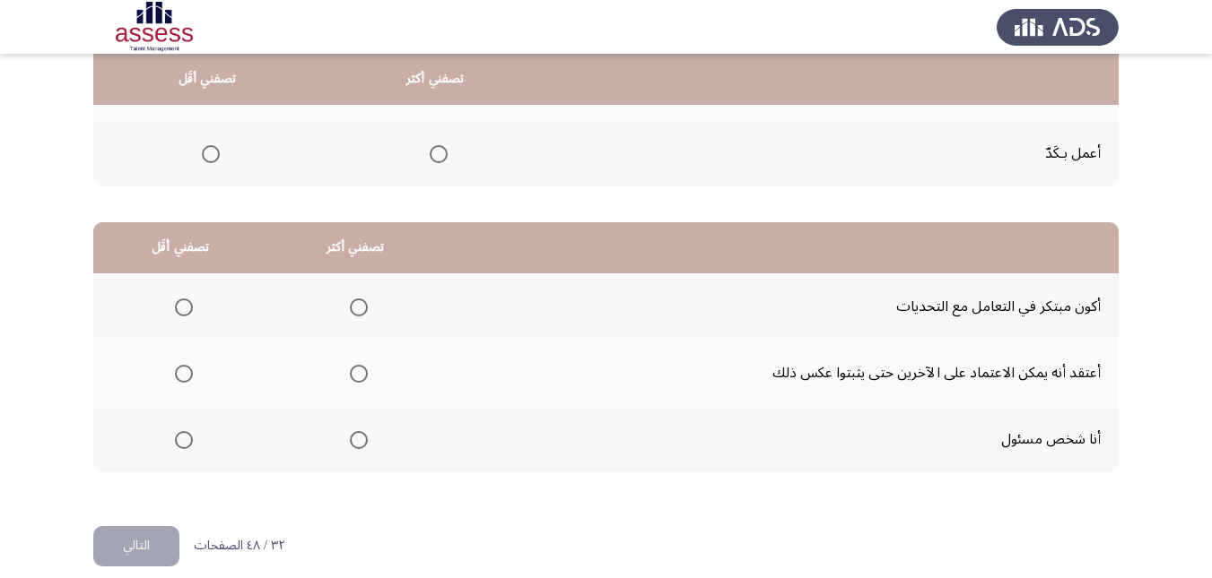
scroll to position [327, 0]
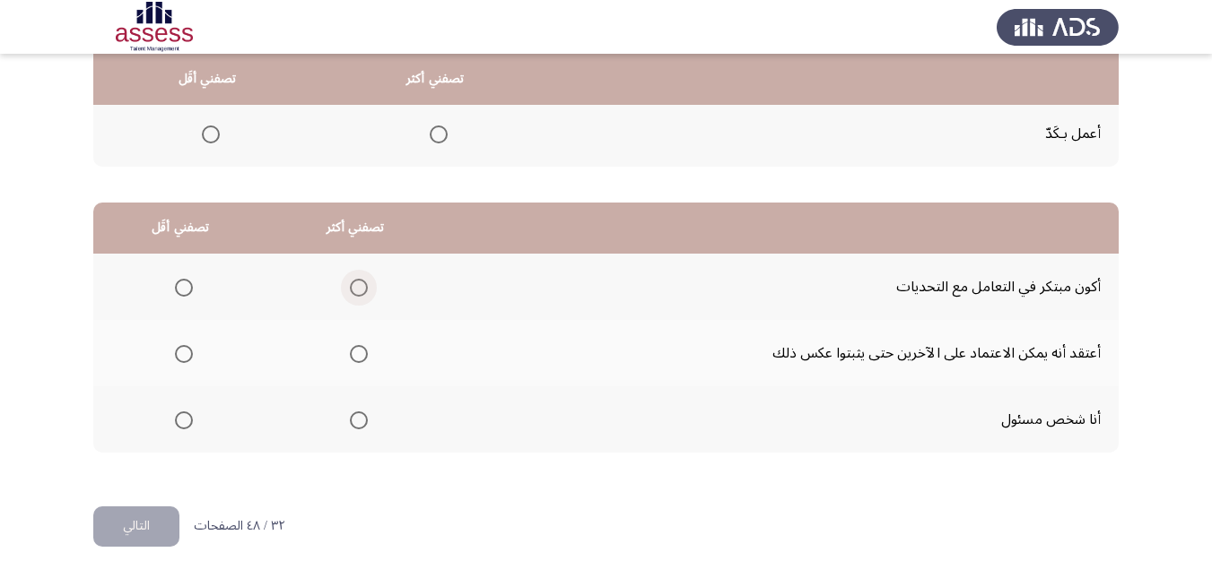
click at [350, 289] on span "Select an option" at bounding box center [359, 288] width 18 height 18
click at [350, 289] on input "Select an option" at bounding box center [359, 288] width 18 height 18
click at [178, 409] on mat-radio-group "Select an option" at bounding box center [180, 419] width 25 height 30
click at [179, 417] on span "Select an option" at bounding box center [184, 421] width 18 height 18
click at [179, 417] on input "Select an option" at bounding box center [184, 421] width 18 height 18
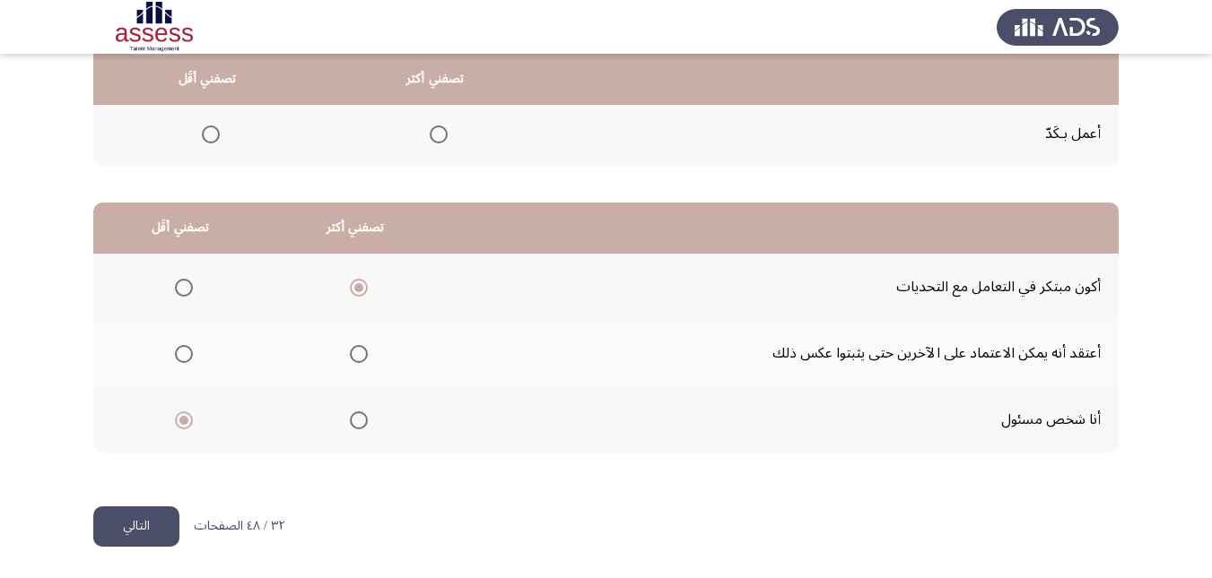
click at [158, 529] on button "التالي" at bounding box center [136, 527] width 86 height 40
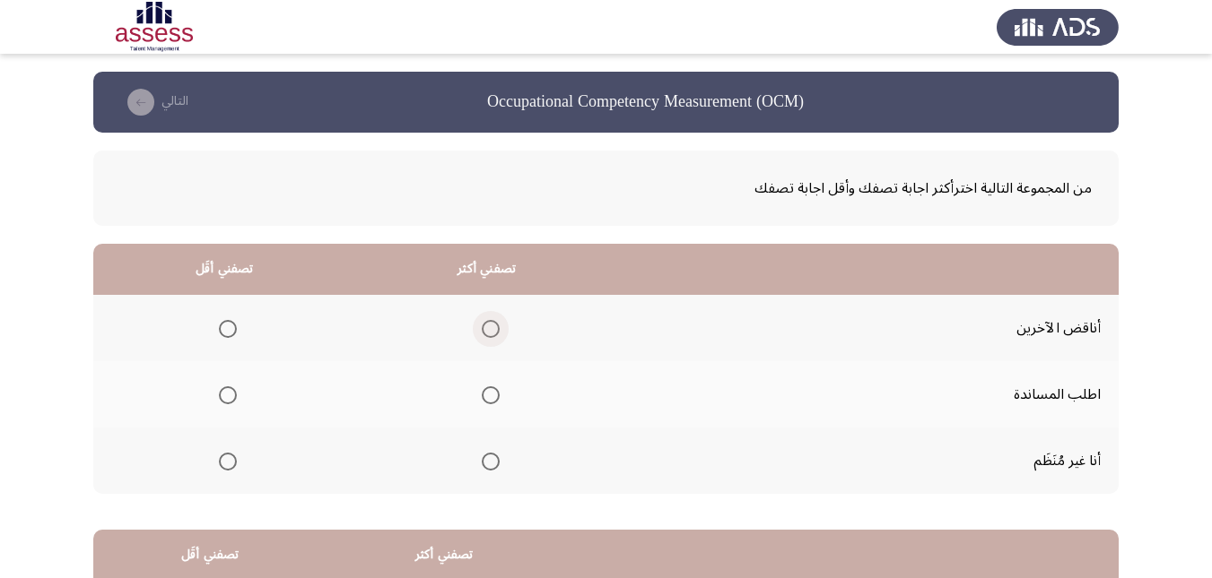
click at [486, 321] on span "Select an option" at bounding box center [491, 329] width 18 height 18
click at [486, 321] on input "Select an option" at bounding box center [491, 329] width 18 height 18
click at [228, 395] on span "Select an option" at bounding box center [228, 395] width 0 height 0
click at [227, 395] on input "Select an option" at bounding box center [228, 396] width 18 height 18
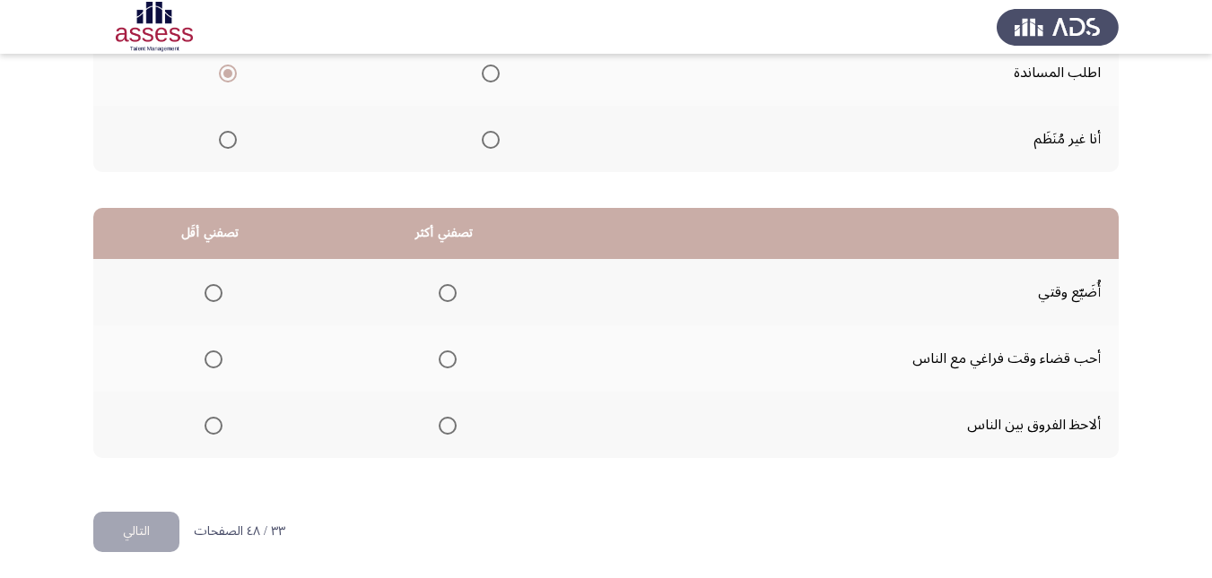
scroll to position [327, 0]
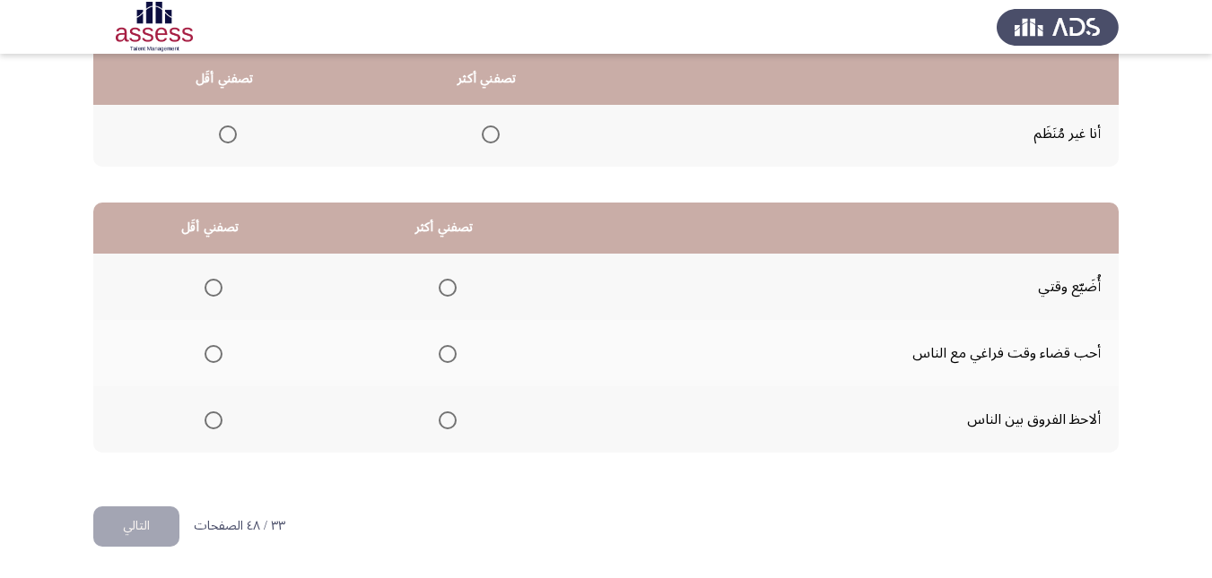
click at [213, 358] on span "Select an option" at bounding box center [213, 354] width 18 height 18
click at [213, 358] on input "Select an option" at bounding box center [213, 354] width 18 height 18
click at [443, 424] on span "Select an option" at bounding box center [448, 421] width 18 height 18
click at [443, 424] on input "Select an option" at bounding box center [448, 421] width 18 height 18
click at [128, 526] on button "التالي" at bounding box center [136, 527] width 86 height 40
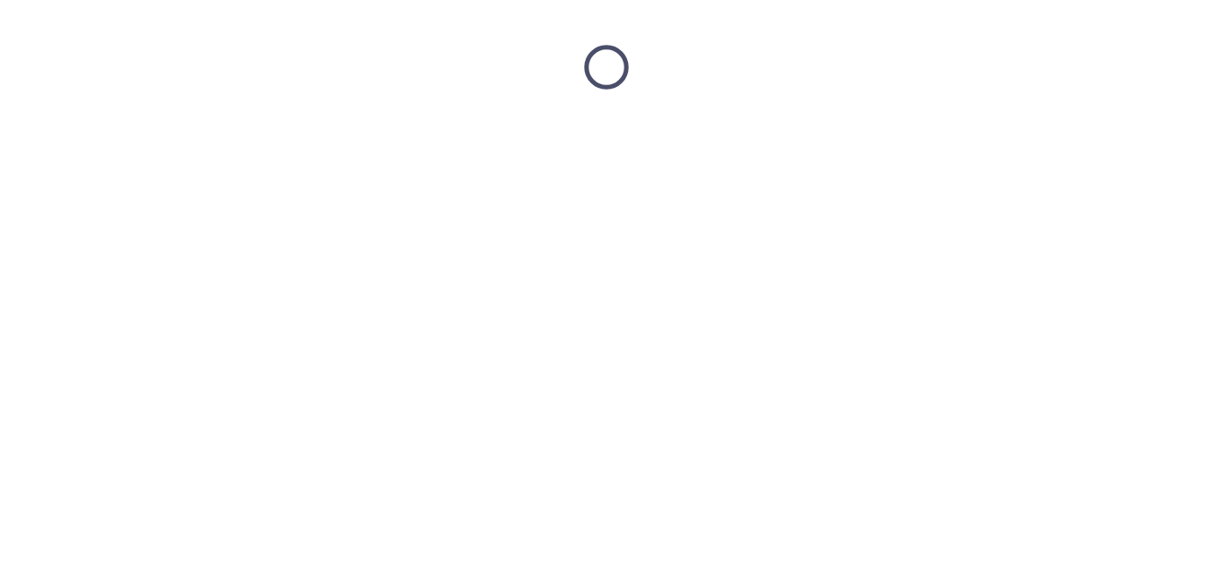
scroll to position [0, 0]
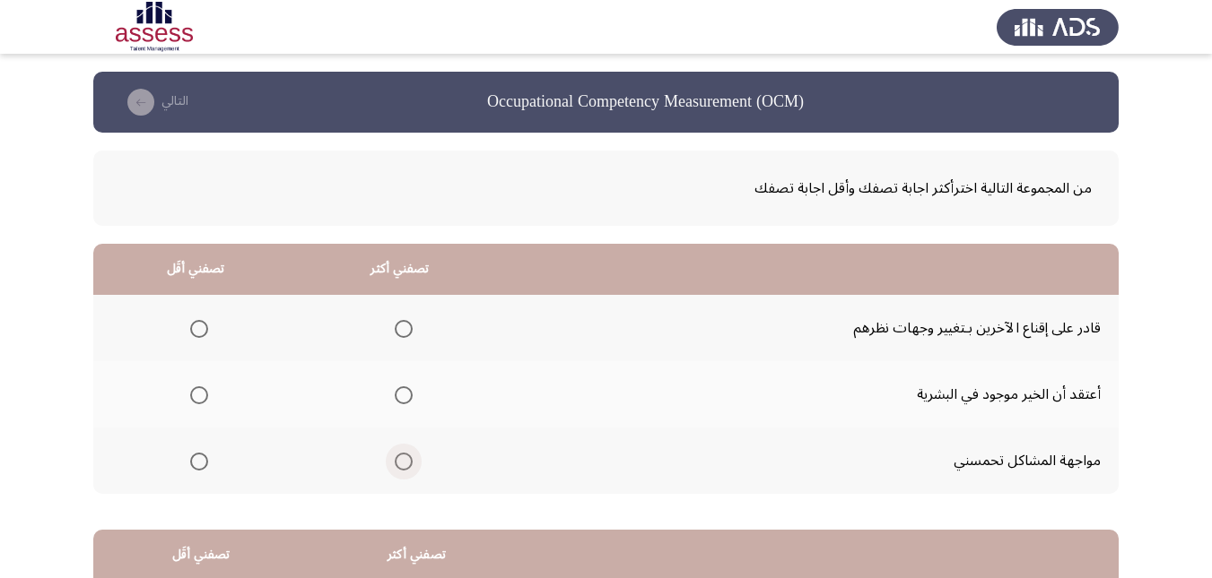
click at [397, 468] on span "Select an option" at bounding box center [404, 462] width 18 height 18
click at [397, 468] on input "Select an option" at bounding box center [404, 462] width 18 height 18
click at [200, 398] on span "Select an option" at bounding box center [199, 396] width 18 height 18
click at [200, 398] on input "Select an option" at bounding box center [199, 396] width 18 height 18
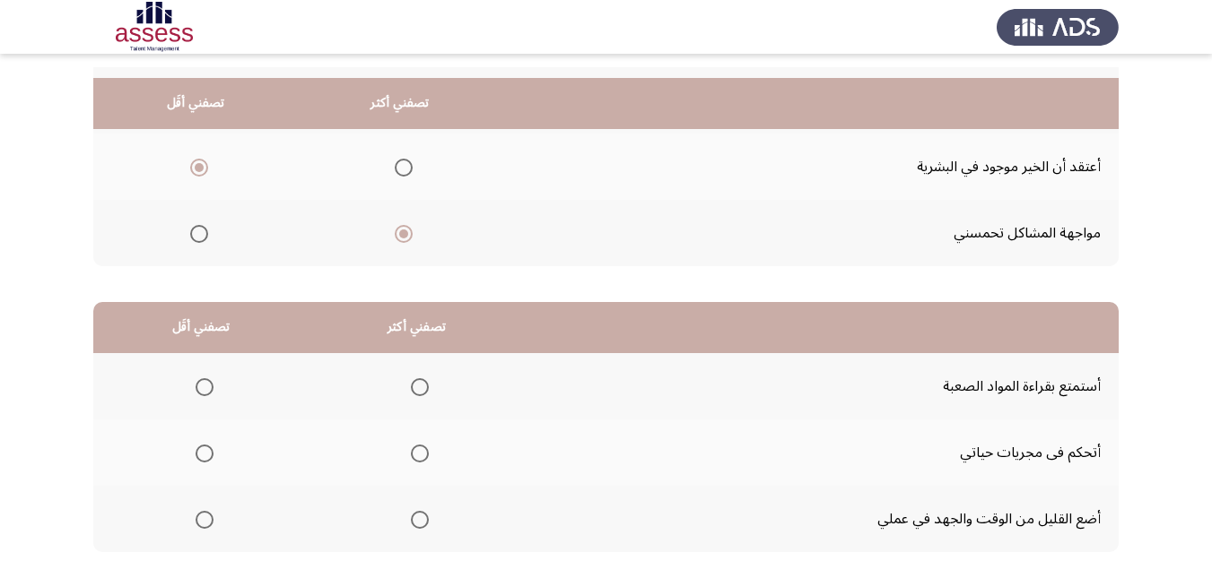
scroll to position [269, 0]
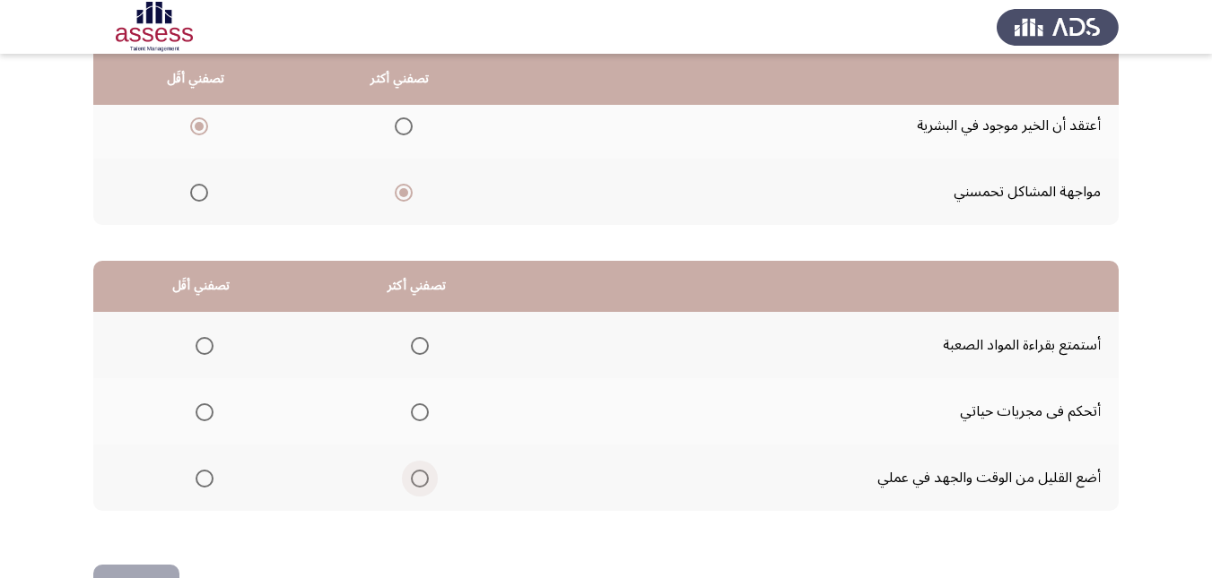
click at [420, 479] on span "Select an option" at bounding box center [420, 479] width 0 height 0
click at [419, 479] on input "Select an option" at bounding box center [420, 479] width 18 height 18
click at [203, 414] on span "Select an option" at bounding box center [204, 413] width 18 height 18
click at [203, 414] on input "Select an option" at bounding box center [204, 413] width 18 height 18
click at [144, 570] on button "التالي" at bounding box center [136, 585] width 86 height 40
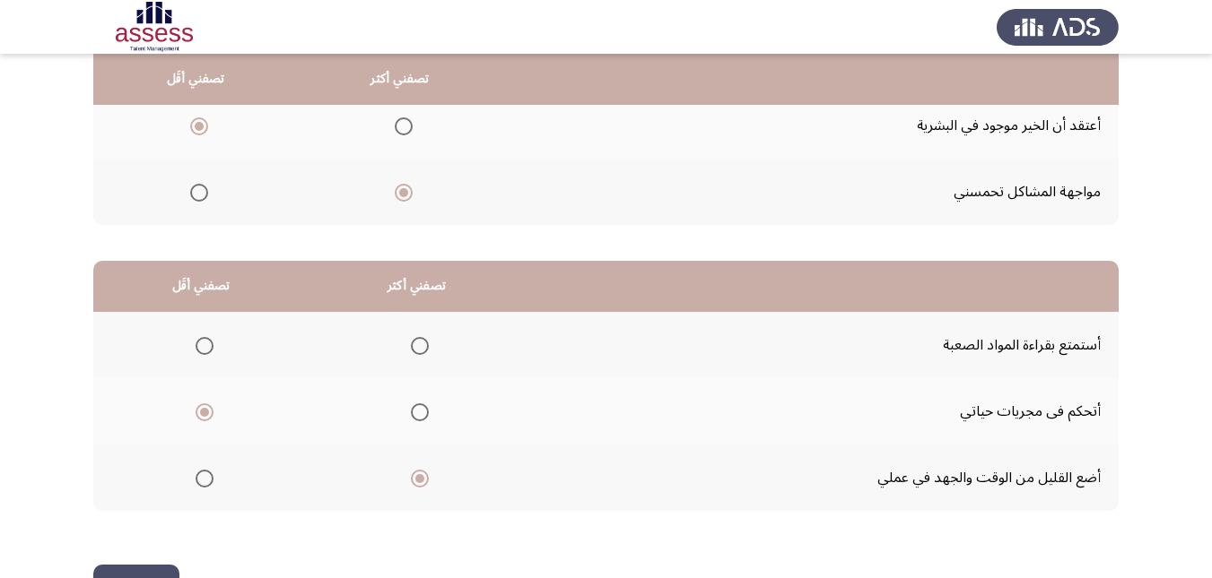
scroll to position [0, 0]
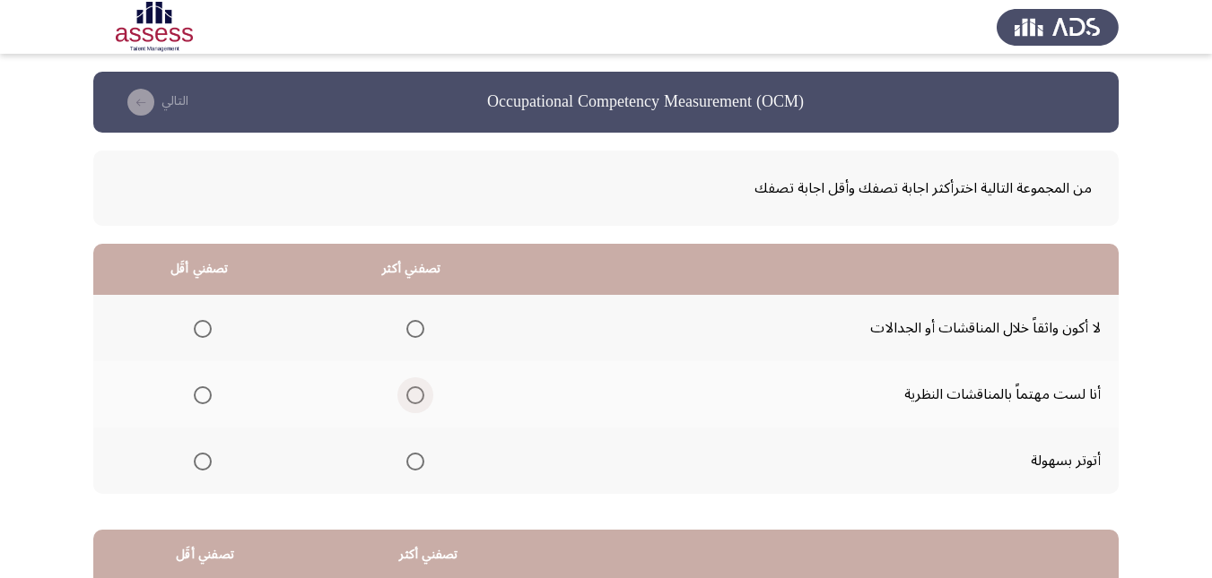
click at [408, 389] on span "Select an option" at bounding box center [415, 396] width 18 height 18
click at [408, 389] on input "Select an option" at bounding box center [415, 396] width 18 height 18
click at [206, 327] on span "Select an option" at bounding box center [203, 329] width 18 height 18
click at [206, 327] on input "Select an option" at bounding box center [203, 329] width 18 height 18
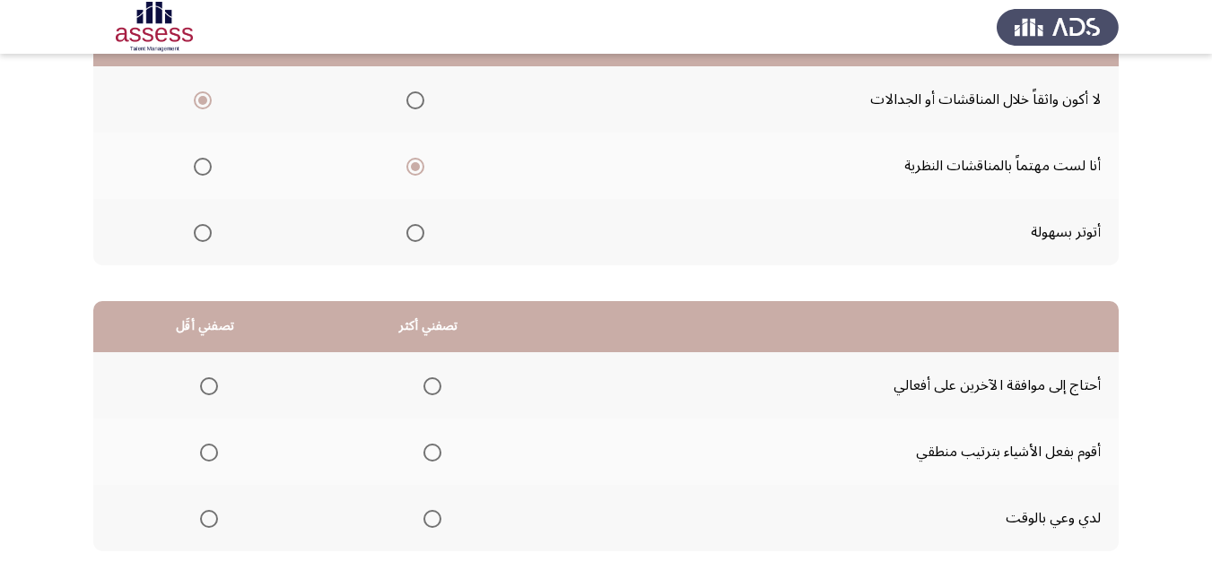
scroll to position [269, 0]
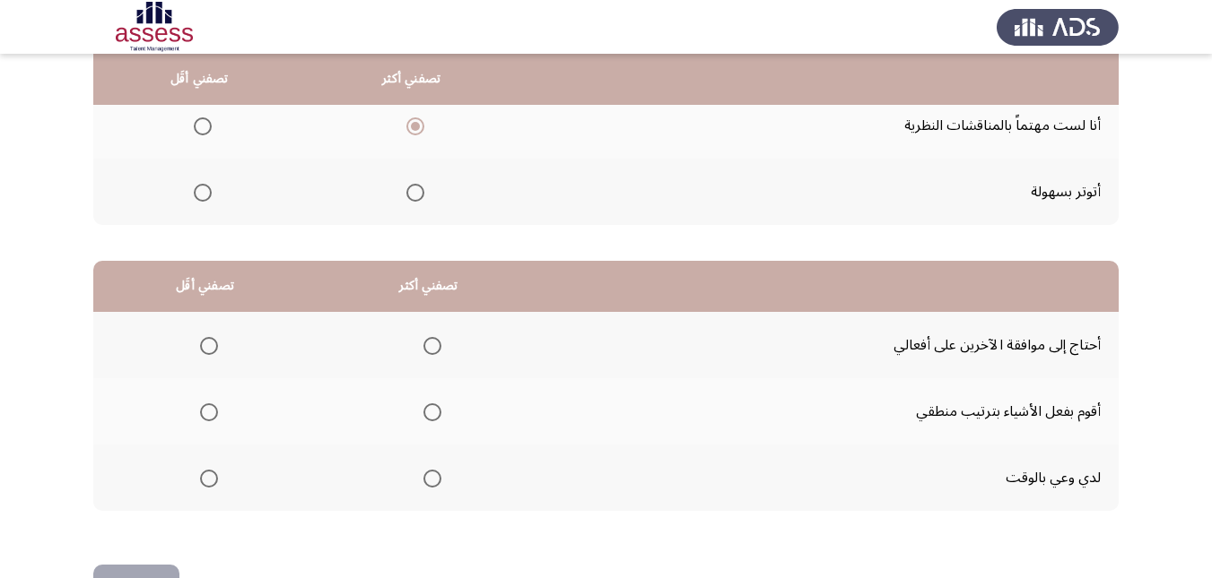
click at [195, 193] on span "Select an option" at bounding box center [203, 193] width 18 height 18
click at [195, 193] on input "Select an option" at bounding box center [203, 193] width 18 height 18
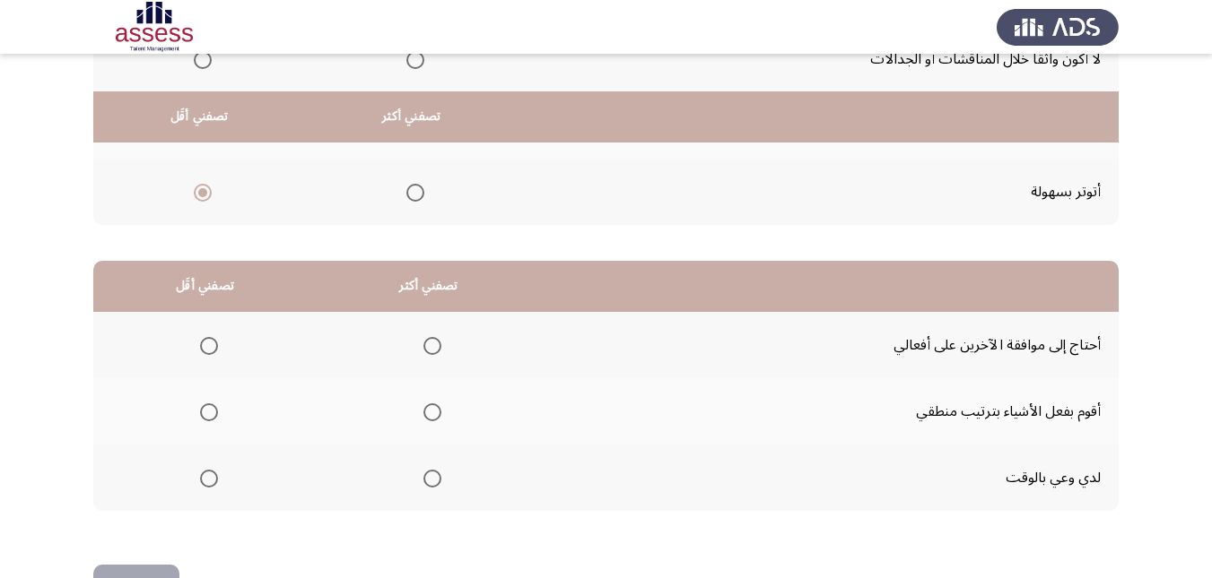
scroll to position [327, 0]
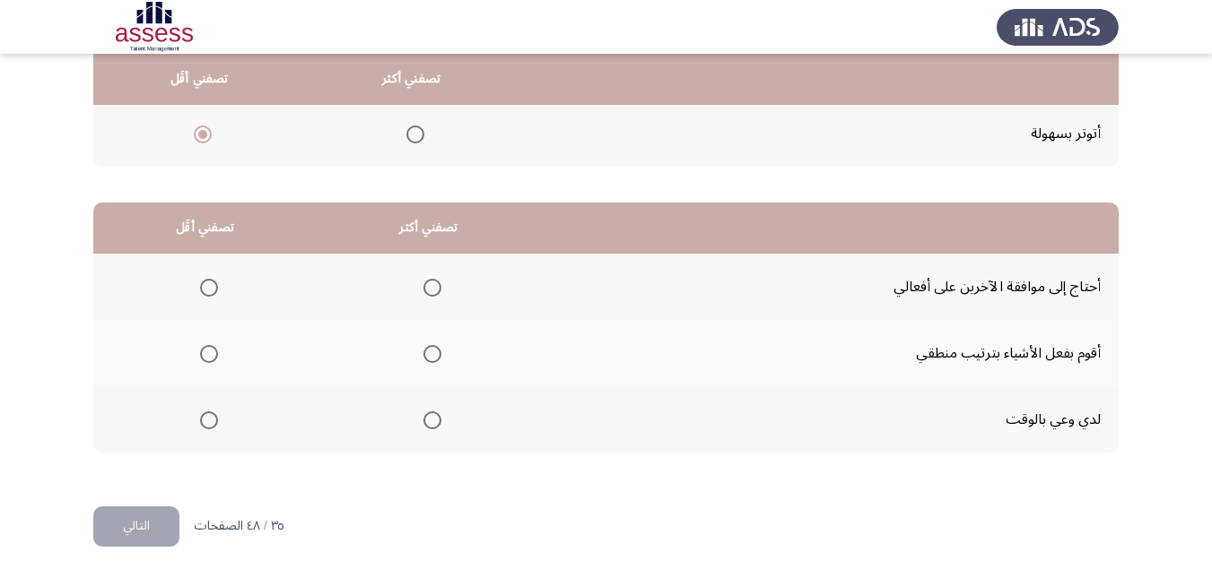
click at [433, 352] on span "Select an option" at bounding box center [432, 354] width 18 height 18
click at [433, 352] on input "Select an option" at bounding box center [432, 354] width 18 height 18
click at [212, 415] on span "Select an option" at bounding box center [209, 421] width 18 height 18
click at [212, 415] on input "Select an option" at bounding box center [209, 421] width 18 height 18
click at [159, 537] on button "التالي" at bounding box center [136, 527] width 86 height 40
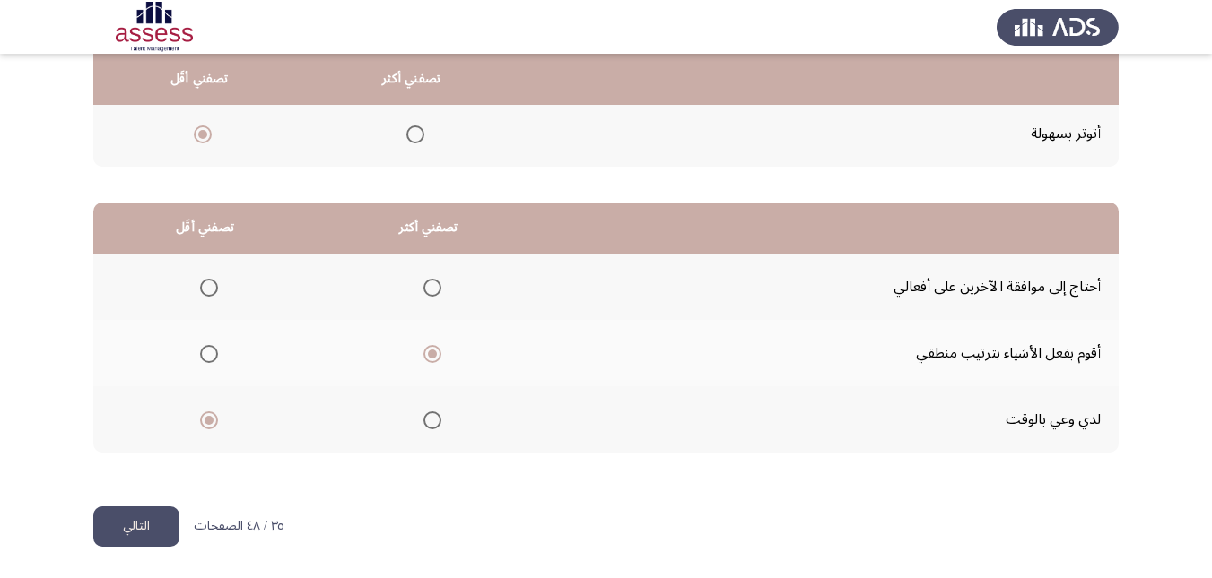
scroll to position [0, 0]
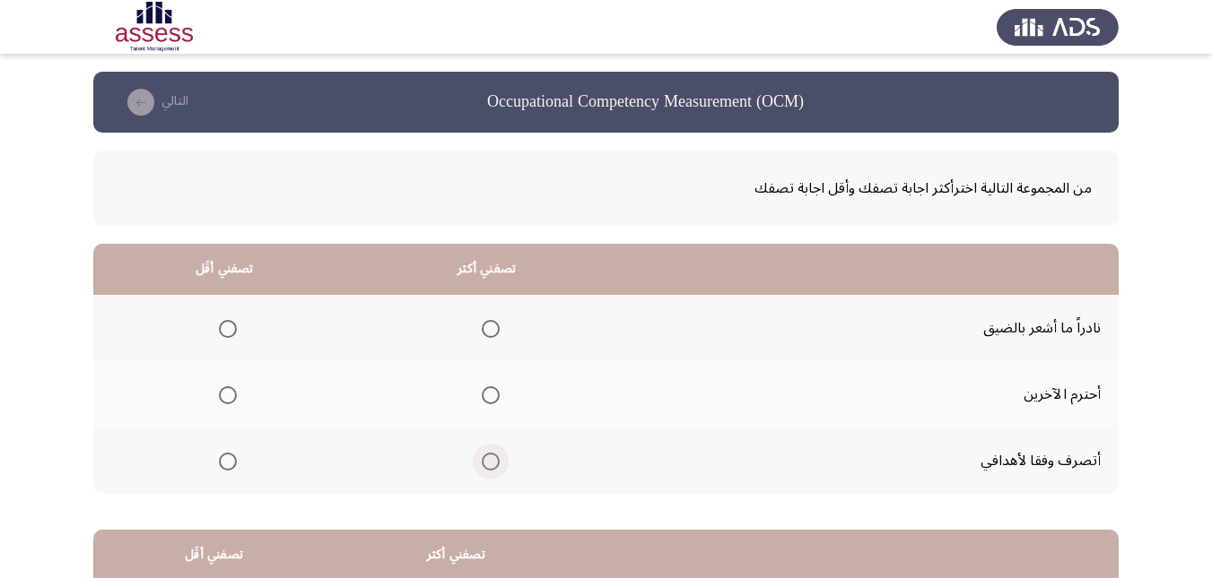
click at [490, 461] on span "Select an option" at bounding box center [491, 462] width 18 height 18
click at [490, 461] on input "Select an option" at bounding box center [491, 462] width 18 height 18
click at [241, 330] on th at bounding box center [224, 328] width 262 height 66
click at [228, 332] on span "Select an option" at bounding box center [228, 329] width 18 height 18
click at [228, 332] on input "Select an option" at bounding box center [228, 329] width 18 height 18
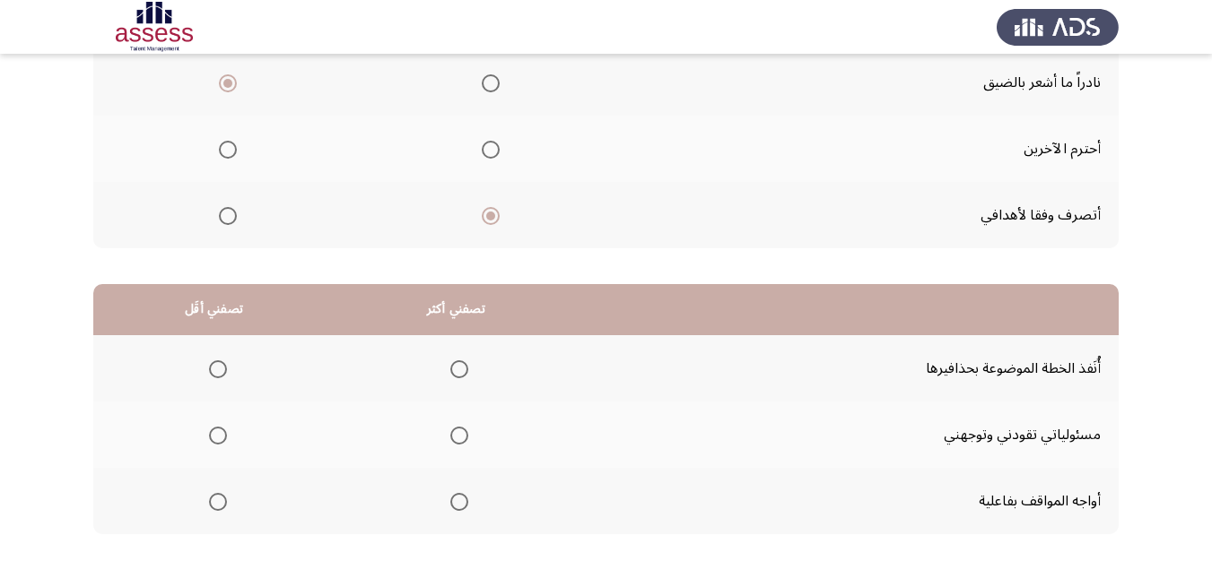
scroll to position [327, 0]
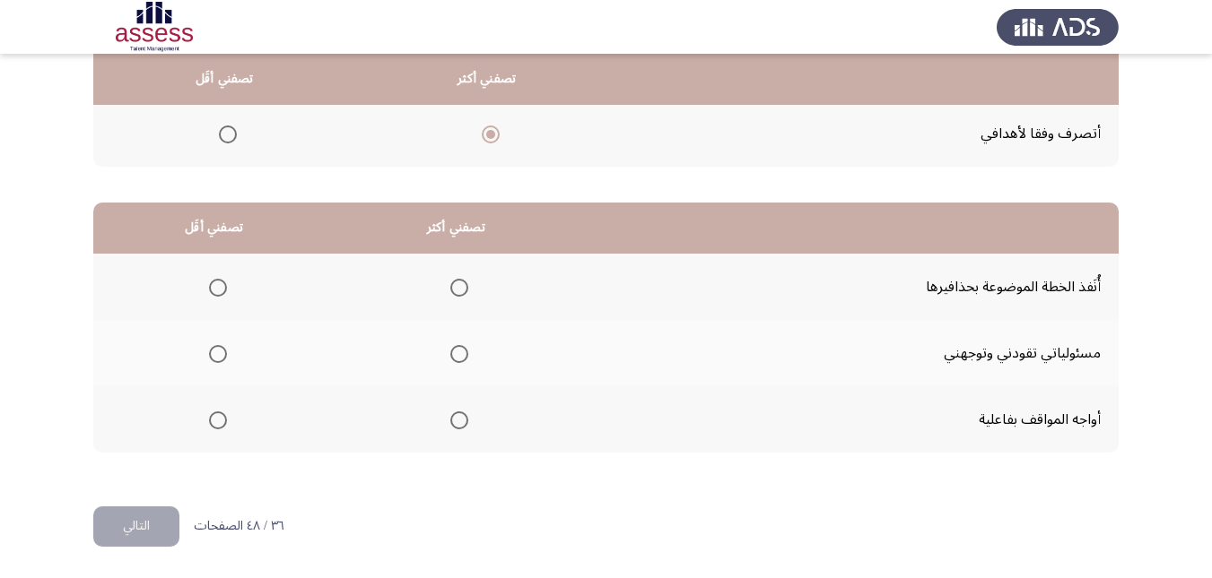
click at [457, 417] on span "Select an option" at bounding box center [459, 421] width 18 height 18
click at [457, 417] on input "Select an option" at bounding box center [459, 421] width 18 height 18
click at [219, 345] on span "Select an option" at bounding box center [218, 354] width 18 height 18
click at [219, 345] on input "Select an option" at bounding box center [218, 354] width 18 height 18
click at [148, 527] on button "التالي" at bounding box center [136, 527] width 86 height 40
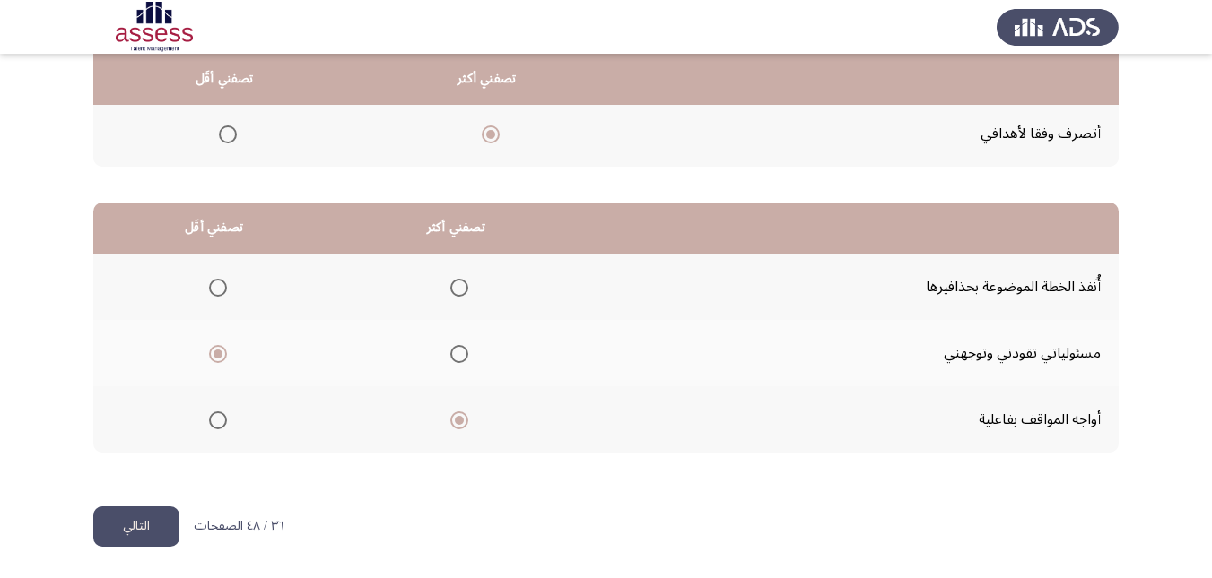
scroll to position [0, 0]
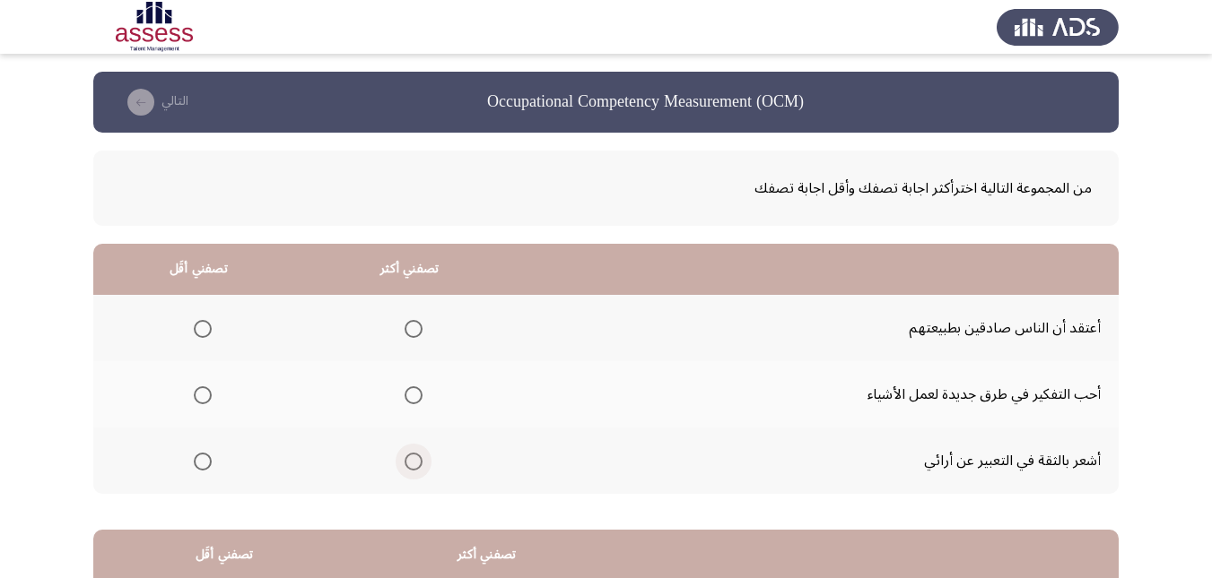
click at [410, 459] on span "Select an option" at bounding box center [413, 462] width 18 height 18
click at [410, 459] on input "Select an option" at bounding box center [413, 462] width 18 height 18
click at [204, 399] on span "Select an option" at bounding box center [203, 396] width 18 height 18
click at [204, 399] on input "Select an option" at bounding box center [203, 396] width 18 height 18
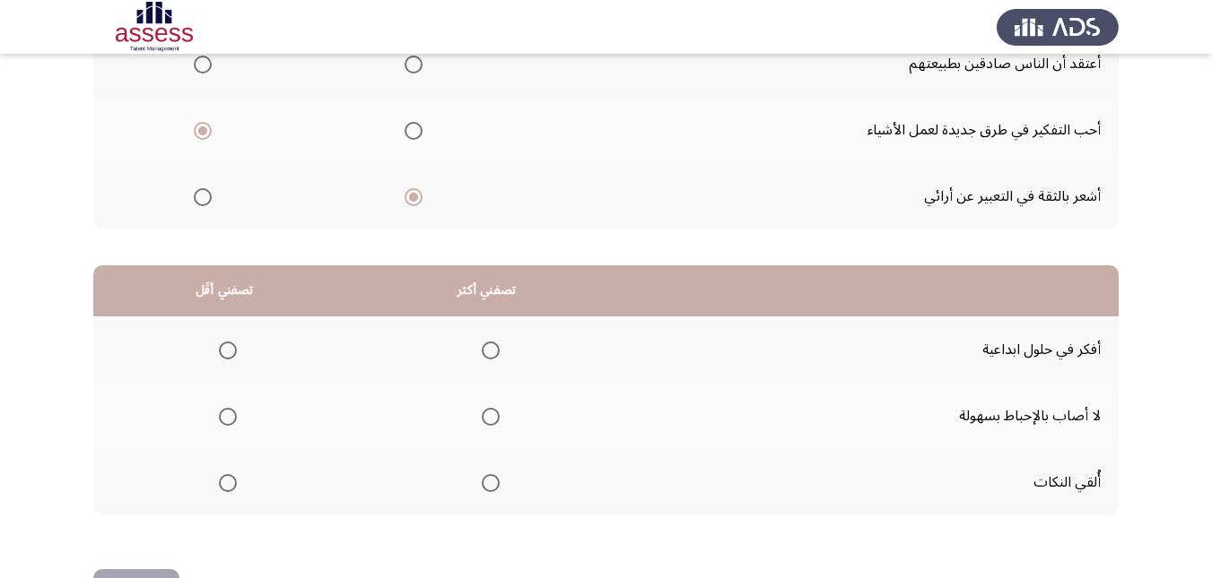
scroll to position [269, 0]
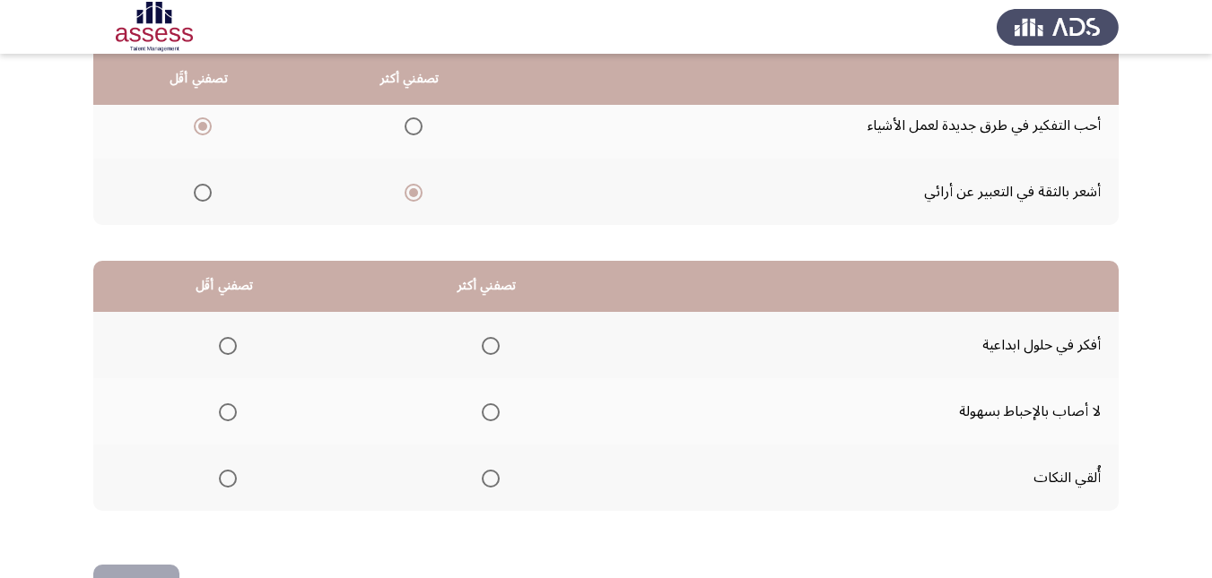
click at [486, 409] on span "Select an option" at bounding box center [491, 413] width 18 height 18
click at [486, 409] on input "Select an option" at bounding box center [491, 413] width 18 height 18
click at [234, 479] on span "Select an option" at bounding box center [228, 479] width 18 height 18
click at [234, 479] on input "Select an option" at bounding box center [228, 479] width 18 height 18
click at [152, 569] on button "التالي" at bounding box center [136, 585] width 86 height 40
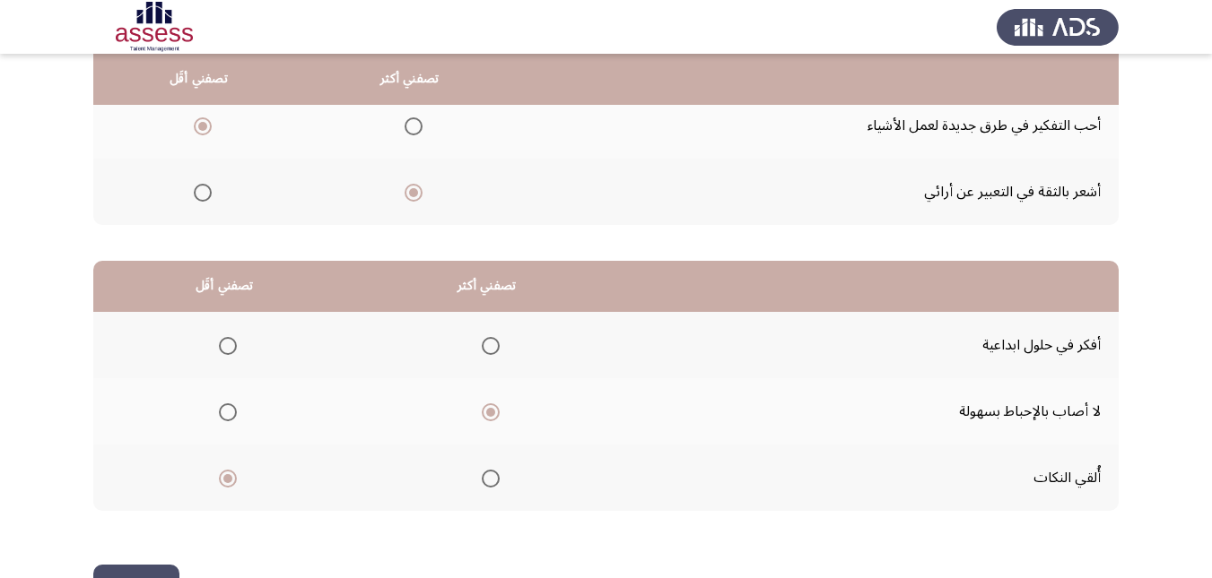
scroll to position [0, 0]
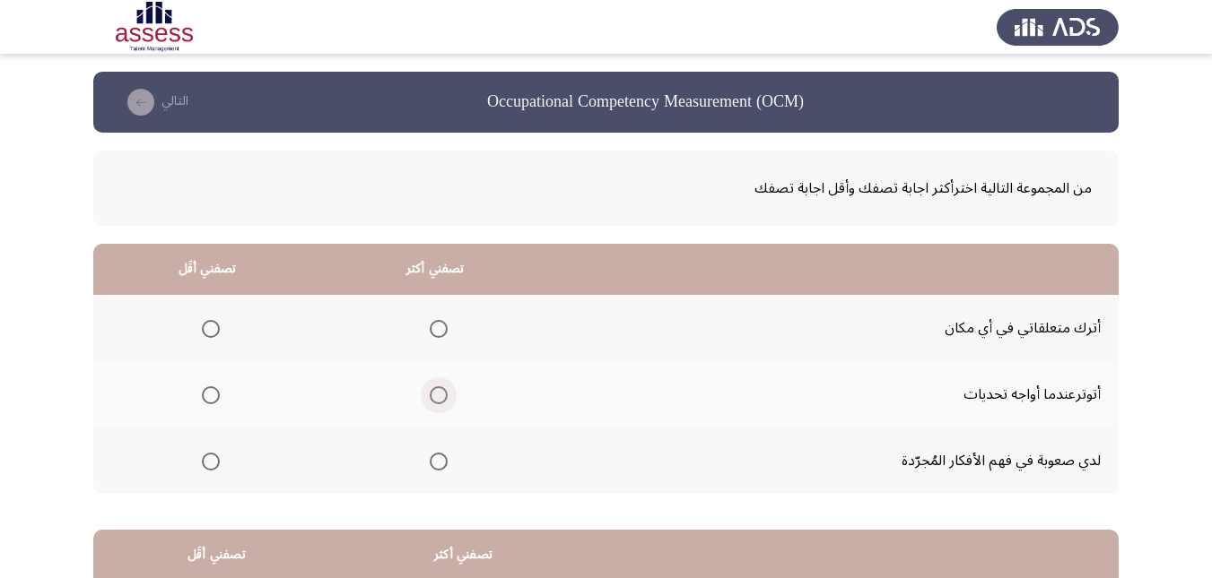
click at [439, 395] on span "Select an option" at bounding box center [439, 396] width 18 height 18
click at [439, 395] on input "Select an option" at bounding box center [439, 396] width 18 height 18
click at [205, 465] on span "Select an option" at bounding box center [211, 462] width 18 height 18
click at [205, 465] on input "Select an option" at bounding box center [211, 462] width 18 height 18
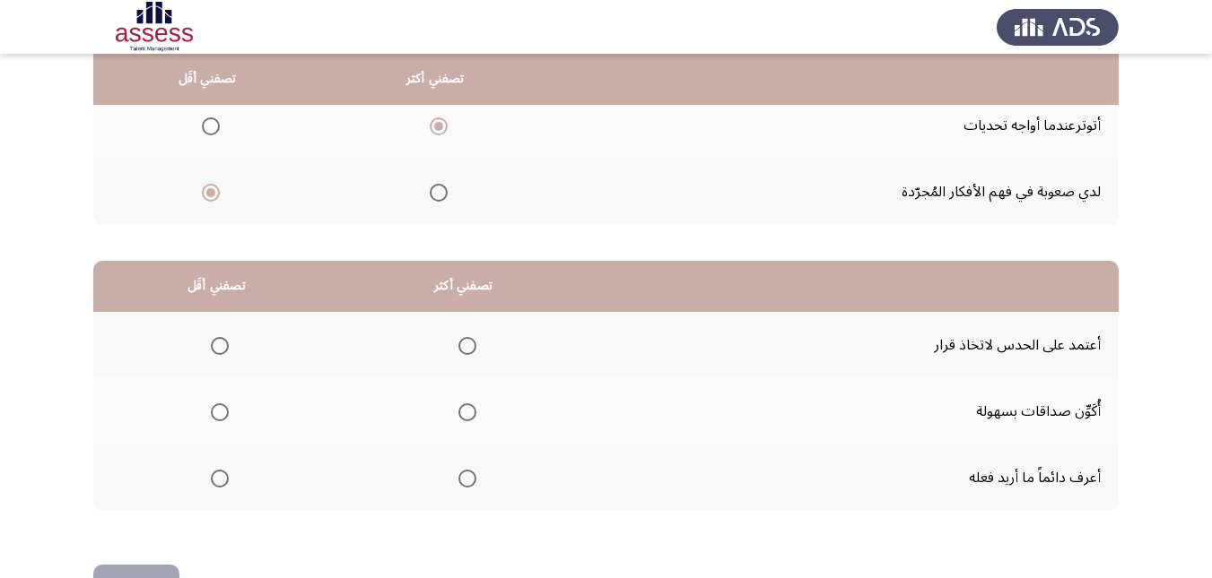
scroll to position [238, 0]
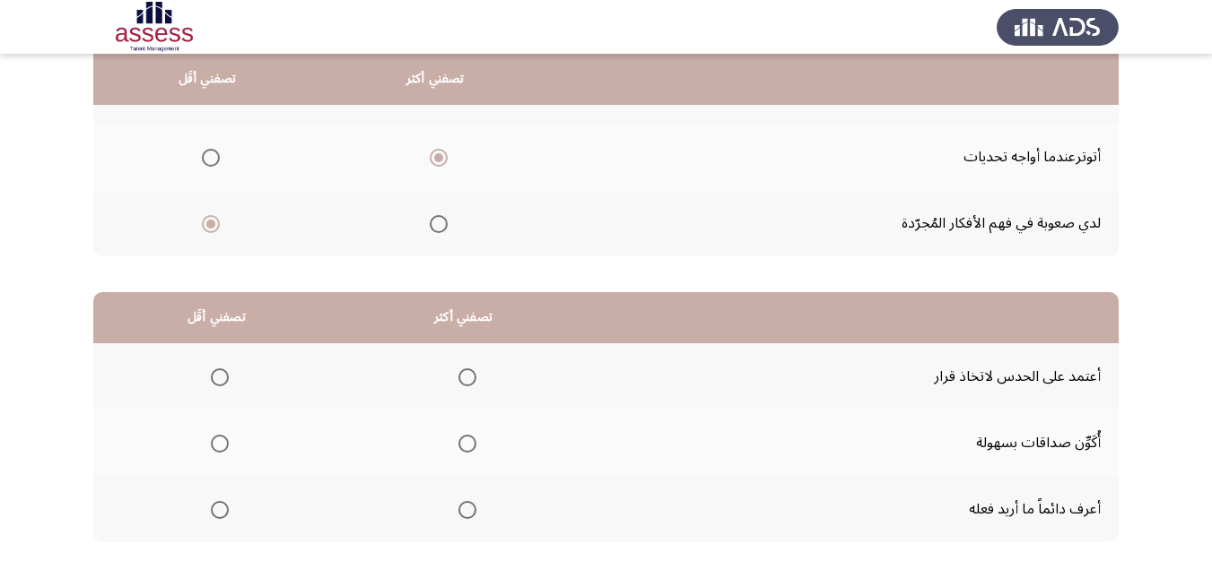
click at [437, 216] on span "Select an option" at bounding box center [439, 224] width 18 height 18
click at [437, 216] on input "Select an option" at bounding box center [439, 224] width 18 height 18
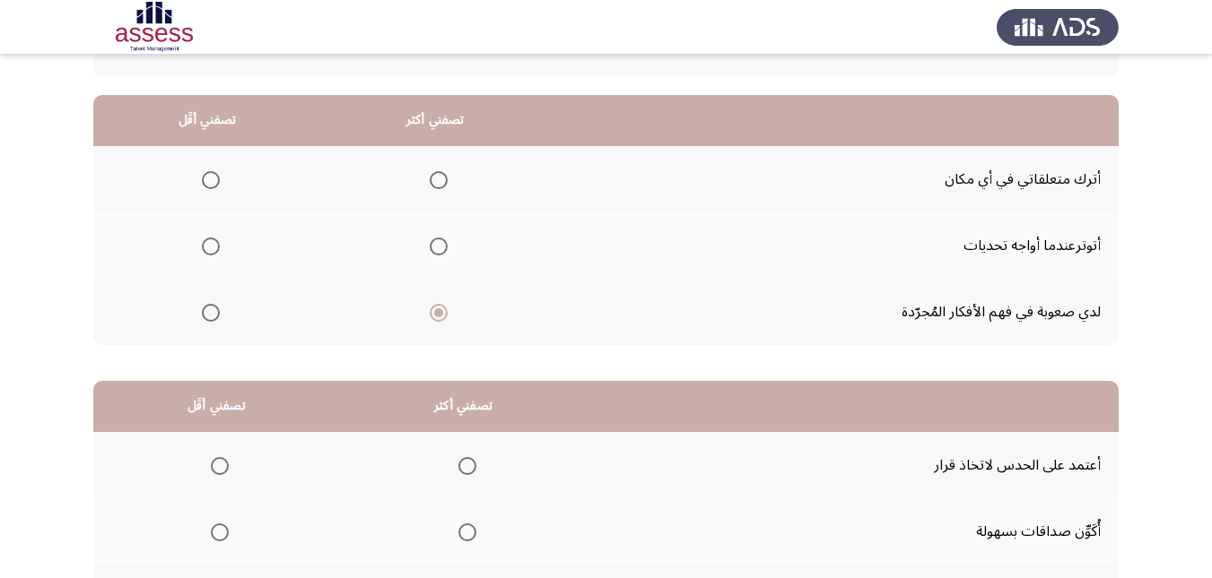
scroll to position [148, 0]
click at [208, 176] on span "Select an option" at bounding box center [211, 181] width 18 height 18
click at [208, 176] on input "Select an option" at bounding box center [211, 181] width 18 height 18
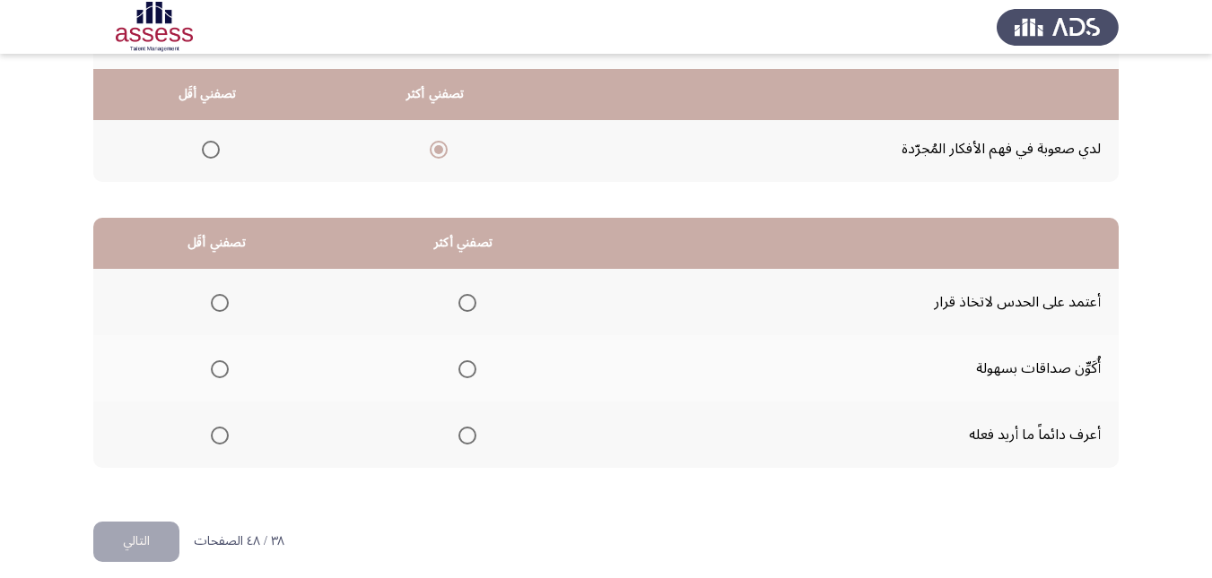
scroll to position [327, 0]
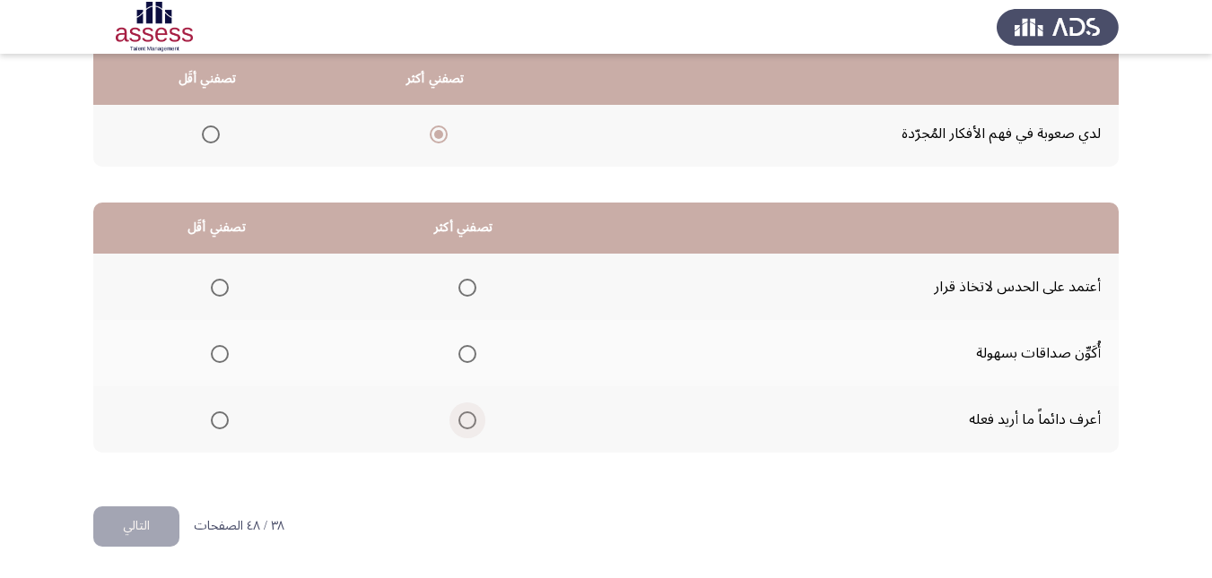
click at [467, 415] on span "Select an option" at bounding box center [467, 421] width 18 height 18
click at [467, 415] on input "Select an option" at bounding box center [467, 421] width 18 height 18
click at [210, 336] on th at bounding box center [216, 353] width 247 height 66
click at [223, 353] on span "Select an option" at bounding box center [220, 354] width 18 height 18
click at [223, 353] on input "Select an option" at bounding box center [220, 354] width 18 height 18
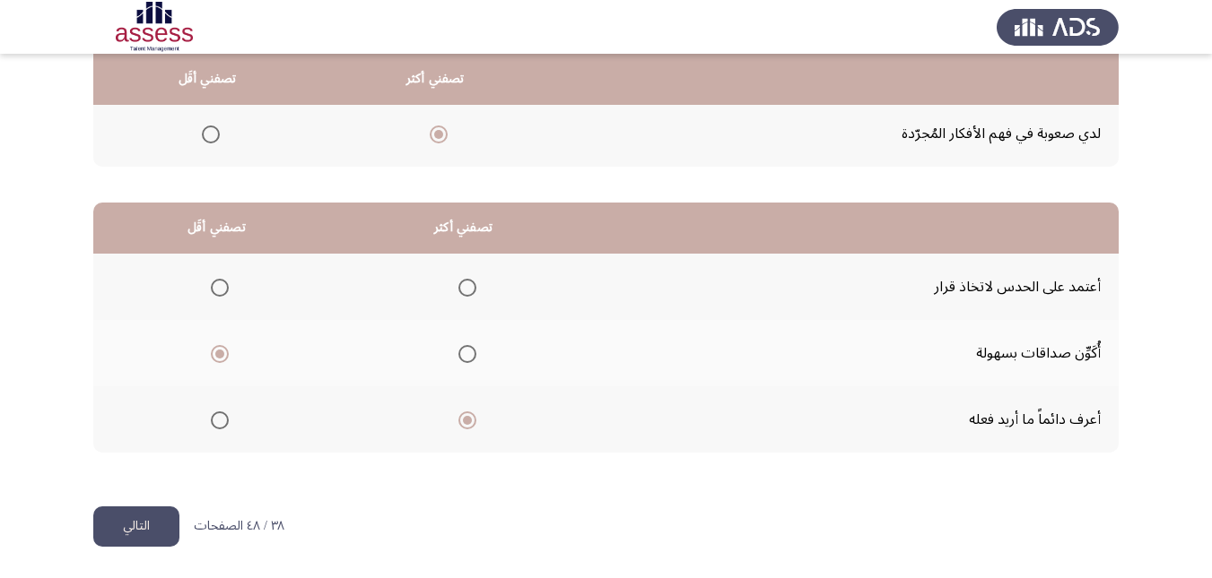
click at [142, 530] on button "التالي" at bounding box center [136, 527] width 86 height 40
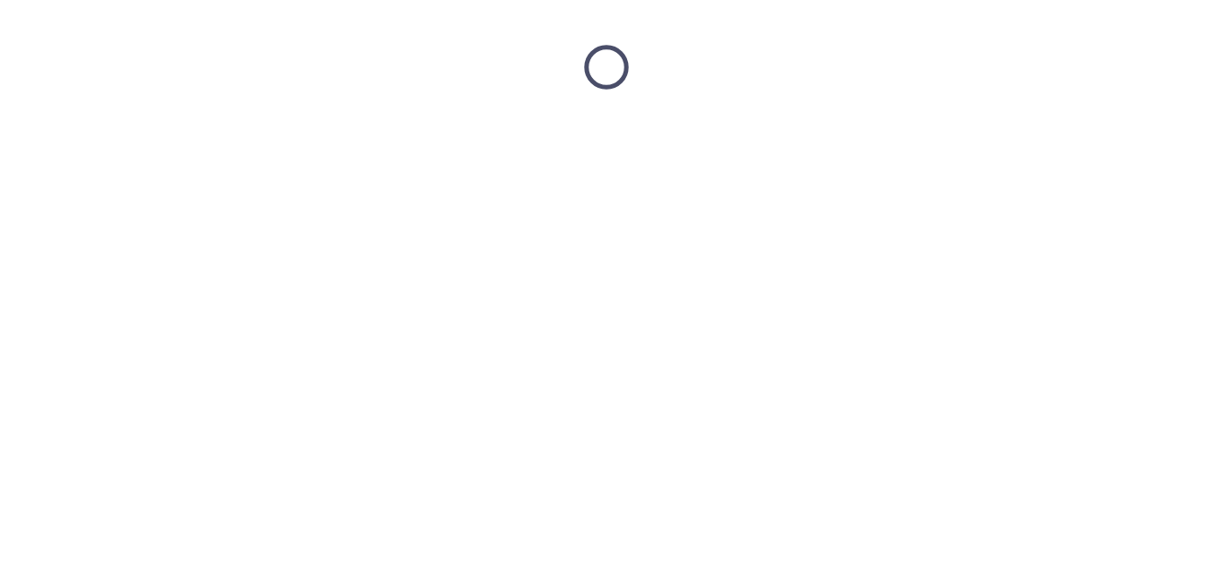
scroll to position [0, 0]
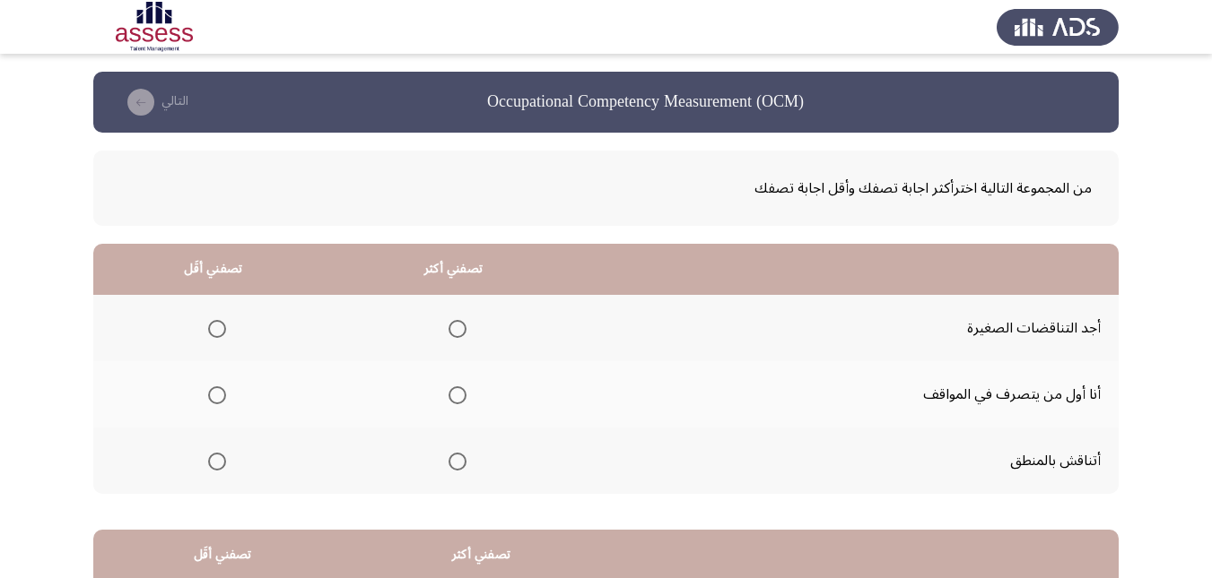
click at [450, 463] on span "Select an option" at bounding box center [457, 462] width 18 height 18
click at [450, 463] on input "Select an option" at bounding box center [457, 462] width 18 height 18
click at [213, 330] on span "Select an option" at bounding box center [217, 329] width 18 height 18
click at [213, 330] on input "Select an option" at bounding box center [217, 329] width 18 height 18
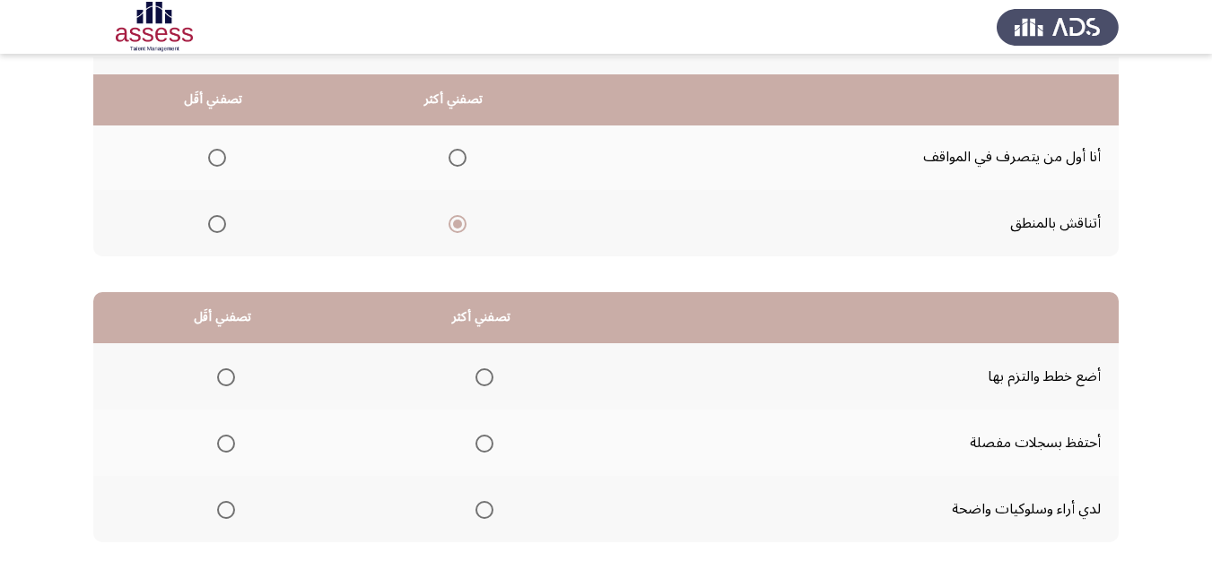
scroll to position [269, 0]
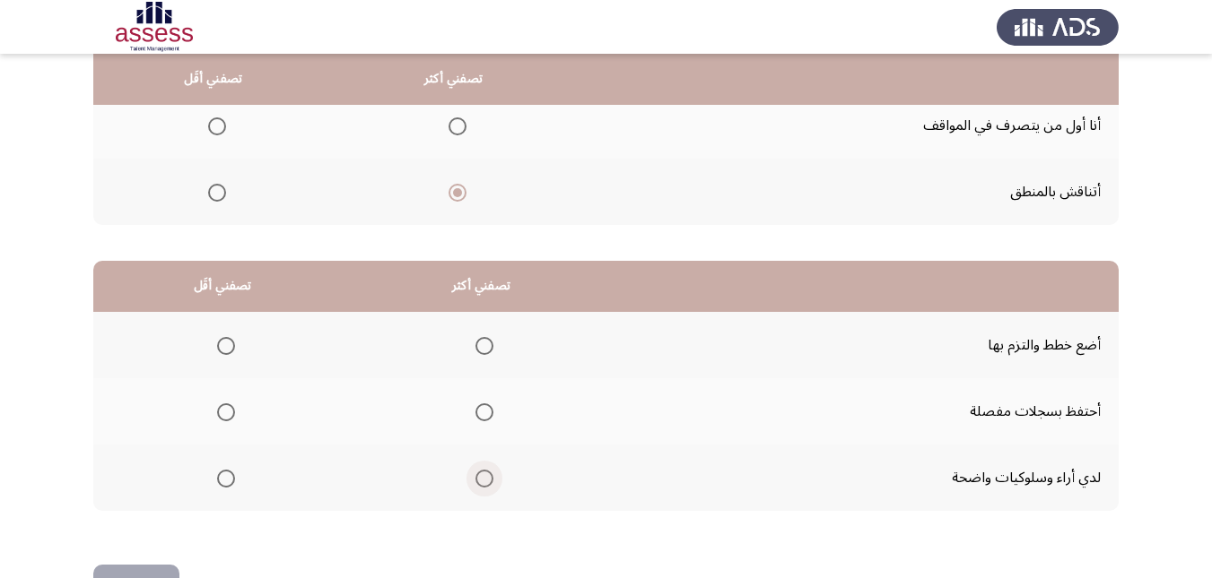
click at [486, 481] on span "Select an option" at bounding box center [484, 479] width 18 height 18
click at [486, 481] on input "Select an option" at bounding box center [484, 479] width 18 height 18
click at [221, 410] on span "Select an option" at bounding box center [226, 413] width 18 height 18
click at [221, 410] on input "Select an option" at bounding box center [226, 413] width 18 height 18
click at [167, 565] on button "التالي" at bounding box center [136, 585] width 86 height 40
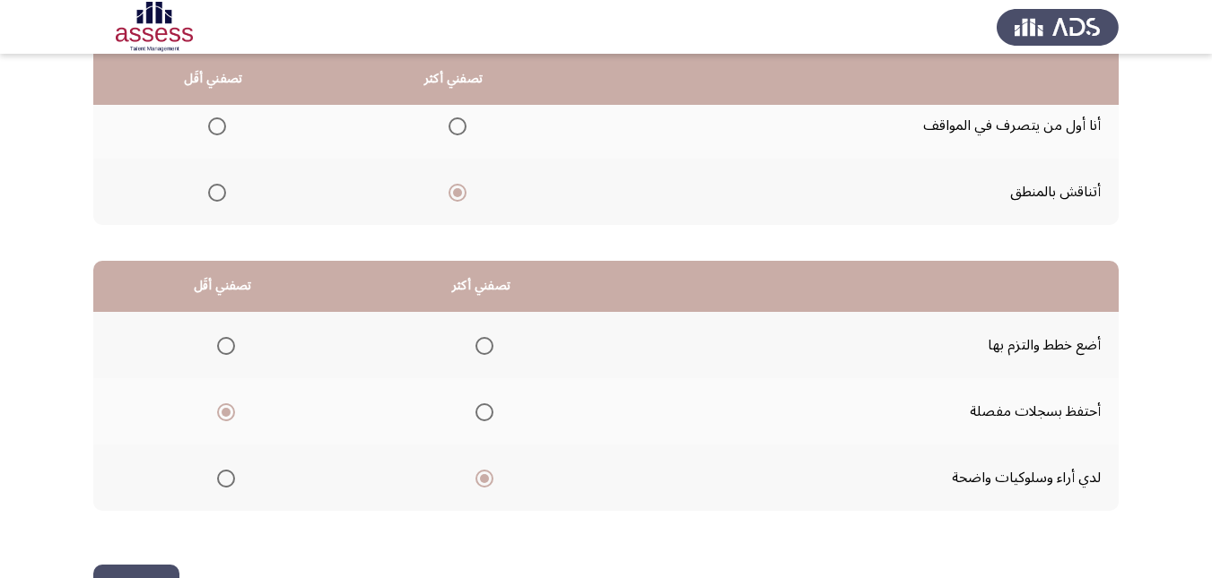
scroll to position [0, 0]
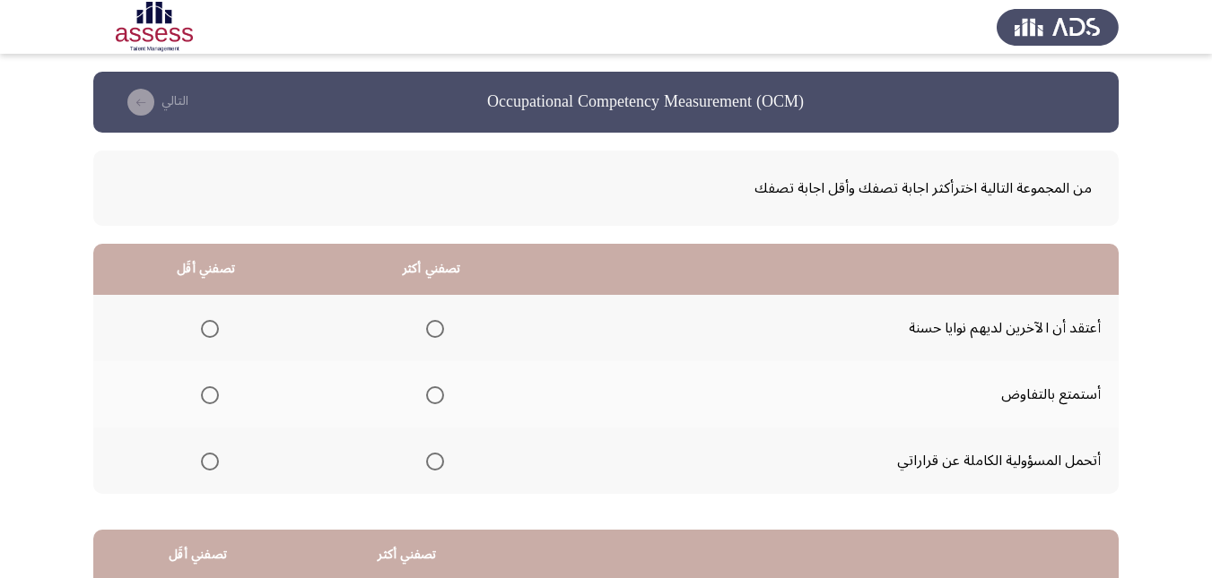
click at [433, 465] on span "Select an option" at bounding box center [435, 462] width 18 height 18
click at [433, 465] on input "Select an option" at bounding box center [435, 462] width 18 height 18
click at [211, 390] on span "Select an option" at bounding box center [210, 396] width 18 height 18
click at [211, 390] on input "Select an option" at bounding box center [210, 396] width 18 height 18
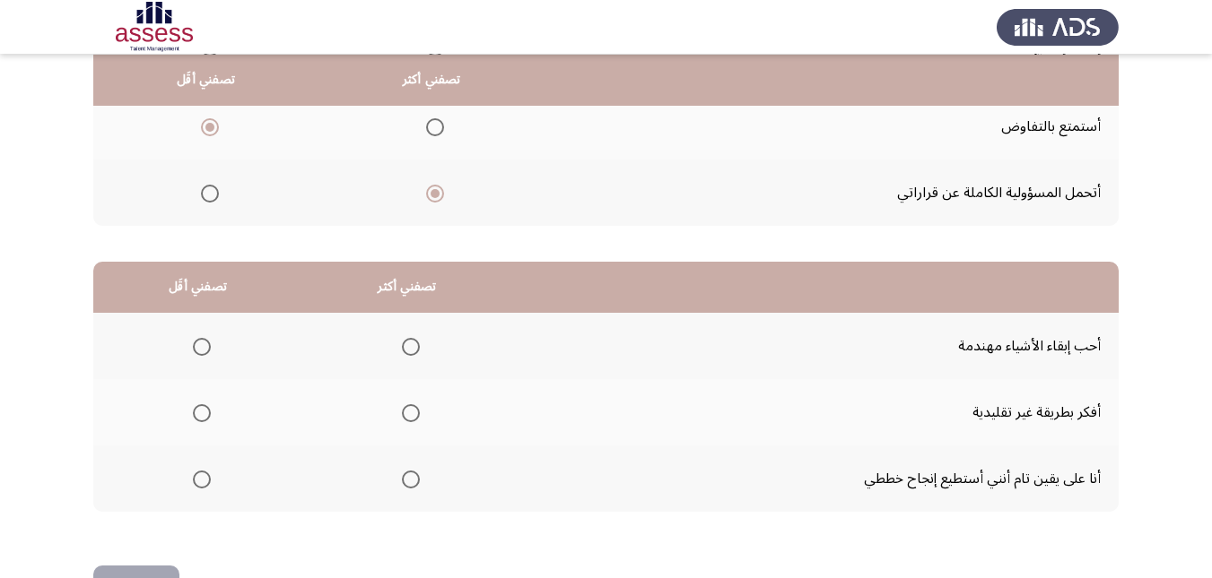
scroll to position [269, 0]
click at [402, 406] on span "Select an option" at bounding box center [411, 413] width 18 height 18
click at [402, 406] on input "Select an option" at bounding box center [411, 413] width 18 height 18
click at [200, 348] on span "Select an option" at bounding box center [202, 346] width 18 height 18
click at [200, 348] on input "Select an option" at bounding box center [202, 346] width 18 height 18
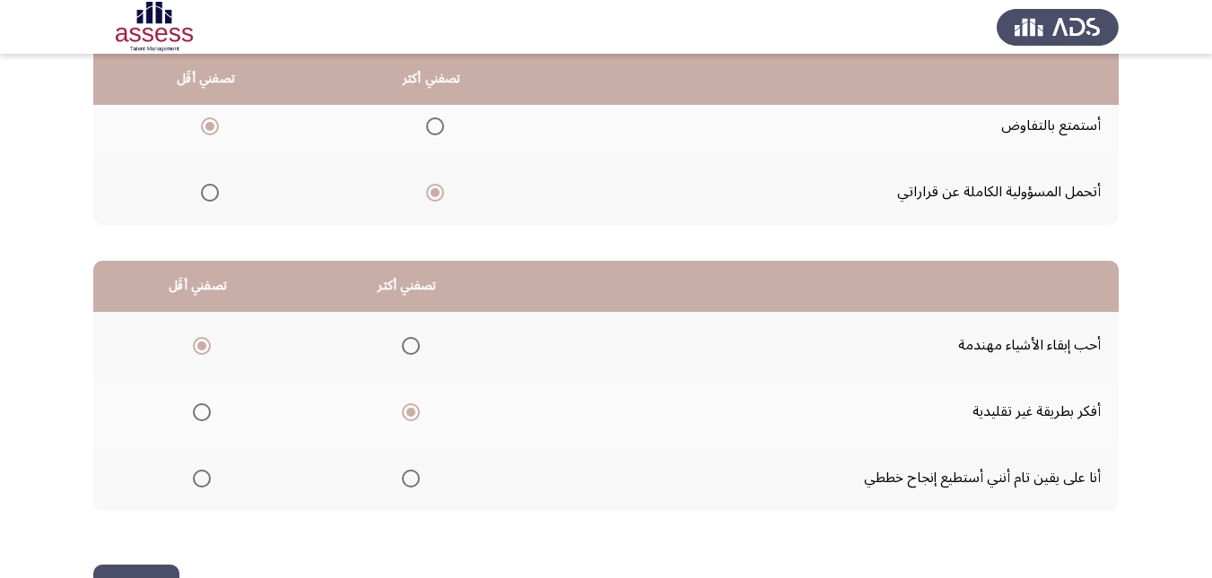
click at [153, 567] on button "التالي" at bounding box center [136, 585] width 86 height 40
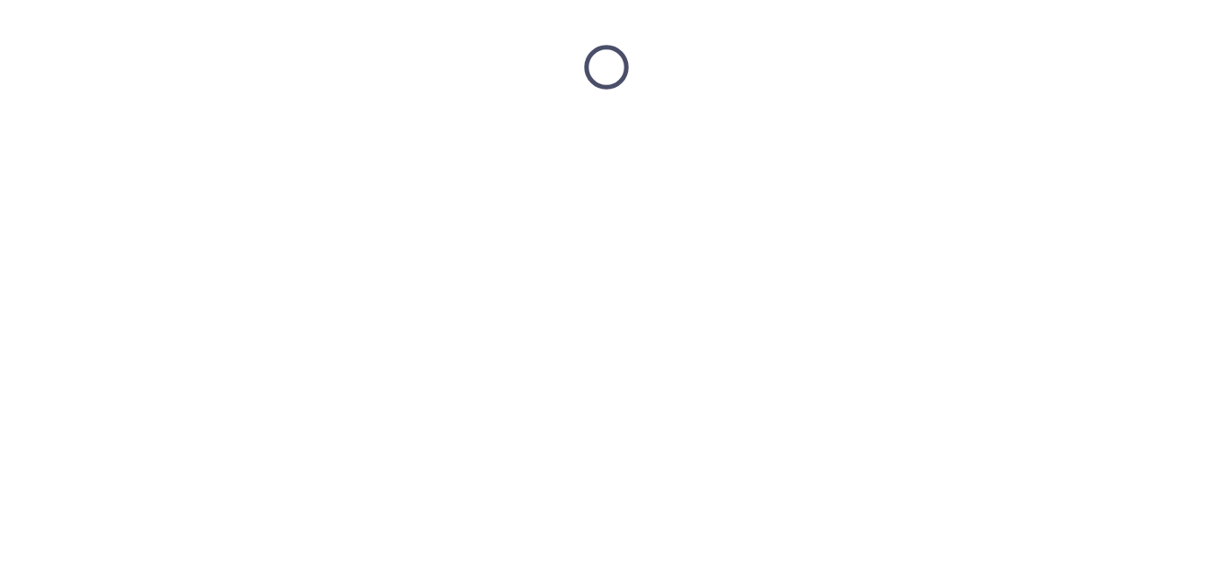
scroll to position [0, 0]
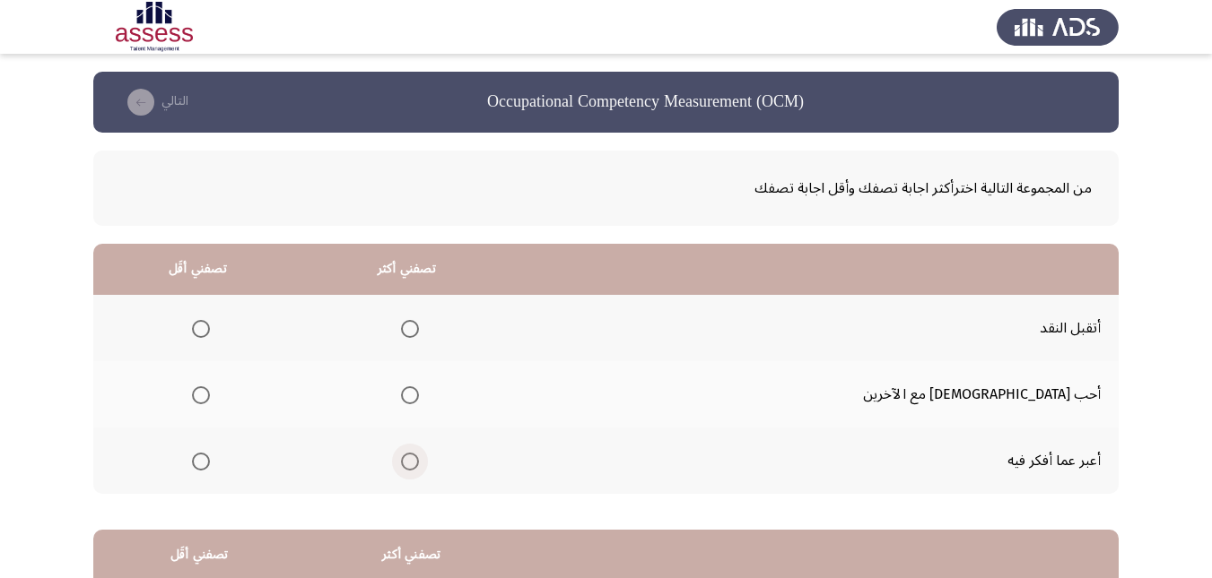
click at [419, 461] on span "Select an option" at bounding box center [410, 462] width 18 height 18
click at [419, 461] on input "Select an option" at bounding box center [410, 462] width 18 height 18
click at [210, 326] on span "Select an option" at bounding box center [201, 329] width 18 height 18
click at [210, 326] on input "Select an option" at bounding box center [201, 329] width 18 height 18
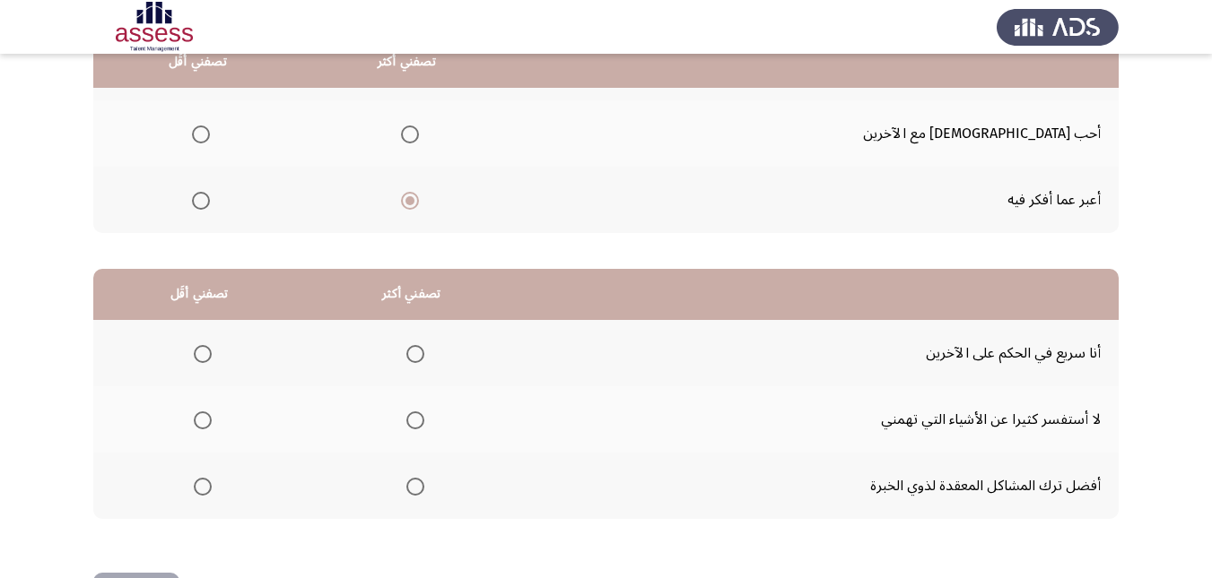
scroll to position [269, 0]
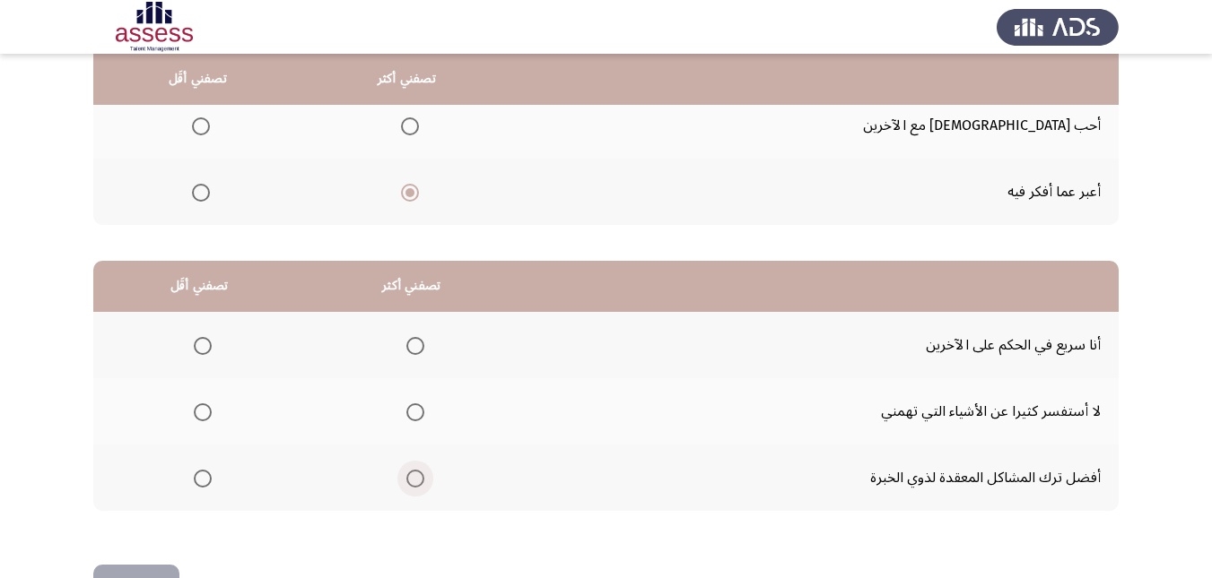
click at [416, 475] on span "Select an option" at bounding box center [415, 479] width 18 height 18
click at [416, 475] on input "Select an option" at bounding box center [415, 479] width 18 height 18
click at [188, 421] on mat-radio-group "Select an option" at bounding box center [199, 411] width 25 height 30
click at [199, 416] on span "Select an option" at bounding box center [203, 413] width 18 height 18
click at [199, 416] on input "Select an option" at bounding box center [203, 413] width 18 height 18
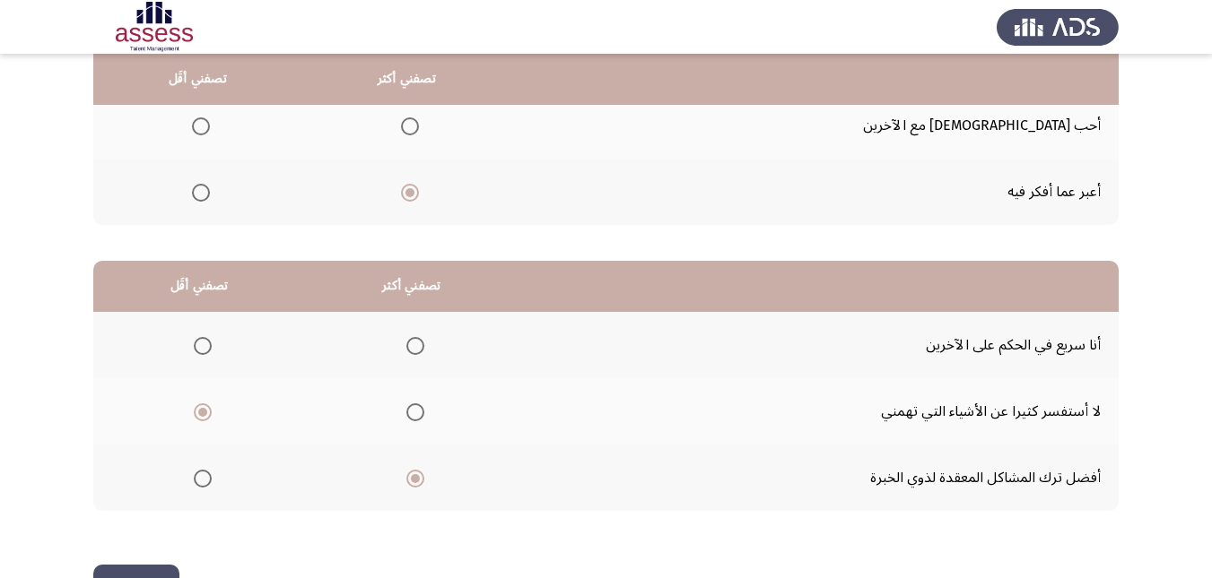
click at [165, 570] on button "التالي" at bounding box center [136, 585] width 86 height 40
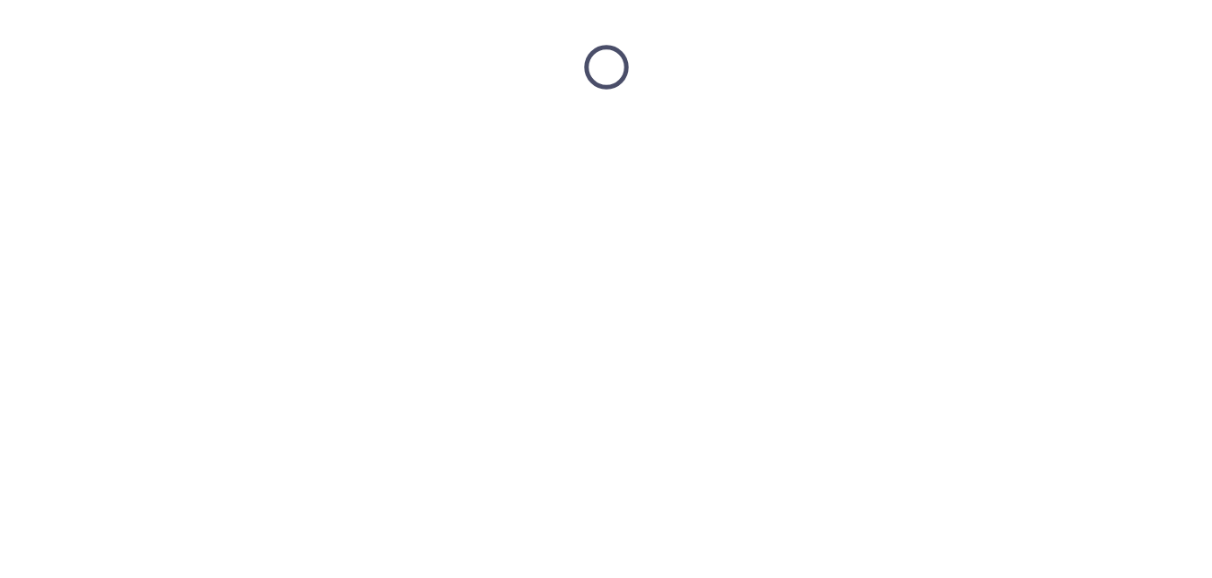
scroll to position [0, 0]
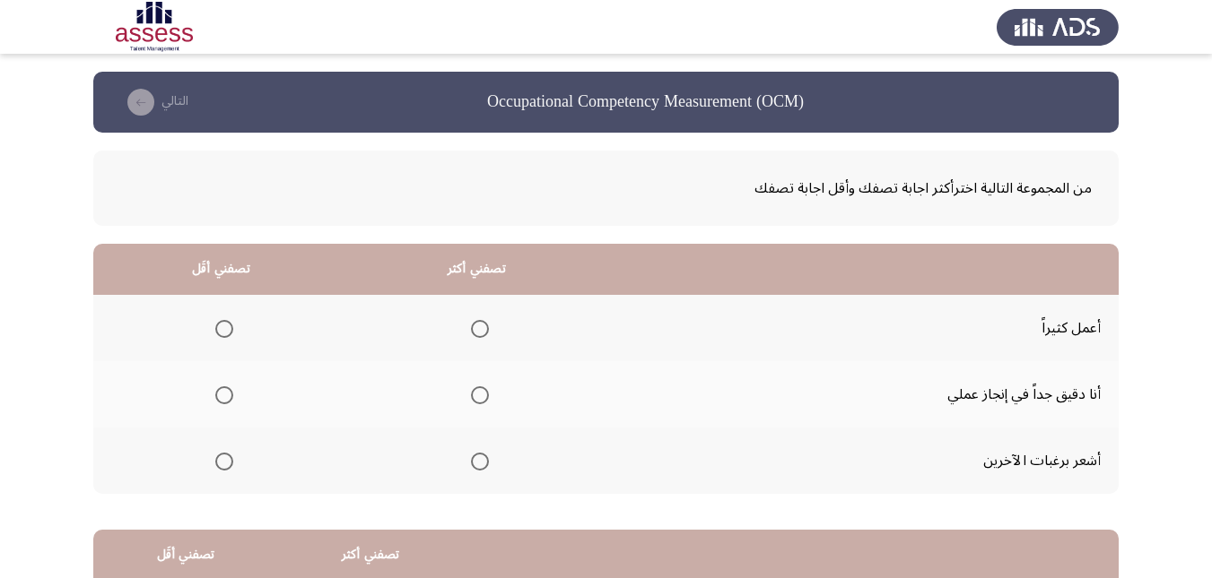
click at [475, 391] on span "Select an option" at bounding box center [480, 396] width 18 height 18
click at [475, 391] on input "Select an option" at bounding box center [480, 396] width 18 height 18
click at [230, 327] on span "Select an option" at bounding box center [224, 329] width 18 height 18
click at [230, 327] on input "Select an option" at bounding box center [224, 329] width 18 height 18
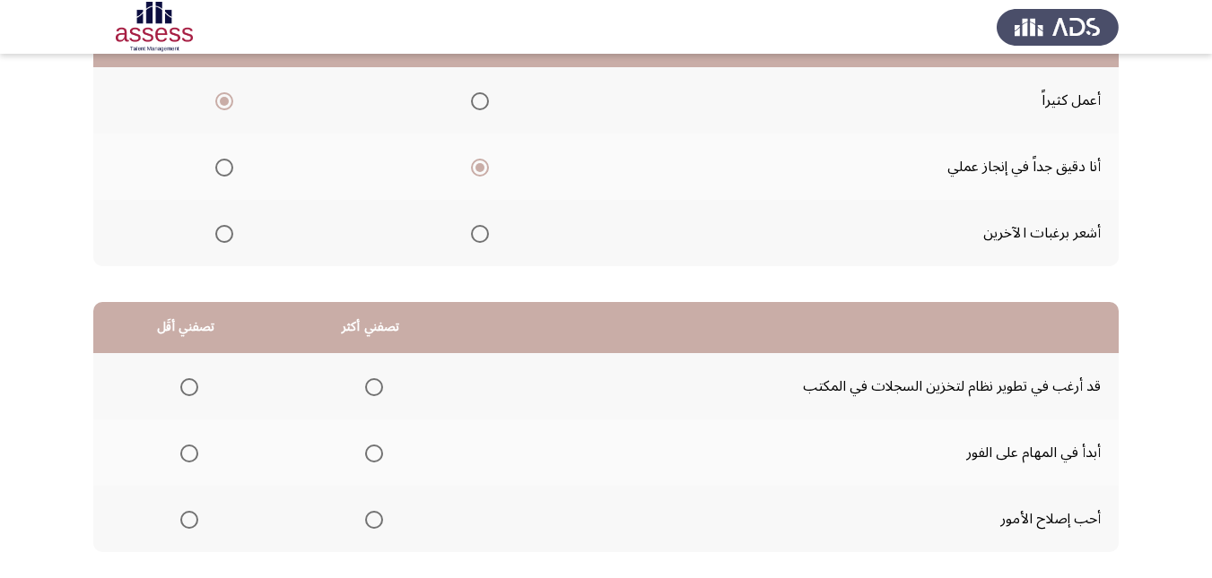
scroll to position [269, 0]
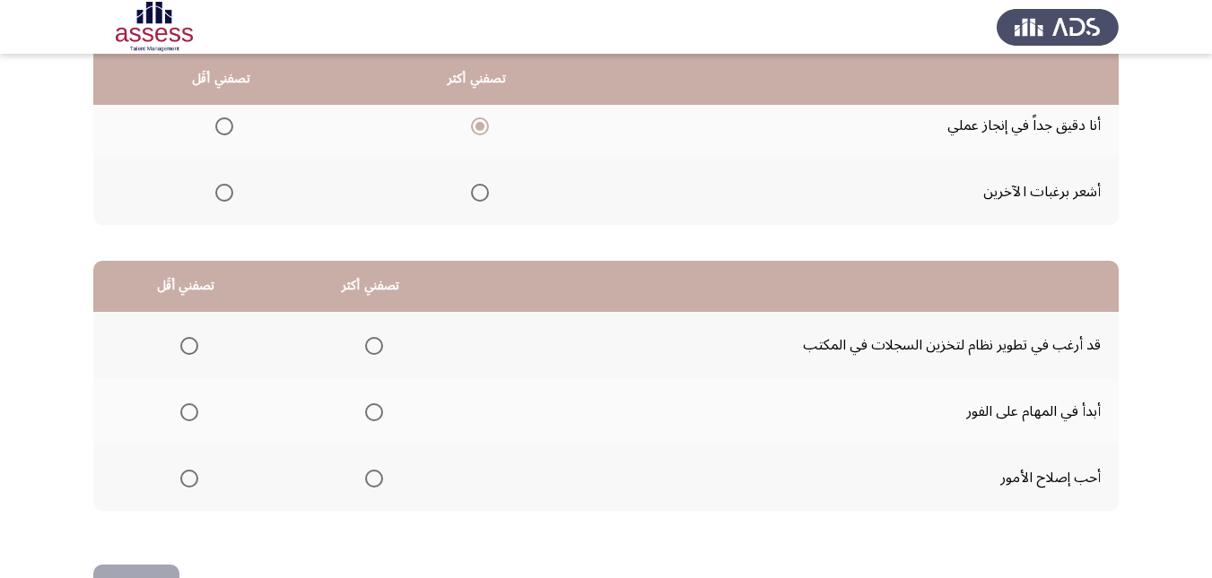
click at [367, 415] on span "Select an option" at bounding box center [374, 413] width 18 height 18
click at [367, 415] on input "Select an option" at bounding box center [374, 413] width 18 height 18
click at [187, 481] on span "Select an option" at bounding box center [189, 479] width 18 height 18
click at [187, 481] on input "Select an option" at bounding box center [189, 479] width 18 height 18
click at [145, 570] on button "التالي" at bounding box center [136, 585] width 86 height 40
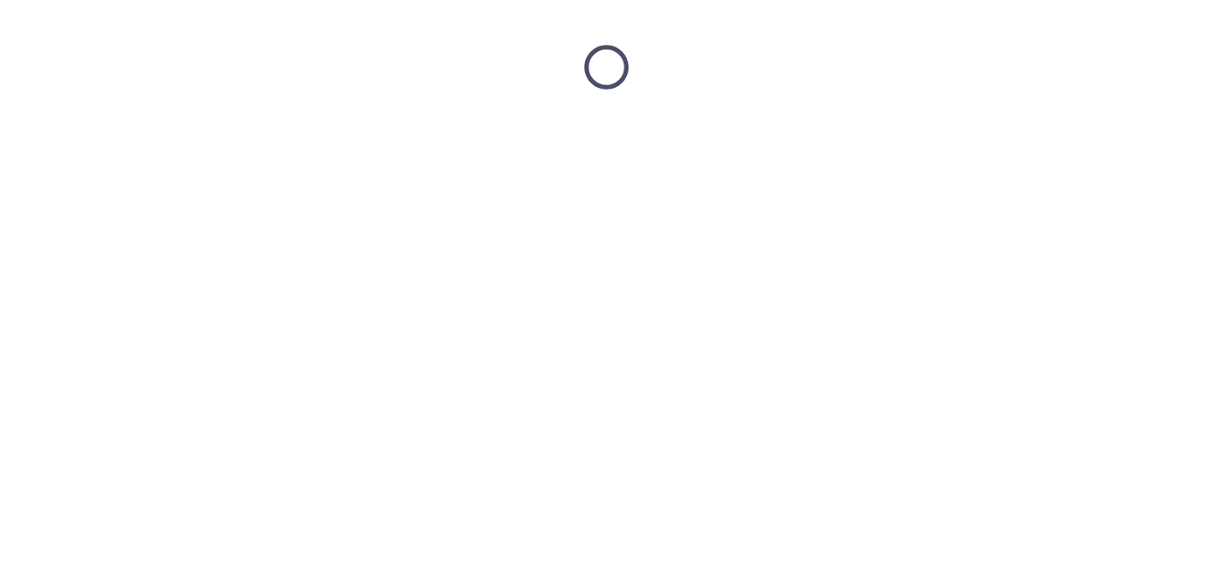
scroll to position [0, 0]
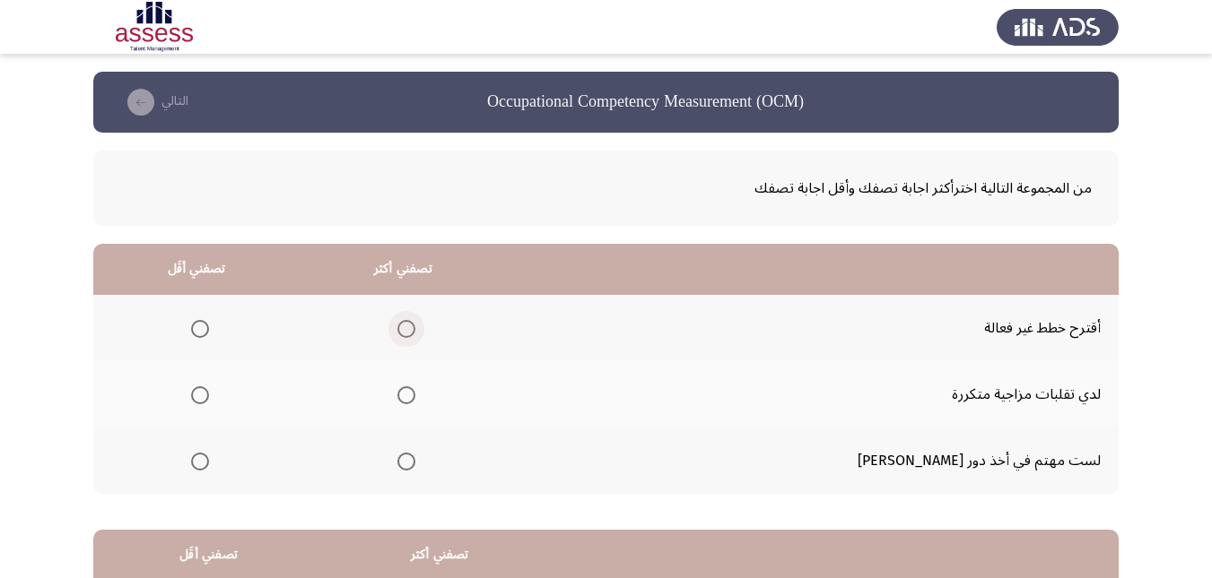
click at [415, 327] on span "Select an option" at bounding box center [406, 329] width 18 height 18
click at [415, 327] on input "Select an option" at bounding box center [406, 329] width 18 height 18
click at [199, 408] on th at bounding box center [196, 394] width 206 height 66
click at [209, 390] on span "Select an option" at bounding box center [200, 396] width 18 height 18
click at [209, 390] on input "Select an option" at bounding box center [200, 396] width 18 height 18
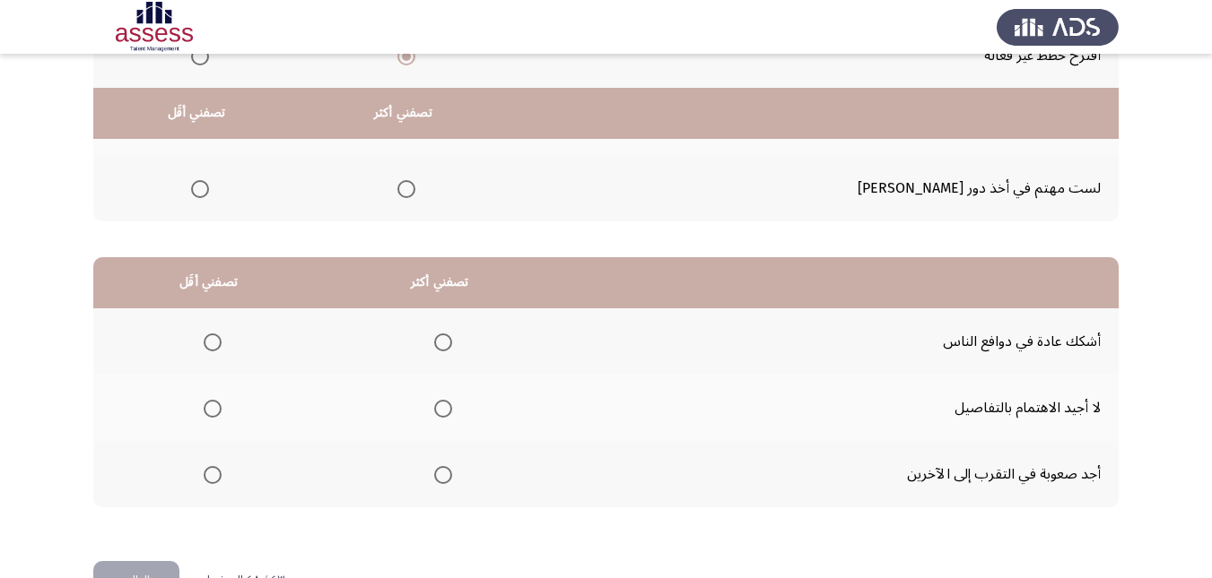
scroll to position [327, 0]
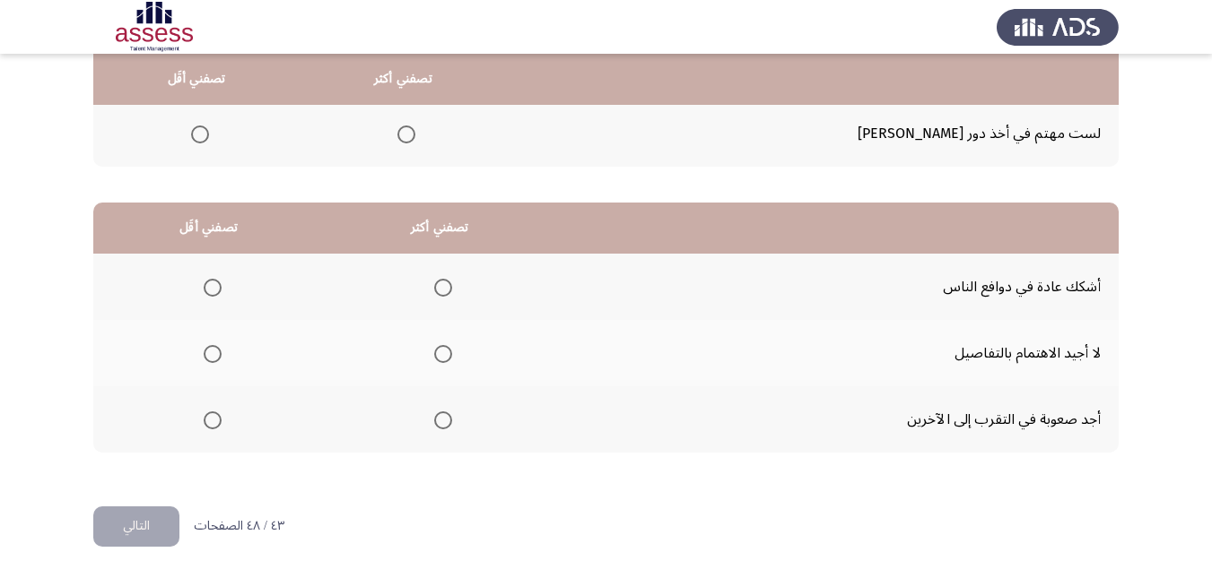
click at [439, 281] on span "Select an option" at bounding box center [443, 288] width 18 height 18
click at [439, 281] on input "Select an option" at bounding box center [443, 288] width 18 height 18
click at [197, 360] on label "Select an option" at bounding box center [208, 354] width 25 height 18
click at [204, 360] on input "Select an option" at bounding box center [213, 354] width 18 height 18
click at [139, 513] on button "التالي" at bounding box center [136, 527] width 86 height 40
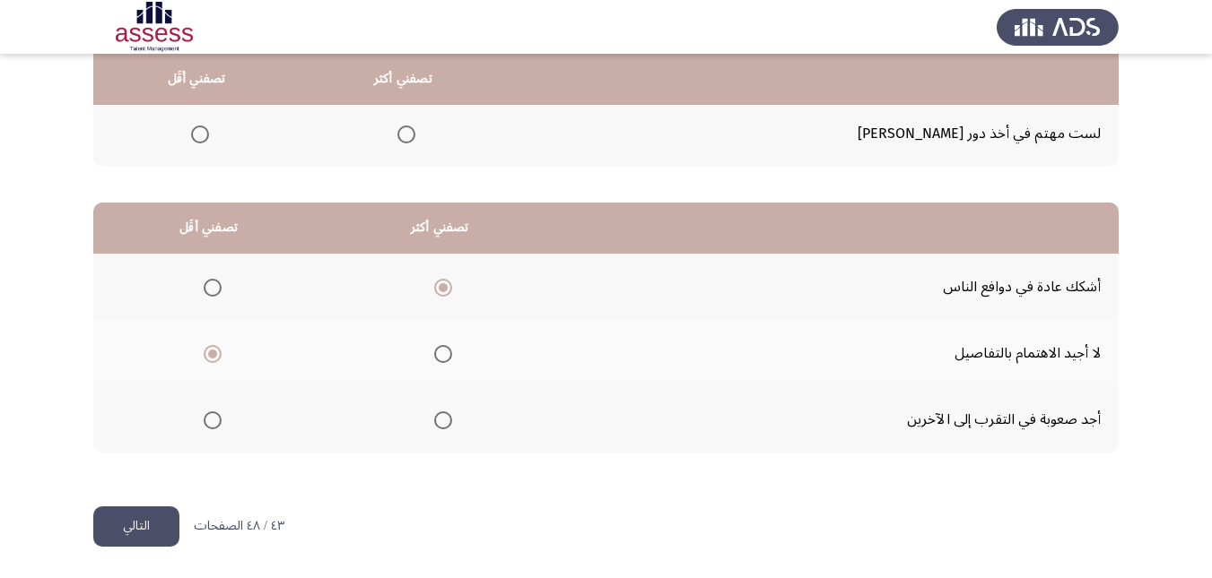
scroll to position [0, 0]
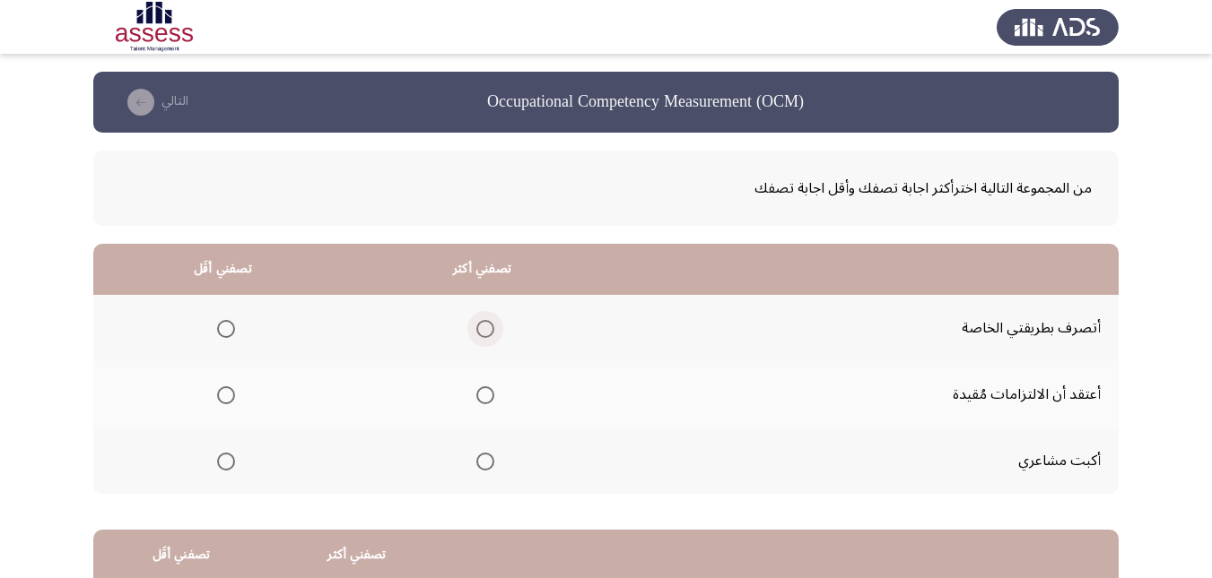
click at [485, 327] on span "Select an option" at bounding box center [485, 329] width 18 height 18
click at [485, 327] on input "Select an option" at bounding box center [485, 329] width 18 height 18
click at [228, 395] on span "Select an option" at bounding box center [226, 396] width 18 height 18
click at [228, 395] on input "Select an option" at bounding box center [226, 396] width 18 height 18
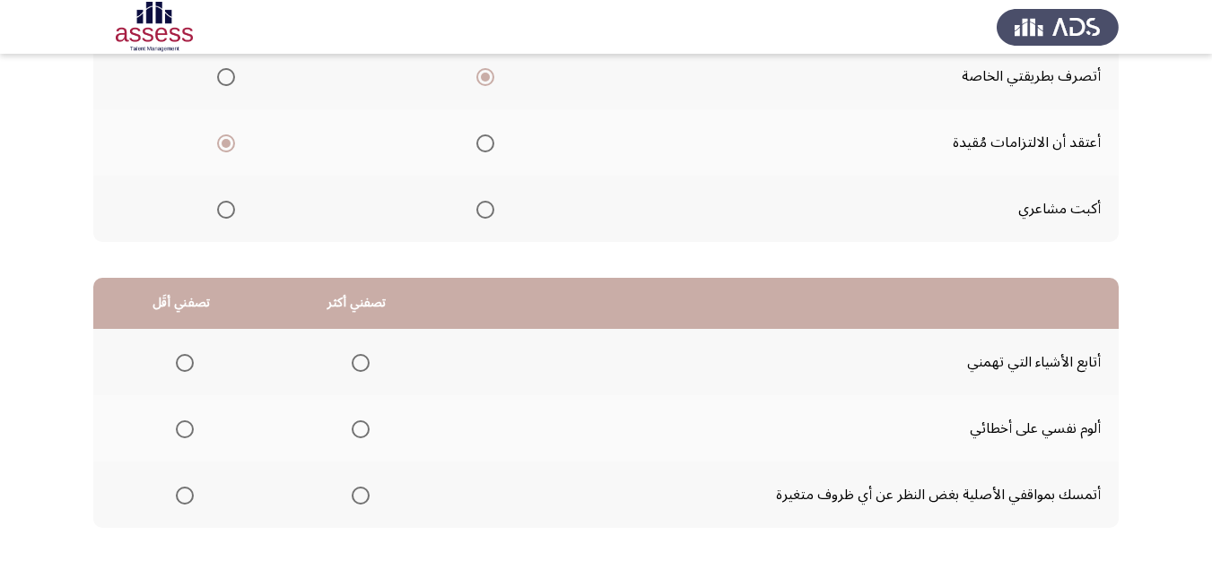
scroll to position [269, 0]
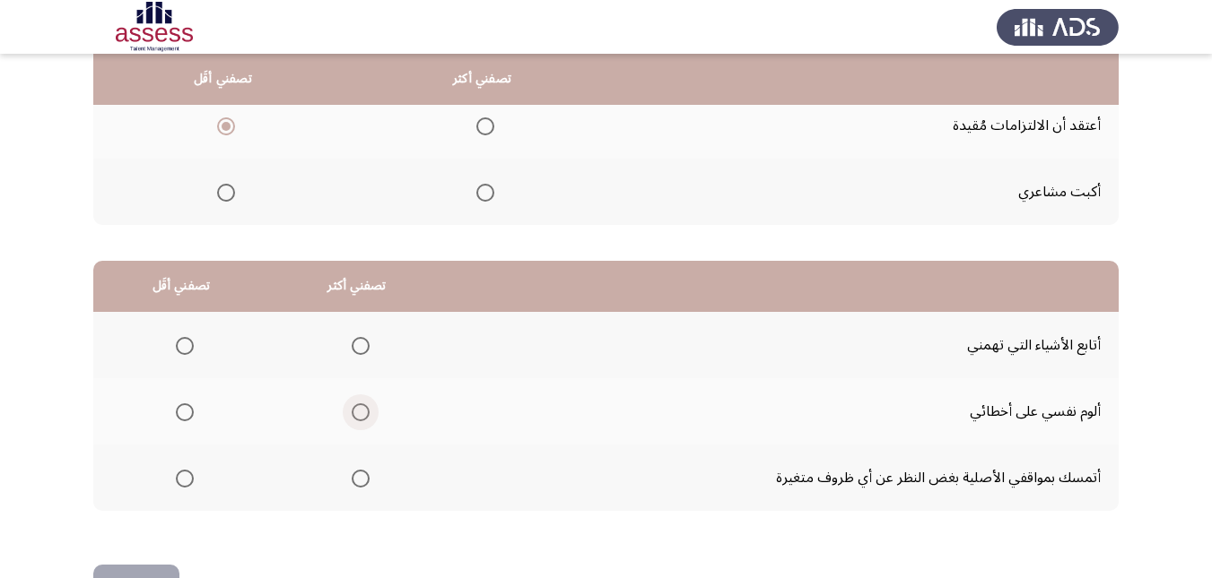
click at [358, 408] on span "Select an option" at bounding box center [361, 413] width 18 height 18
click at [358, 408] on input "Select an option" at bounding box center [361, 413] width 18 height 18
click at [181, 344] on span "Select an option" at bounding box center [185, 346] width 18 height 18
click at [181, 344] on input "Select an option" at bounding box center [185, 346] width 18 height 18
click at [154, 568] on button "التالي" at bounding box center [136, 585] width 86 height 40
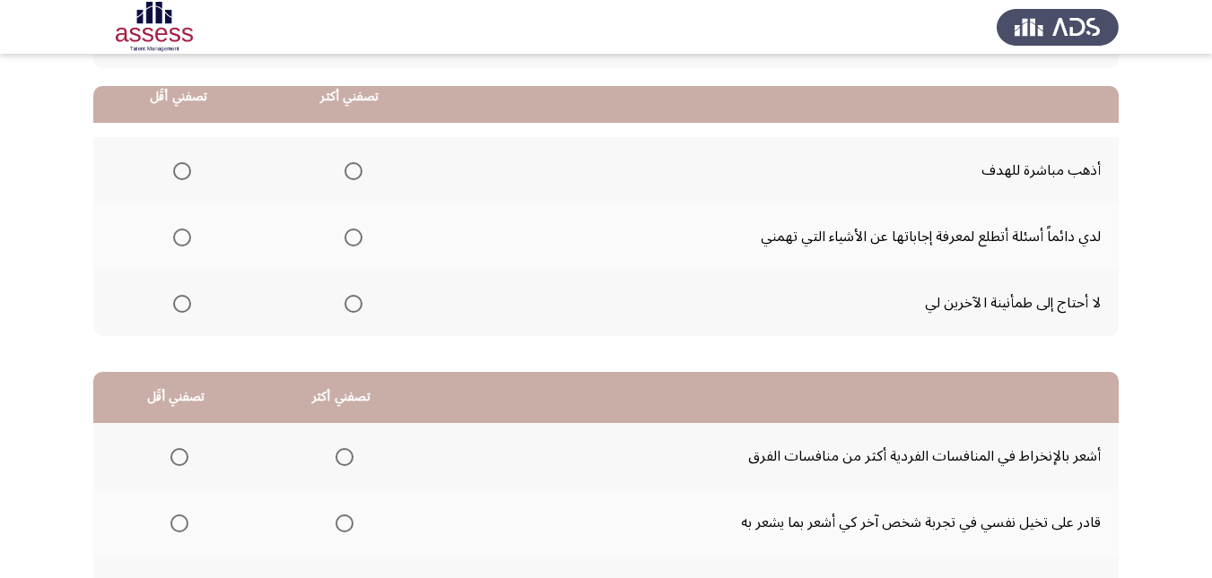
scroll to position [179, 0]
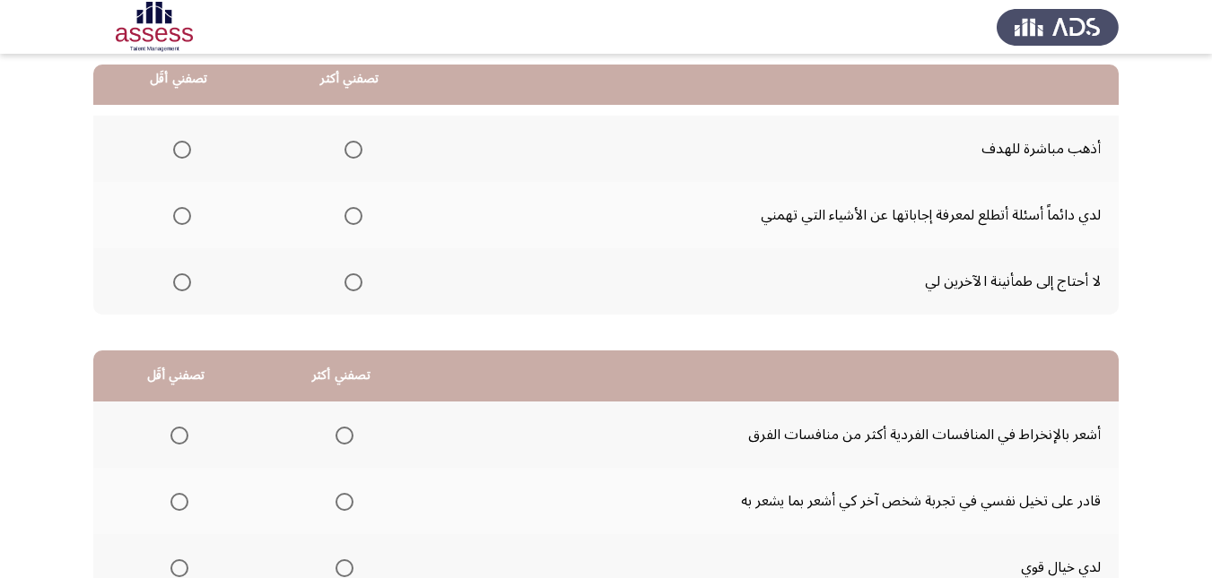
click at [353, 152] on span "Select an option" at bounding box center [353, 150] width 18 height 18
click at [353, 152] on input "Select an option" at bounding box center [353, 150] width 18 height 18
click at [186, 214] on span "Select an option" at bounding box center [182, 216] width 18 height 18
click at [186, 214] on input "Select an option" at bounding box center [182, 216] width 18 height 18
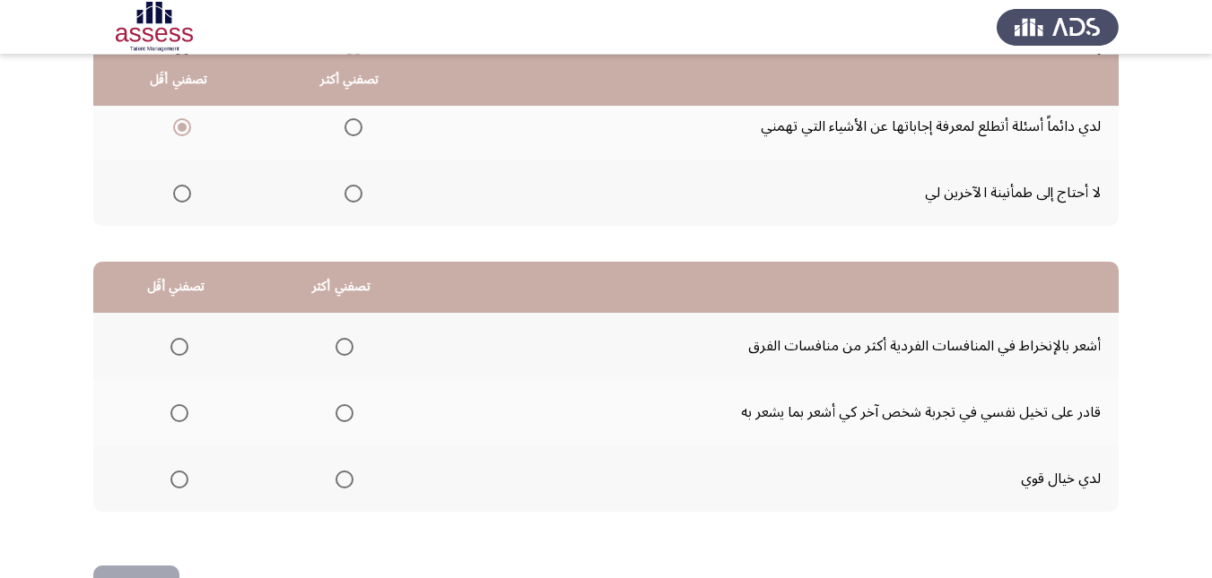
scroll to position [269, 0]
click at [338, 404] on span "Select an option" at bounding box center [344, 413] width 18 height 18
click at [338, 404] on input "Select an option" at bounding box center [344, 413] width 18 height 18
click at [169, 341] on label "Select an option" at bounding box center [175, 346] width 25 height 18
click at [170, 341] on input "Select an option" at bounding box center [179, 346] width 18 height 18
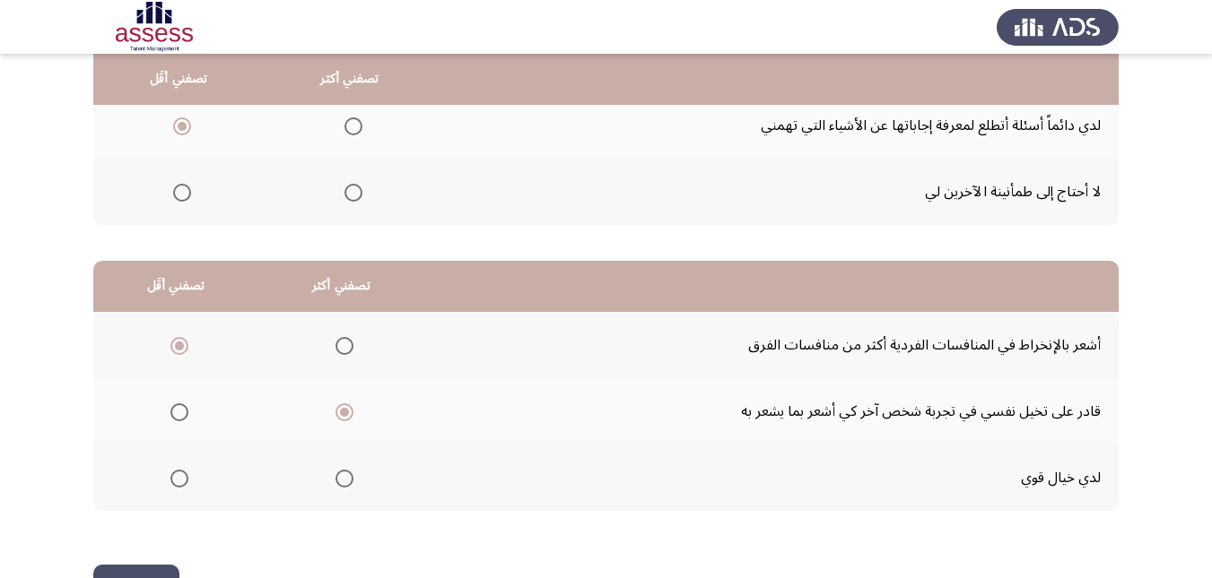
click at [152, 568] on button "التالي" at bounding box center [136, 585] width 86 height 40
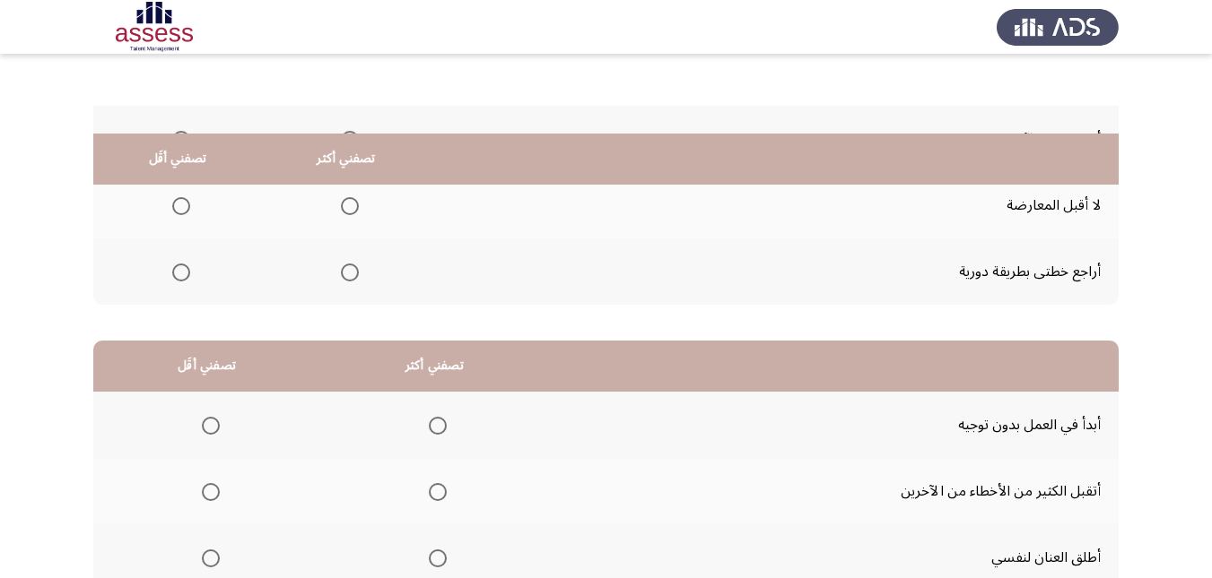
scroll to position [148, 0]
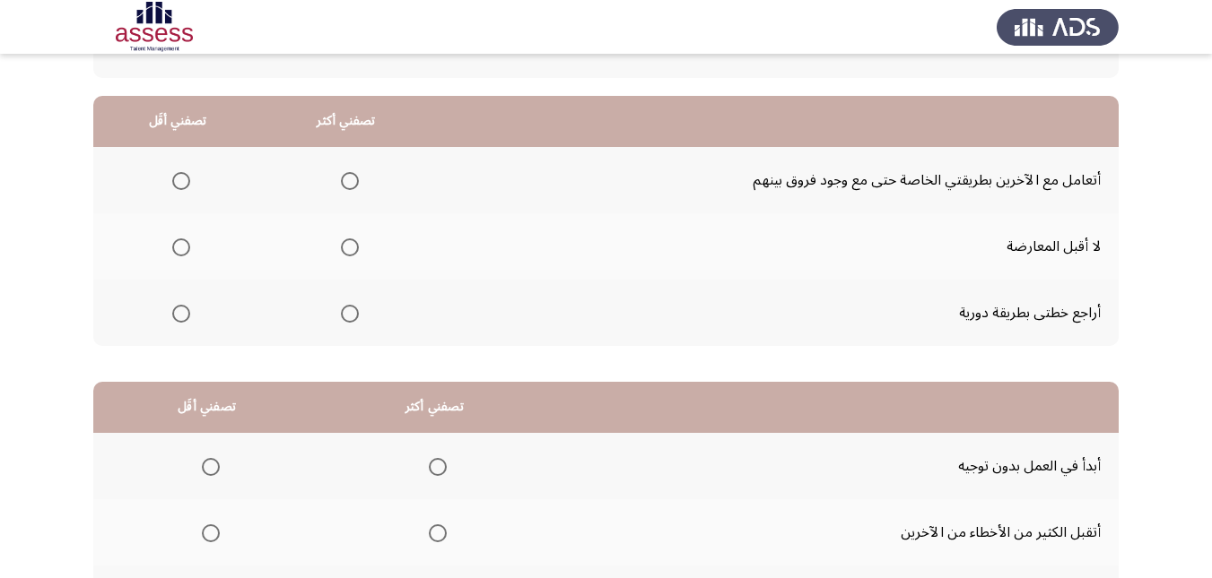
click at [351, 305] on span "Select an option" at bounding box center [350, 314] width 18 height 18
click at [351, 305] on input "Select an option" at bounding box center [350, 314] width 18 height 18
click at [180, 179] on span "Select an option" at bounding box center [181, 181] width 18 height 18
click at [180, 179] on input "Select an option" at bounding box center [181, 181] width 18 height 18
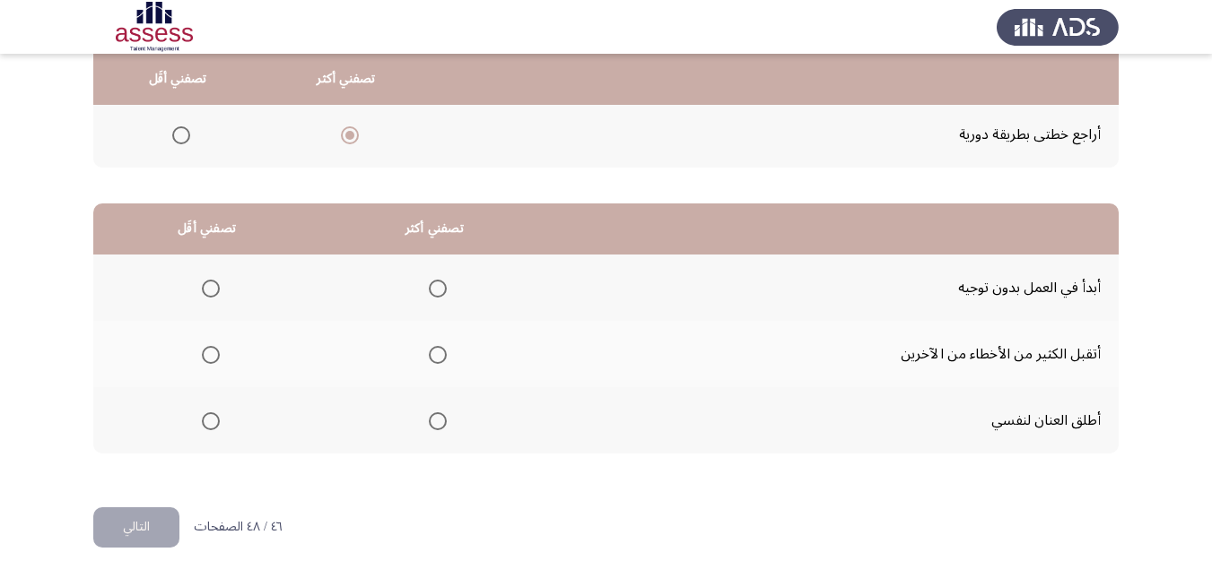
scroll to position [327, 0]
click at [440, 357] on span "Select an option" at bounding box center [438, 354] width 18 height 18
click at [440, 357] on input "Select an option" at bounding box center [438, 354] width 18 height 18
click at [206, 425] on span "Select an option" at bounding box center [211, 421] width 18 height 18
click at [206, 425] on input "Select an option" at bounding box center [211, 421] width 18 height 18
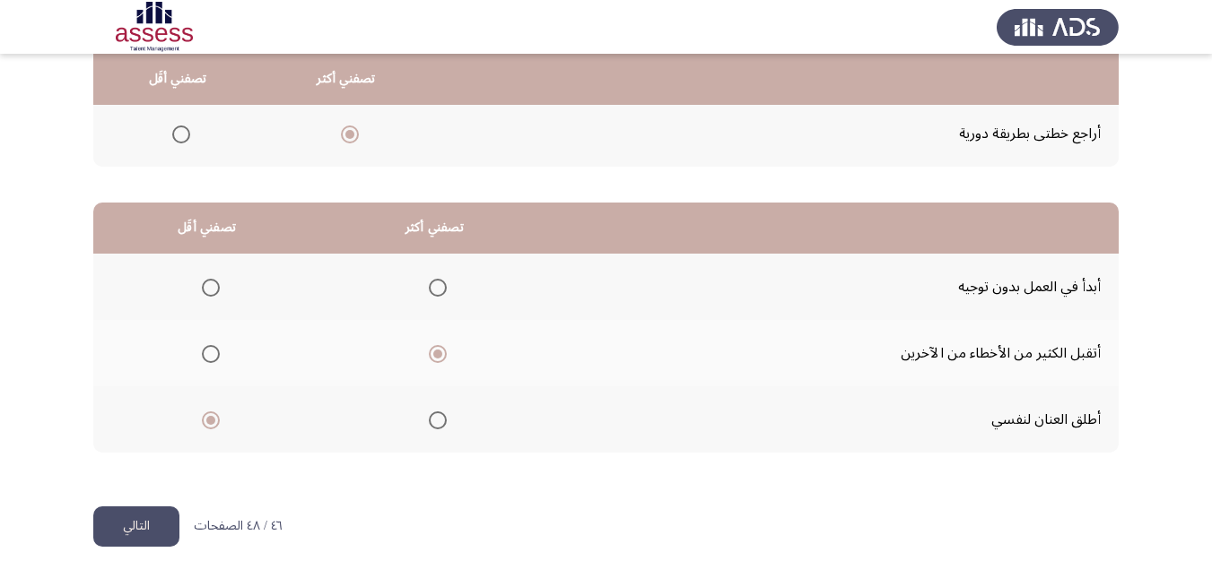
click at [144, 541] on button "التالي" at bounding box center [136, 527] width 86 height 40
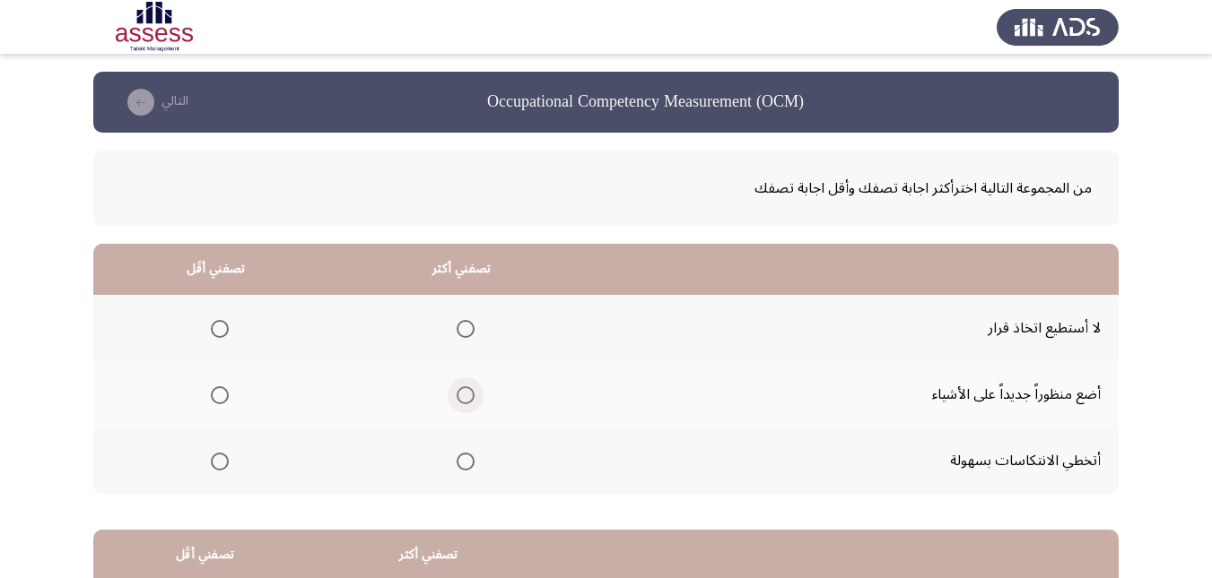
click at [464, 387] on span "Select an option" at bounding box center [465, 396] width 18 height 18
click at [464, 387] on input "Select an option" at bounding box center [465, 396] width 18 height 18
click at [213, 462] on span "Select an option" at bounding box center [220, 462] width 18 height 18
click at [213, 462] on input "Select an option" at bounding box center [220, 462] width 18 height 18
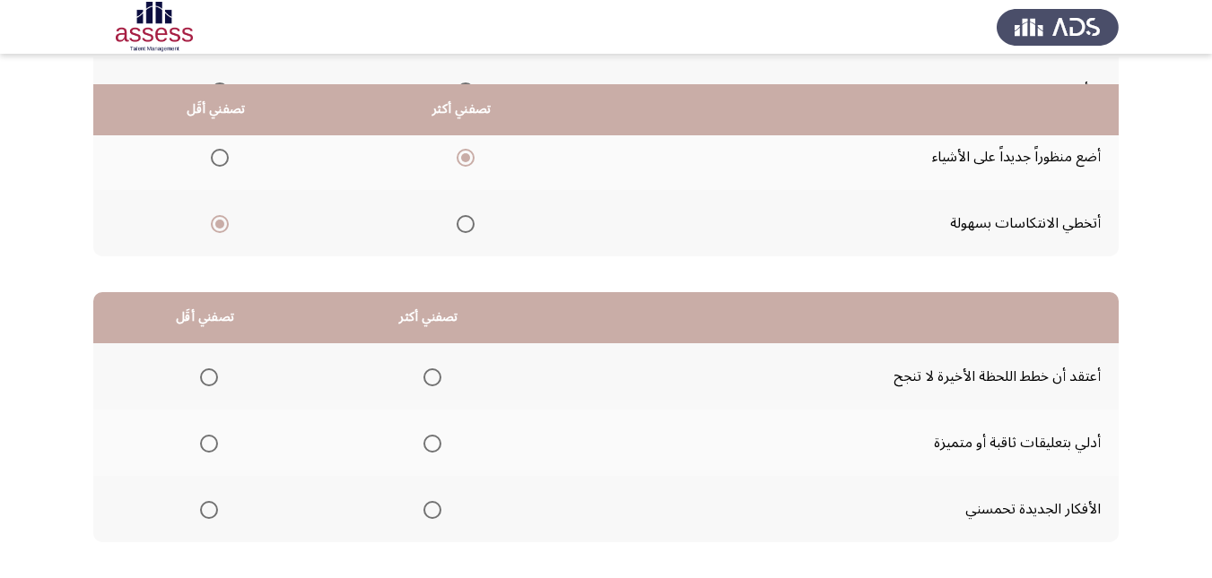
scroll to position [269, 0]
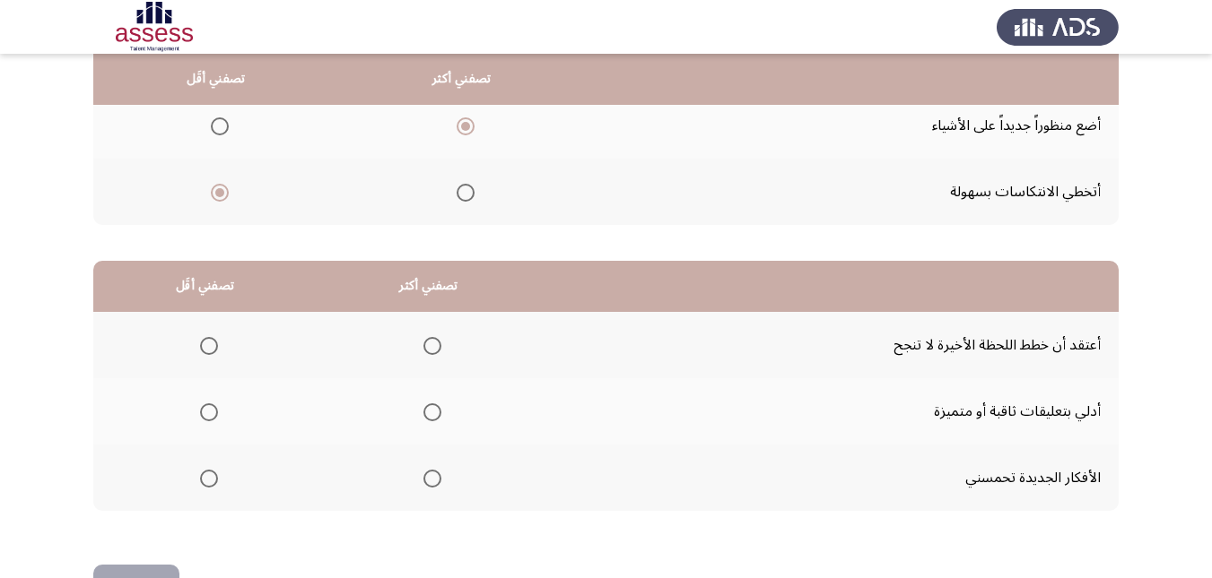
click at [423, 480] on span "Select an option" at bounding box center [432, 479] width 18 height 18
click at [423, 480] on input "Select an option" at bounding box center [432, 479] width 18 height 18
click at [209, 413] on span "Select an option" at bounding box center [209, 413] width 18 height 18
click at [209, 413] on input "Select an option" at bounding box center [209, 413] width 18 height 18
click at [145, 563] on div "من المجموعة التالية اخترأكثر اجابة تصفك وأقل اجابة تصفك تصفني أكثر تصفني أقَل ل…" at bounding box center [605, 214] width 1025 height 701
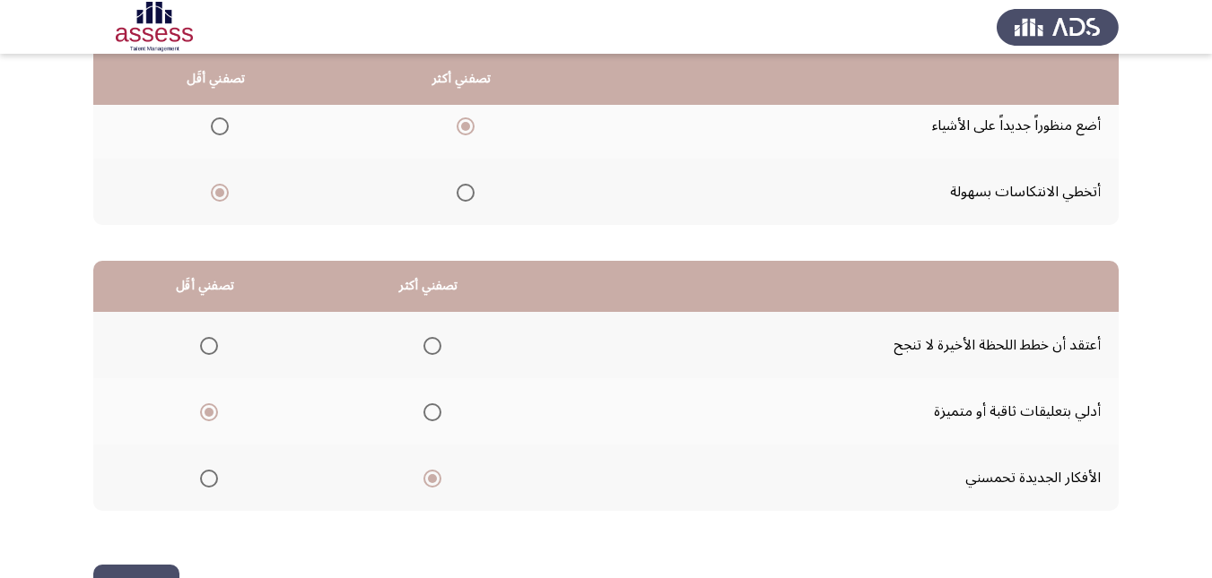
click at [156, 574] on button "التالي" at bounding box center [136, 585] width 86 height 40
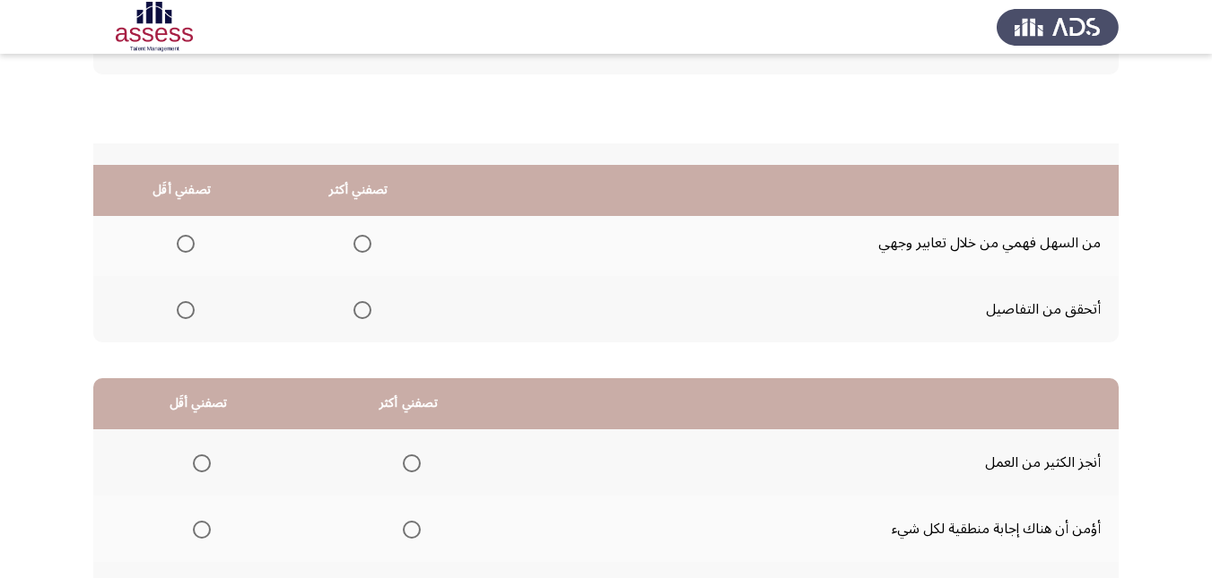
scroll to position [148, 0]
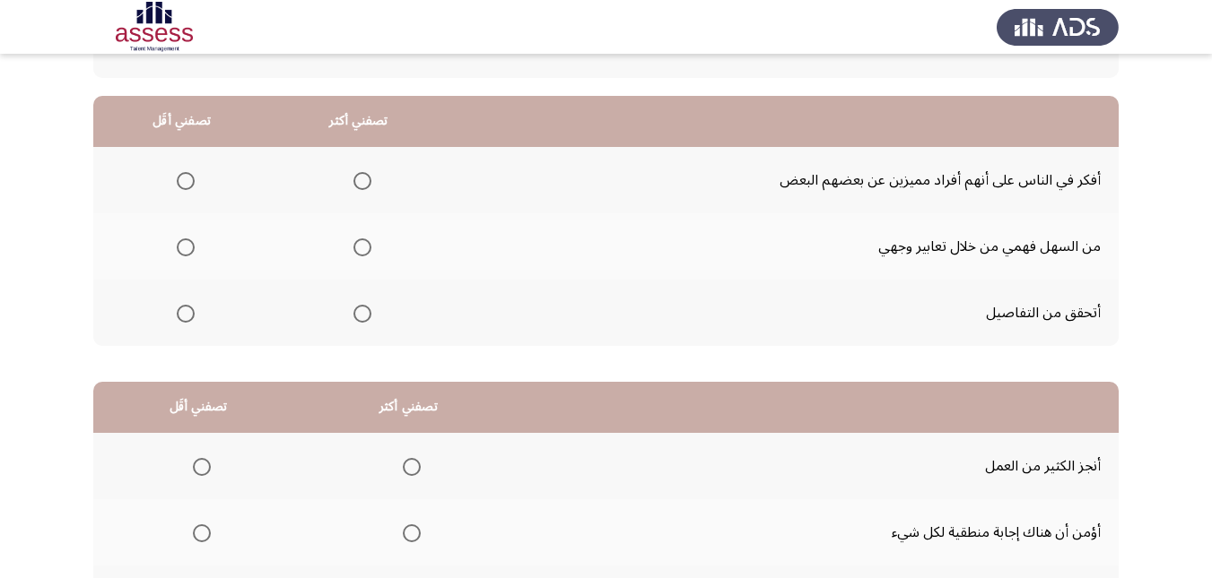
click at [359, 311] on span "Select an option" at bounding box center [362, 314] width 18 height 18
click at [359, 311] on input "Select an option" at bounding box center [362, 314] width 18 height 18
click at [180, 248] on span "Select an option" at bounding box center [186, 248] width 18 height 18
click at [180, 248] on input "Select an option" at bounding box center [186, 248] width 18 height 18
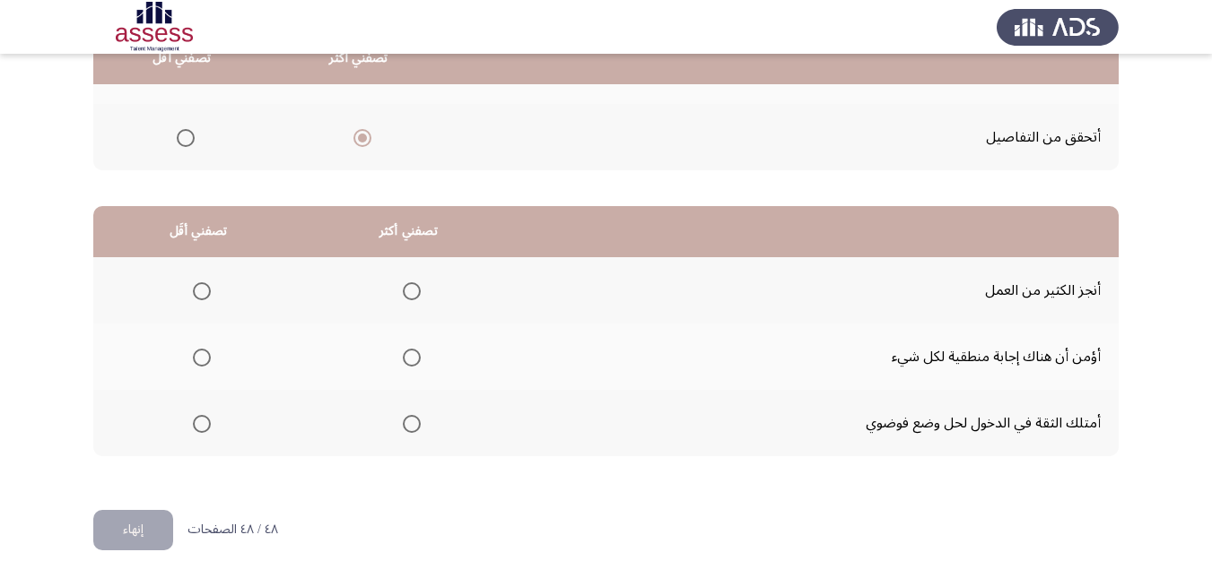
scroll to position [327, 0]
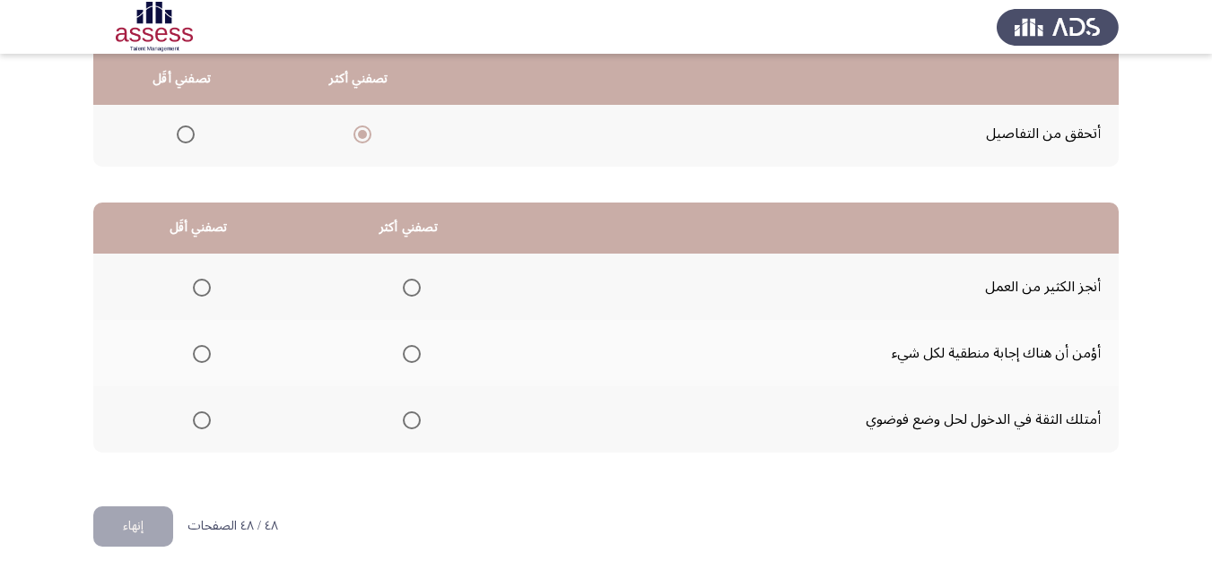
click at [403, 350] on span "Select an option" at bounding box center [412, 354] width 18 height 18
click at [403, 350] on input "Select an option" at bounding box center [412, 354] width 18 height 18
click at [415, 278] on mat-radio-button "Select an option" at bounding box center [407, 287] width 25 height 19
click at [412, 279] on span "Select an option" at bounding box center [412, 288] width 18 height 18
click at [412, 279] on input "Select an option" at bounding box center [412, 288] width 18 height 18
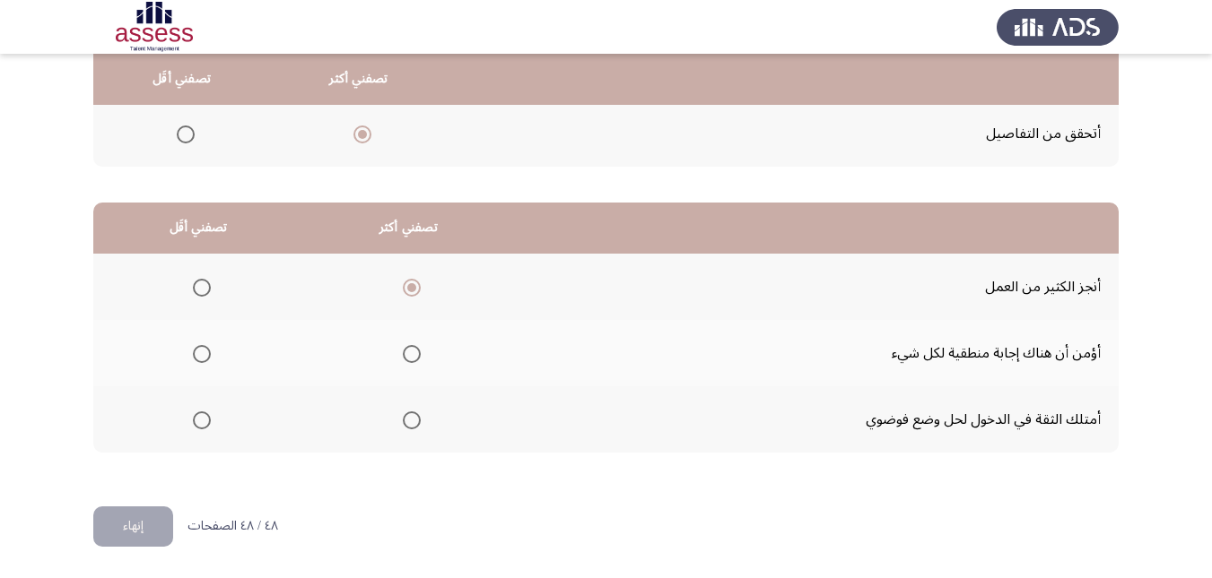
click at [195, 358] on span "Select an option" at bounding box center [202, 354] width 18 height 18
click at [195, 358] on input "Select an option" at bounding box center [202, 354] width 18 height 18
click at [128, 529] on button "إنهاء" at bounding box center [133, 527] width 80 height 40
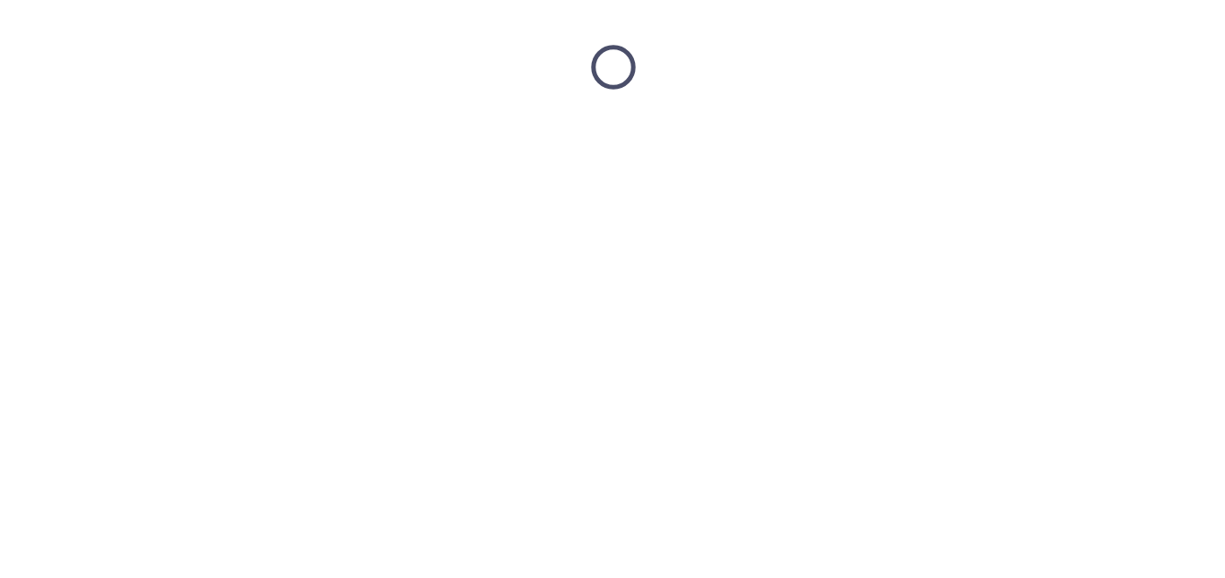
scroll to position [0, 0]
